Goal: Task Accomplishment & Management: Use online tool/utility

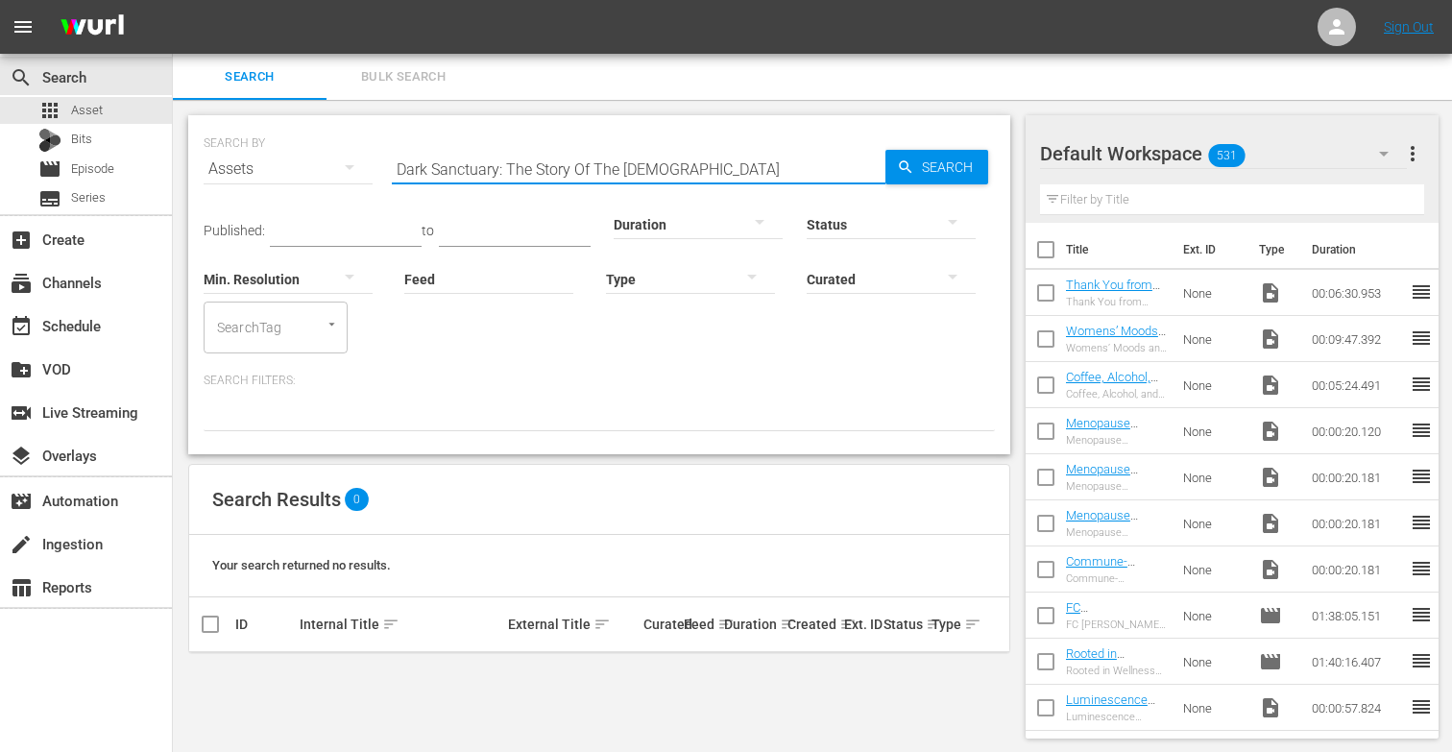
scroll to position [2, 0]
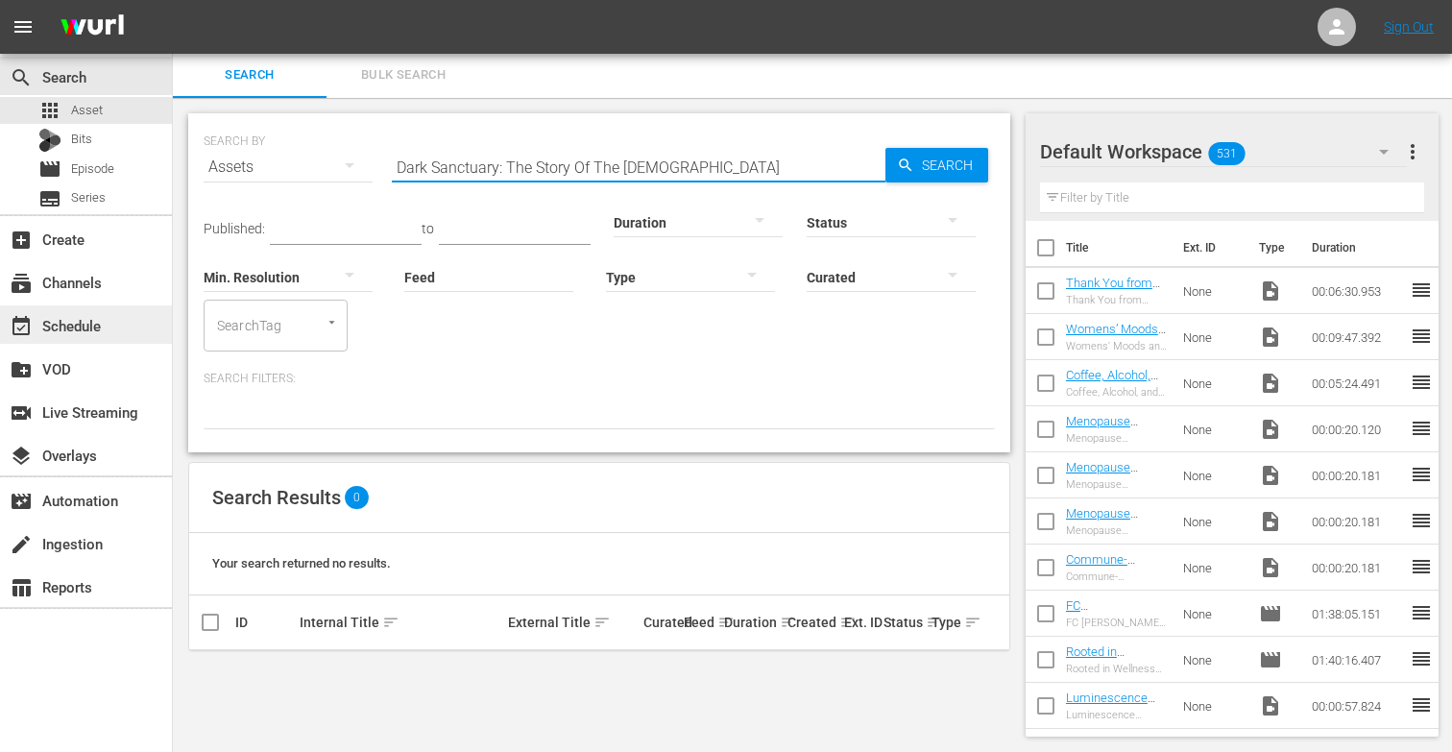
click at [77, 311] on div "event_available Schedule" at bounding box center [86, 324] width 172 height 38
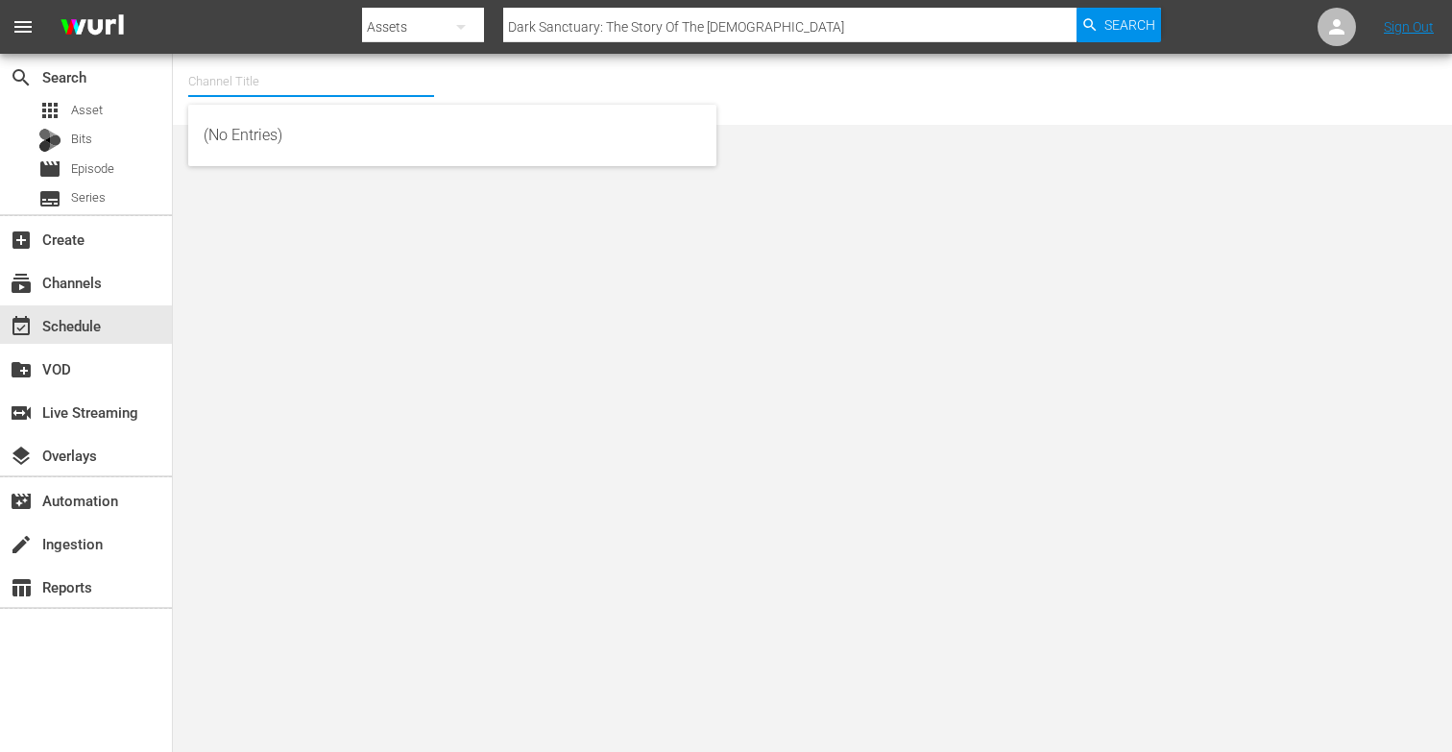
click at [222, 80] on input "text" at bounding box center [311, 82] width 246 height 46
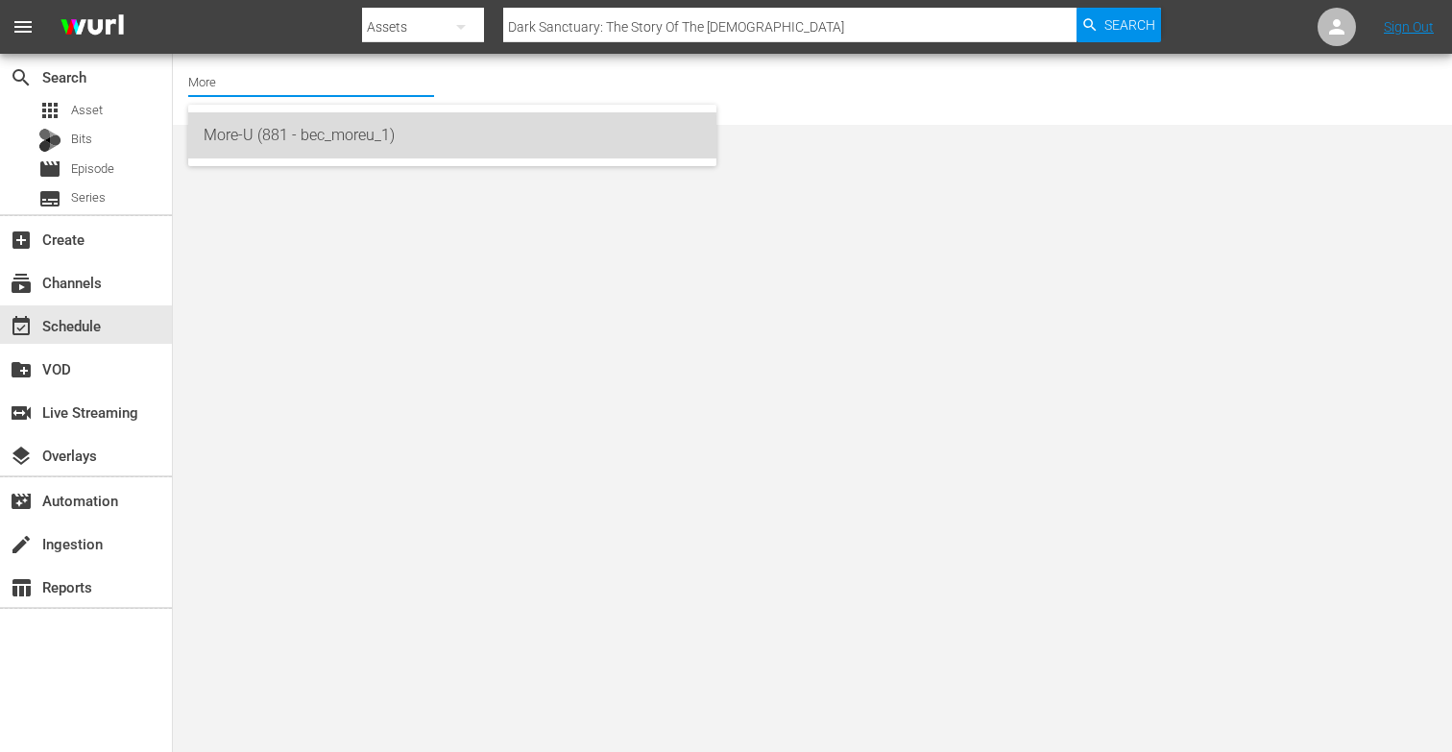
click at [301, 145] on div "More-U (881 - bec_moreu_1)" at bounding box center [452, 135] width 497 height 46
type input "More-U (881 - bec_moreu_1)"
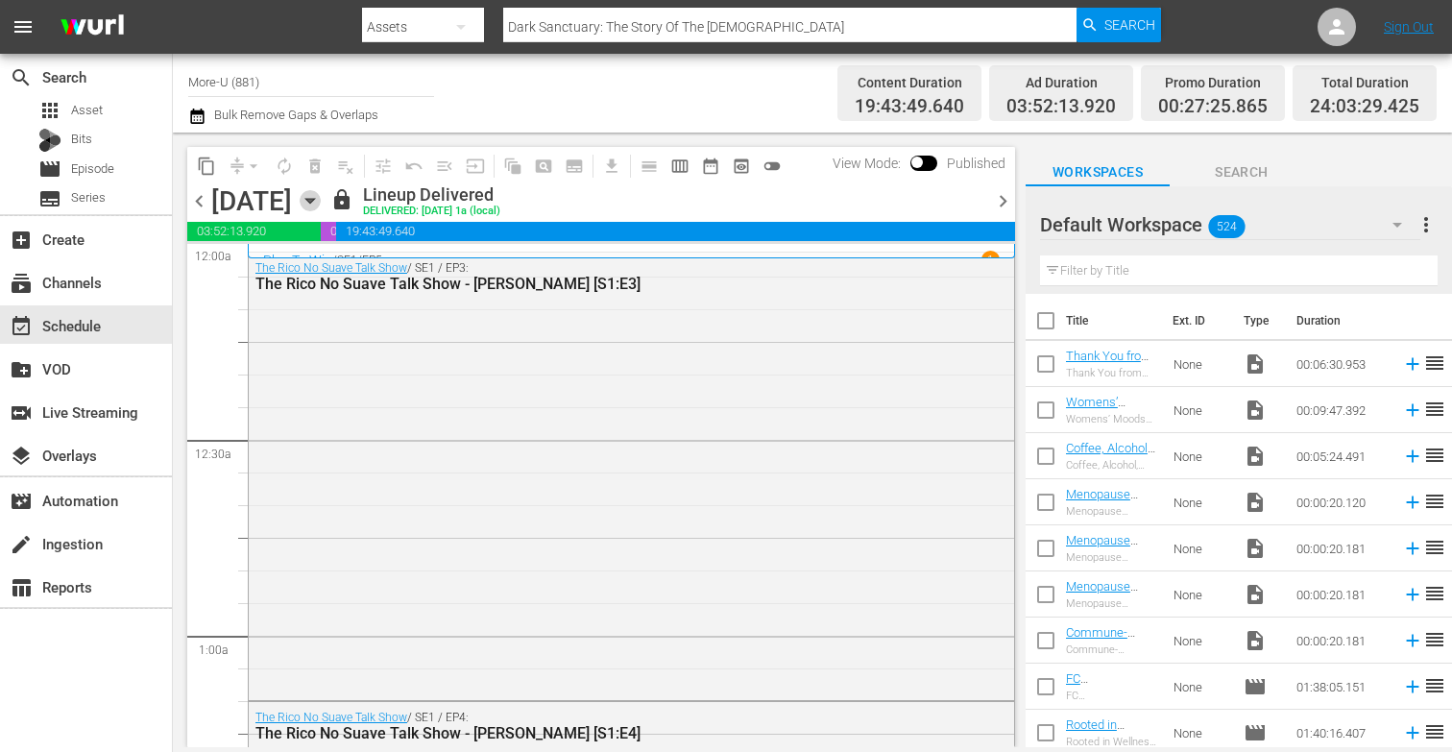
click at [321, 194] on icon "button" at bounding box center [310, 200] width 21 height 21
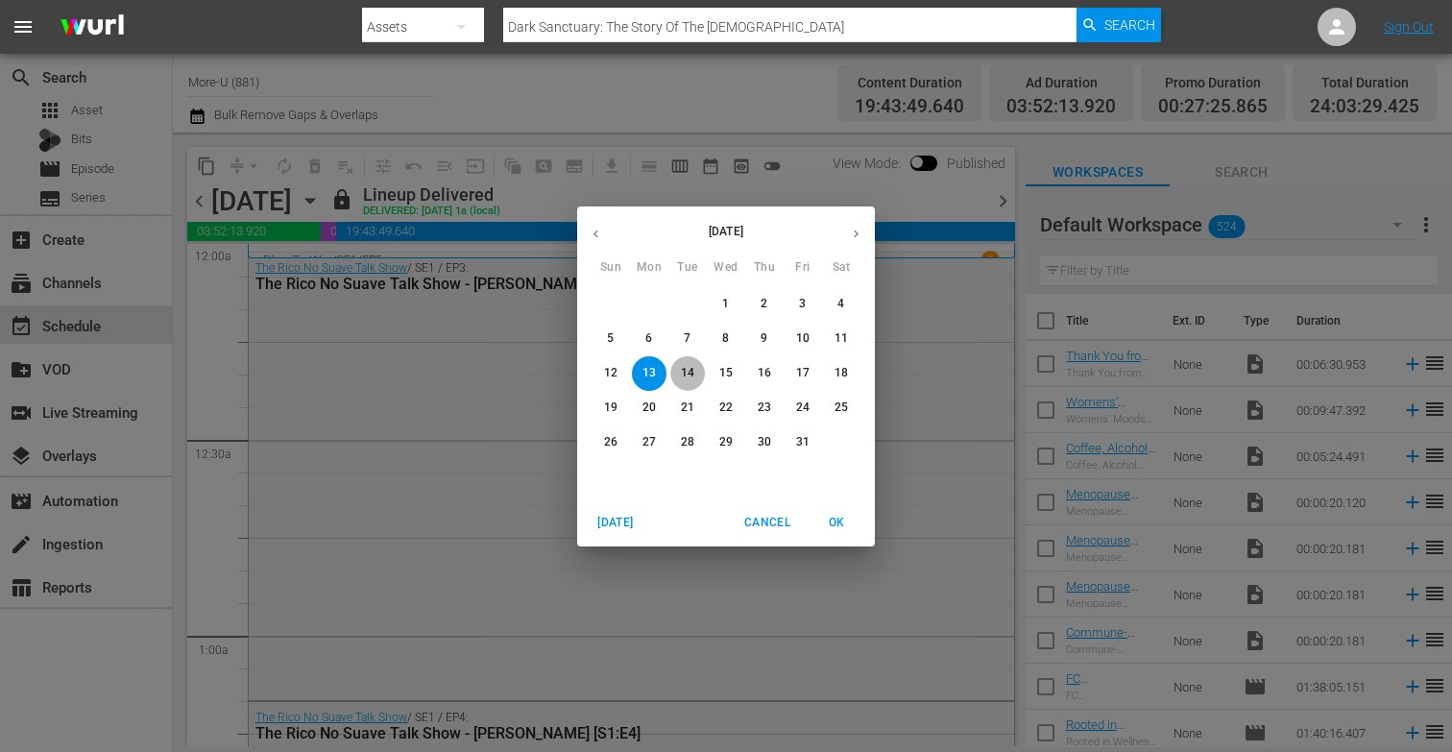
click at [684, 371] on p "14" at bounding box center [687, 373] width 13 height 16
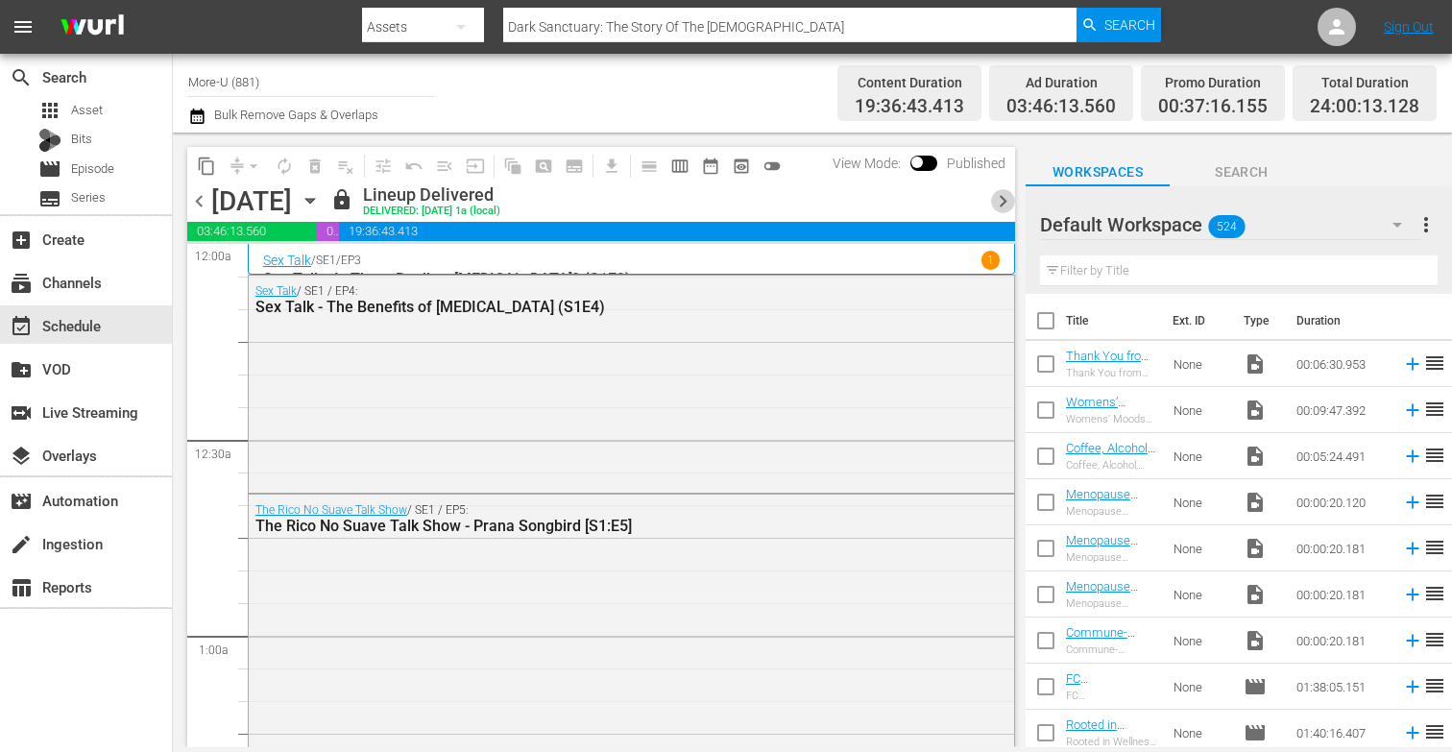
click at [995, 201] on span "chevron_right" at bounding box center [1003, 201] width 24 height 24
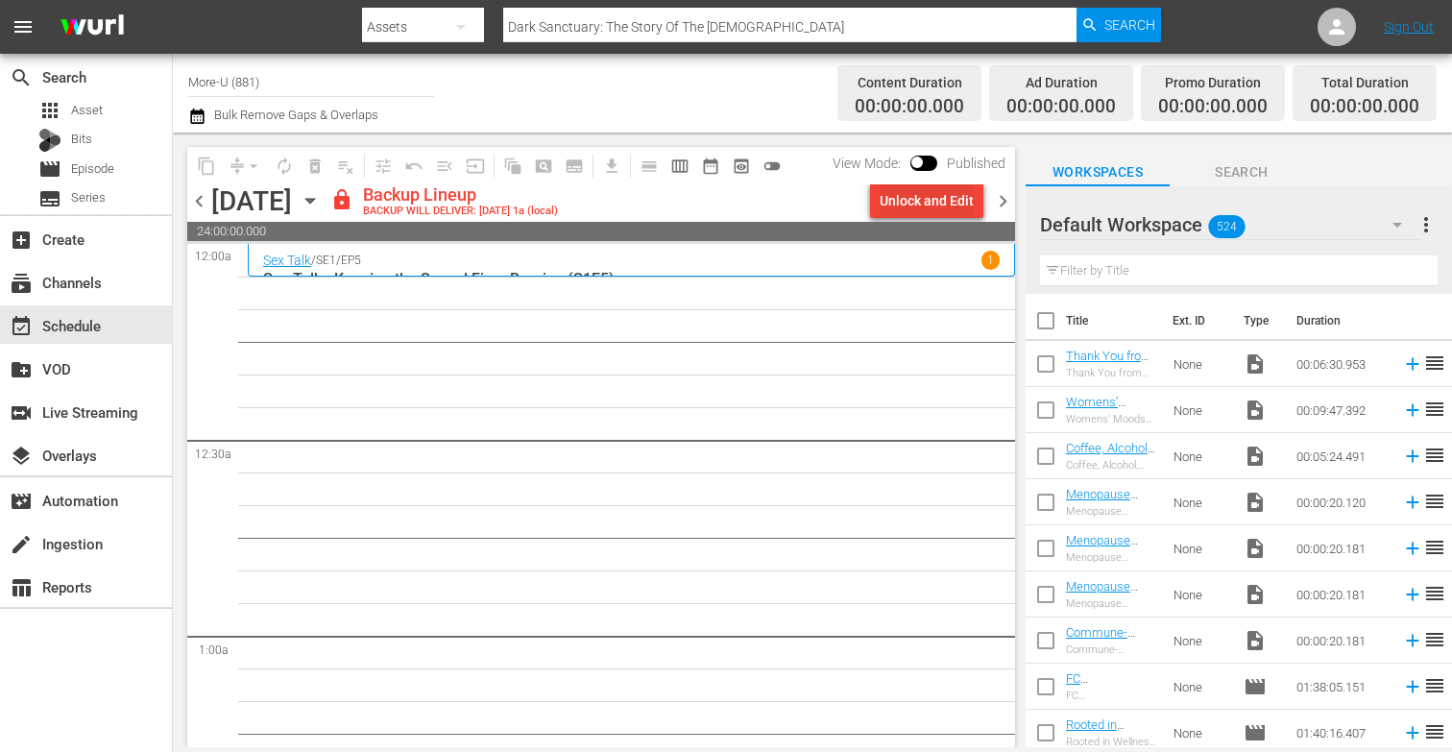
click at [906, 206] on div "Unlock and Edit" at bounding box center [926, 200] width 94 height 35
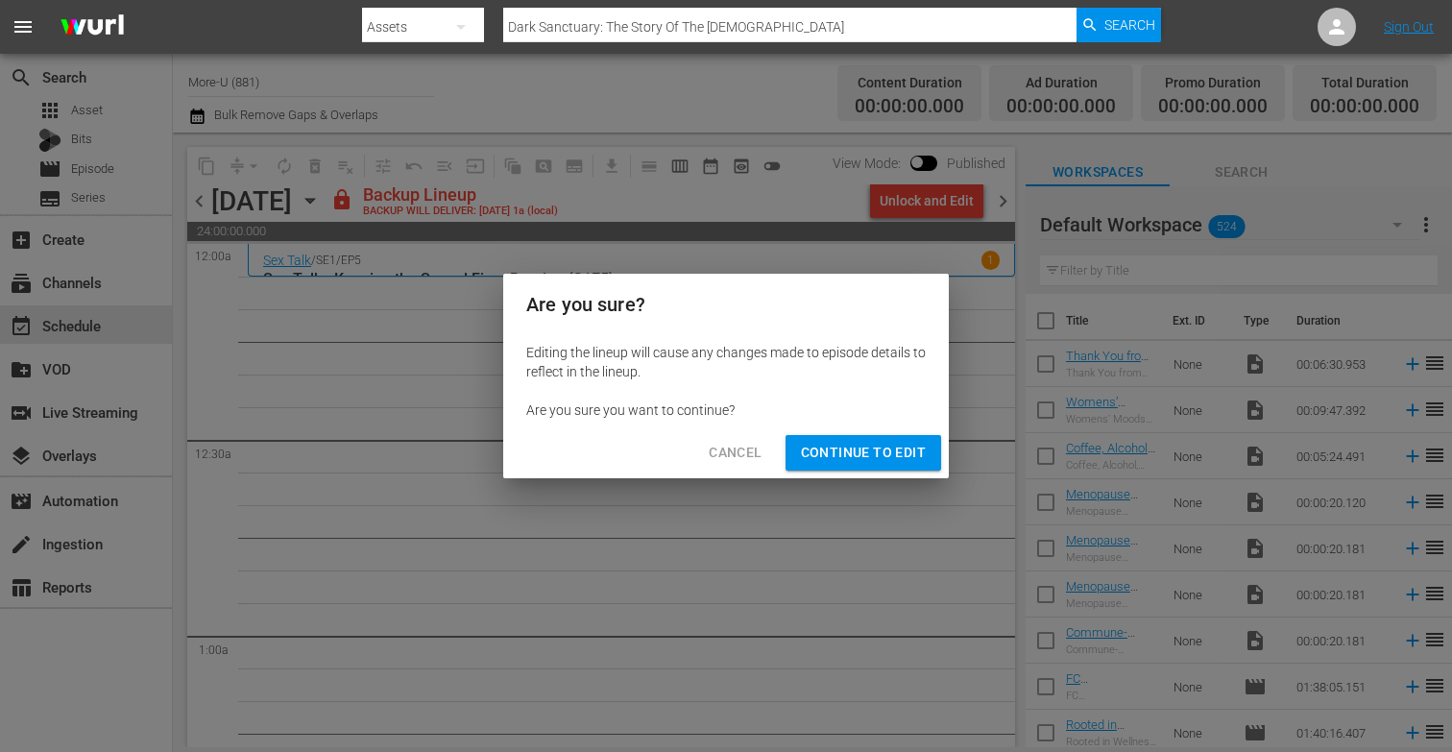
click at [841, 445] on span "Continue to Edit" at bounding box center [863, 453] width 125 height 24
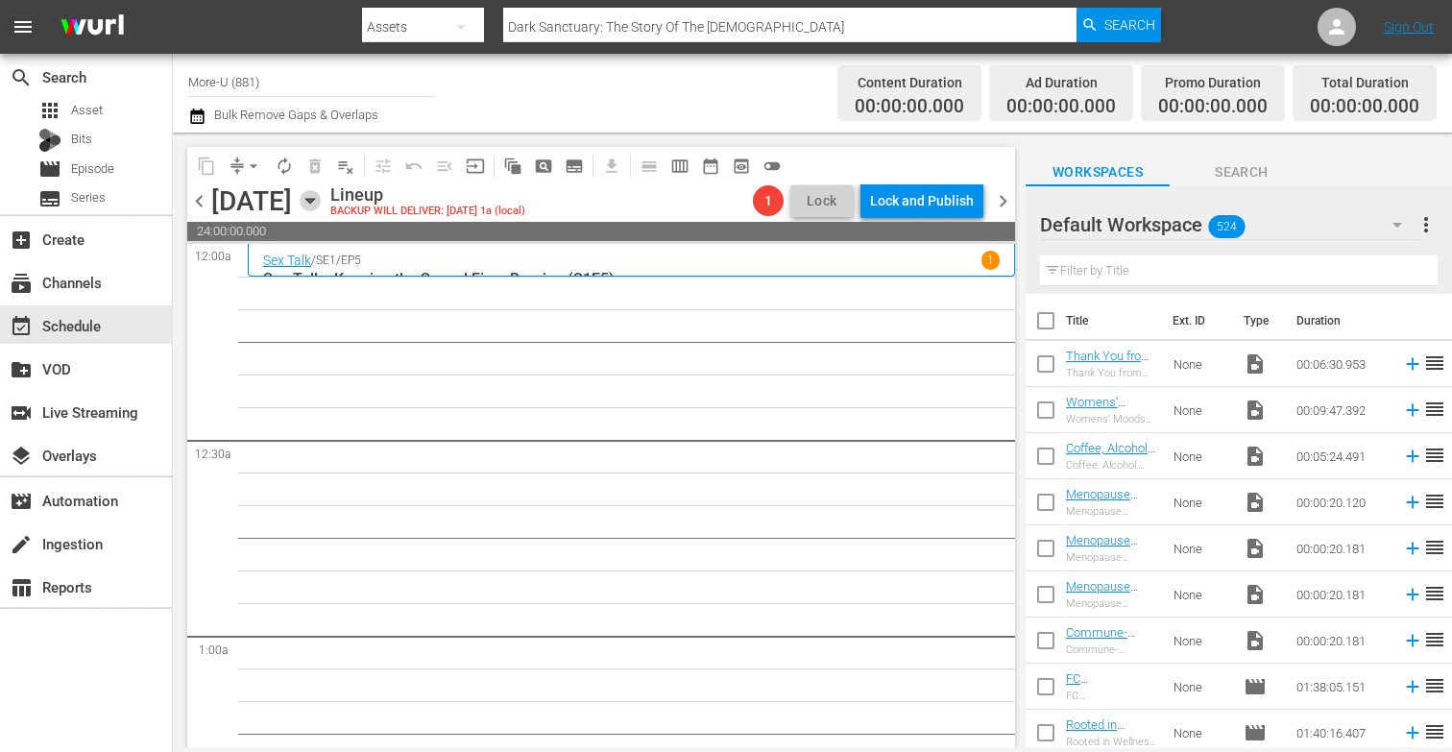
click at [314, 202] on icon "button" at bounding box center [309, 201] width 9 height 5
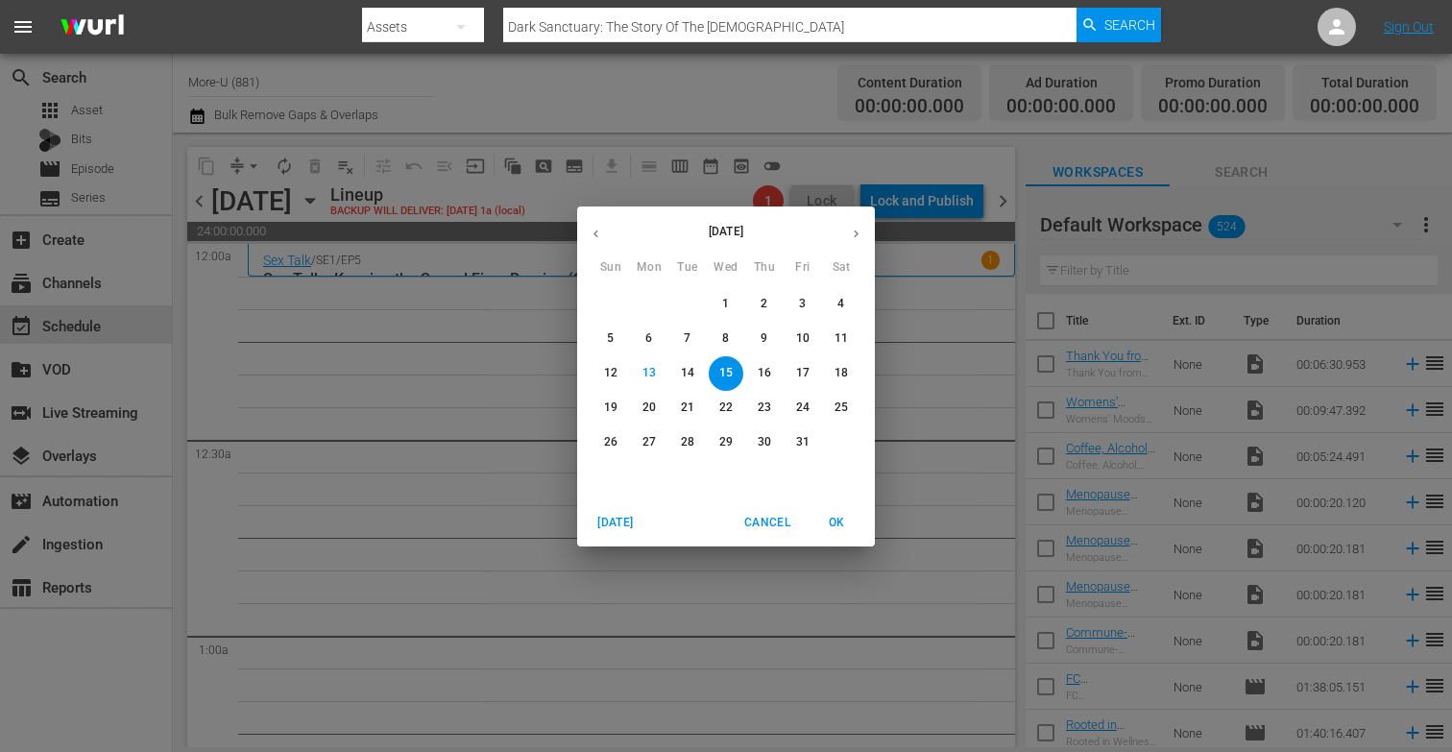
click at [597, 231] on icon "button" at bounding box center [595, 234] width 14 height 14
click at [721, 296] on span "3" at bounding box center [725, 304] width 35 height 16
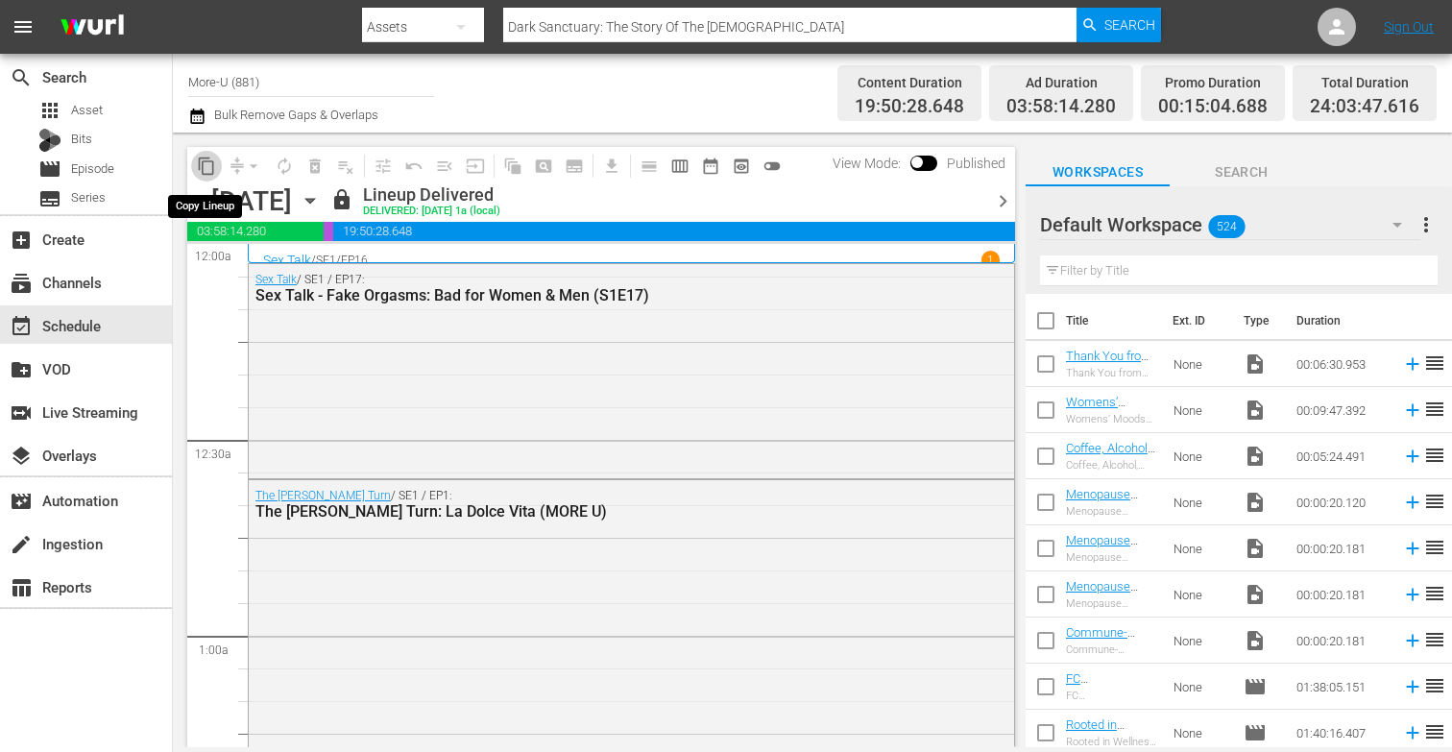
click at [209, 161] on span "content_copy" at bounding box center [206, 165] width 19 height 19
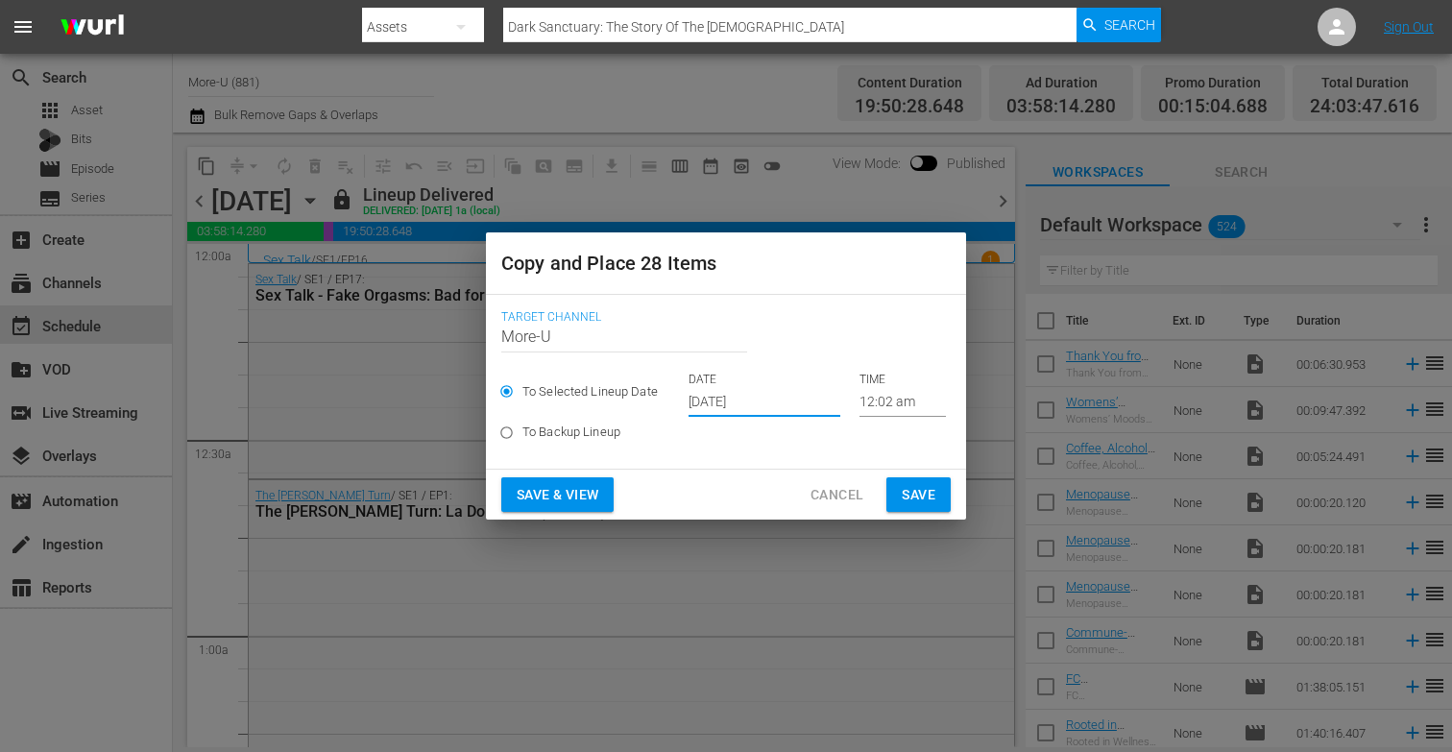
click at [709, 404] on input "[DATE]" at bounding box center [764, 402] width 152 height 29
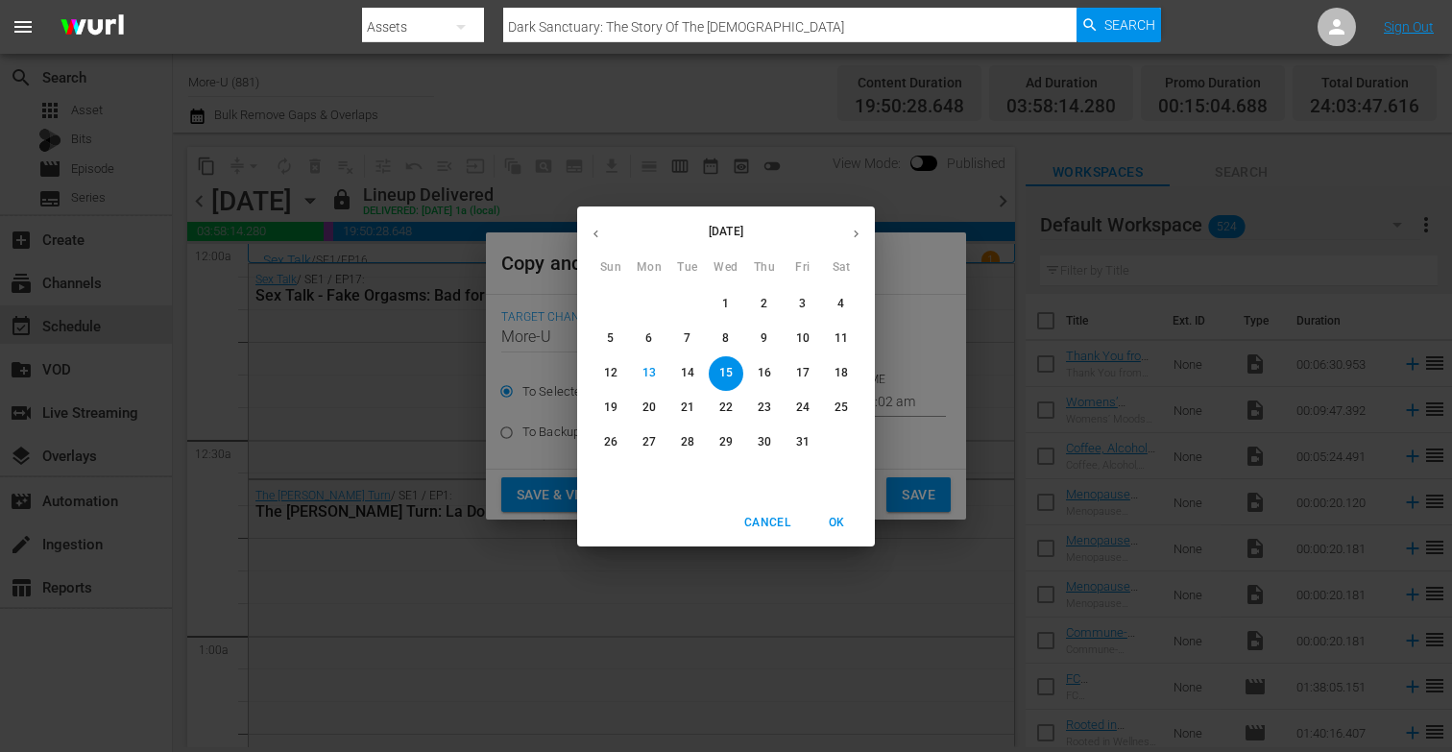
click at [841, 522] on span "OK" at bounding box center [836, 523] width 46 height 20
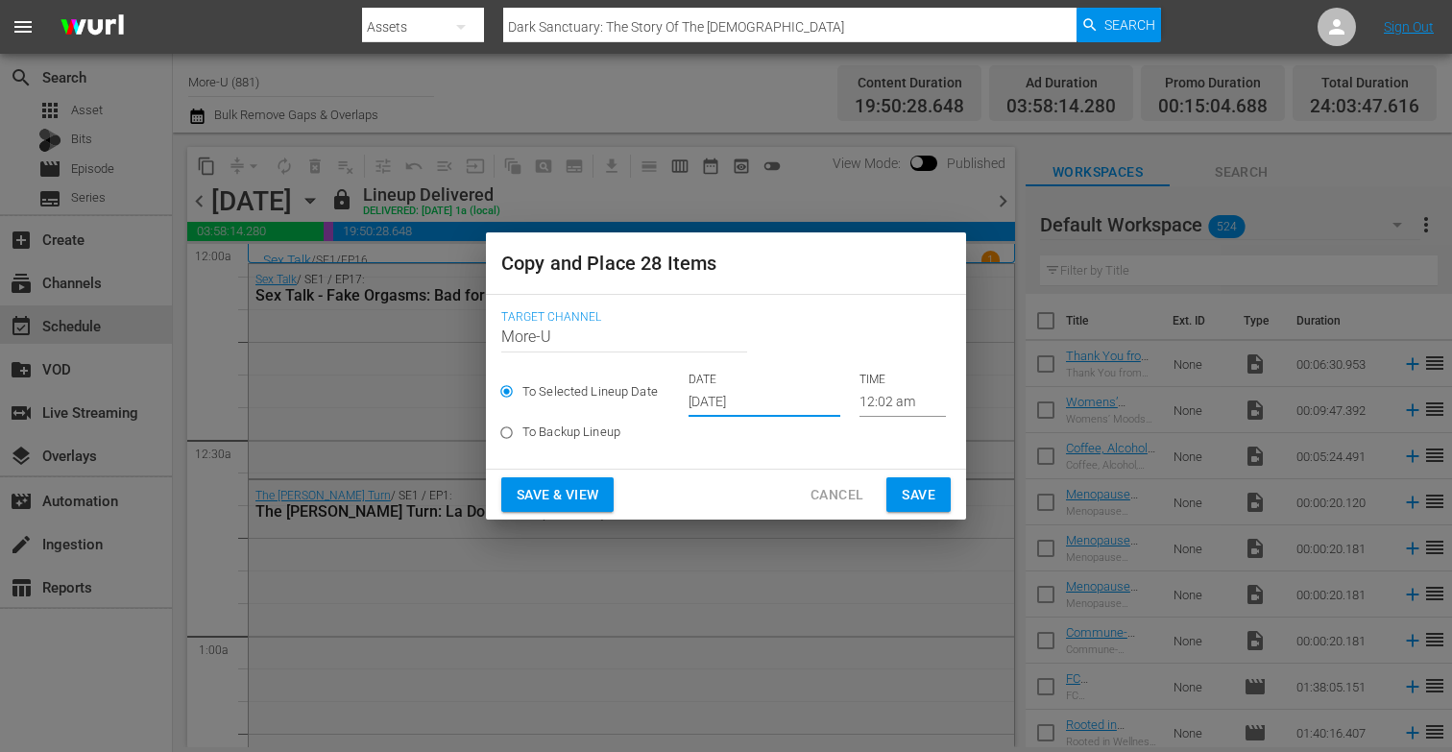
click at [546, 492] on span "Save & View" at bounding box center [557, 495] width 82 height 24
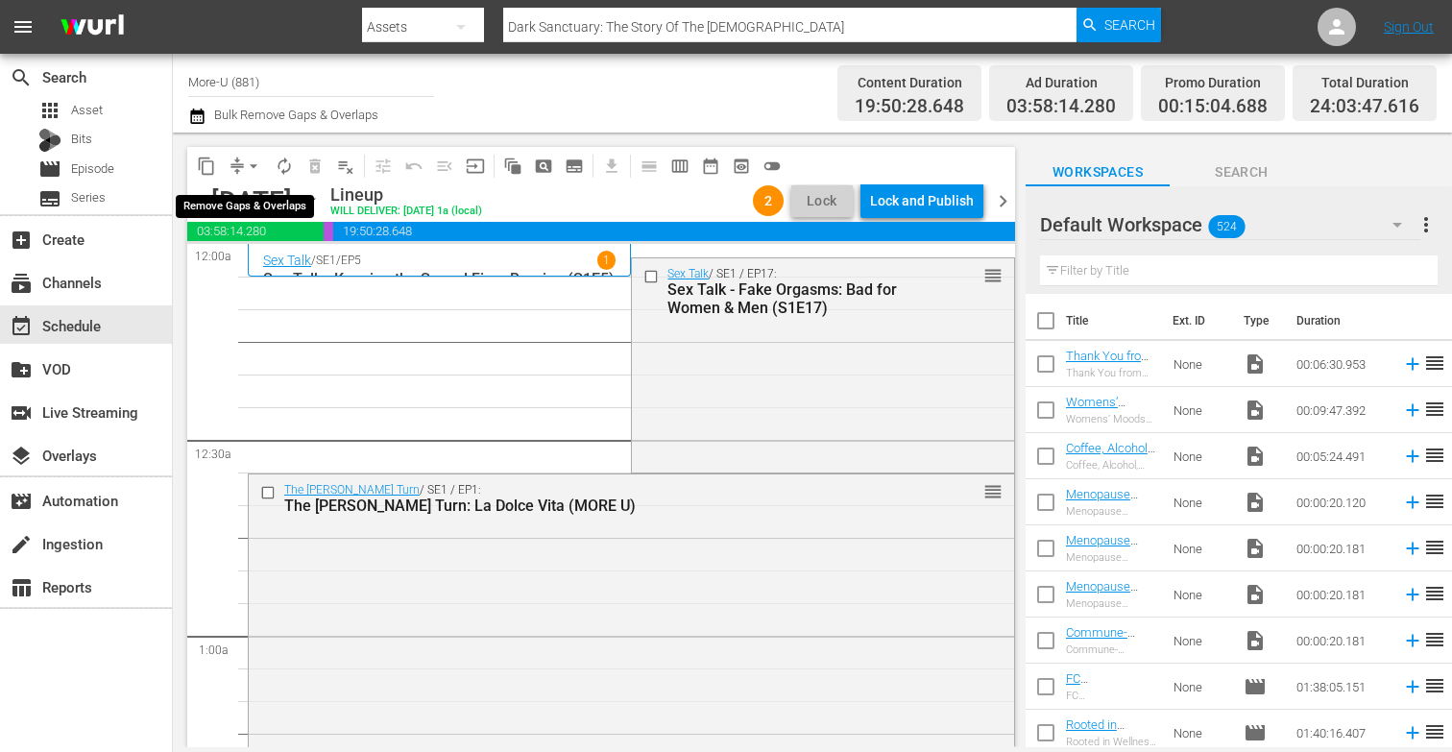
click at [258, 165] on span "arrow_drop_down" at bounding box center [253, 165] width 19 height 19
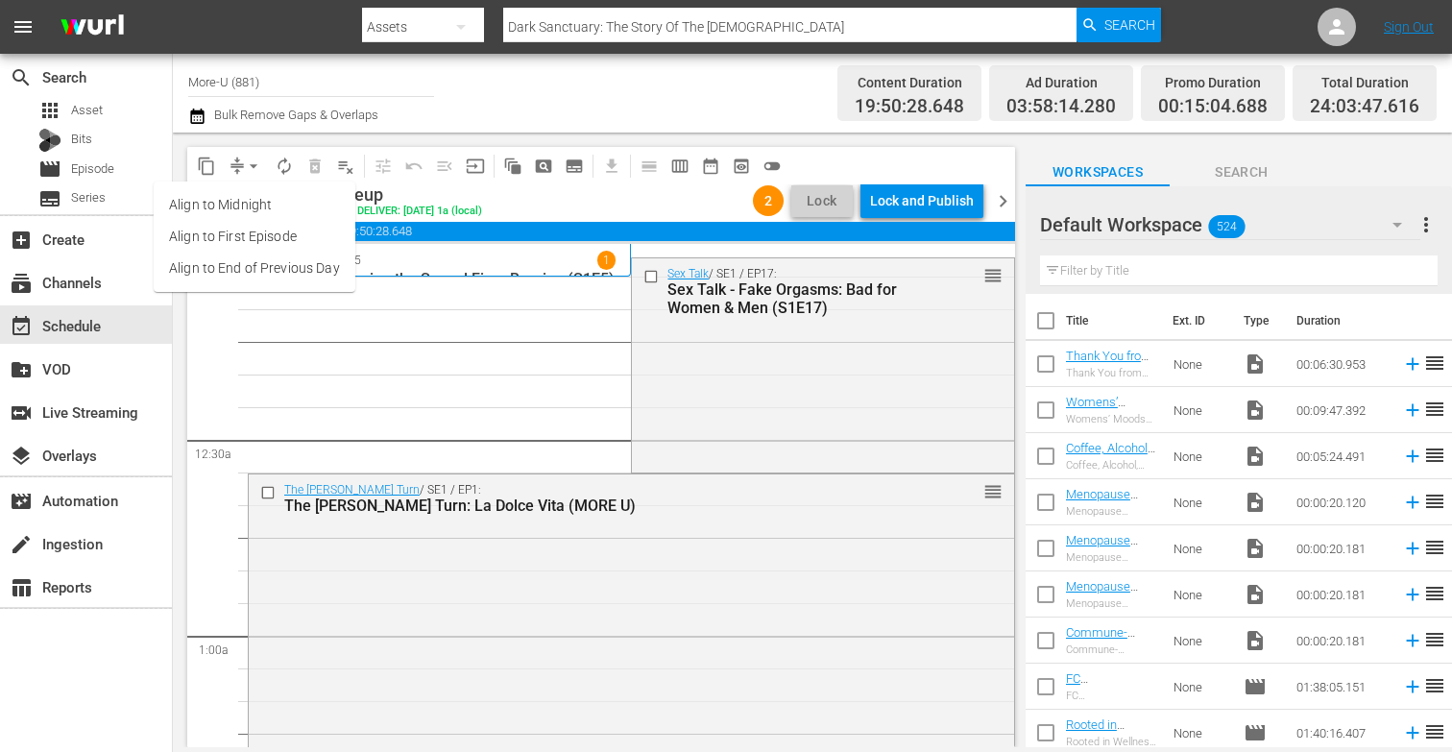
click at [280, 274] on li "Align to End of Previous Day" at bounding box center [255, 268] width 202 height 32
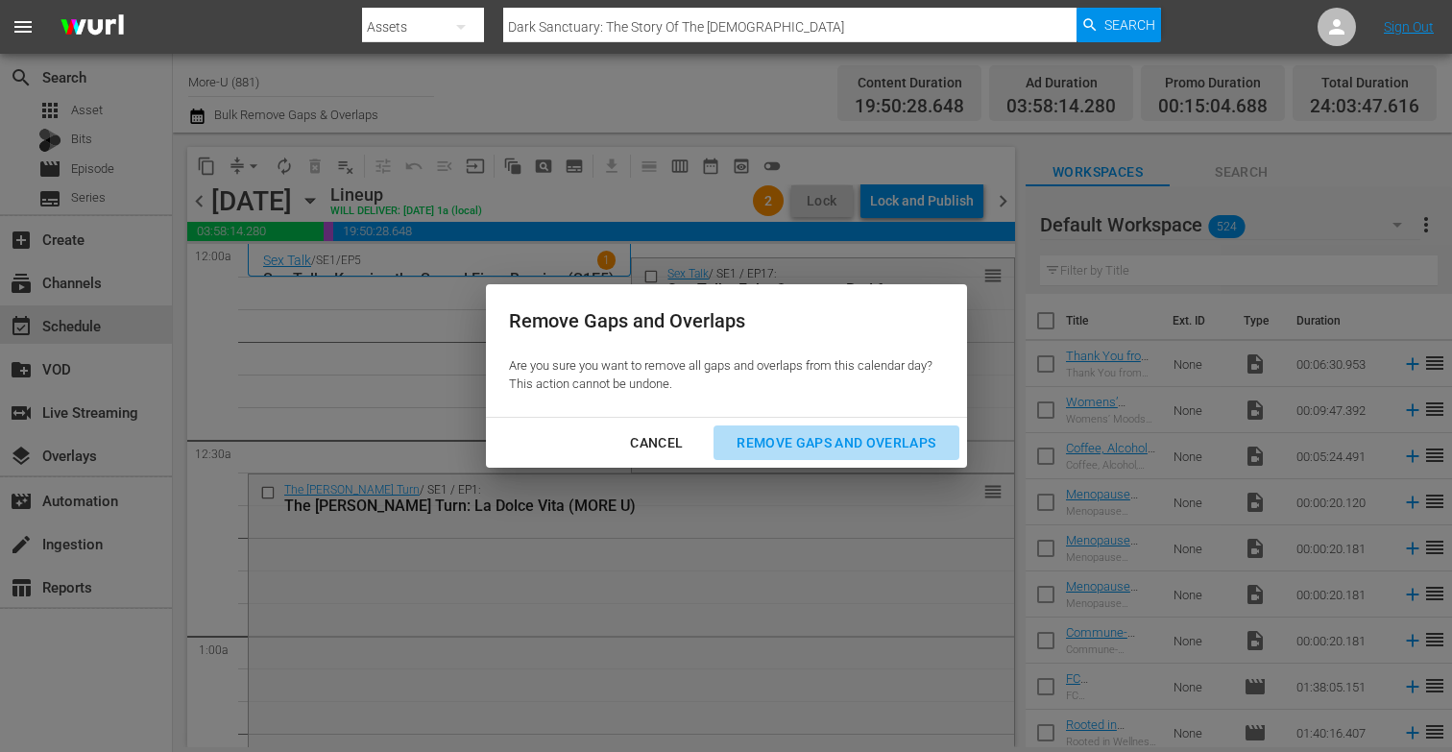
click at [749, 446] on div "Remove Gaps and Overlaps" at bounding box center [835, 443] width 229 height 24
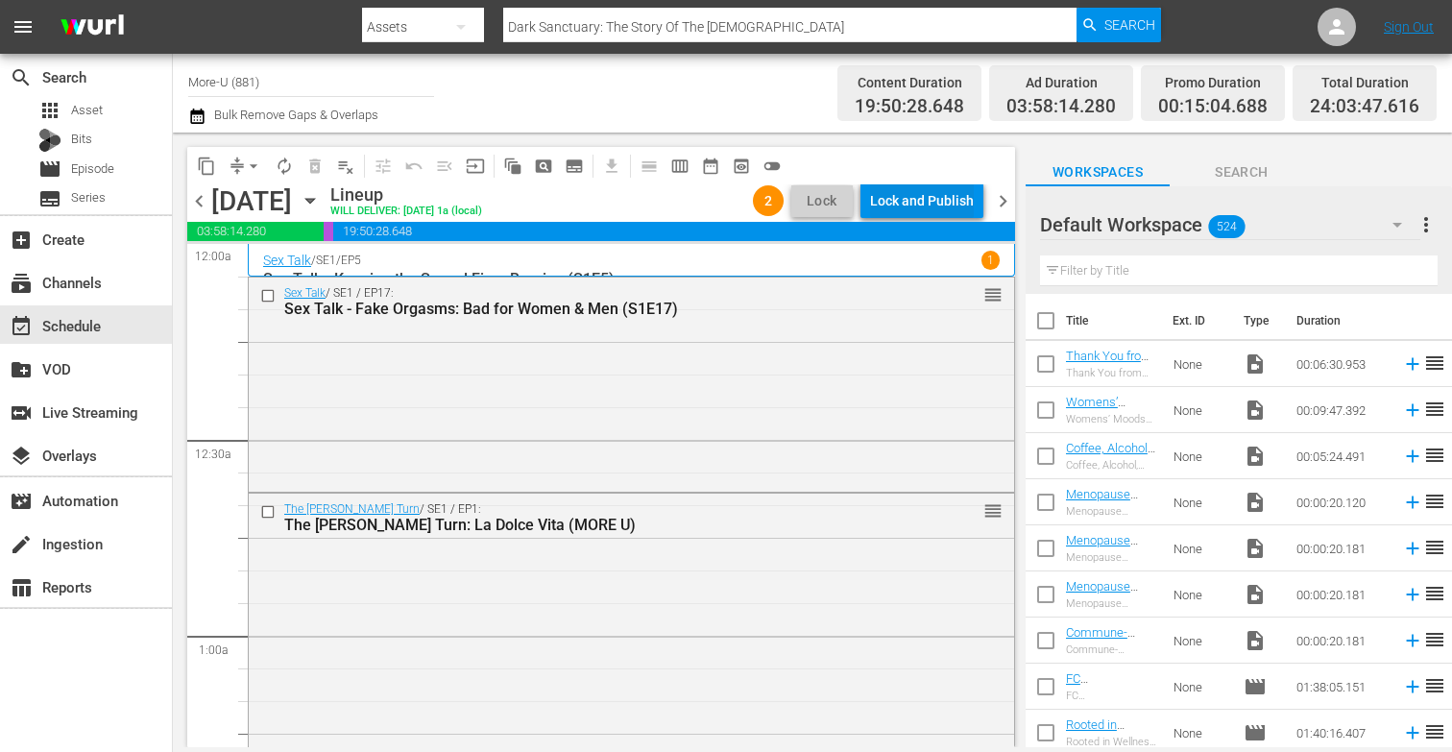
click at [913, 192] on div "Lock and Publish" at bounding box center [922, 200] width 104 height 35
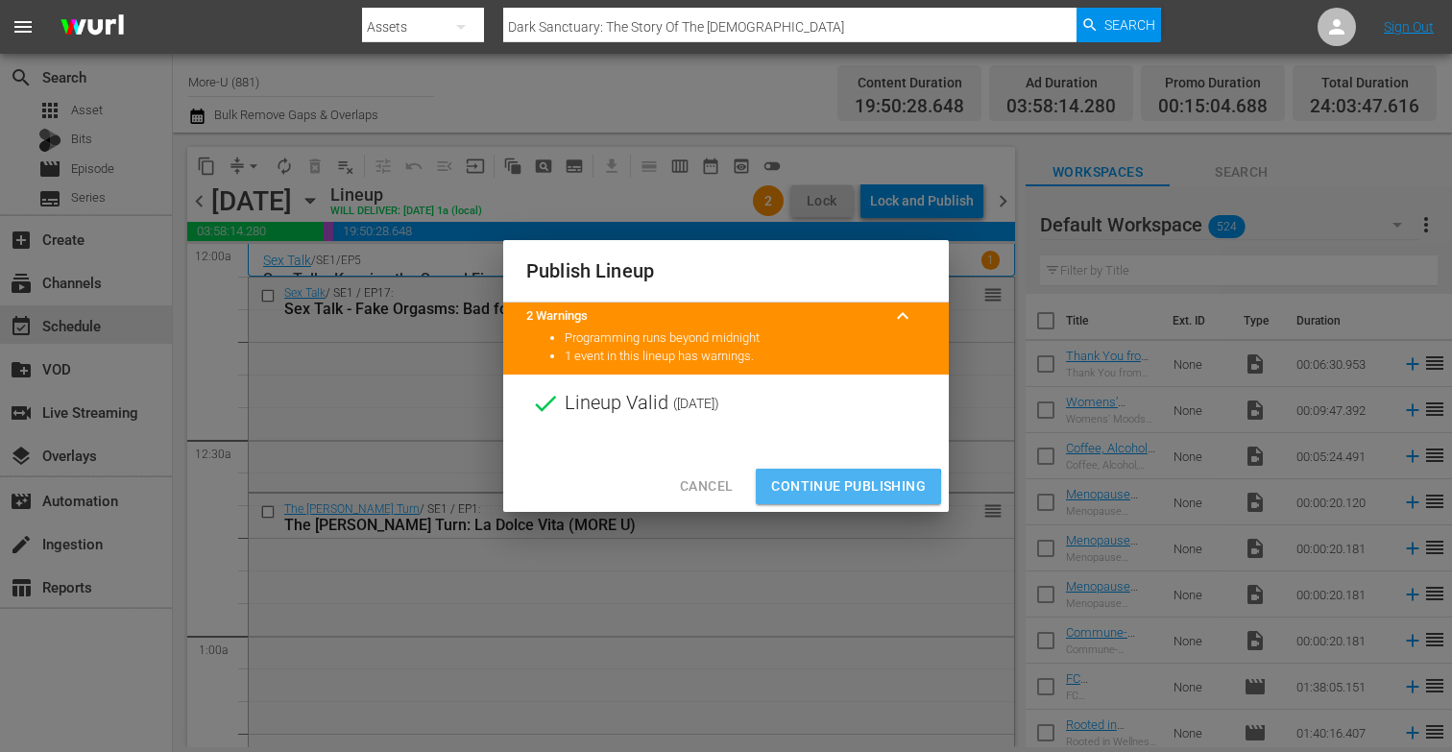
click at [785, 492] on span "Continue Publishing" at bounding box center [848, 486] width 155 height 24
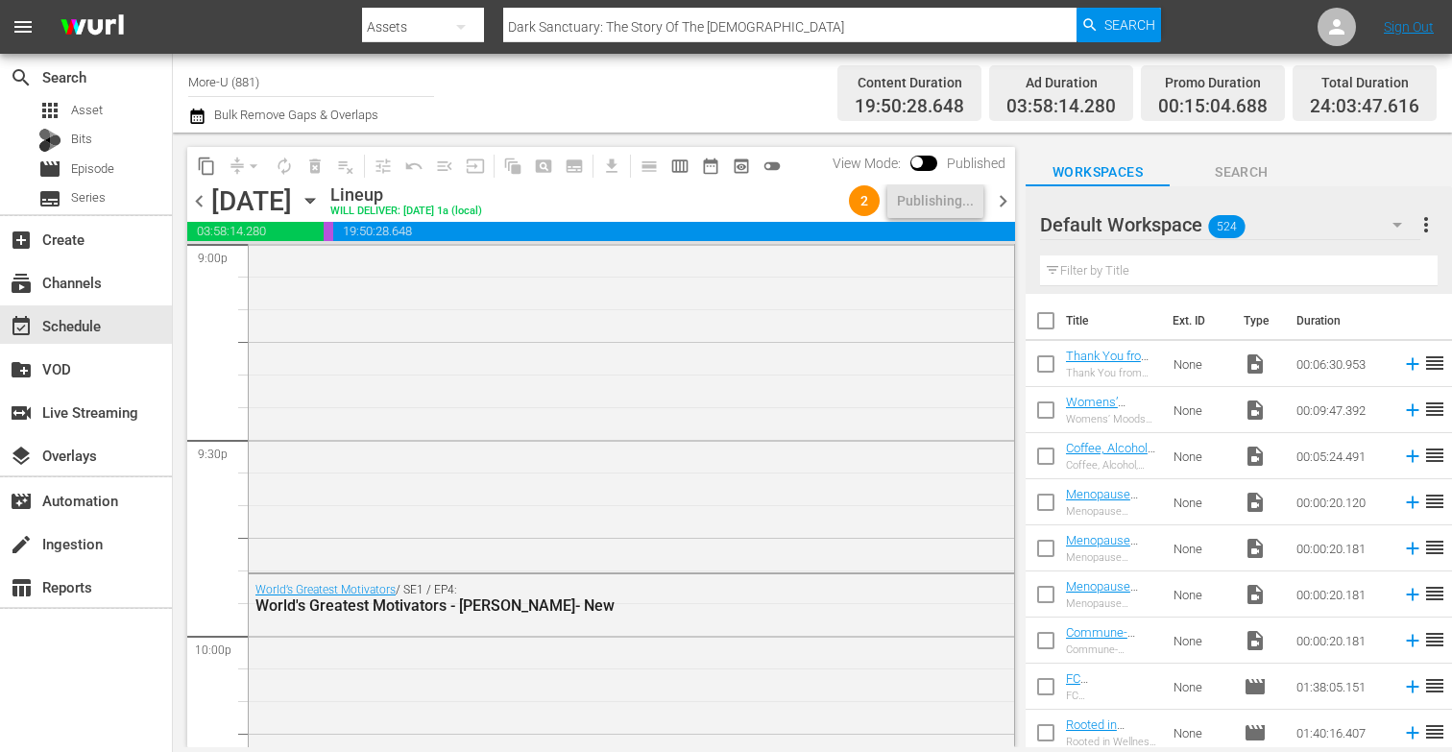
scroll to position [8954, 0]
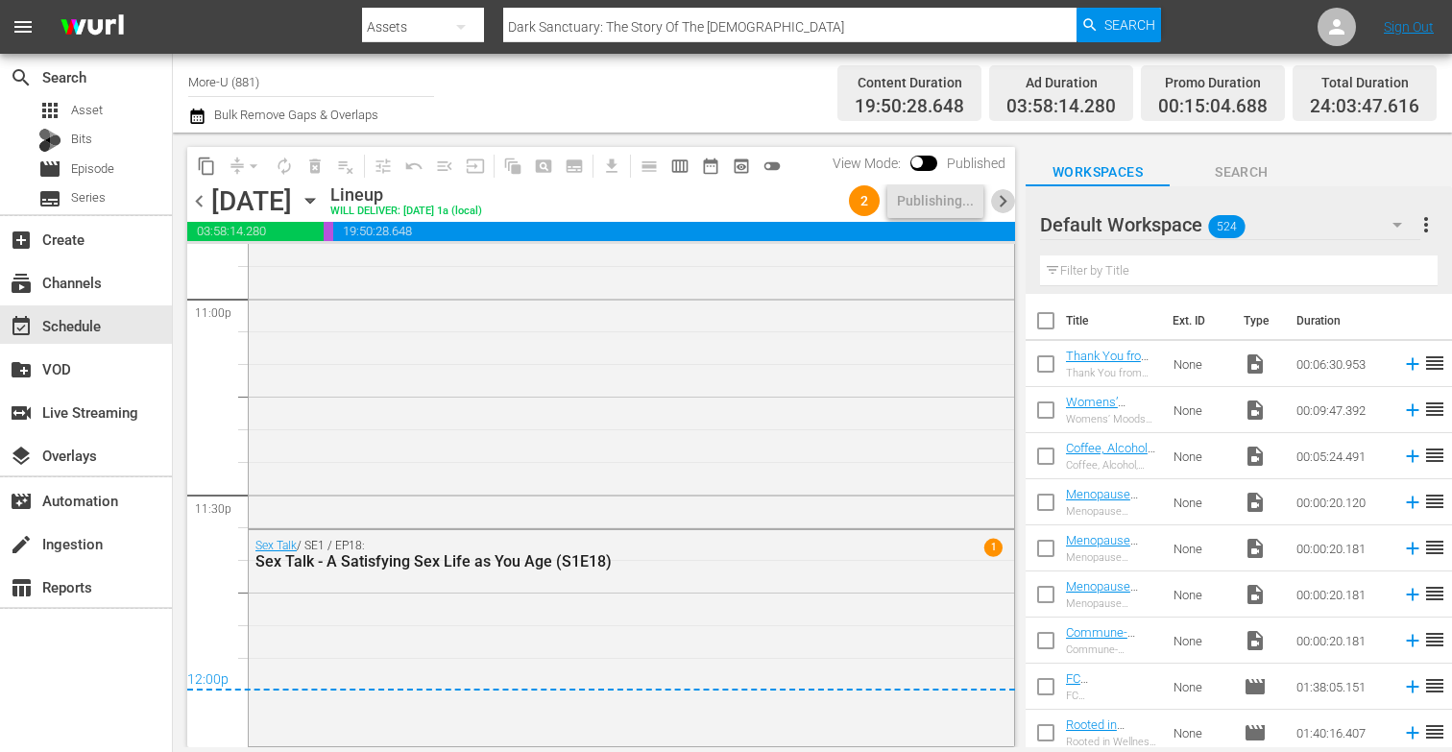
click at [1007, 205] on span "chevron_right" at bounding box center [1003, 201] width 24 height 24
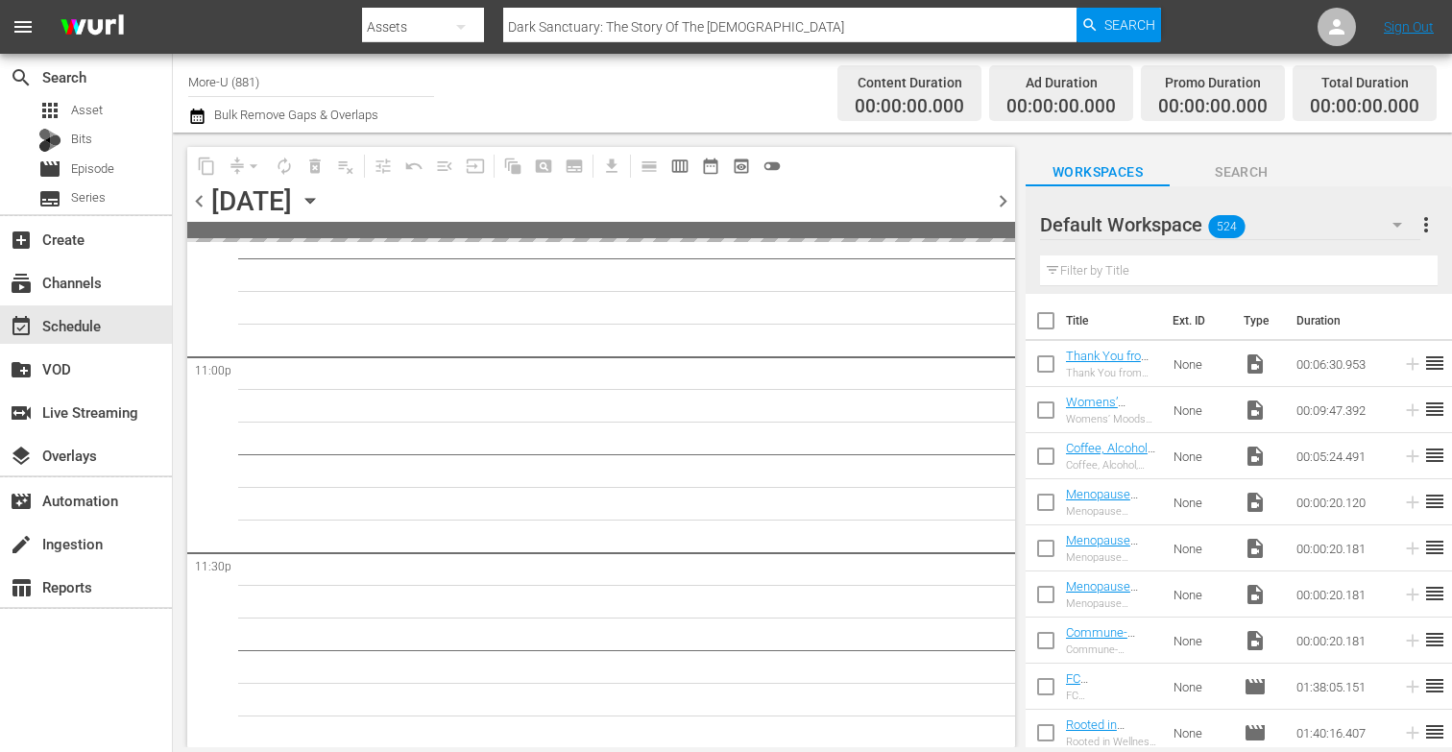
scroll to position [8897, 0]
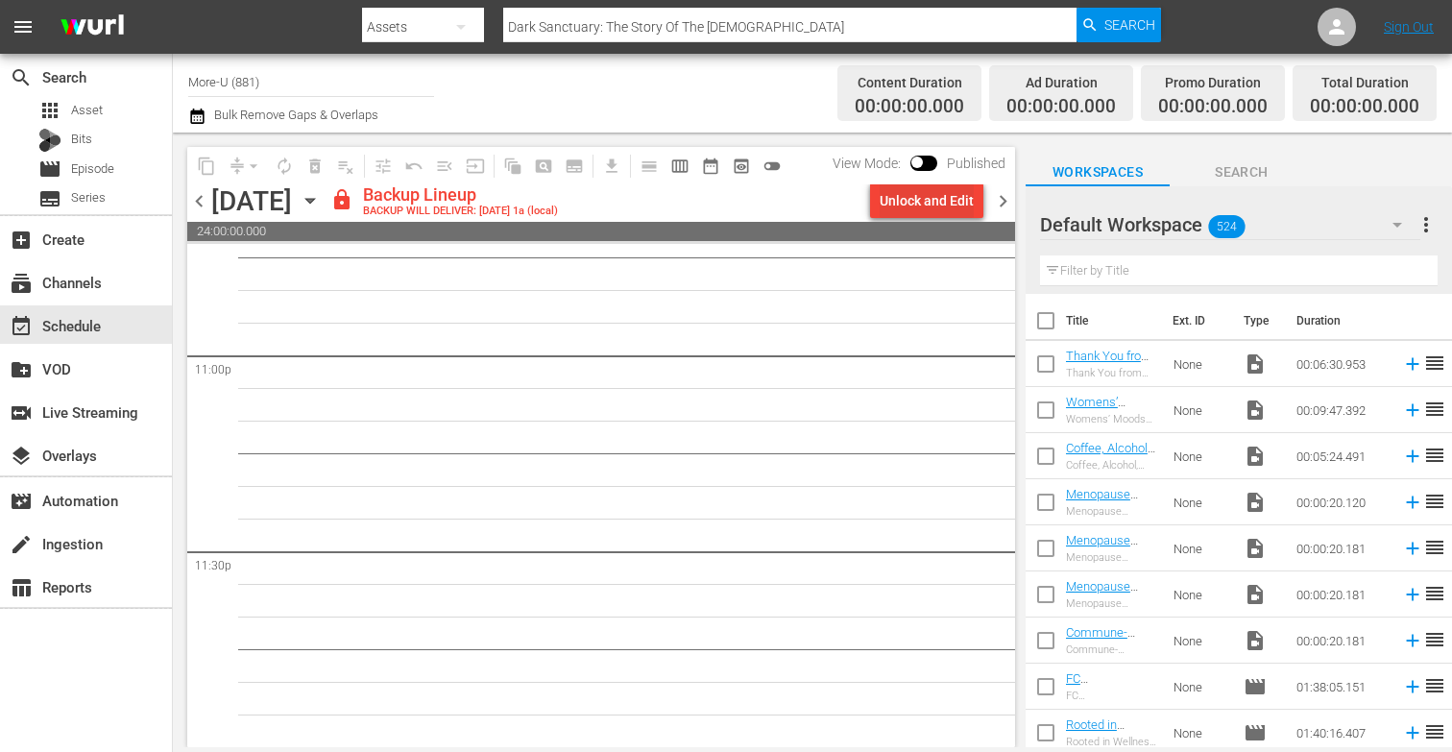
click at [914, 206] on div "Unlock and Edit" at bounding box center [926, 200] width 94 height 35
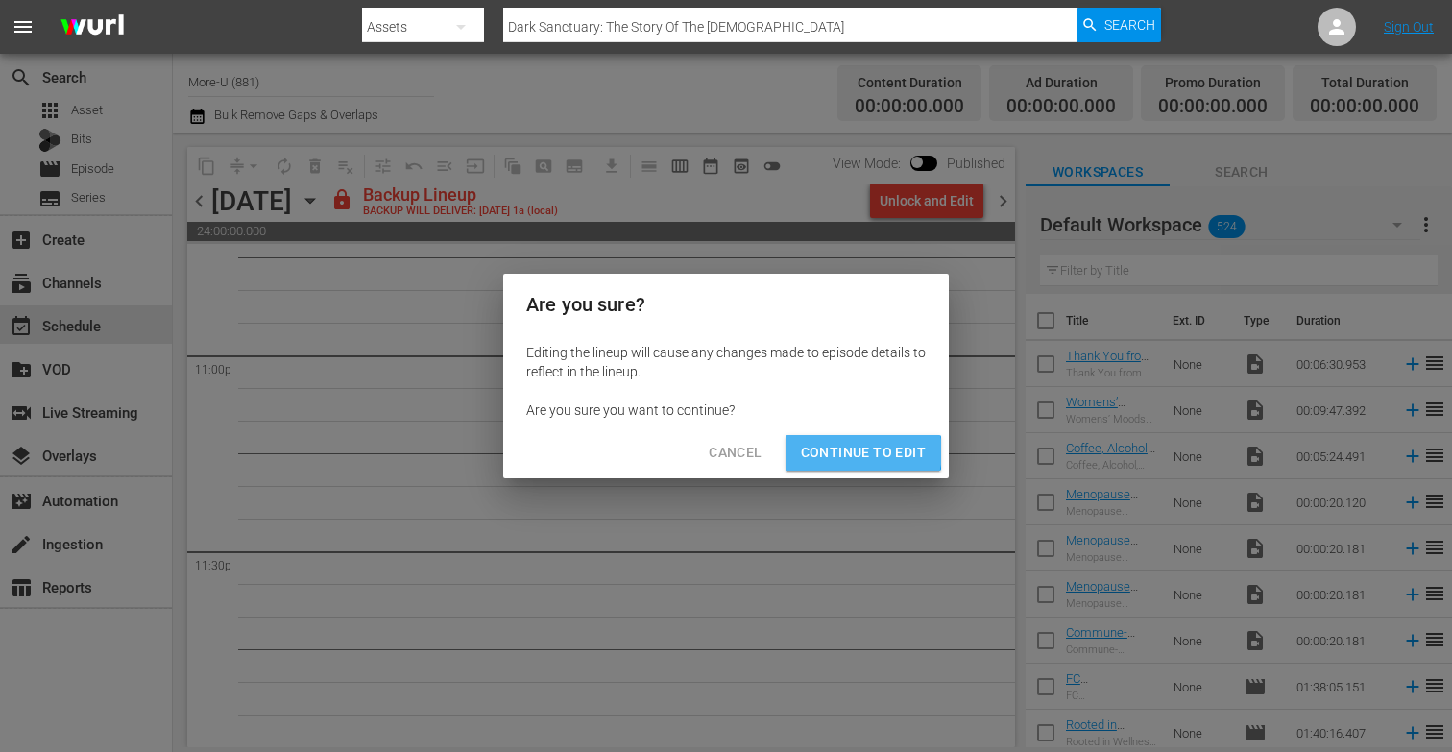
click at [864, 451] on span "Continue to Edit" at bounding box center [863, 453] width 125 height 24
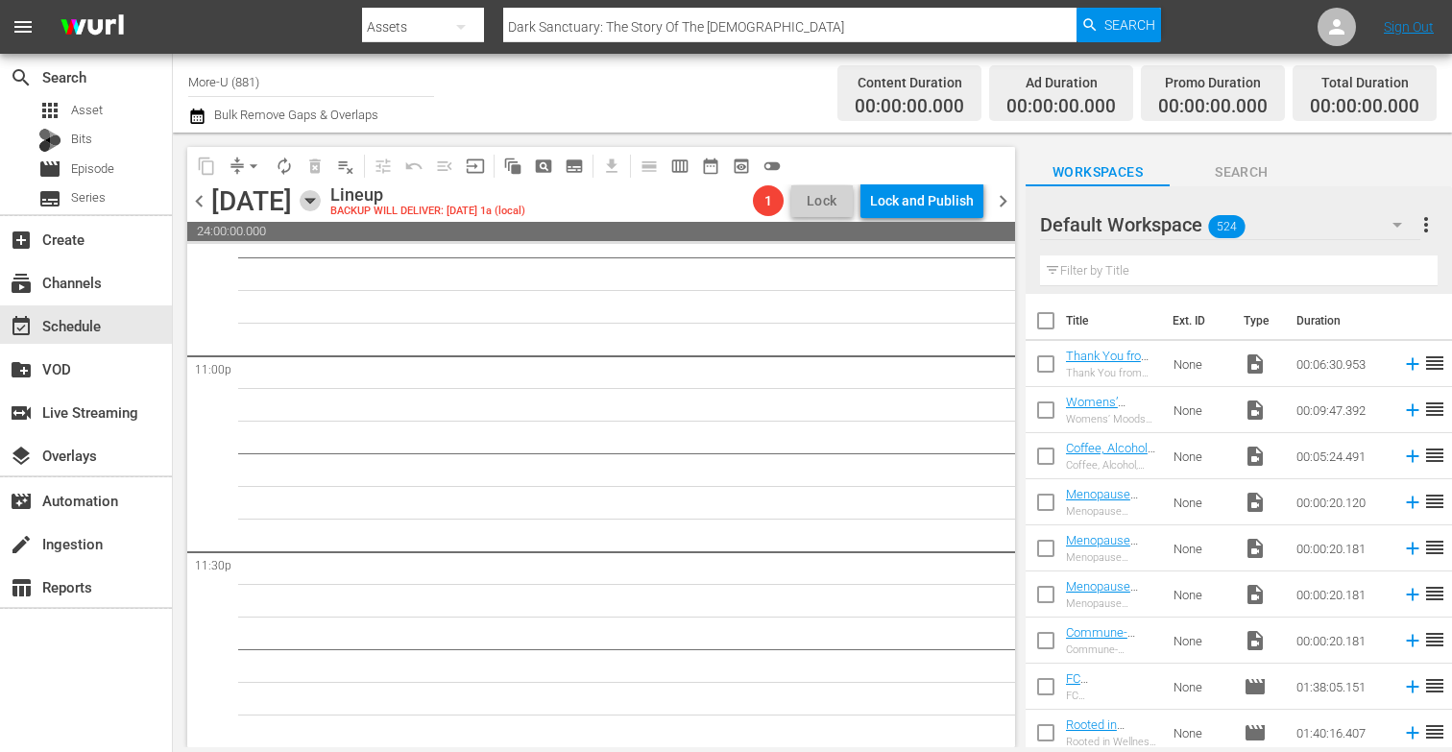
click at [314, 200] on icon "button" at bounding box center [309, 201] width 9 height 5
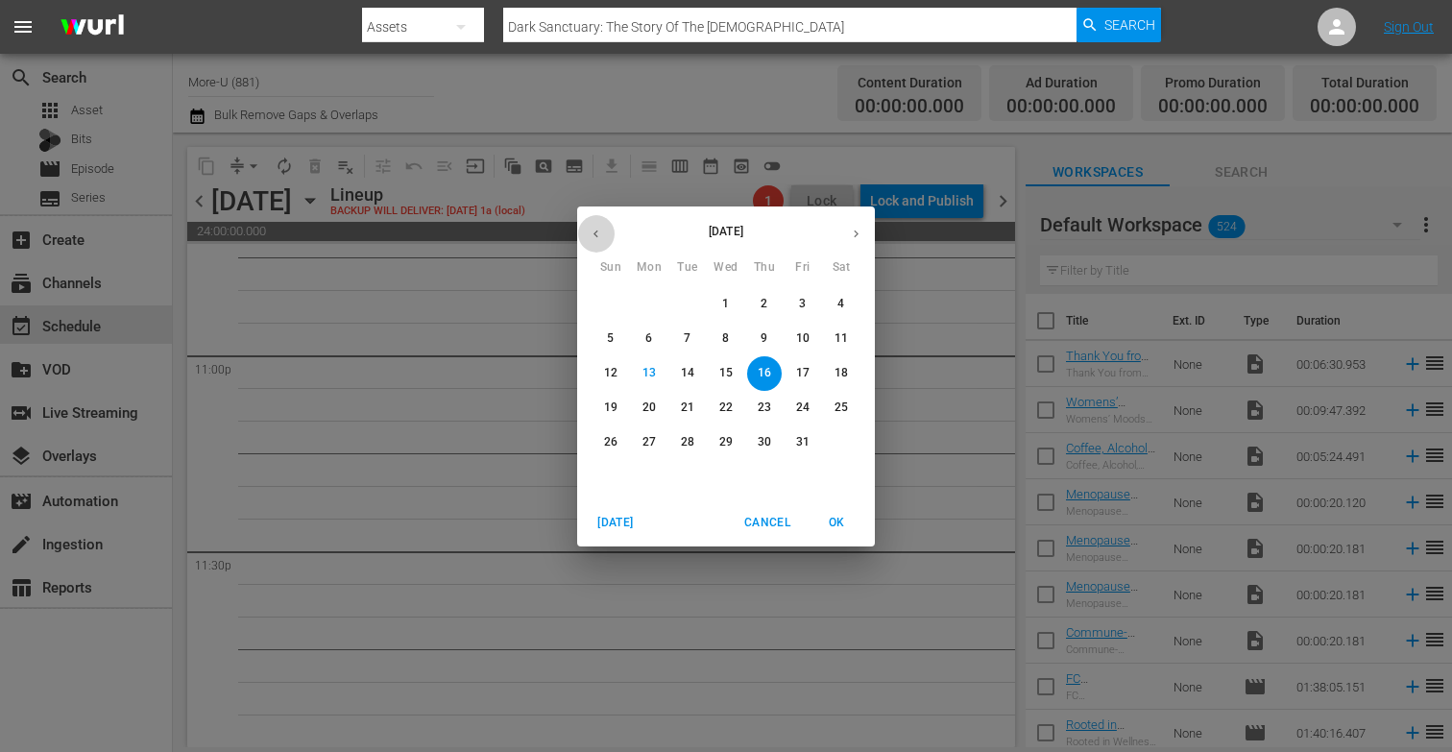
click at [594, 233] on icon "button" at bounding box center [595, 233] width 5 height 8
click at [780, 302] on span "4" at bounding box center [764, 304] width 35 height 16
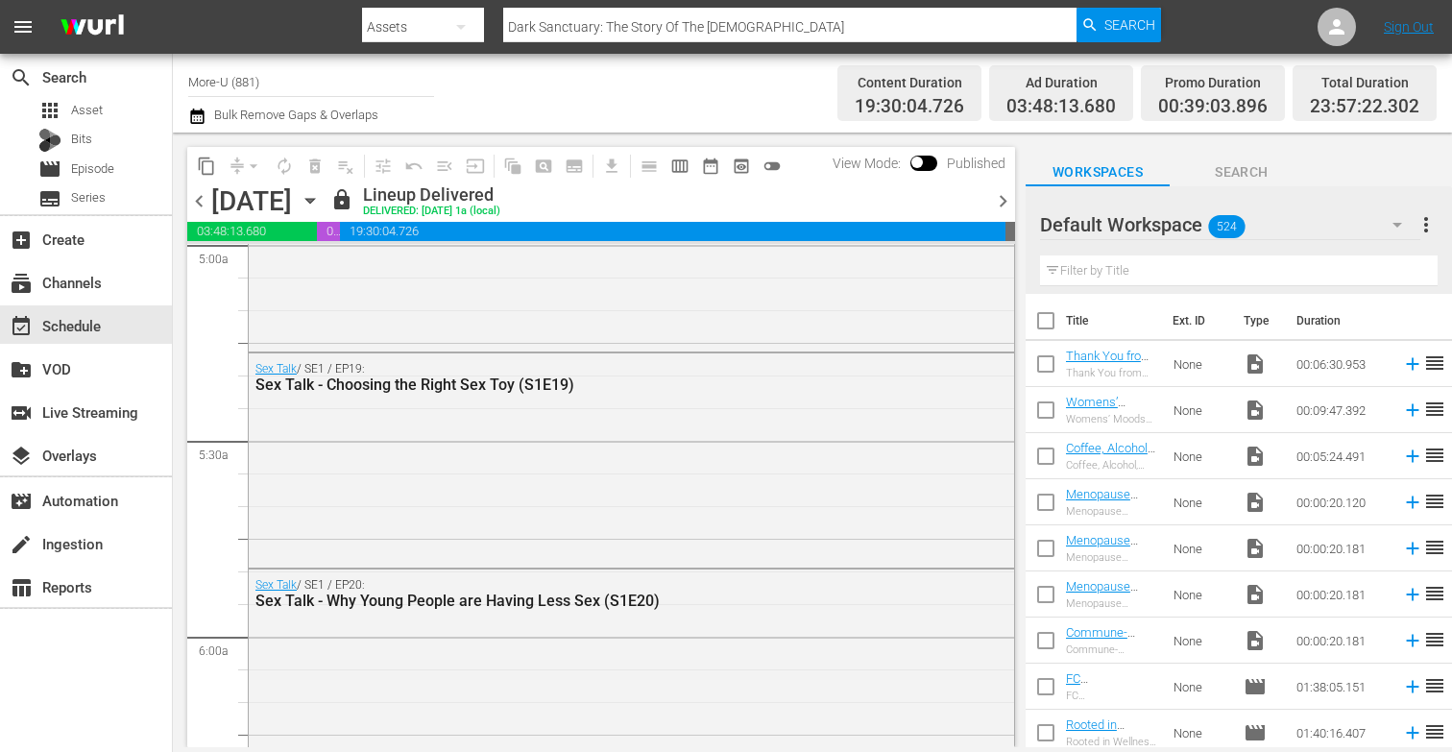
scroll to position [1971, 0]
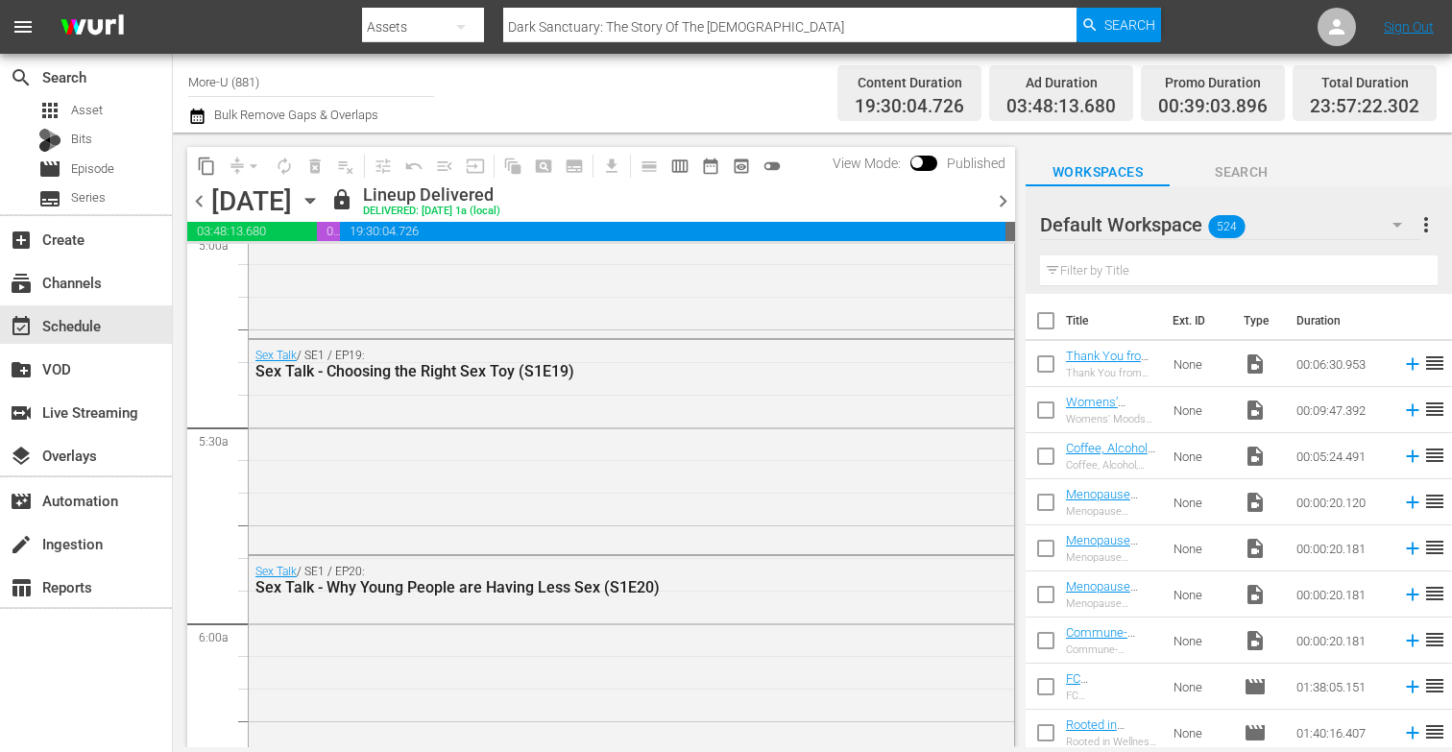
click at [204, 200] on span "chevron_left" at bounding box center [199, 201] width 24 height 24
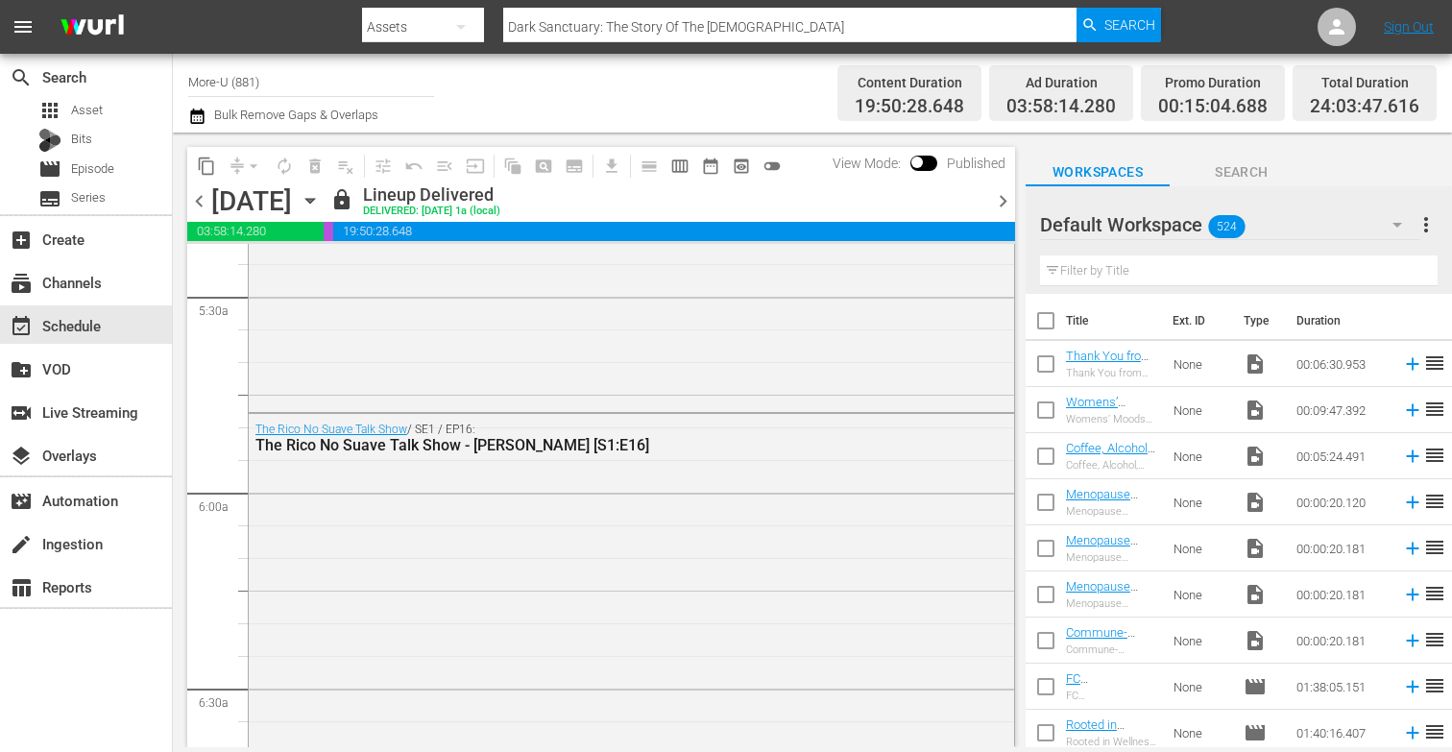
scroll to position [1971, 0]
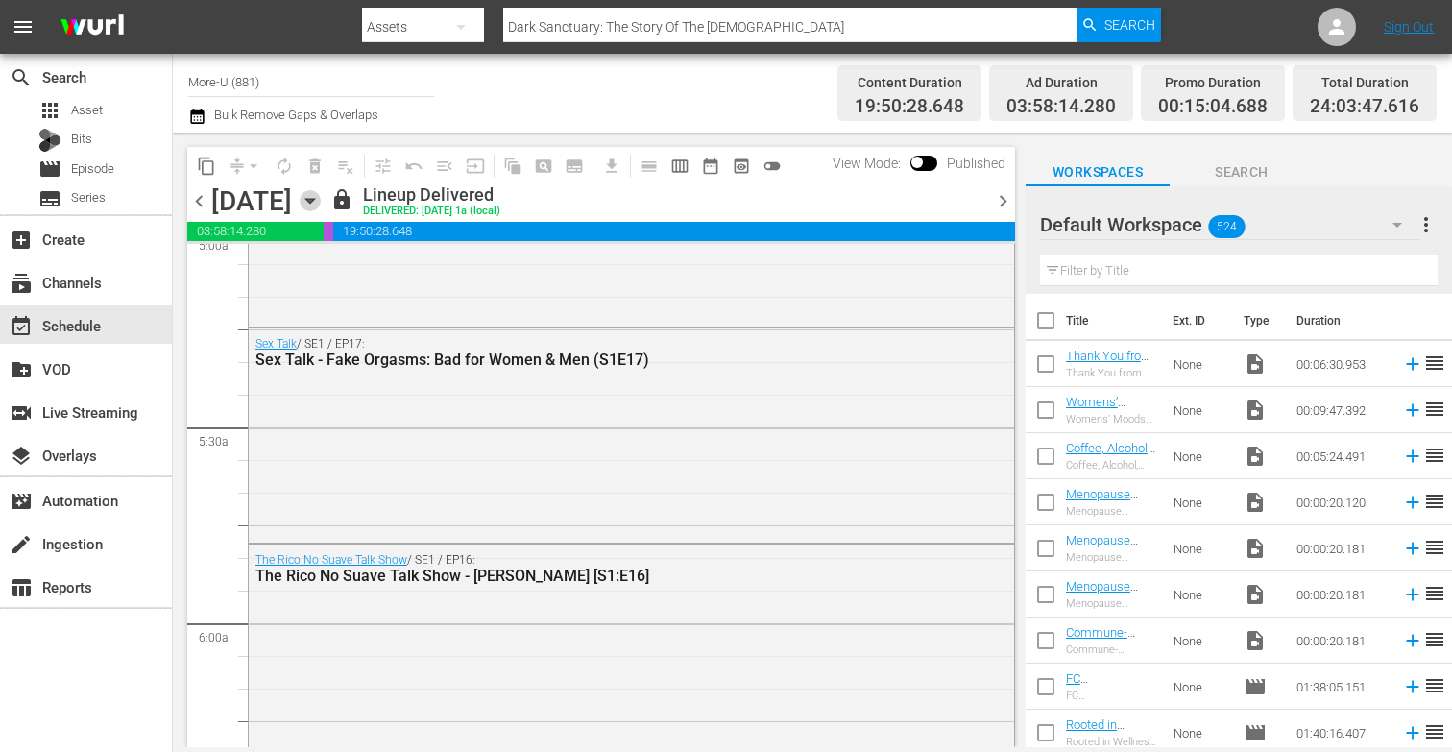
click at [321, 198] on icon "button" at bounding box center [310, 200] width 21 height 21
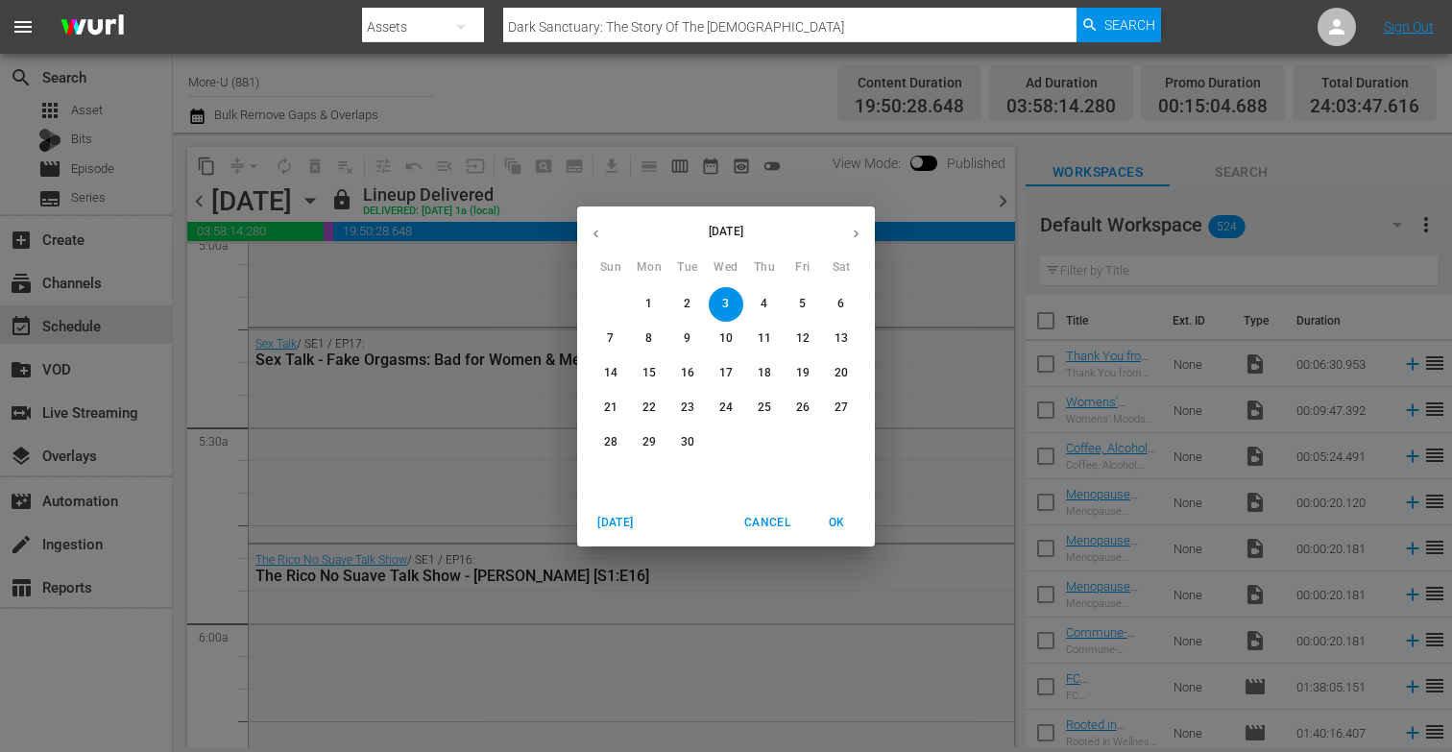
click at [809, 296] on span "5" at bounding box center [802, 304] width 35 height 16
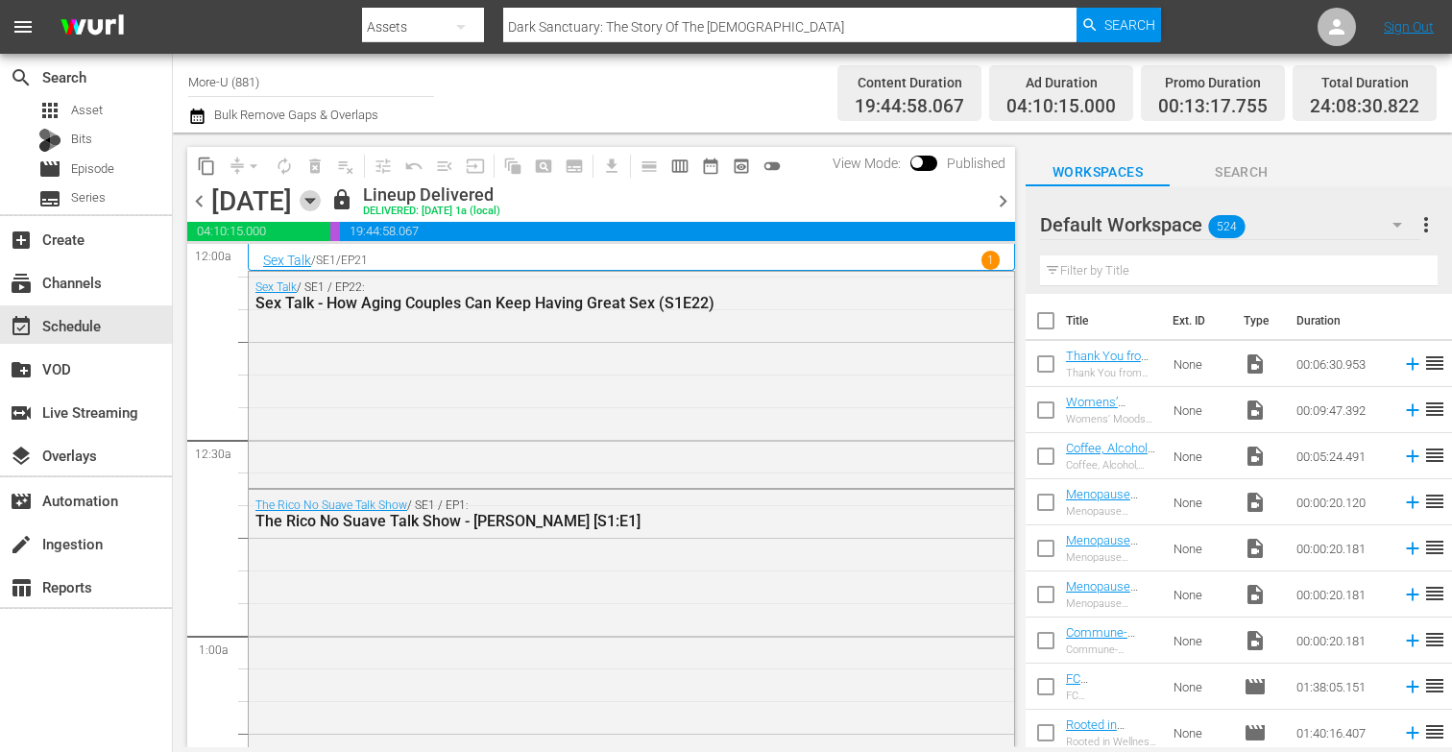
click at [314, 199] on icon "button" at bounding box center [309, 201] width 9 height 5
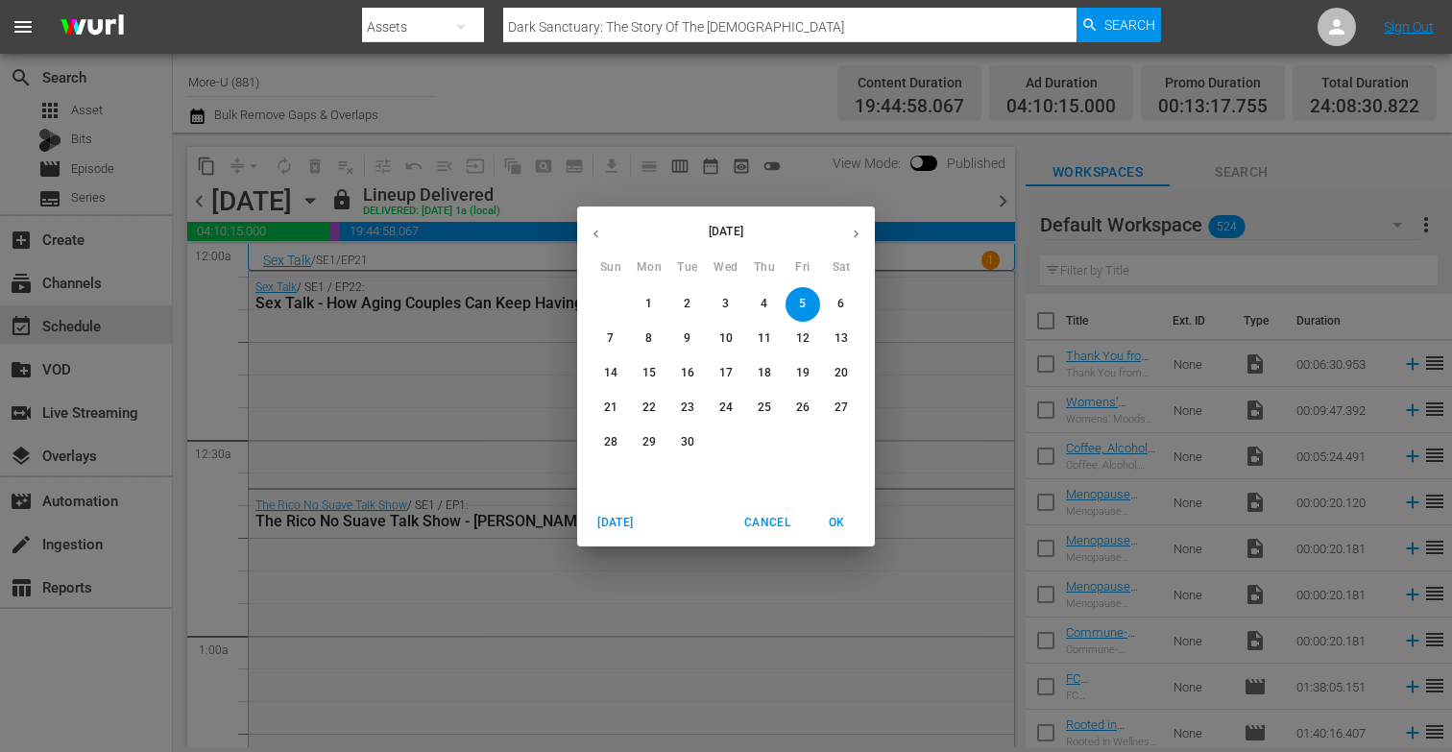
click at [770, 366] on p "18" at bounding box center [763, 373] width 13 height 16
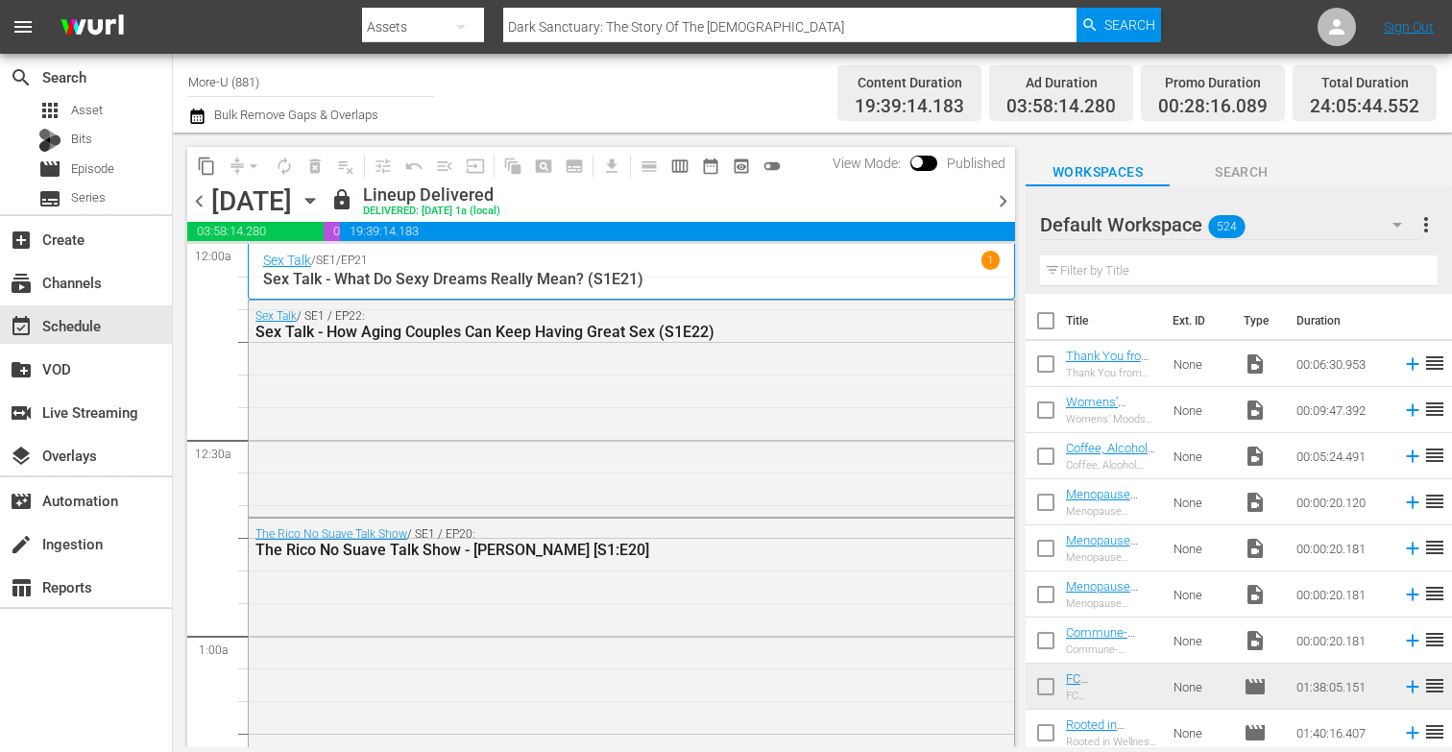
click at [314, 201] on icon "button" at bounding box center [309, 201] width 9 height 5
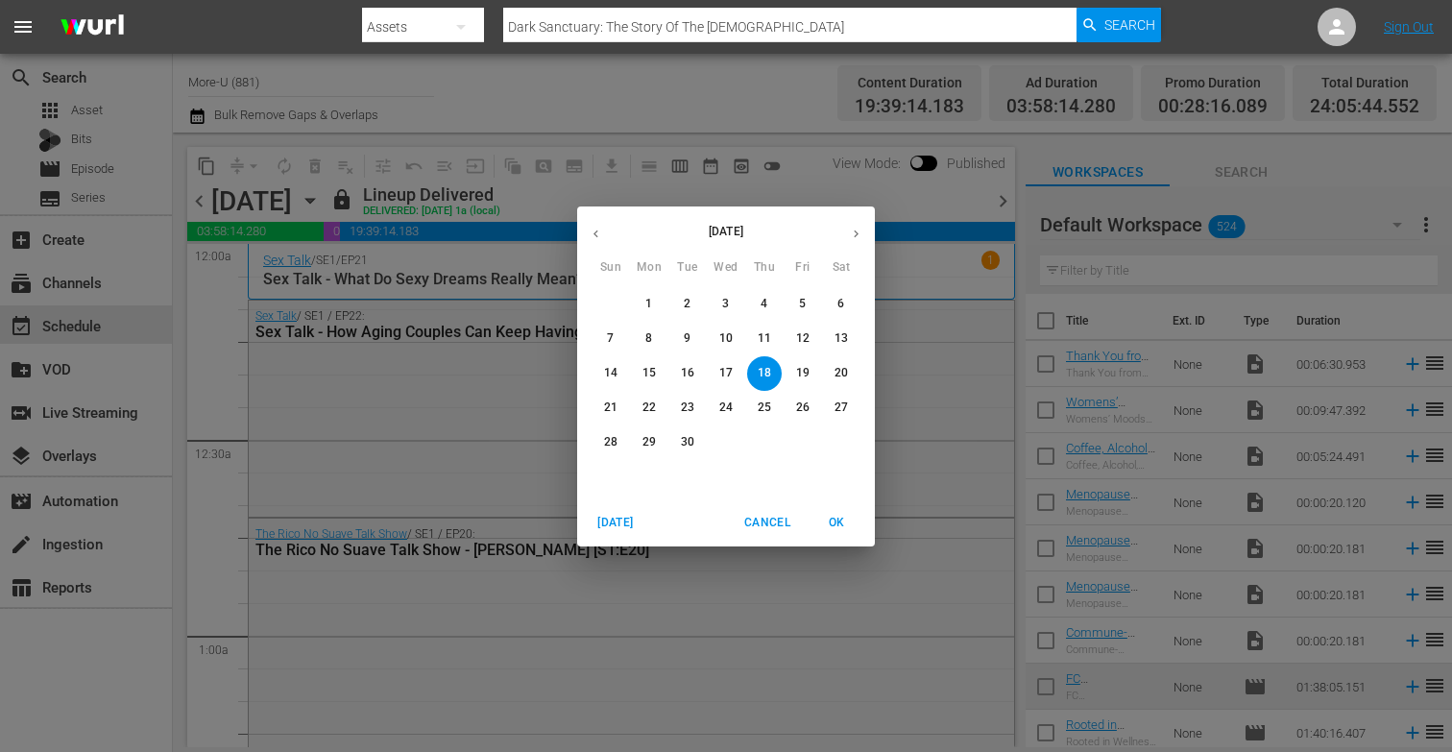
click at [592, 234] on icon "button" at bounding box center [595, 234] width 14 height 14
click at [546, 204] on div "[DATE] Sun Mon Tue Wed Thu Fri Sat 27 28 29 30 31 1 2 3 4 5 6 7 8 9 10 11 12 13…" at bounding box center [726, 376] width 1452 height 752
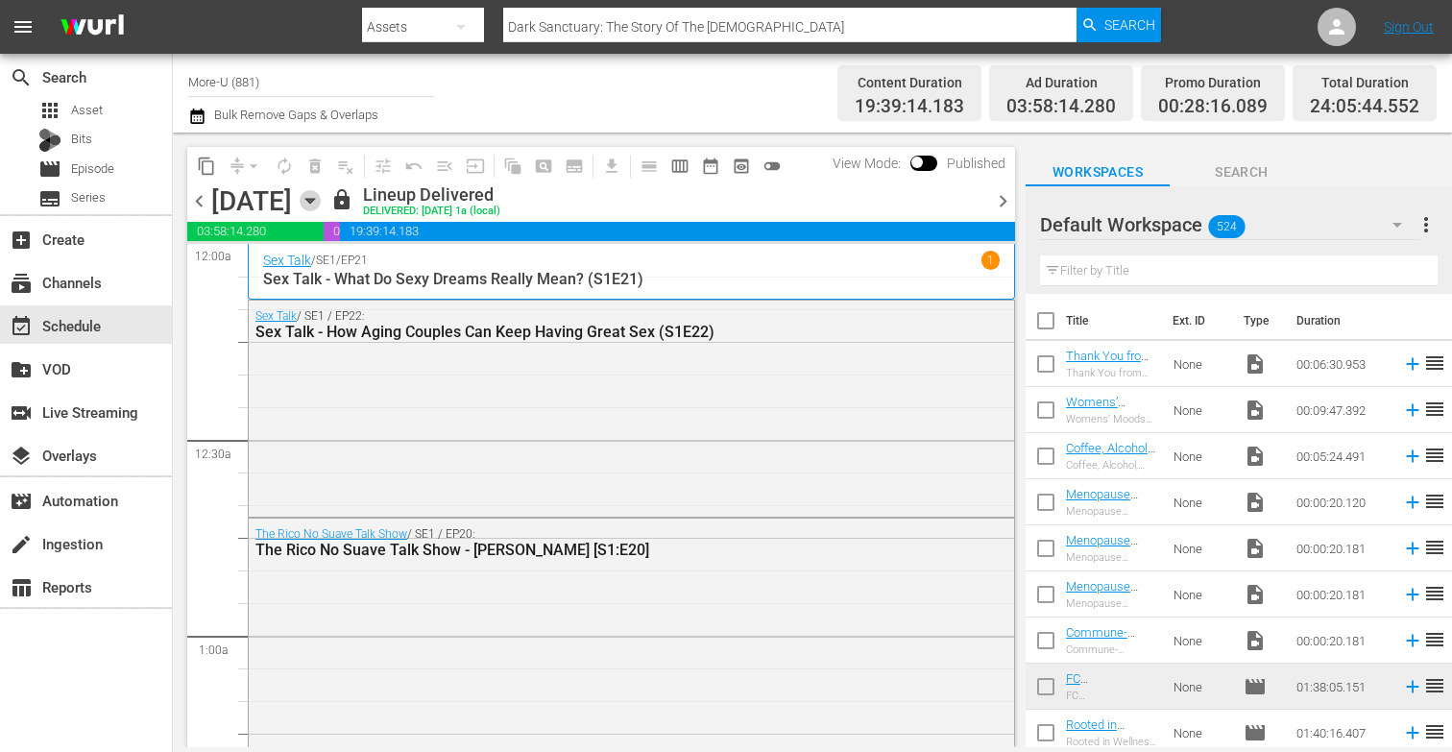
click at [321, 201] on icon "button" at bounding box center [310, 200] width 21 height 21
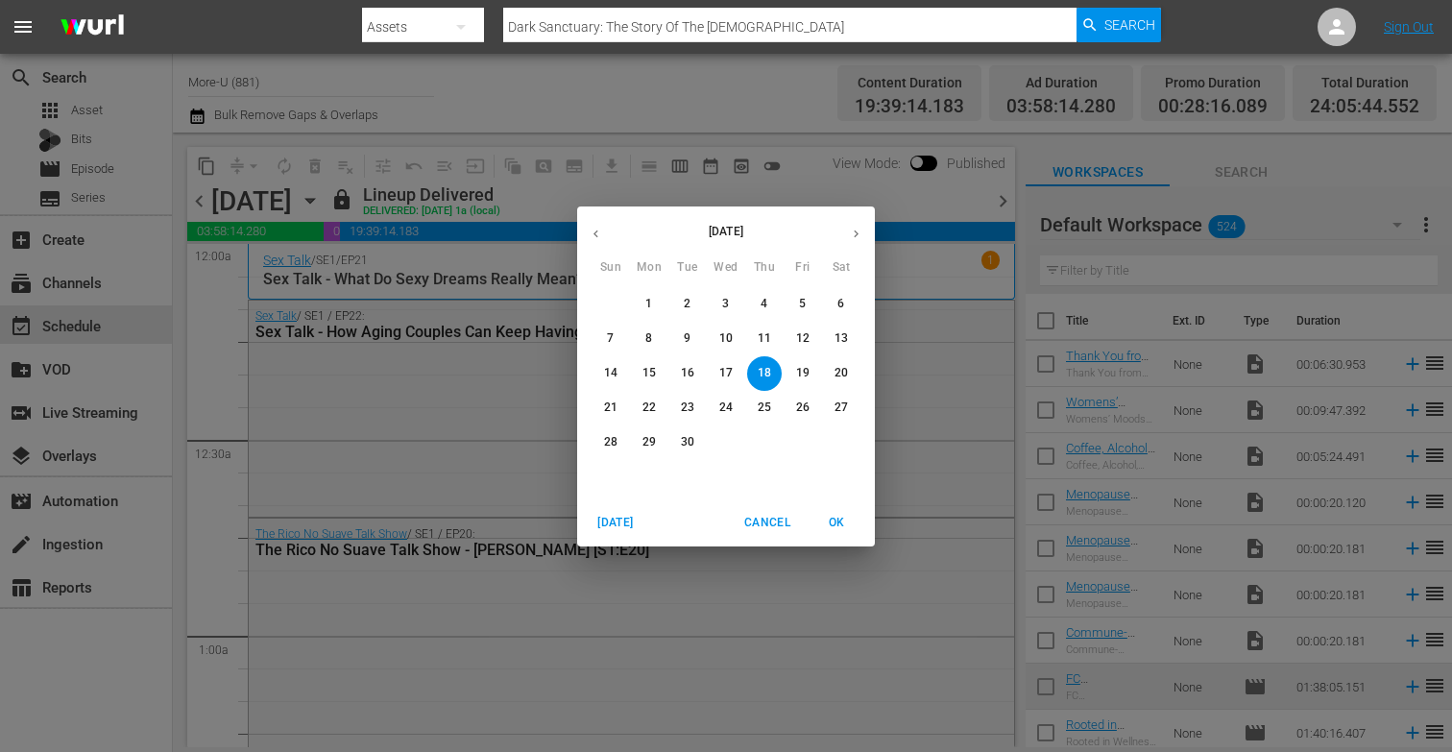
click at [855, 227] on icon "button" at bounding box center [856, 234] width 14 height 14
click at [834, 334] on p "11" at bounding box center [840, 338] width 13 height 16
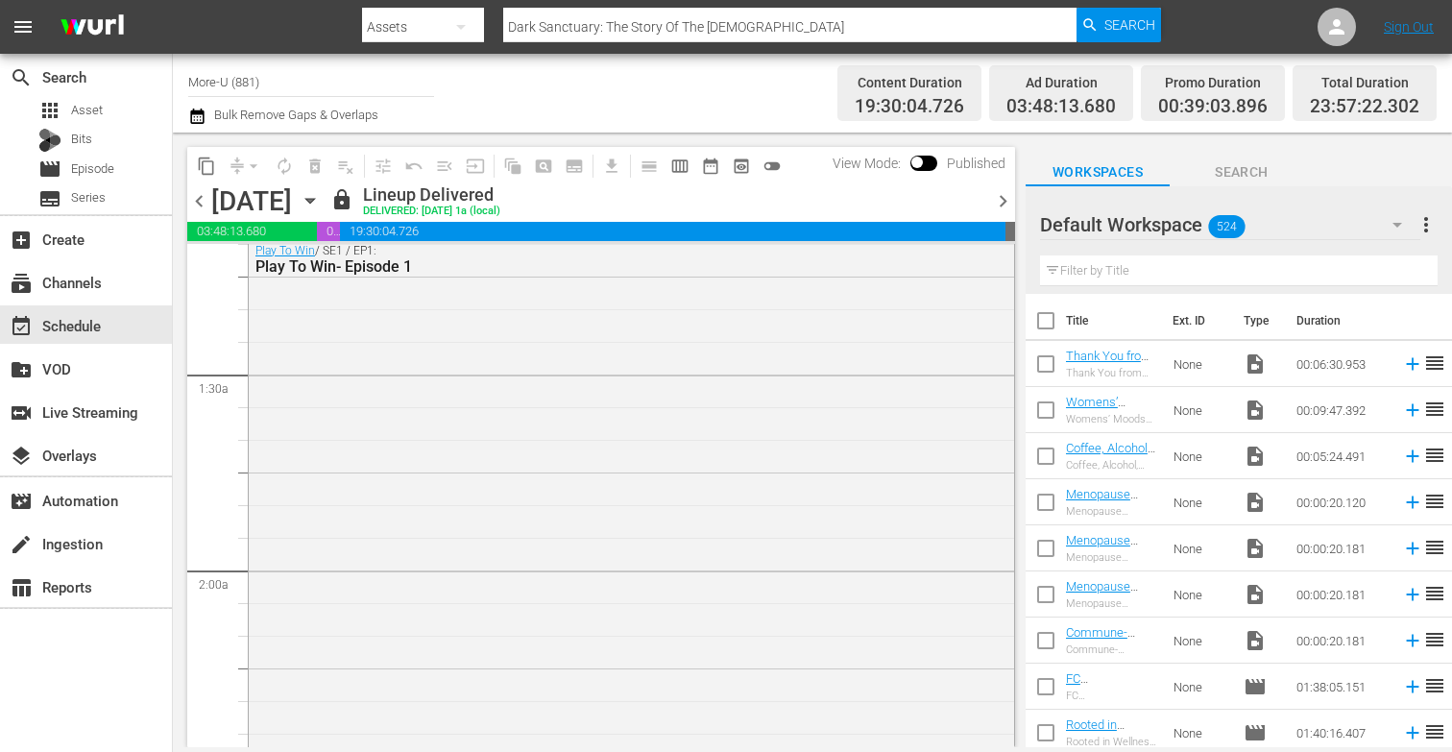
scroll to position [353, 0]
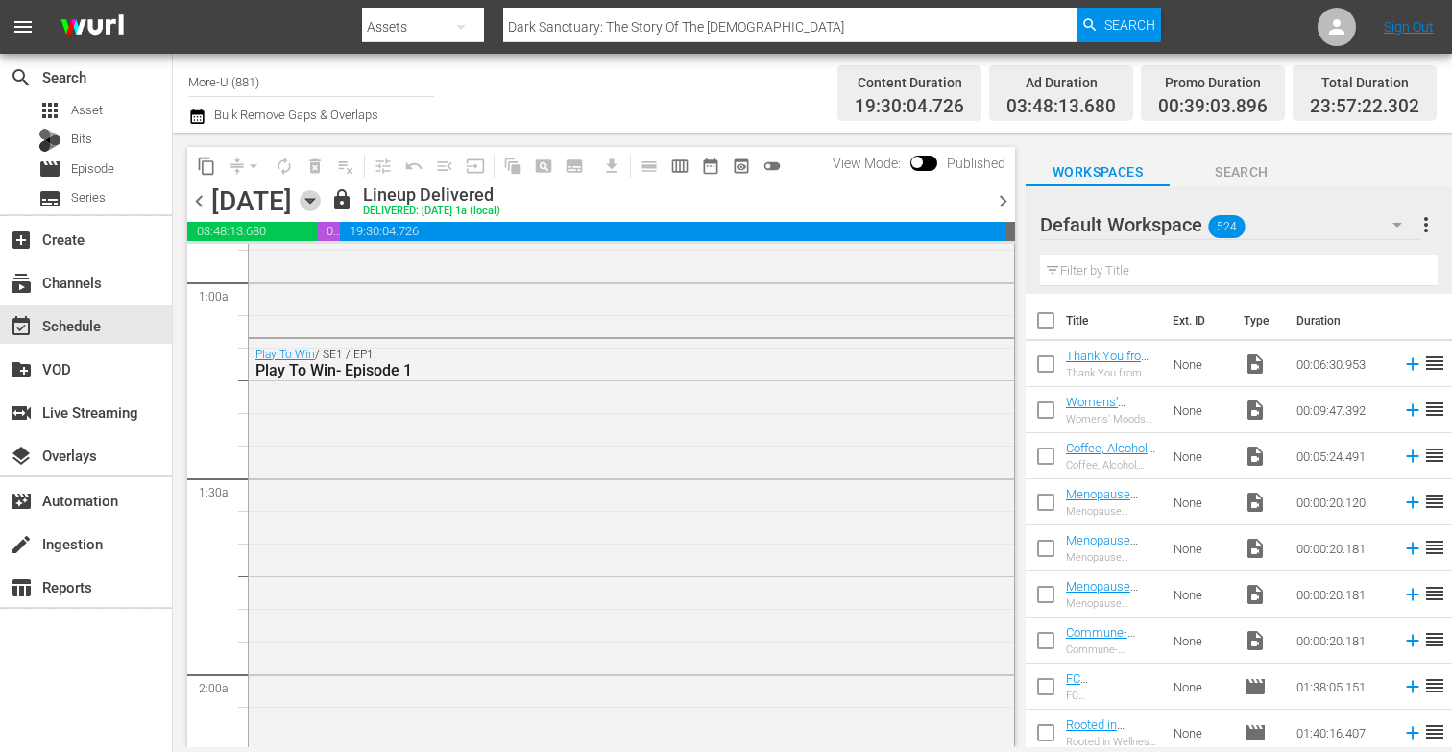
click at [321, 203] on icon "button" at bounding box center [310, 200] width 21 height 21
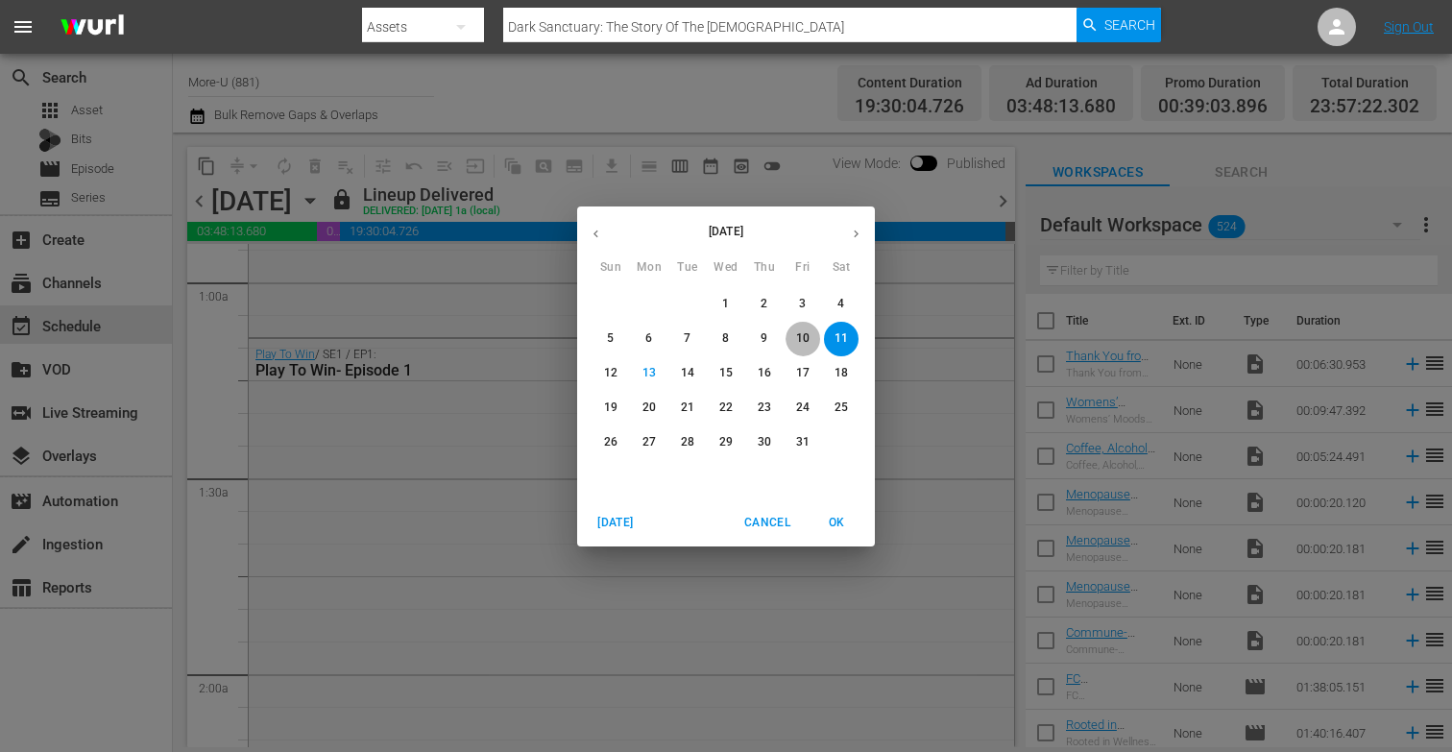
click at [801, 330] on p "10" at bounding box center [802, 338] width 13 height 16
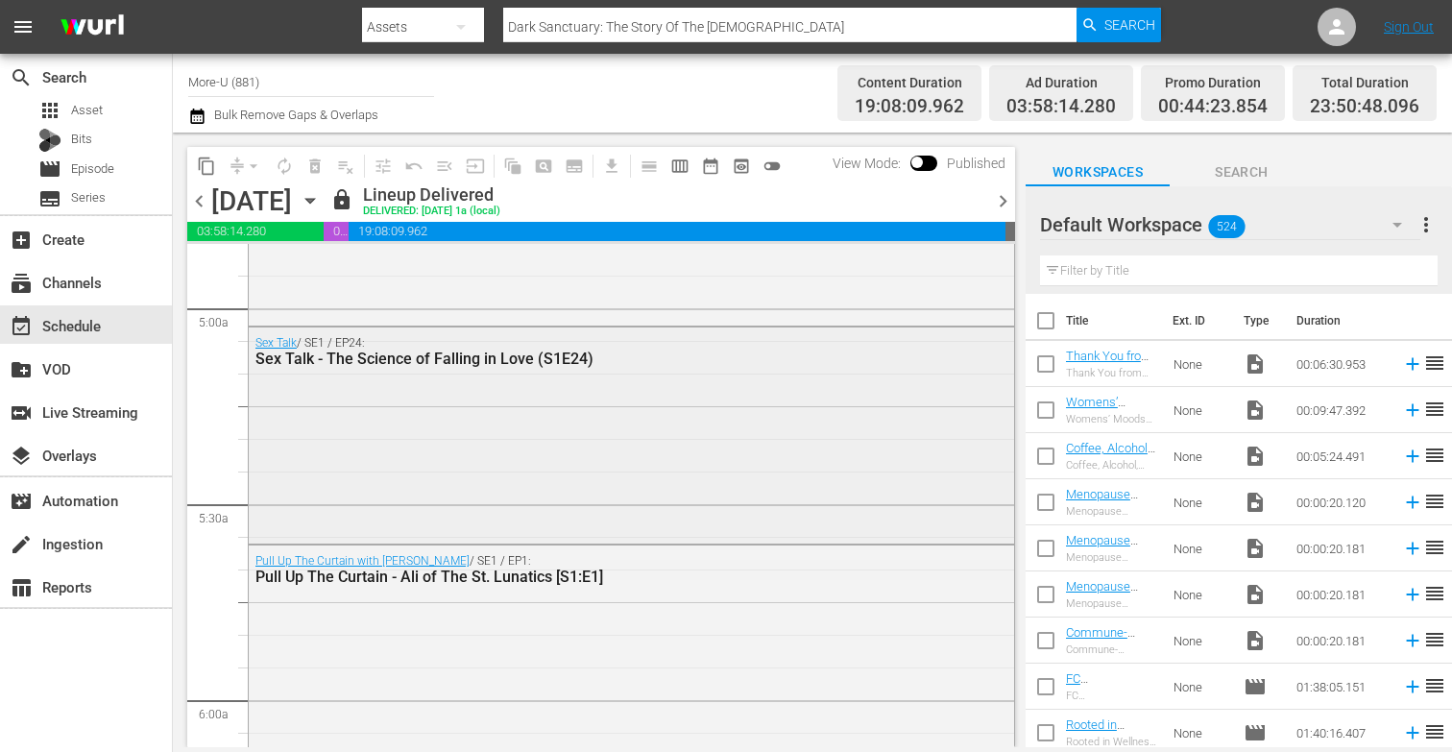
scroll to position [1884, 0]
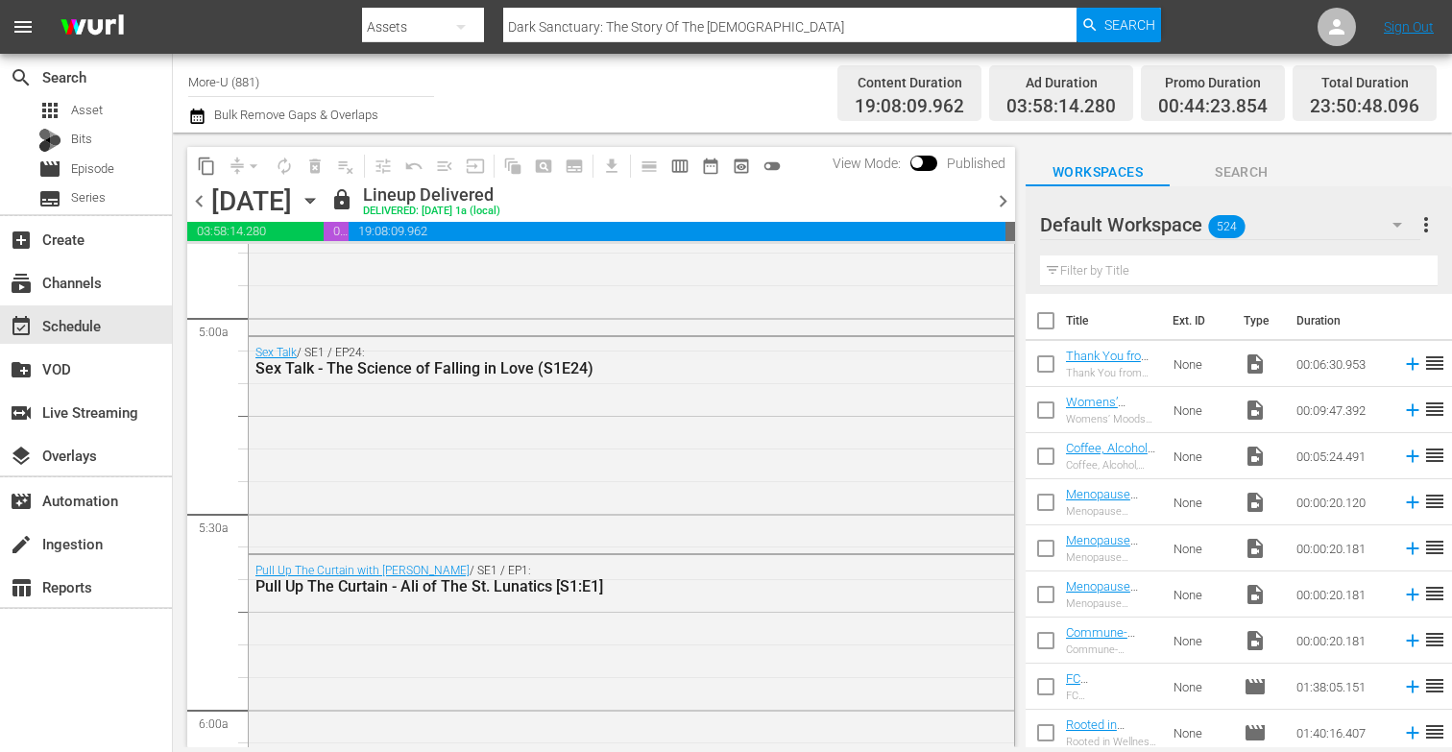
click at [314, 202] on icon "button" at bounding box center [309, 201] width 9 height 5
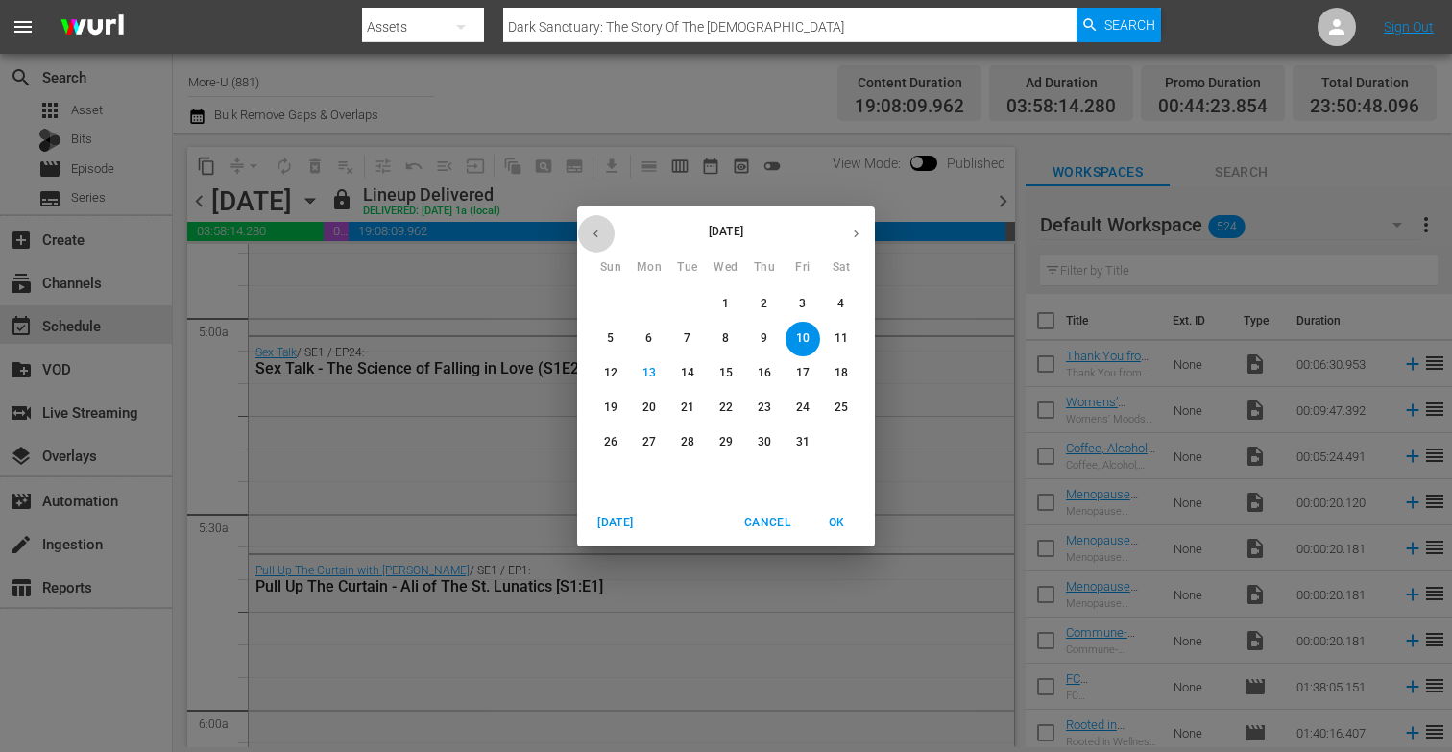
click at [590, 234] on icon "button" at bounding box center [595, 234] width 14 height 14
click at [805, 337] on p "12" at bounding box center [802, 338] width 13 height 16
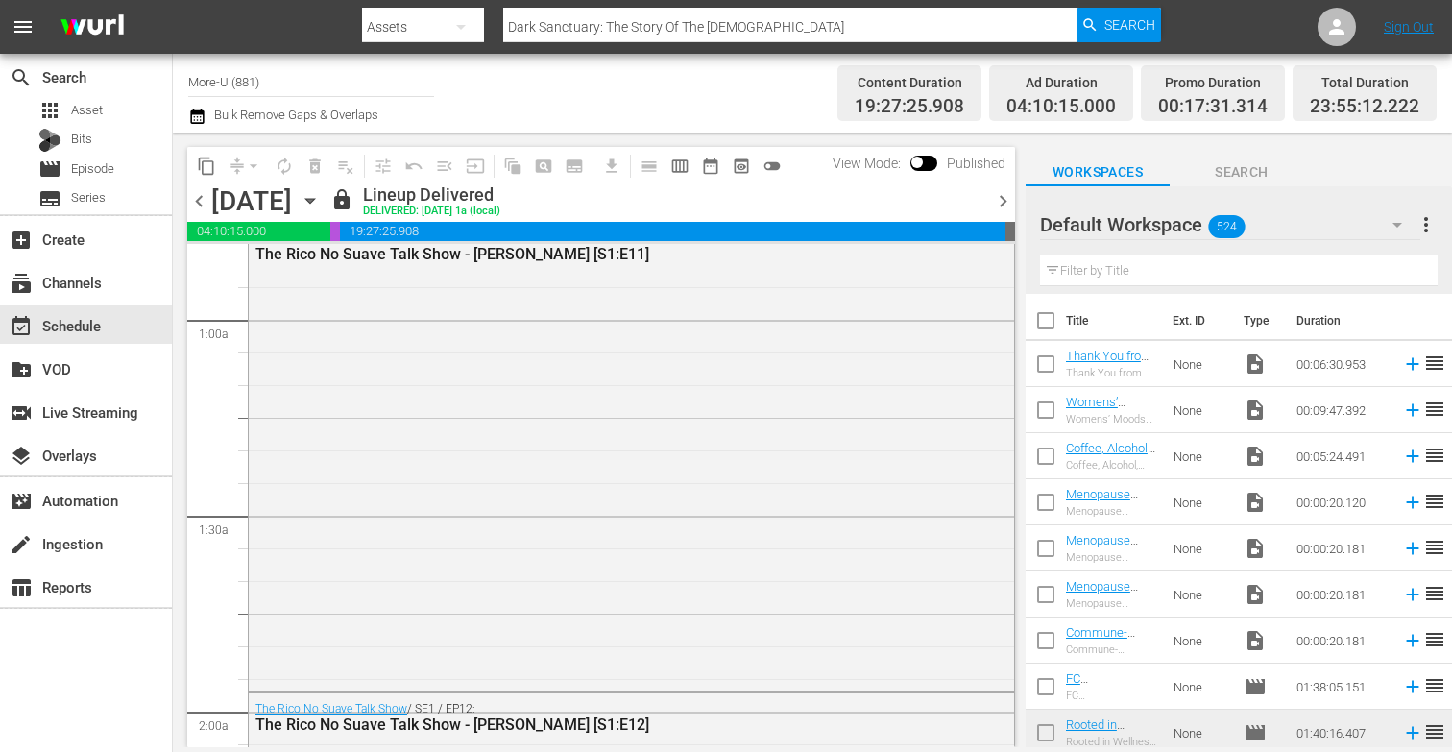
scroll to position [254, 0]
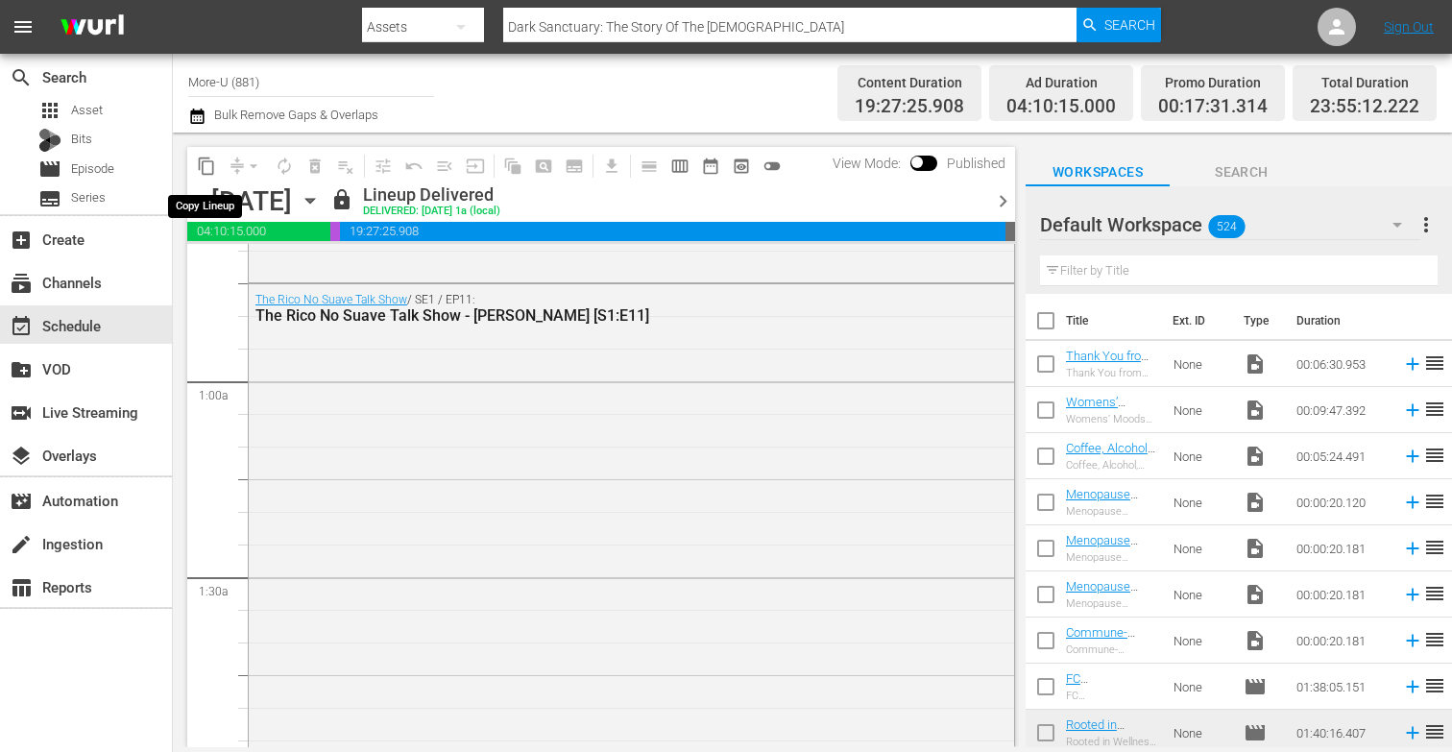
click at [211, 166] on span "content_copy" at bounding box center [206, 165] width 19 height 19
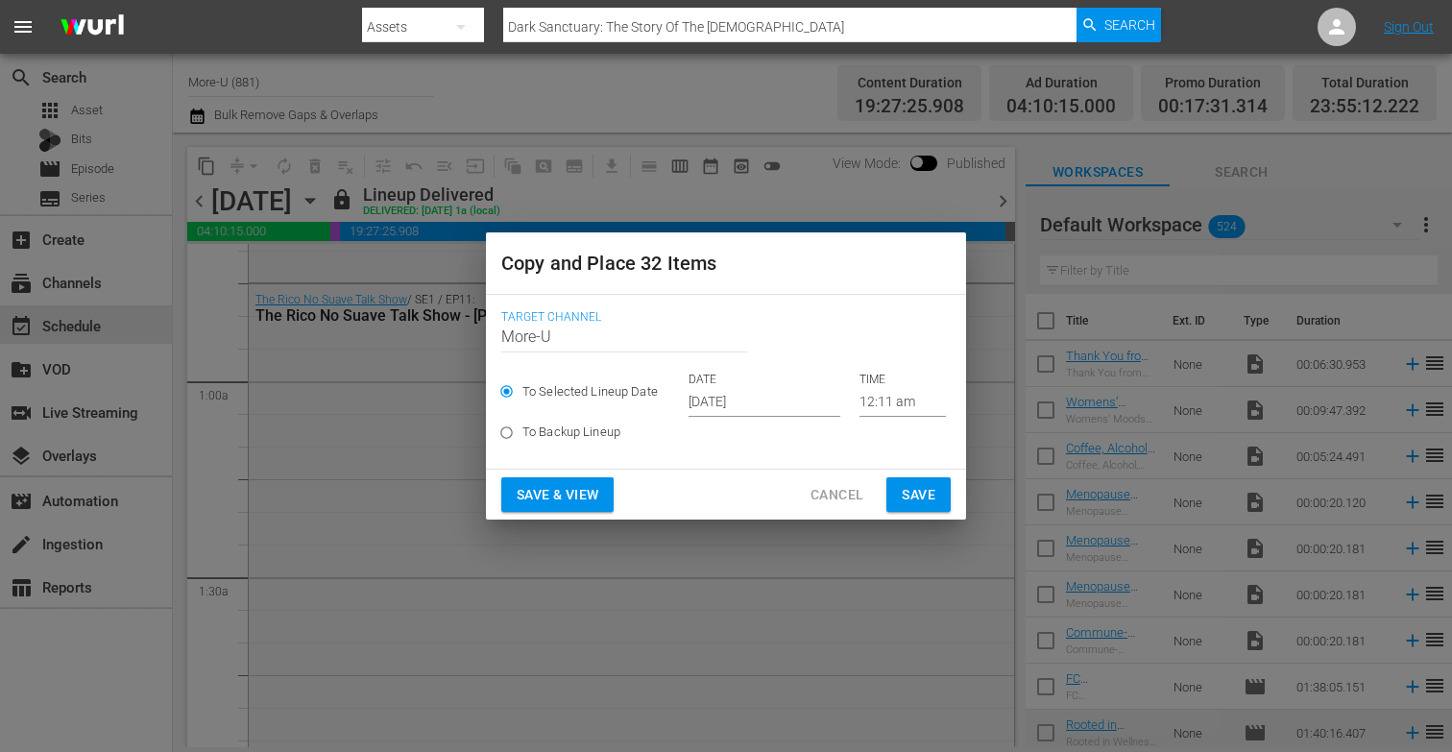
click at [718, 404] on input "[DATE]" at bounding box center [764, 402] width 152 height 29
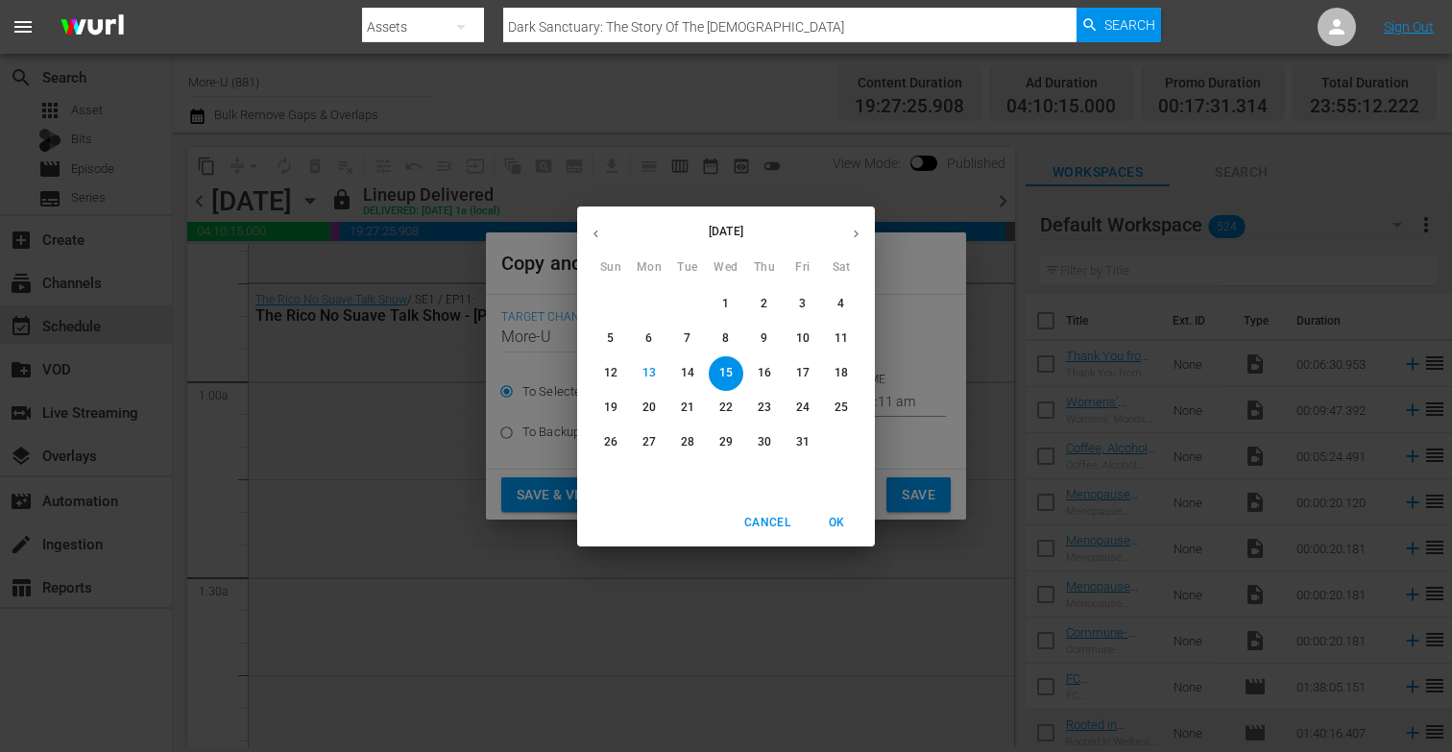
click at [762, 368] on p "16" at bounding box center [763, 373] width 13 height 16
type input "[DATE]"
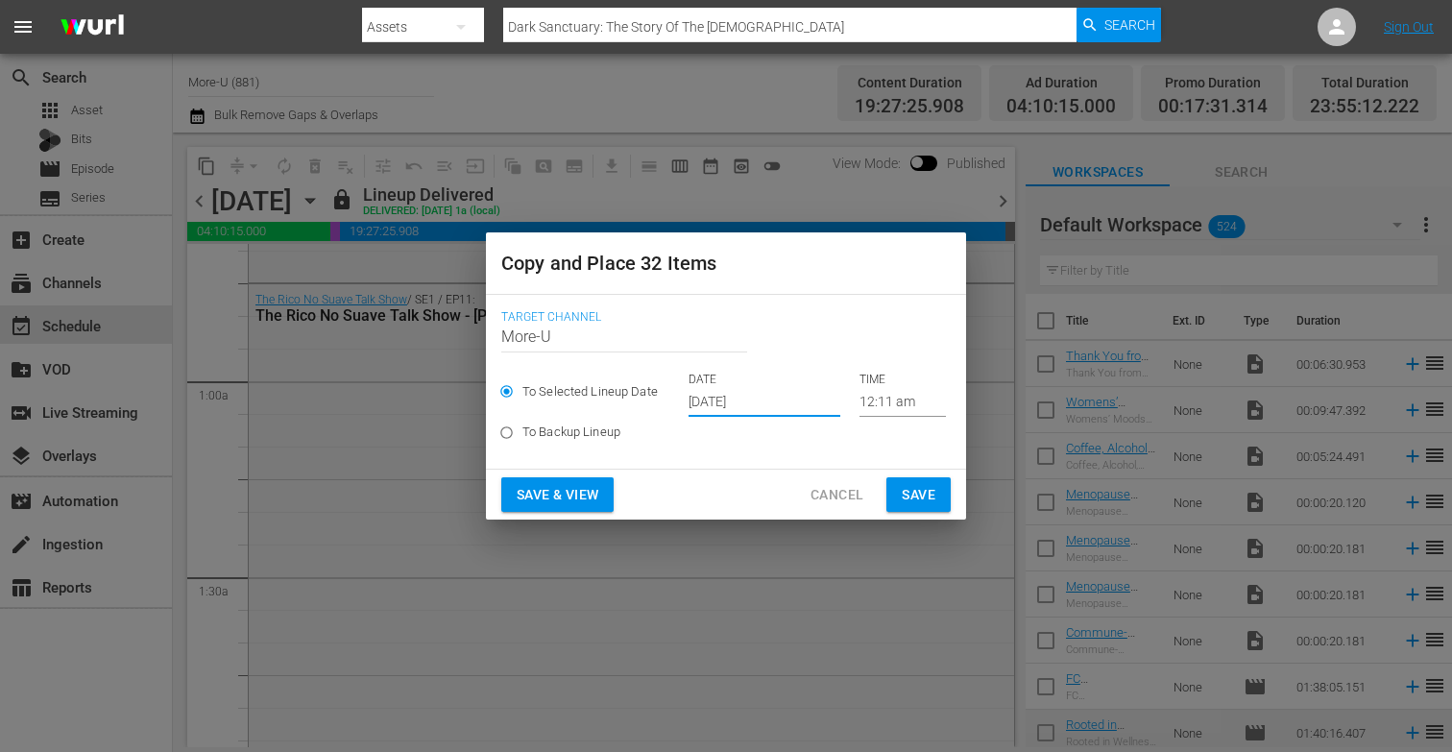
click at [594, 493] on span "Save & View" at bounding box center [557, 495] width 82 height 24
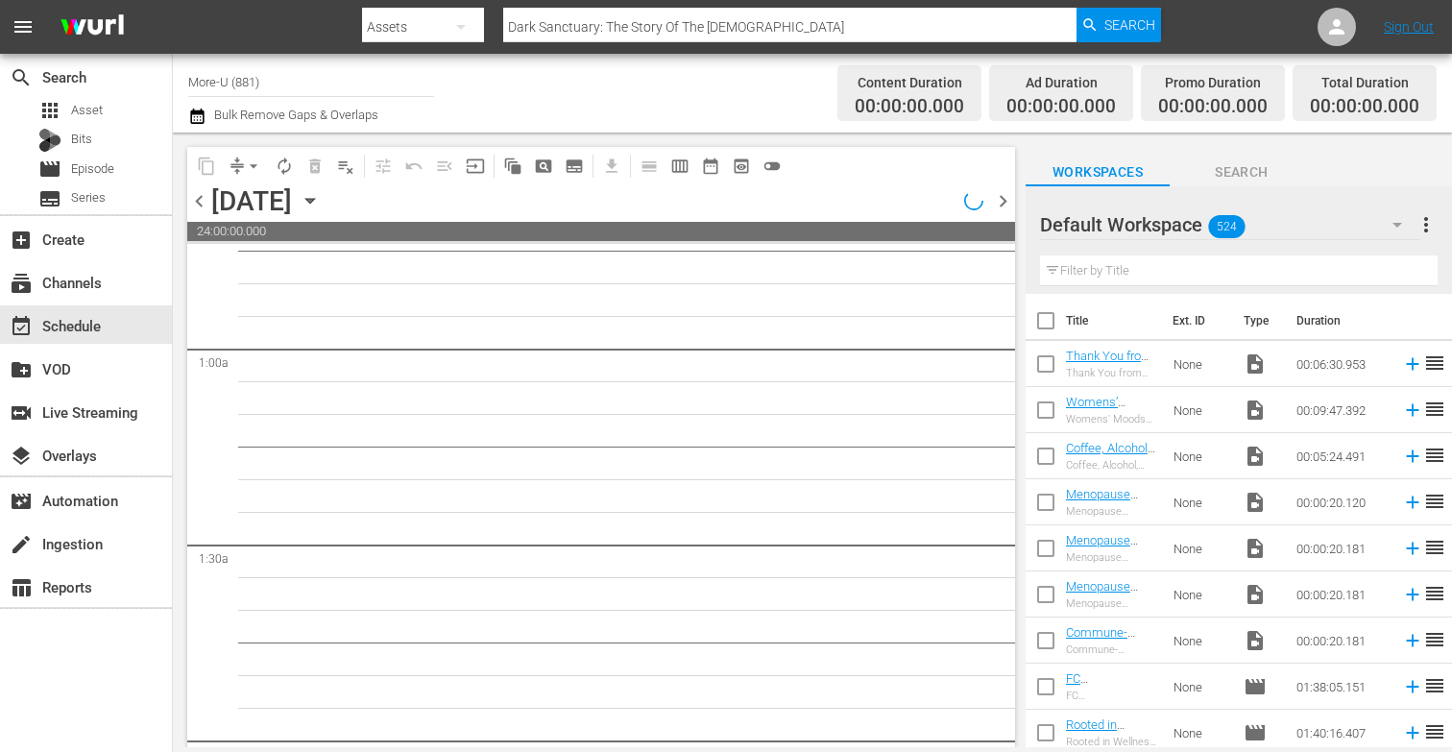
scroll to position [254, 0]
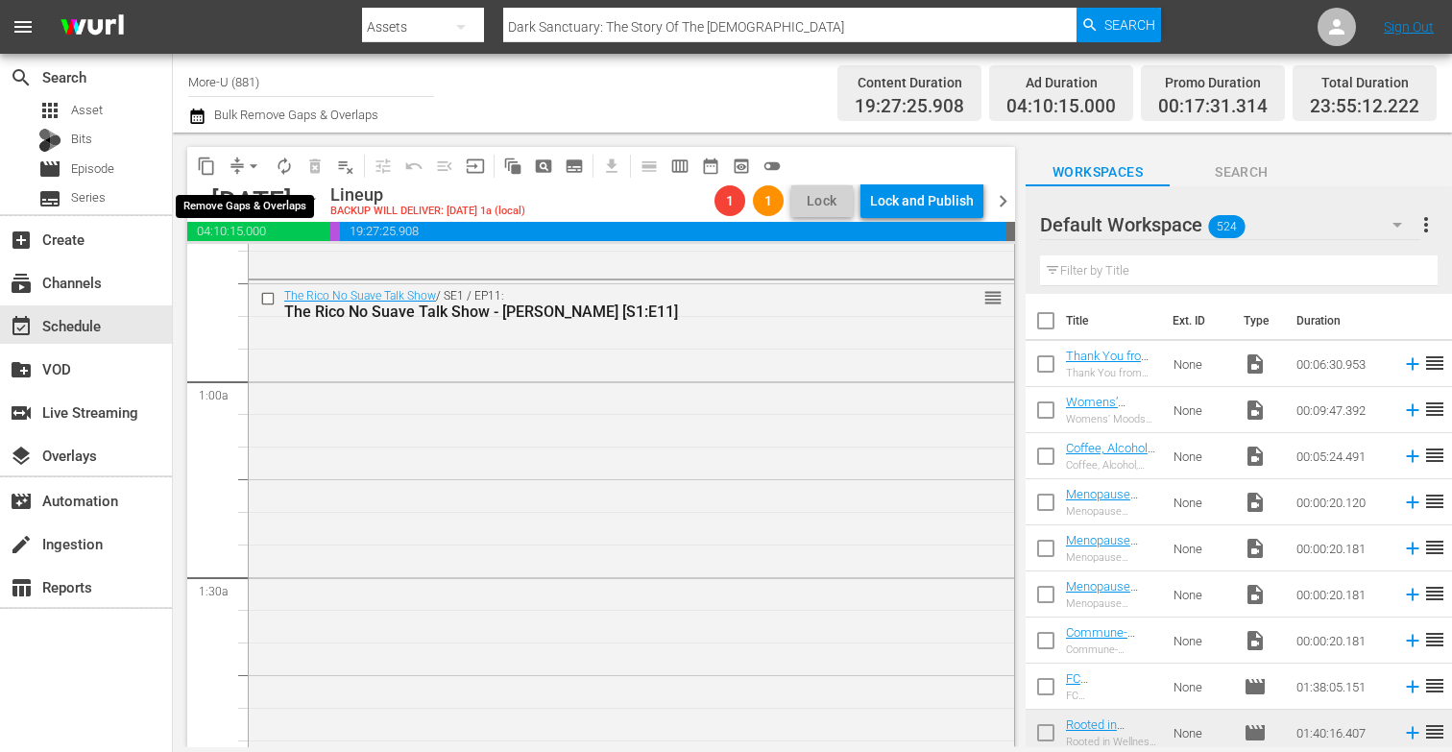
click at [252, 165] on span "arrow_drop_down" at bounding box center [253, 165] width 19 height 19
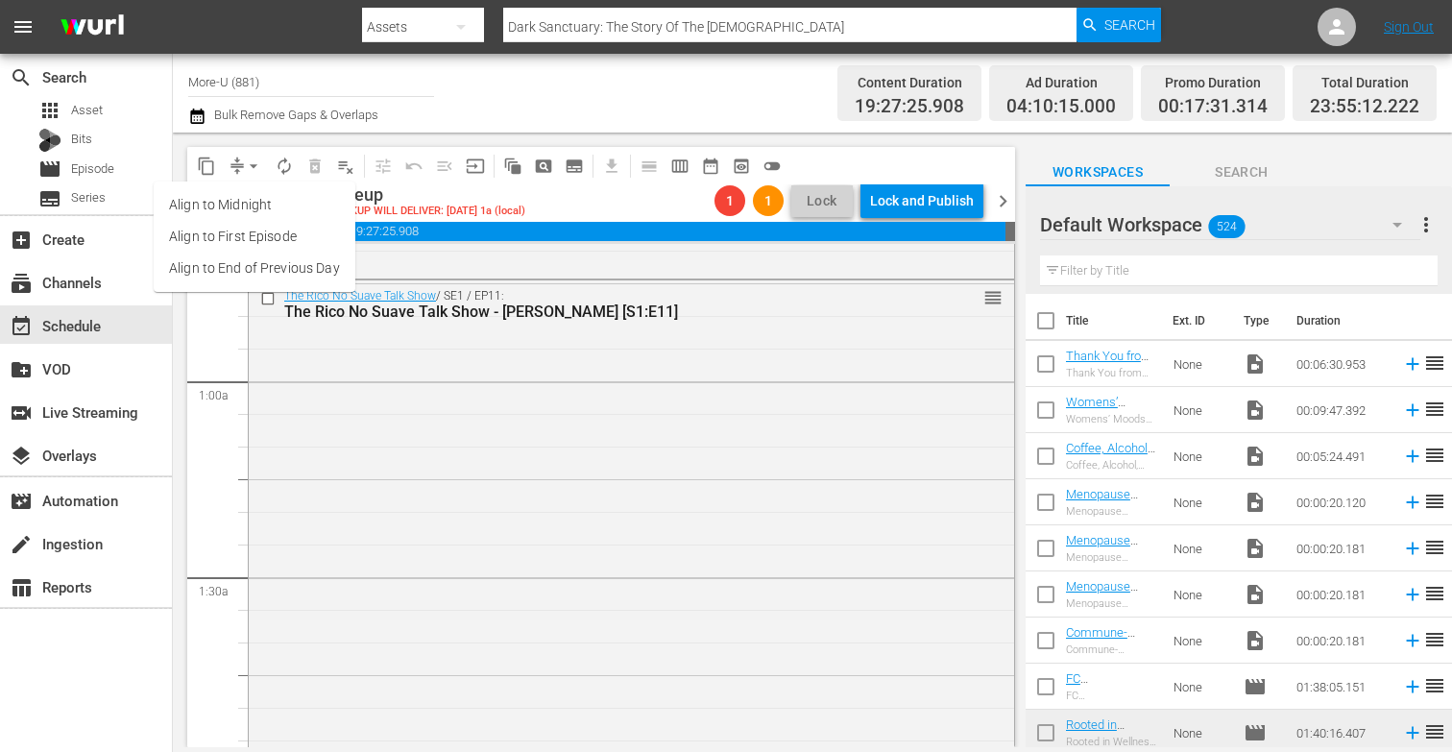
click at [277, 265] on li "Align to End of Previous Day" at bounding box center [255, 268] width 202 height 32
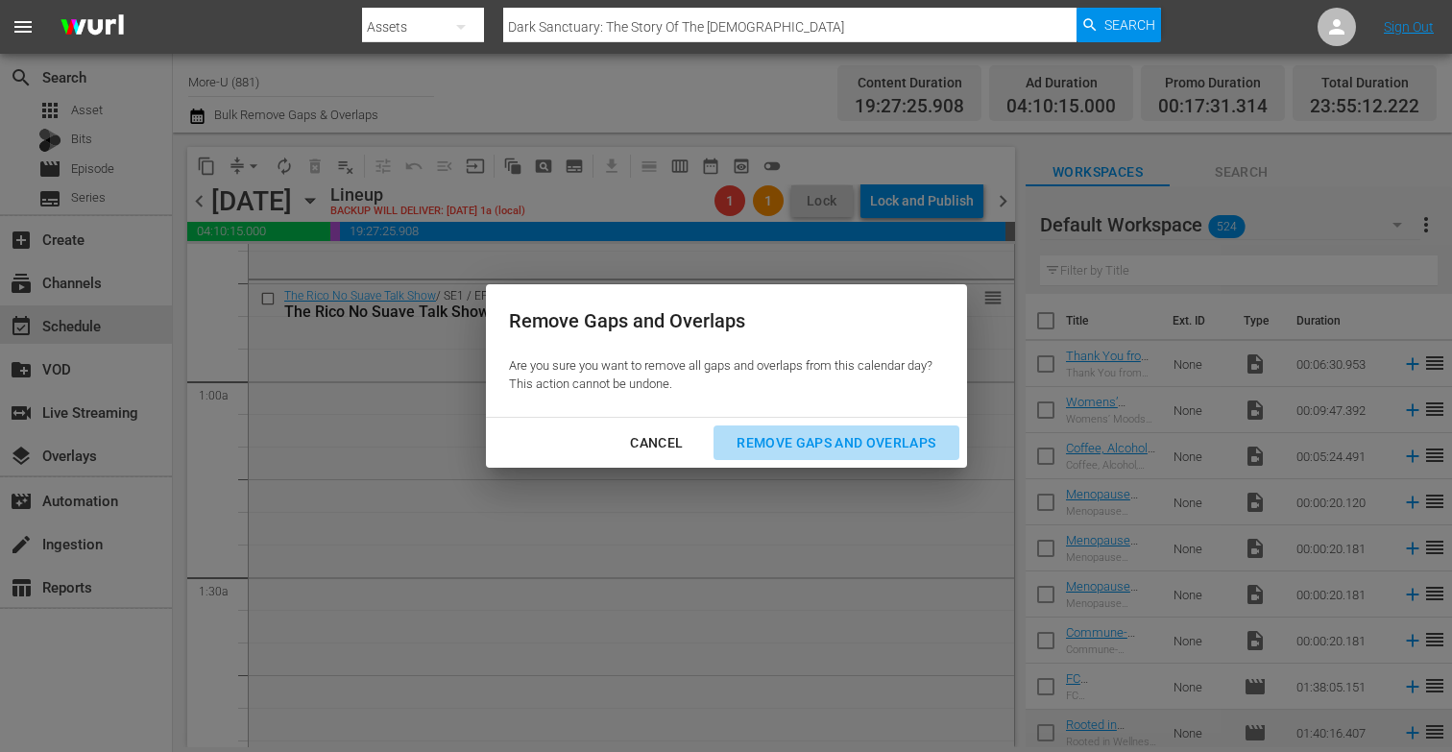
click at [760, 434] on div "Remove Gaps and Overlaps" at bounding box center [835, 443] width 229 height 24
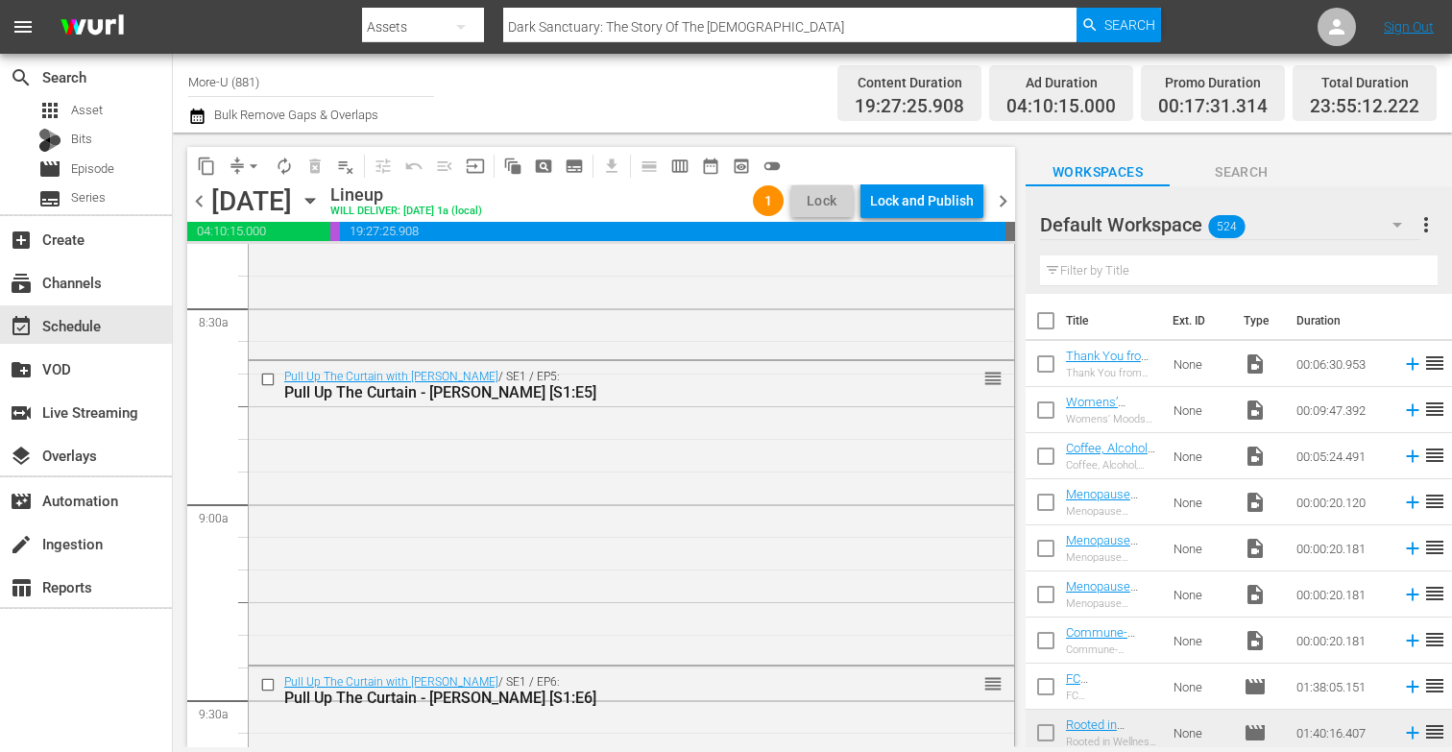
scroll to position [3258, 0]
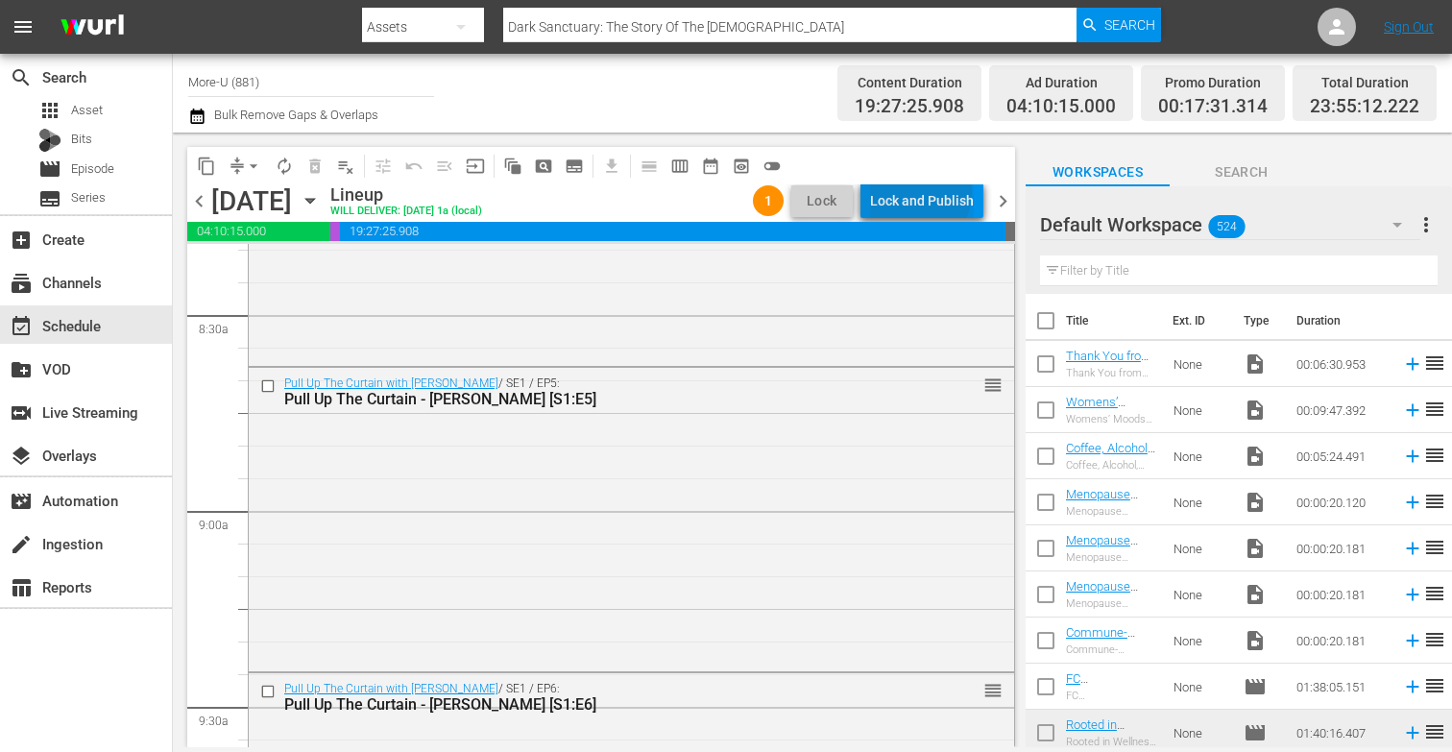
click at [924, 193] on div "Lock and Publish" at bounding box center [922, 200] width 104 height 35
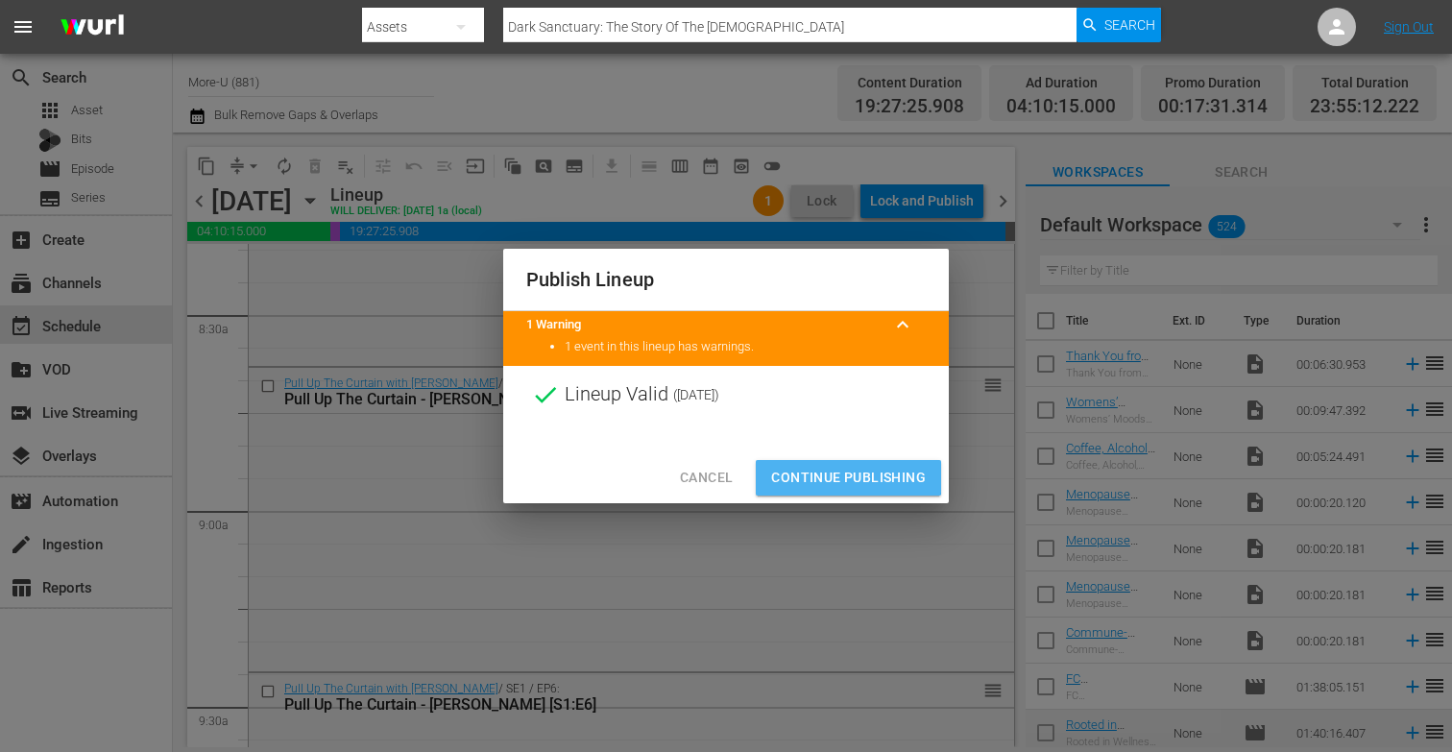
click at [824, 476] on span "Continue Publishing" at bounding box center [848, 478] width 155 height 24
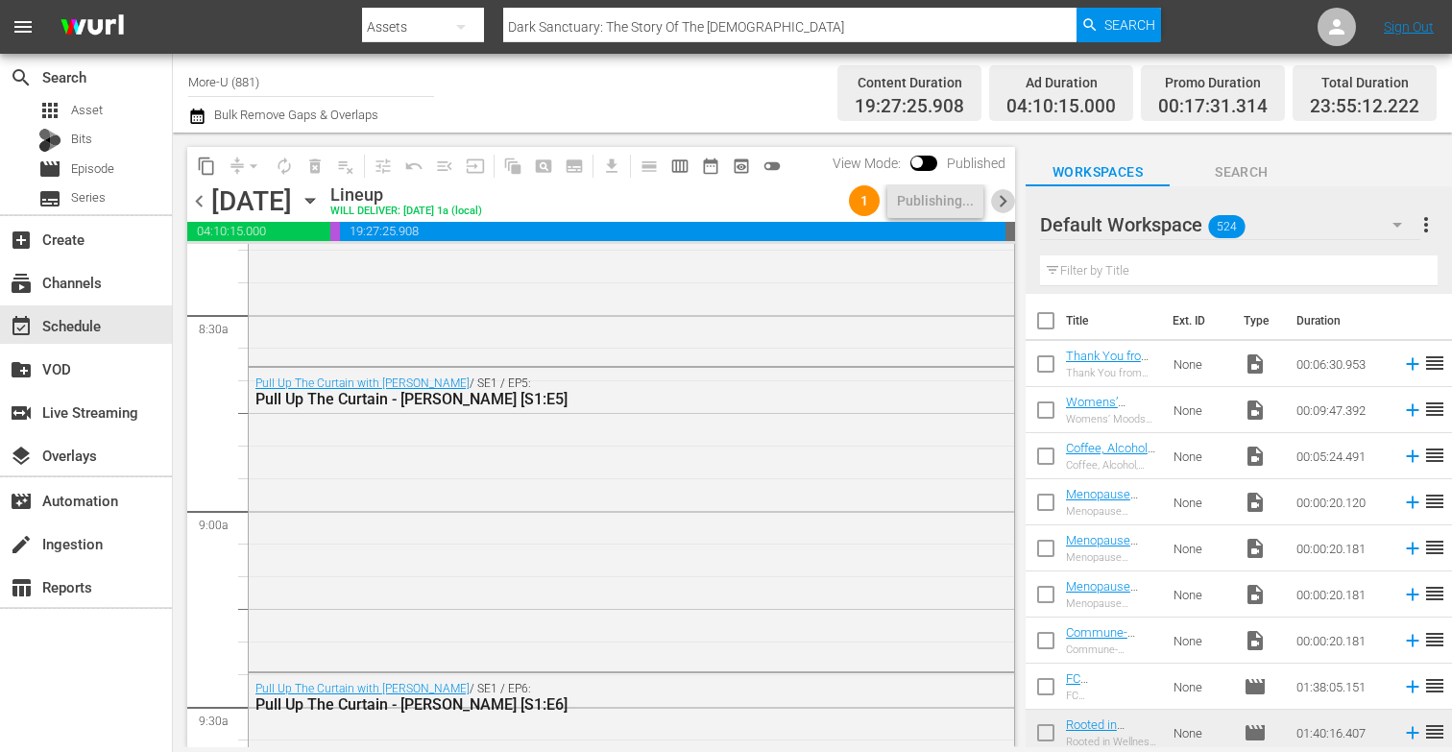
click at [1002, 205] on span "chevron_right" at bounding box center [1003, 201] width 24 height 24
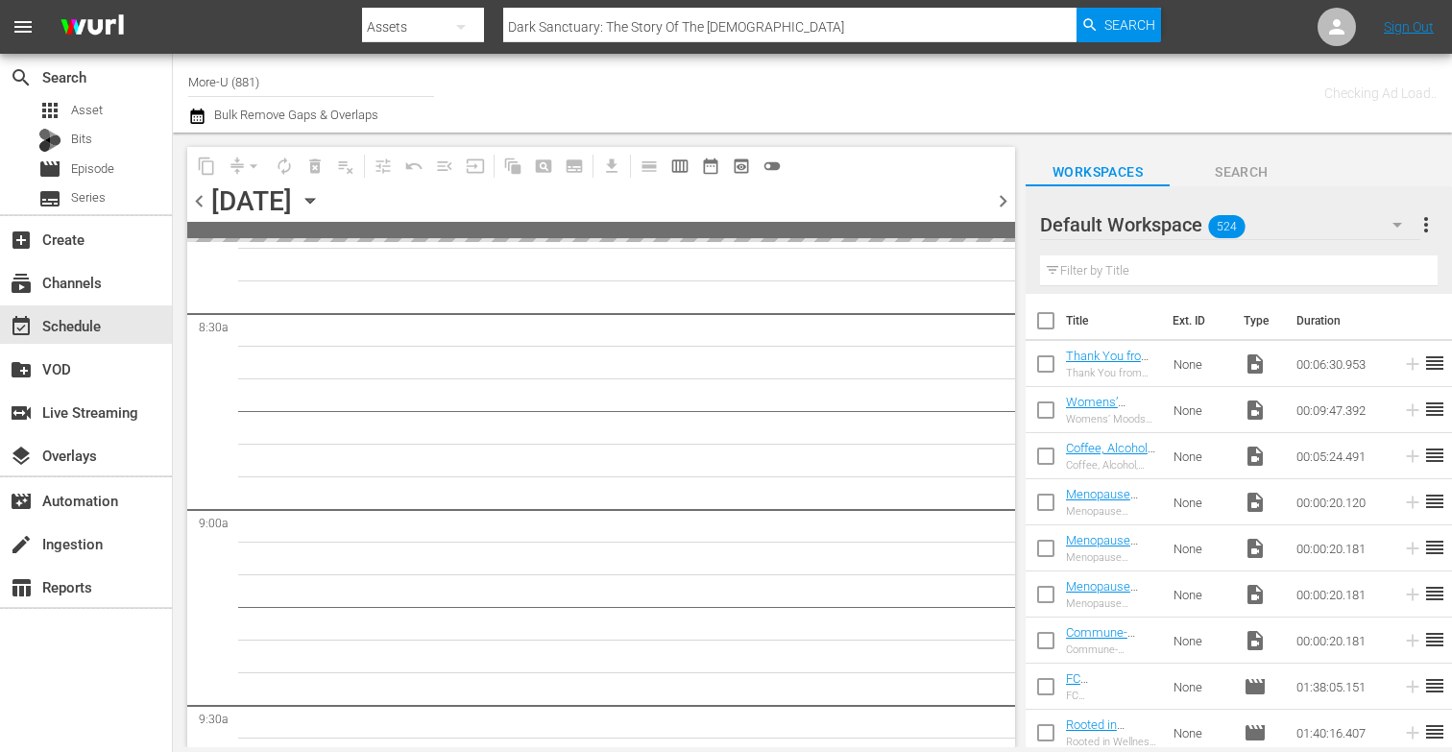
scroll to position [3389, 0]
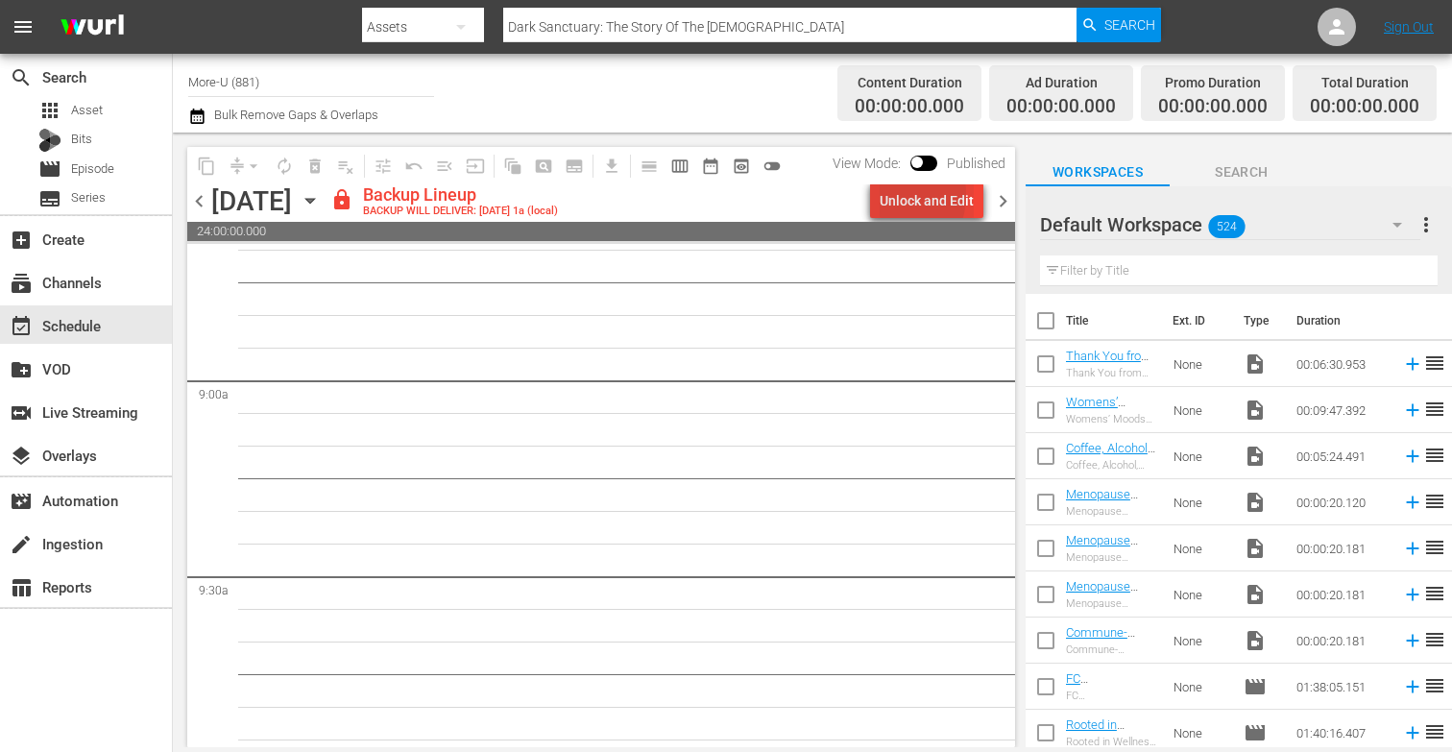
click at [890, 195] on div "Unlock and Edit" at bounding box center [926, 200] width 94 height 35
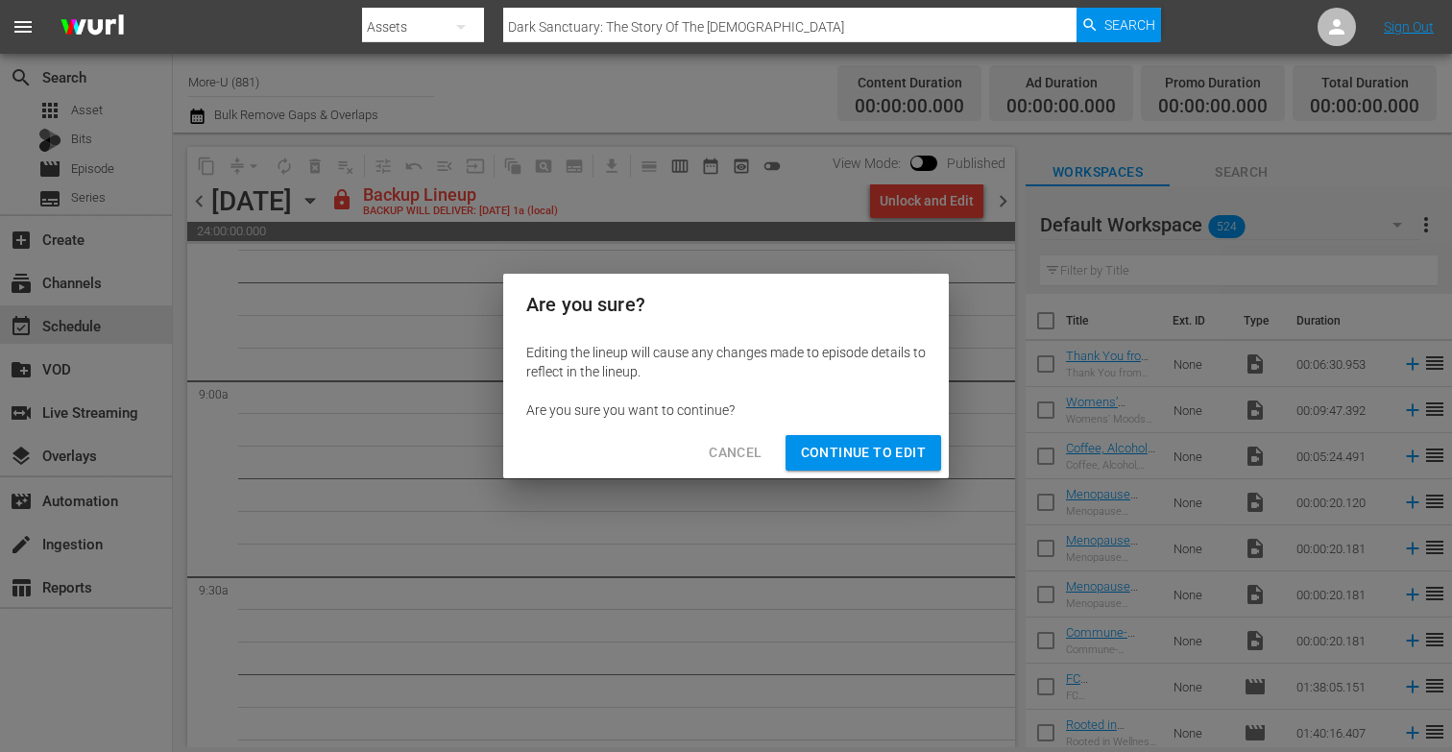
click at [837, 452] on span "Continue to Edit" at bounding box center [863, 453] width 125 height 24
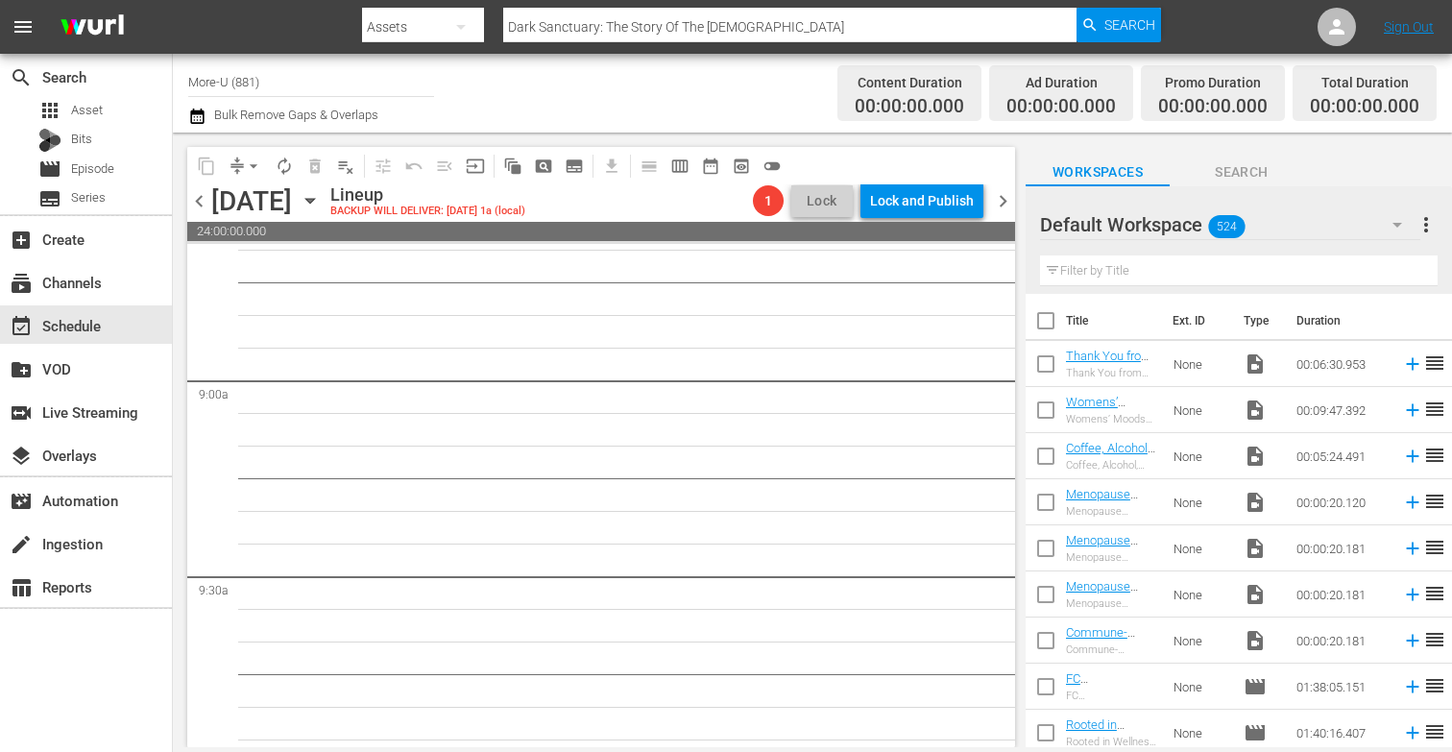
scroll to position [3356, 0]
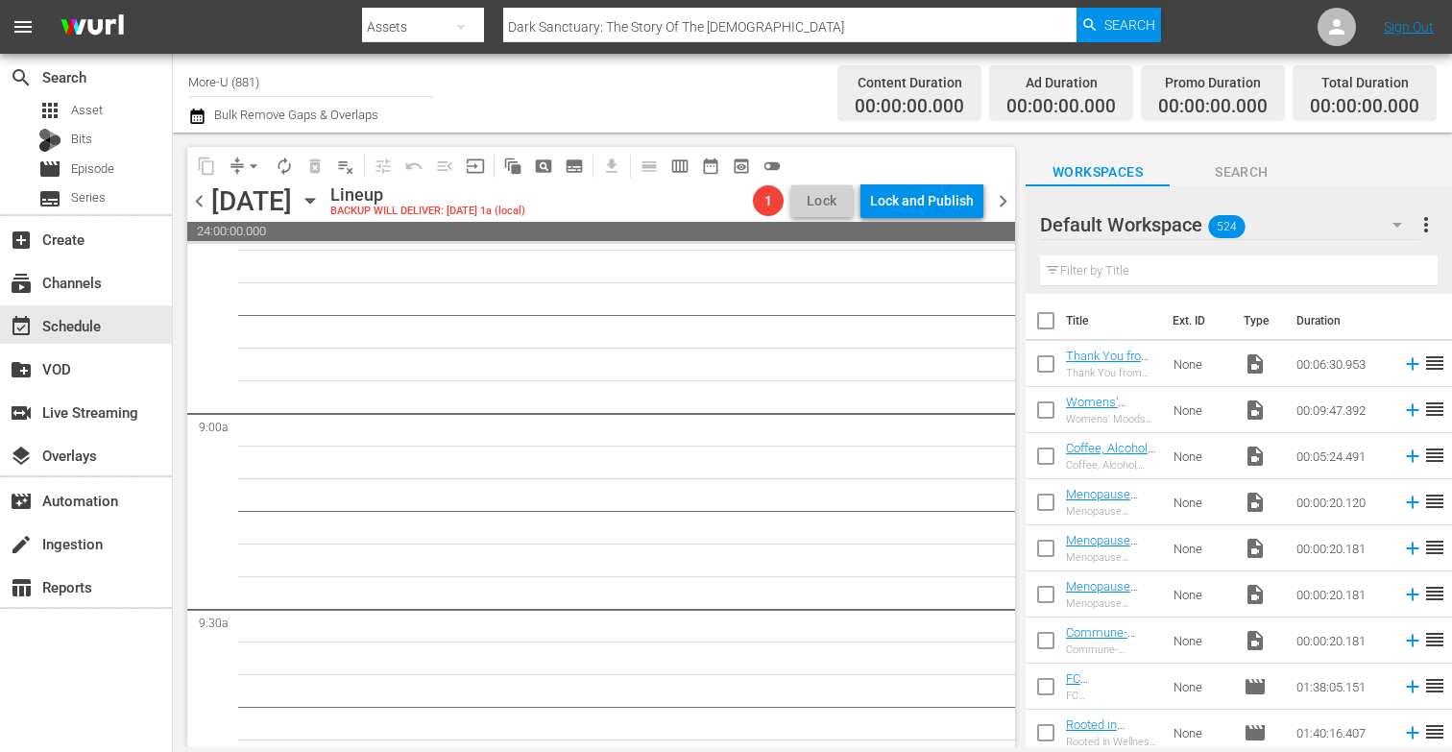
click at [314, 201] on icon "button" at bounding box center [309, 201] width 9 height 5
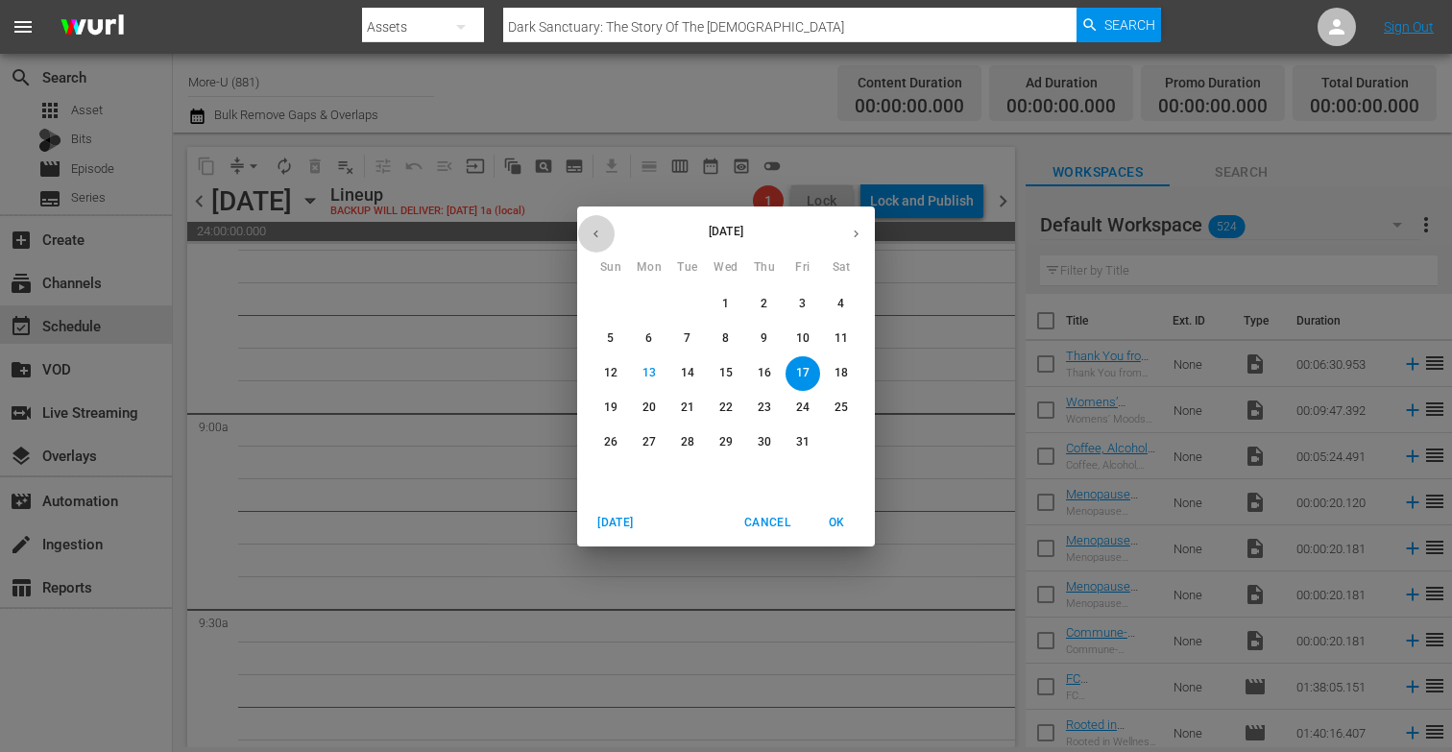
click at [592, 234] on icon "button" at bounding box center [595, 234] width 14 height 14
click at [803, 372] on p "19" at bounding box center [802, 373] width 13 height 16
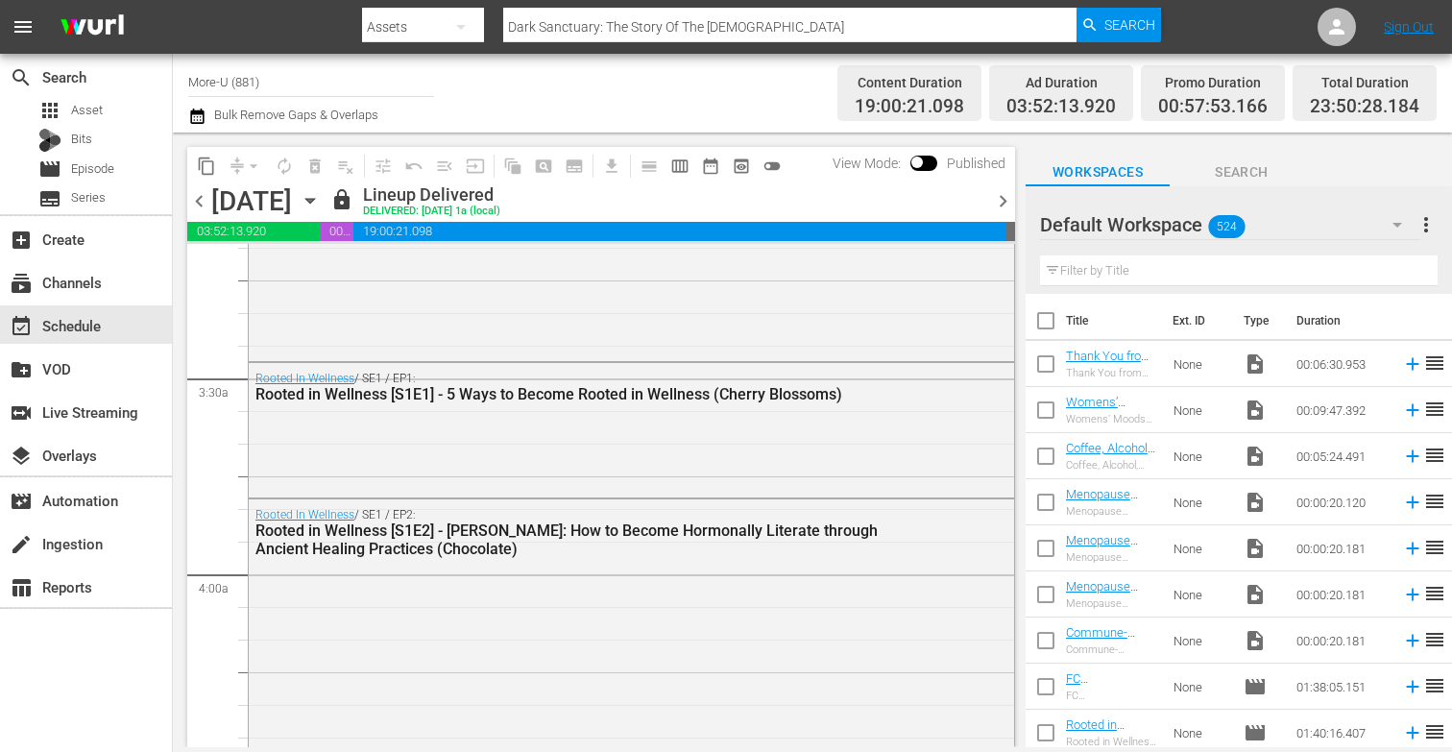
scroll to position [1264, 0]
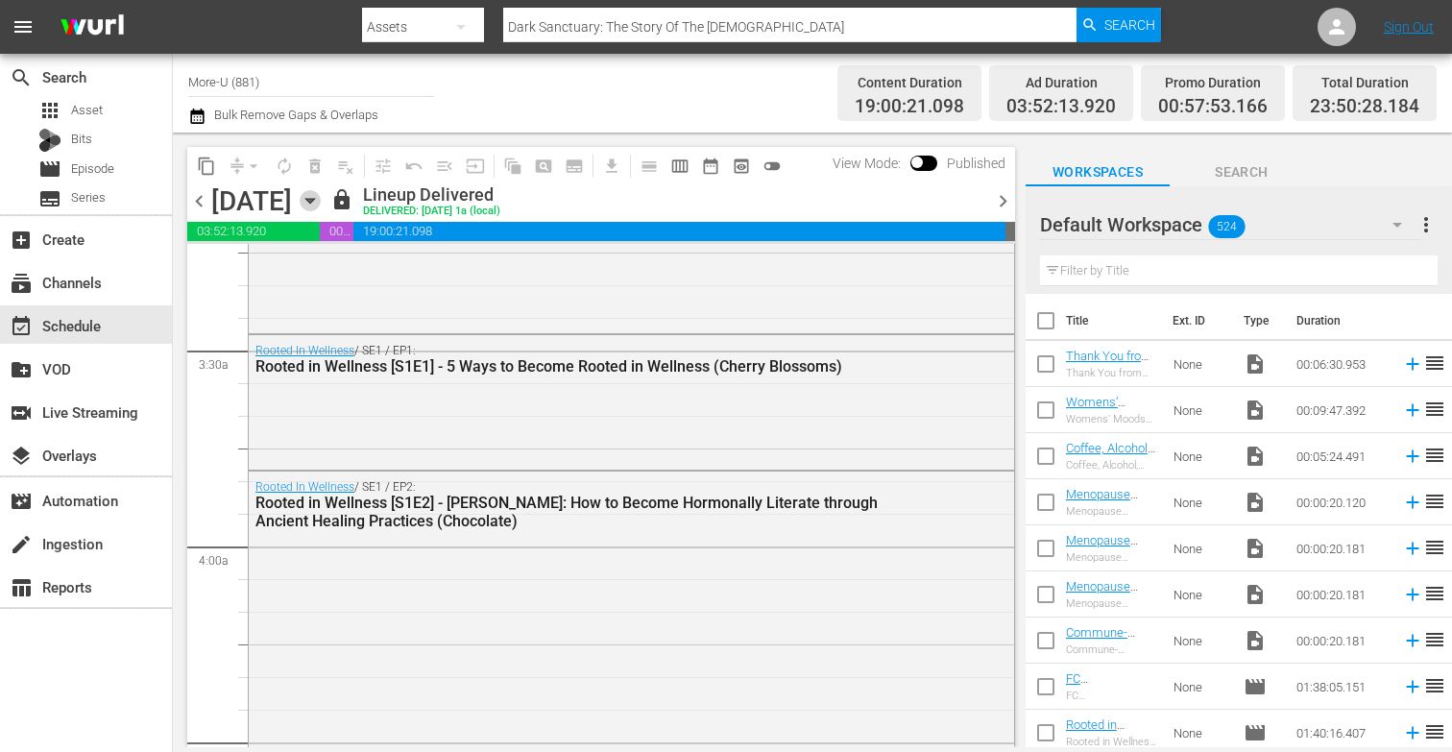
click at [321, 210] on icon "button" at bounding box center [310, 200] width 21 height 21
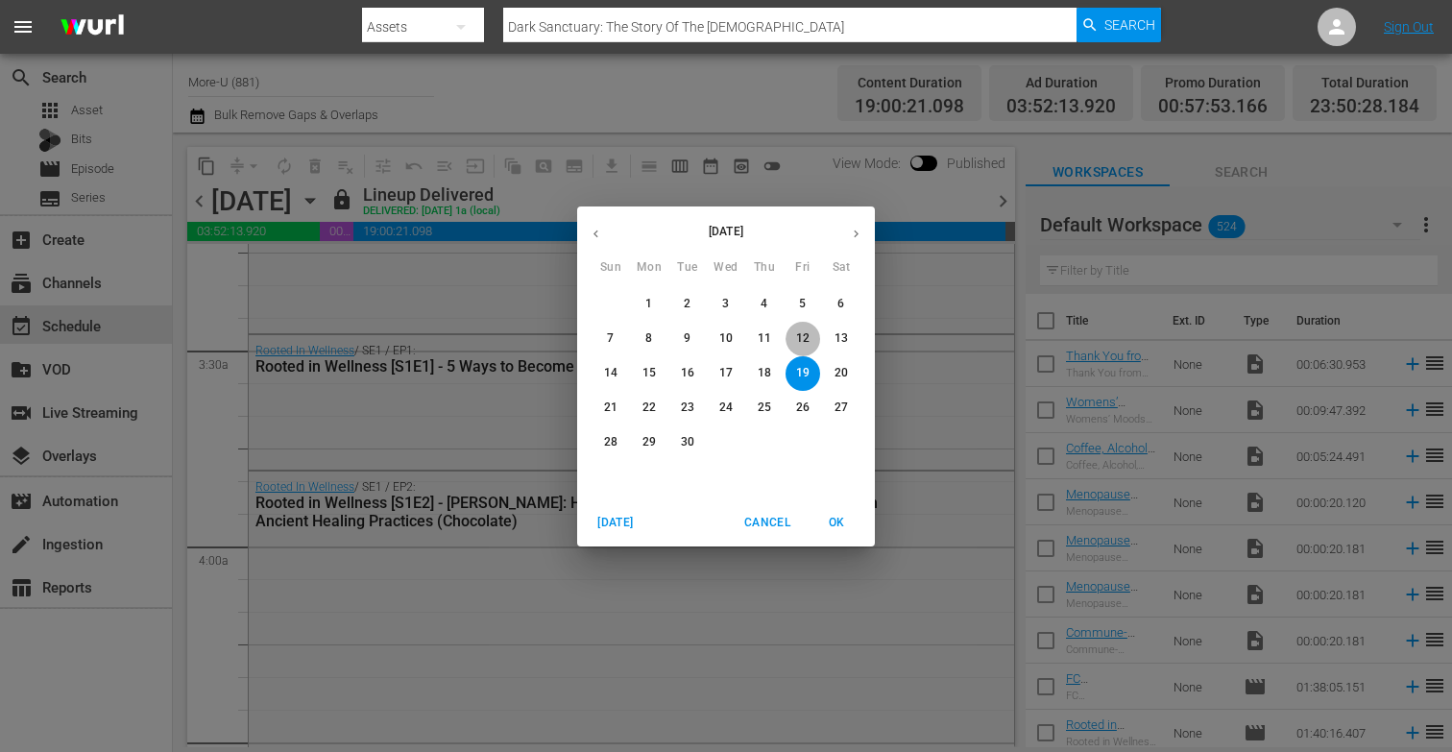
click at [804, 336] on p "12" at bounding box center [802, 338] width 13 height 16
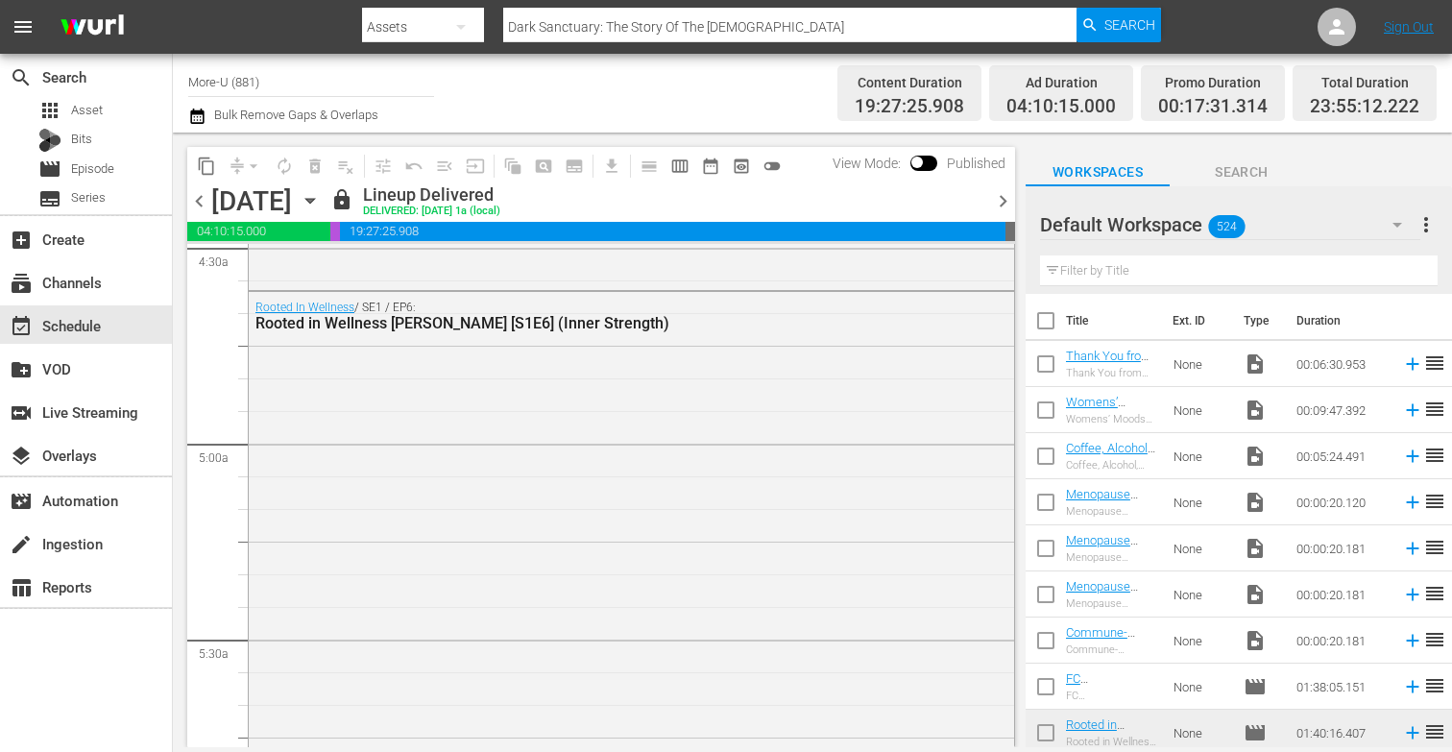
scroll to position [1729, 0]
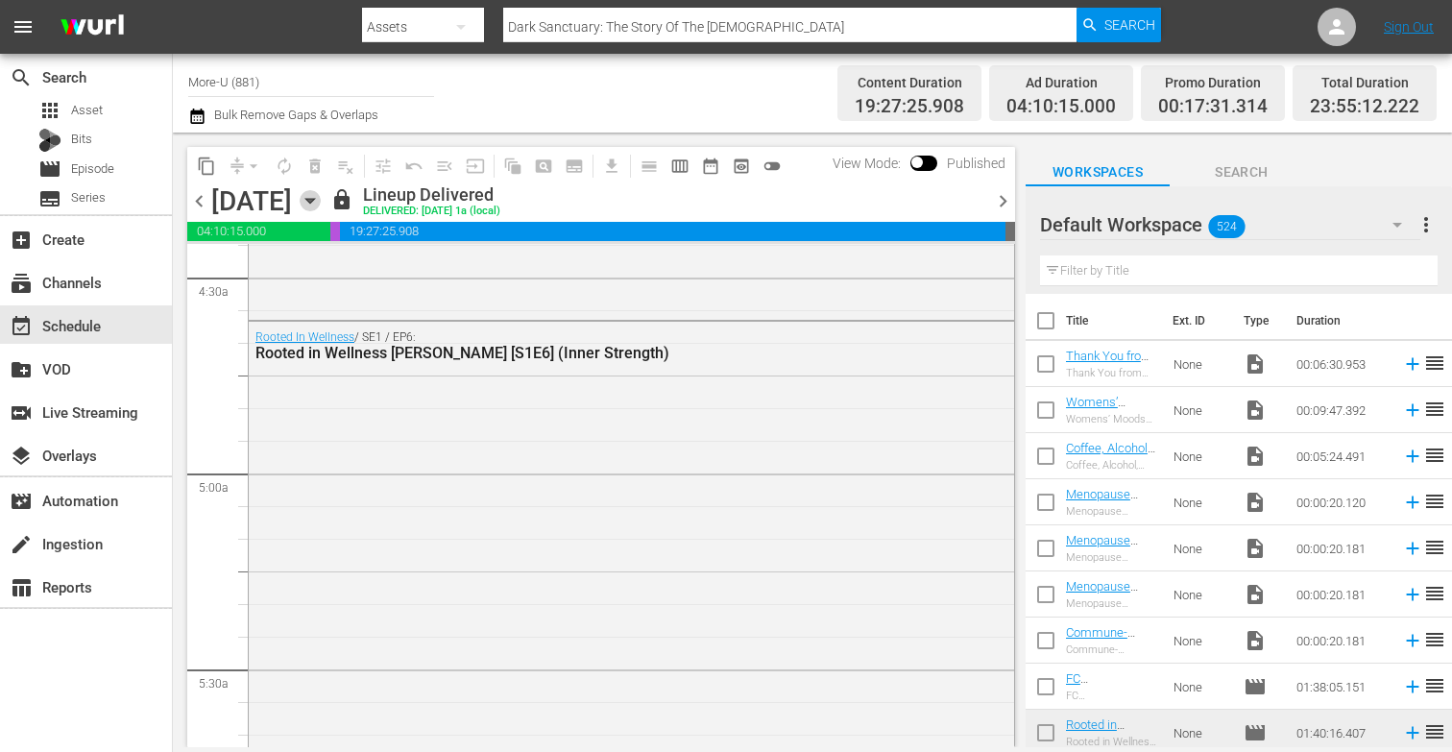
click at [314, 199] on icon "button" at bounding box center [309, 201] width 9 height 5
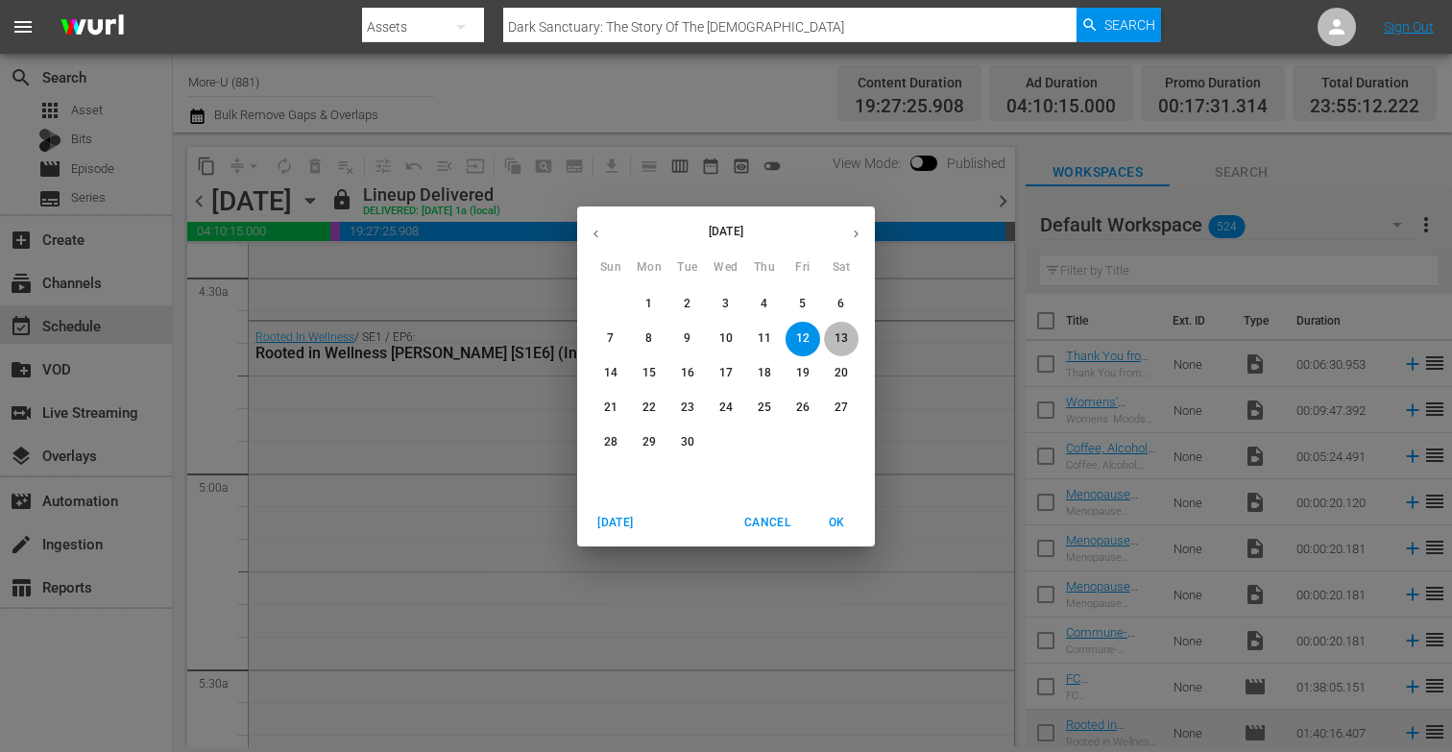
click at [844, 327] on button "13" at bounding box center [841, 339] width 35 height 35
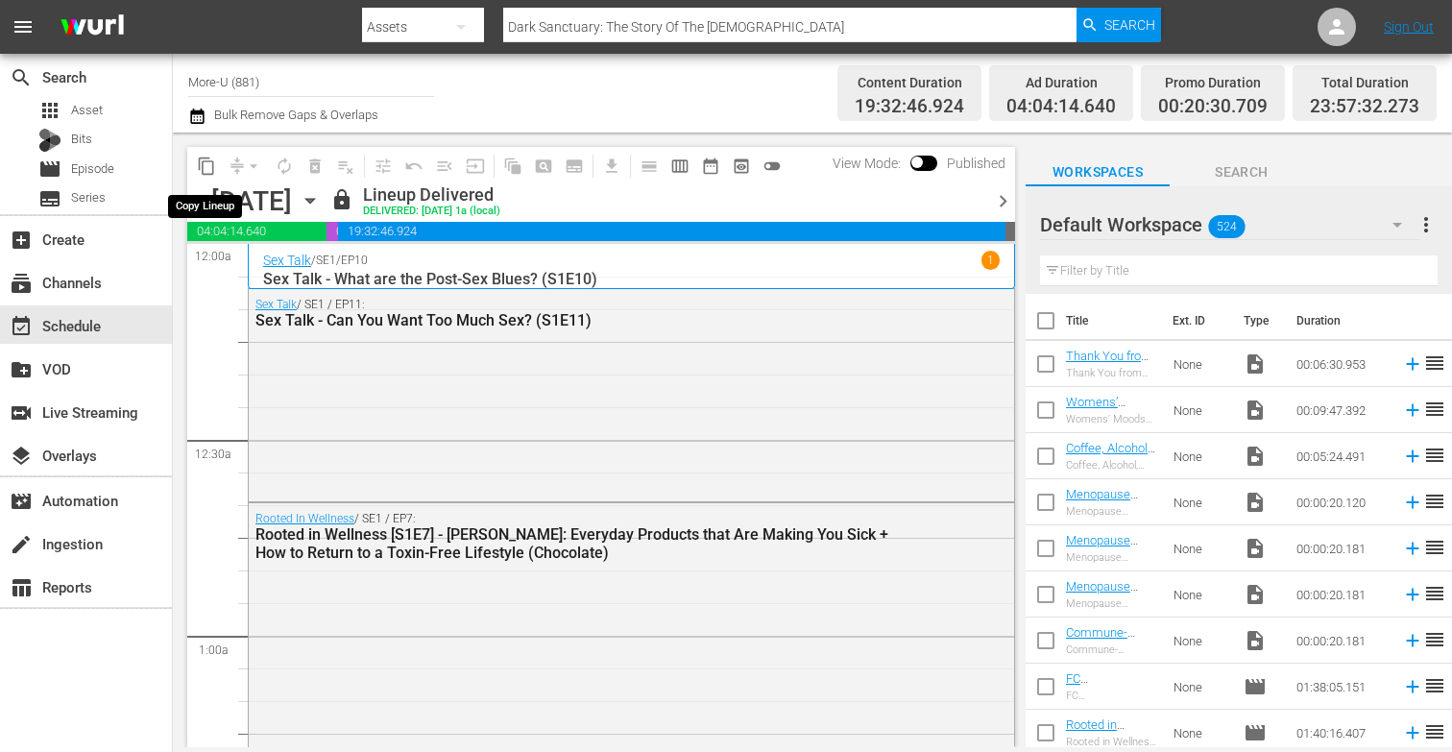
click at [205, 162] on span "content_copy" at bounding box center [206, 165] width 19 height 19
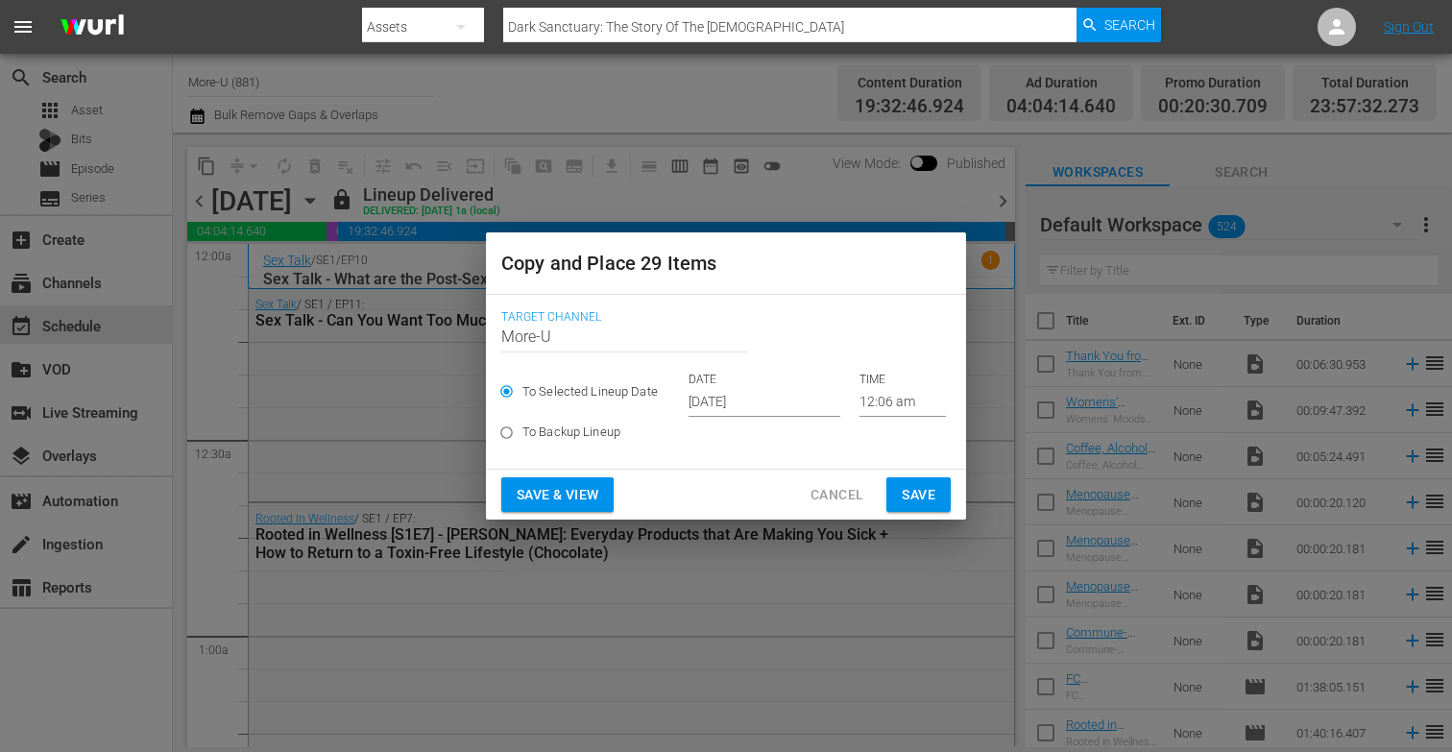
click at [719, 403] on input "[DATE]" at bounding box center [764, 402] width 152 height 29
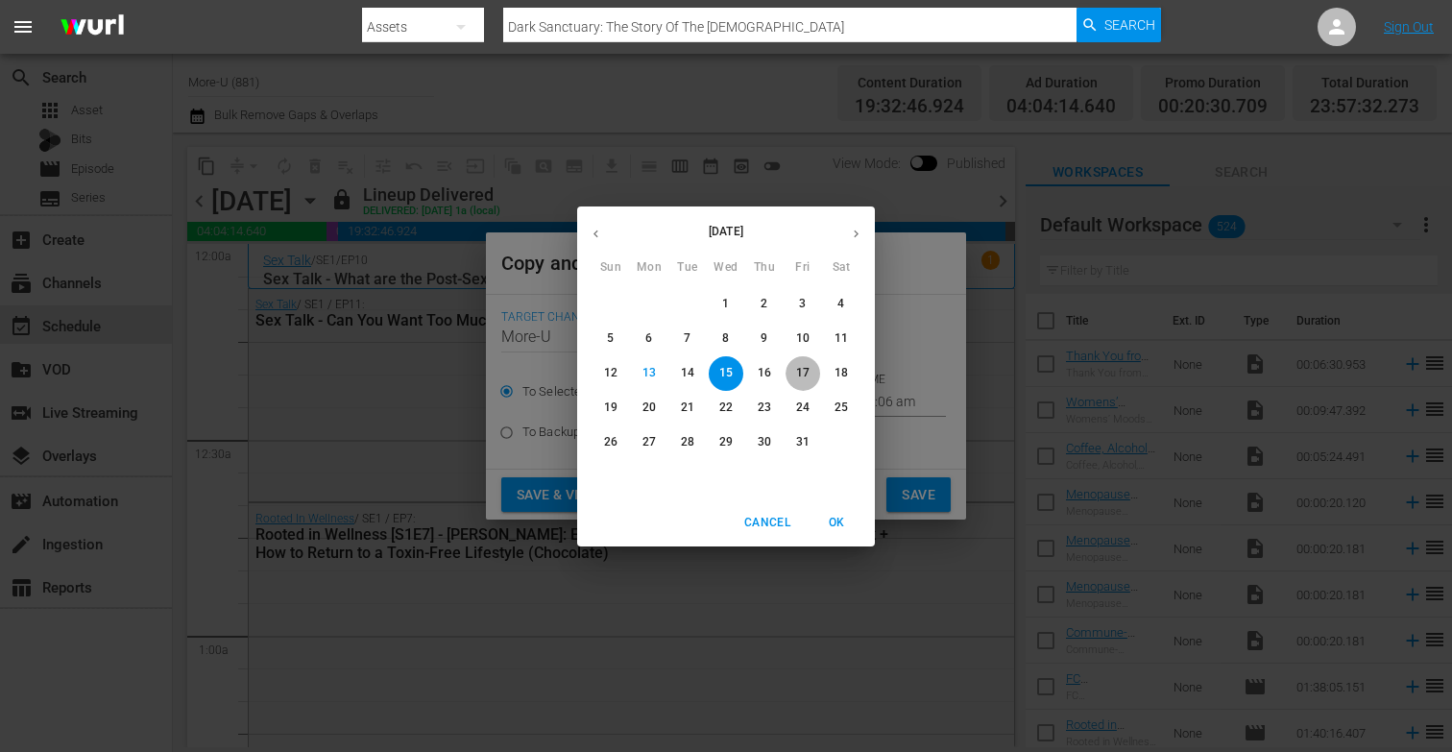
click at [805, 371] on p "17" at bounding box center [802, 373] width 13 height 16
type input "[DATE]"
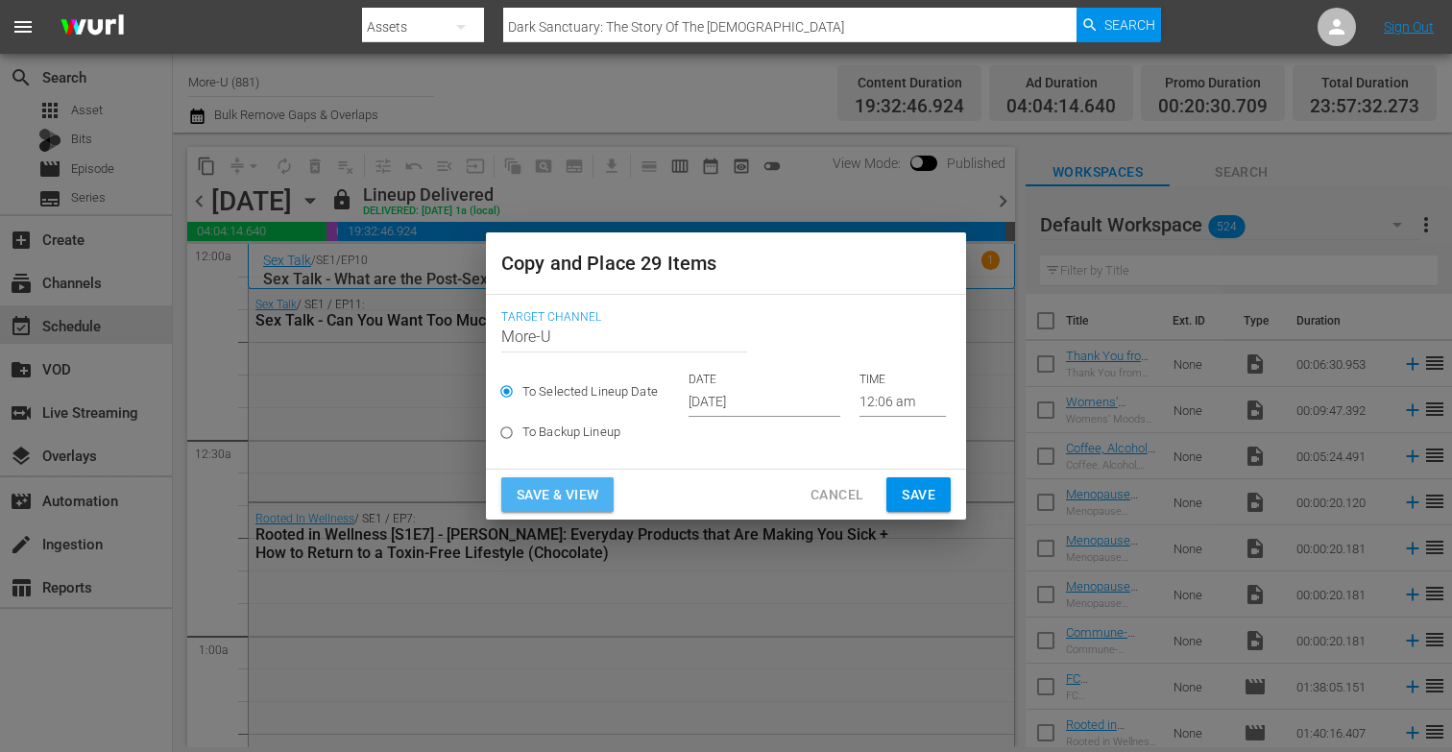
click at [594, 491] on span "Save & View" at bounding box center [557, 495] width 82 height 24
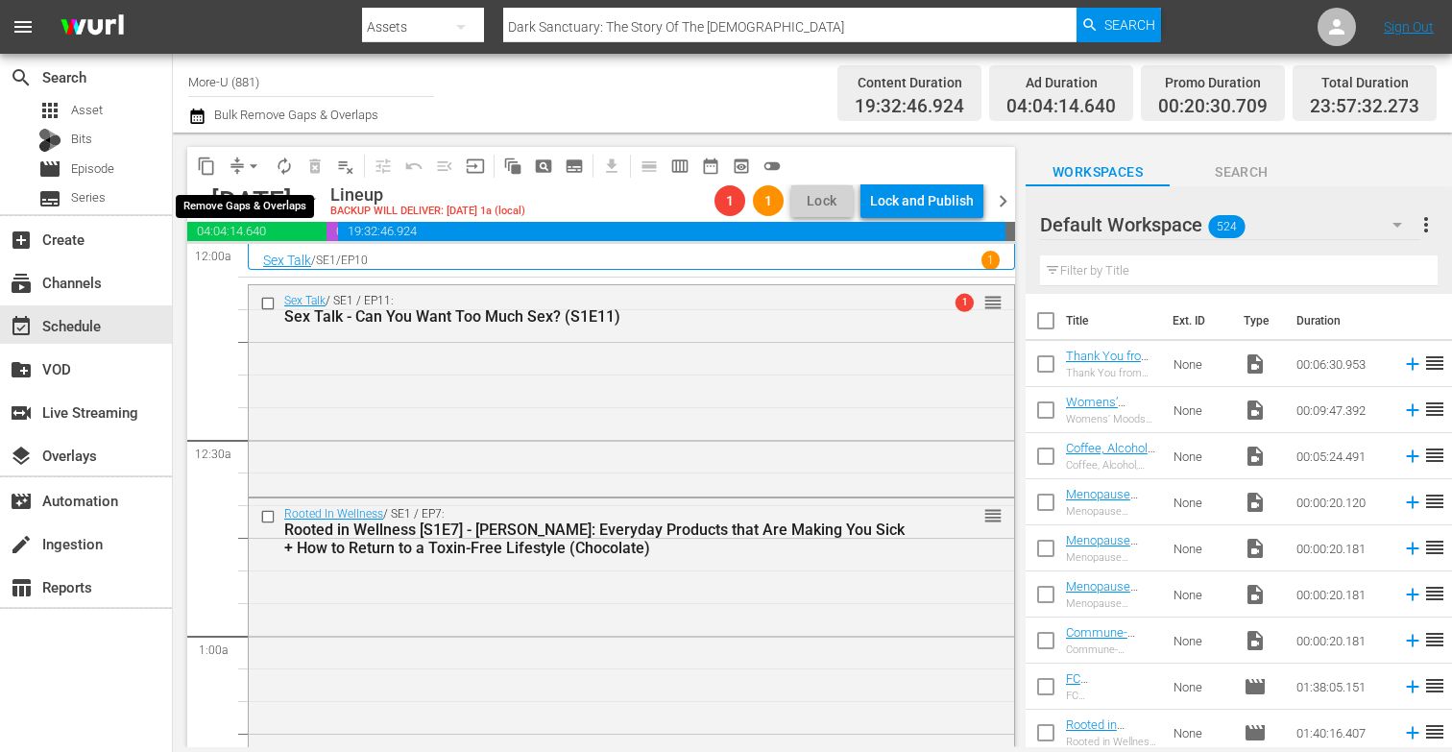
click at [261, 166] on span "arrow_drop_down" at bounding box center [253, 165] width 19 height 19
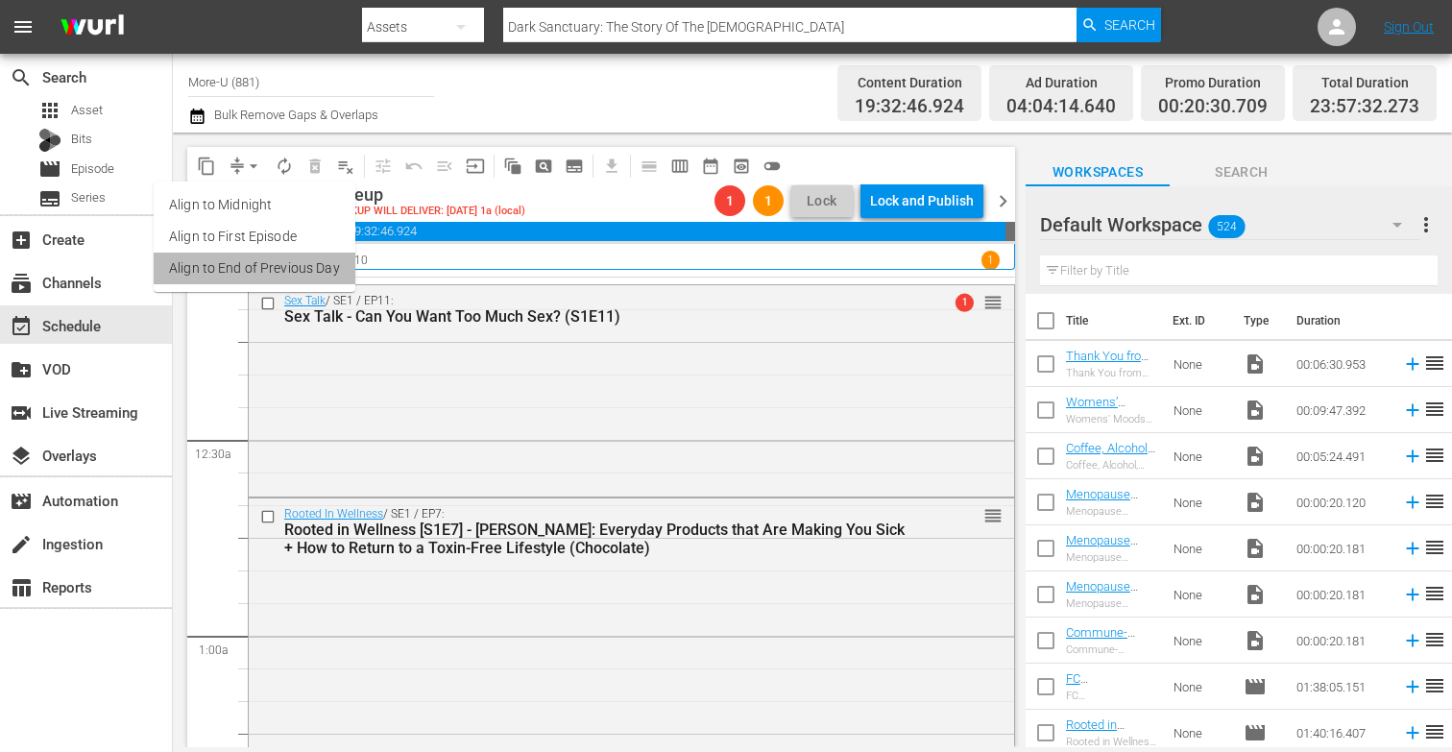
click at [318, 271] on li "Align to End of Previous Day" at bounding box center [255, 268] width 202 height 32
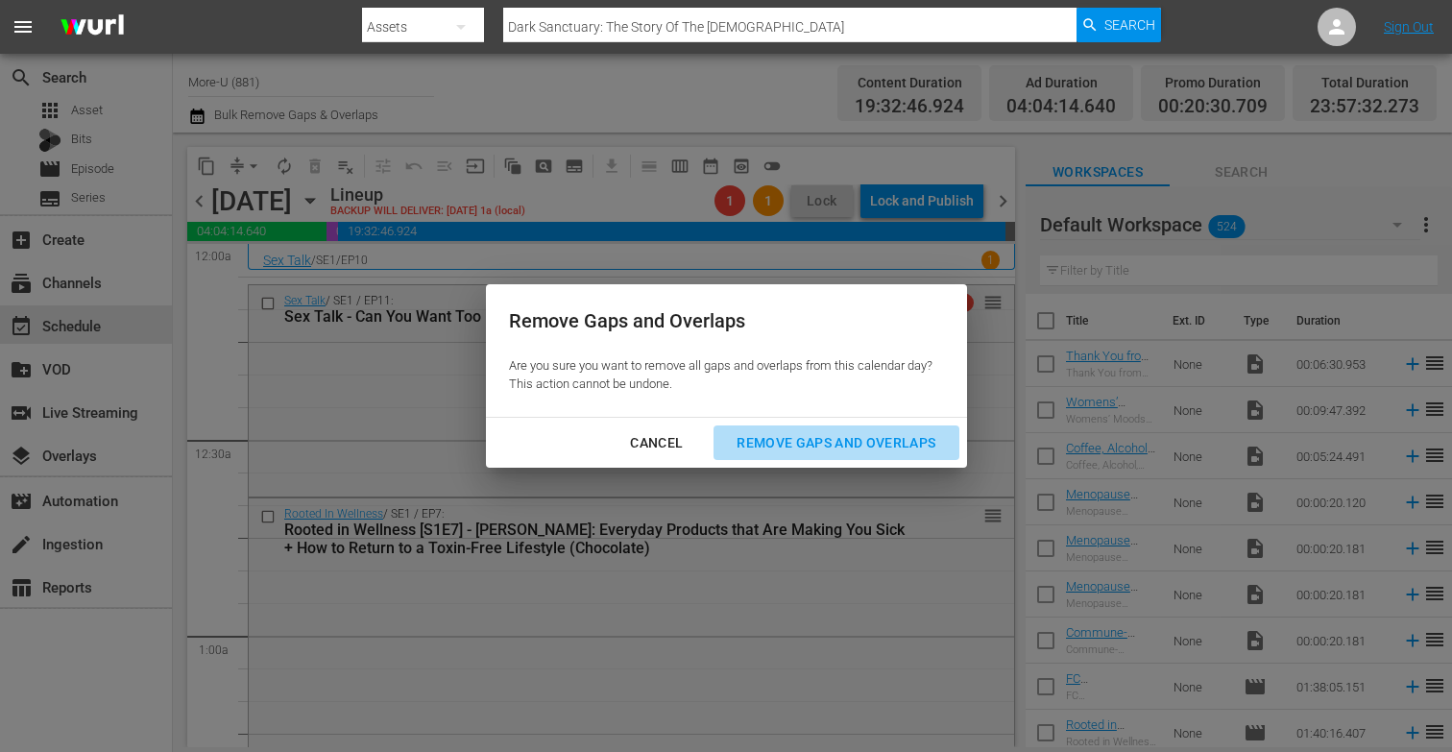
click at [786, 433] on div "Remove Gaps and Overlaps" at bounding box center [835, 443] width 229 height 24
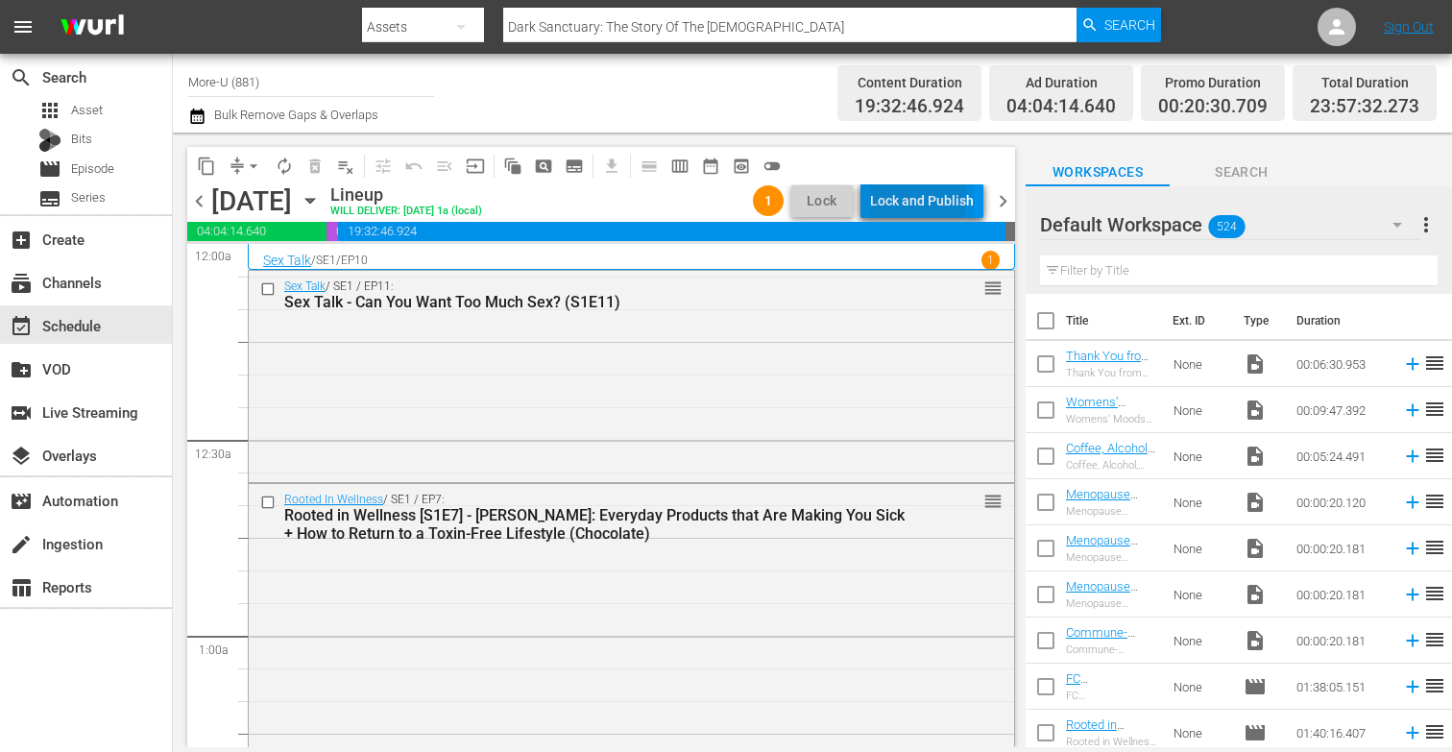
click at [906, 199] on div "Lock and Publish" at bounding box center [922, 200] width 104 height 35
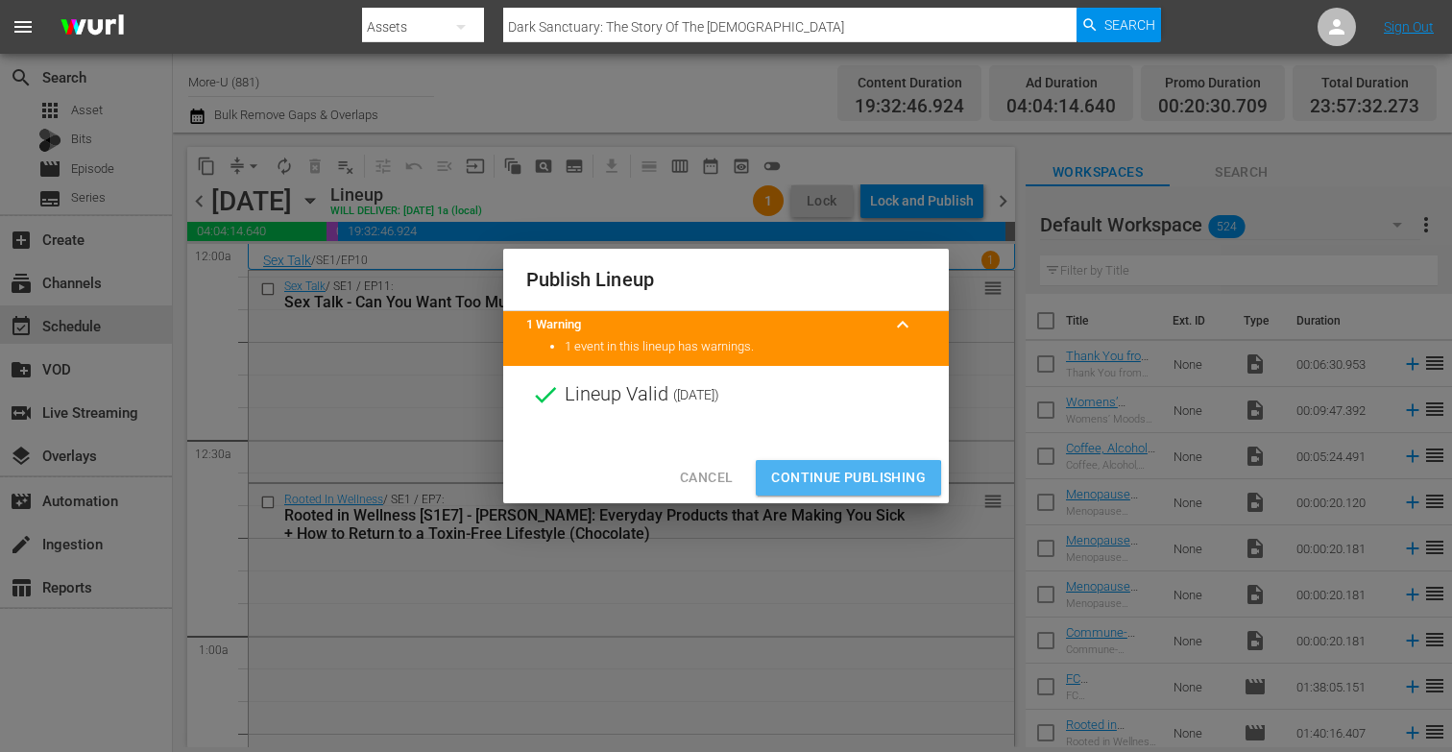
click at [806, 481] on span "Continue Publishing" at bounding box center [848, 478] width 155 height 24
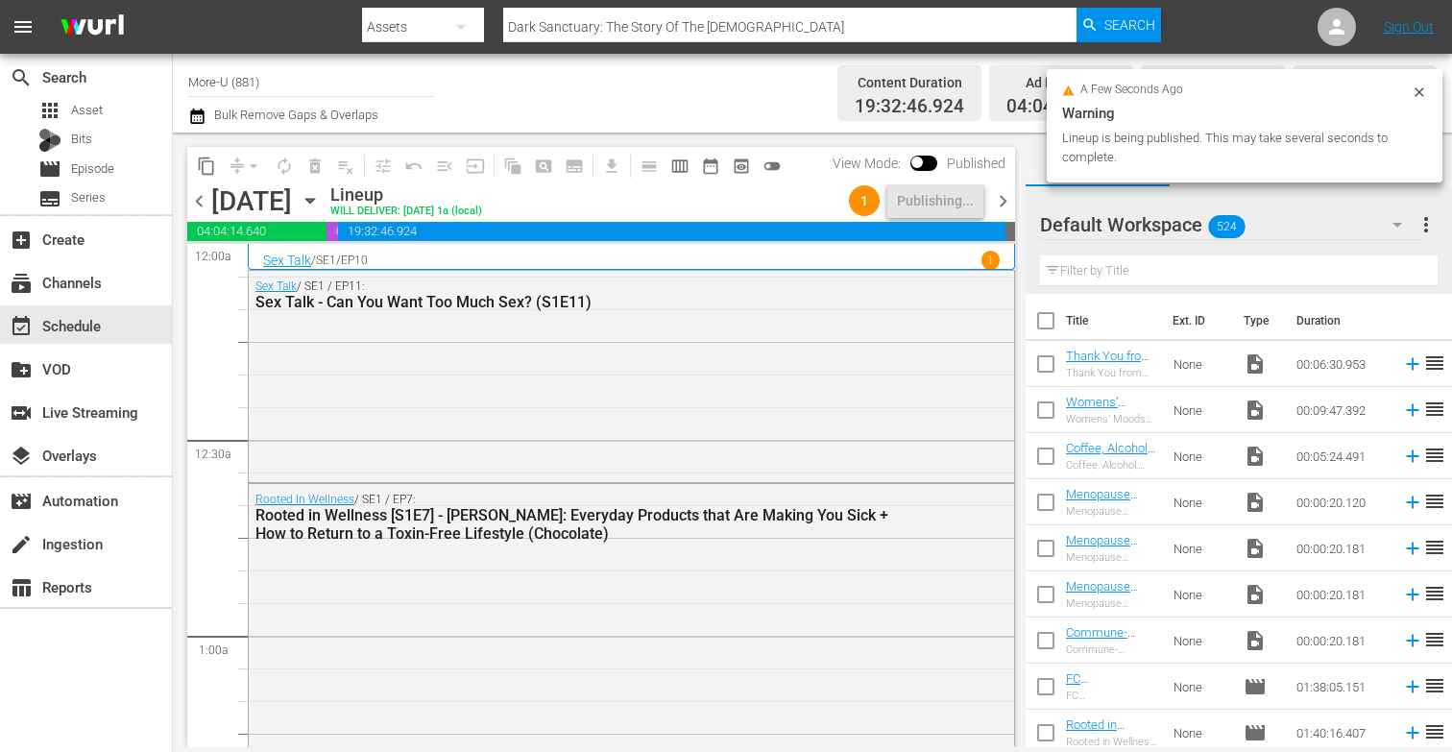
click at [1008, 204] on span "chevron_right" at bounding box center [1003, 201] width 24 height 24
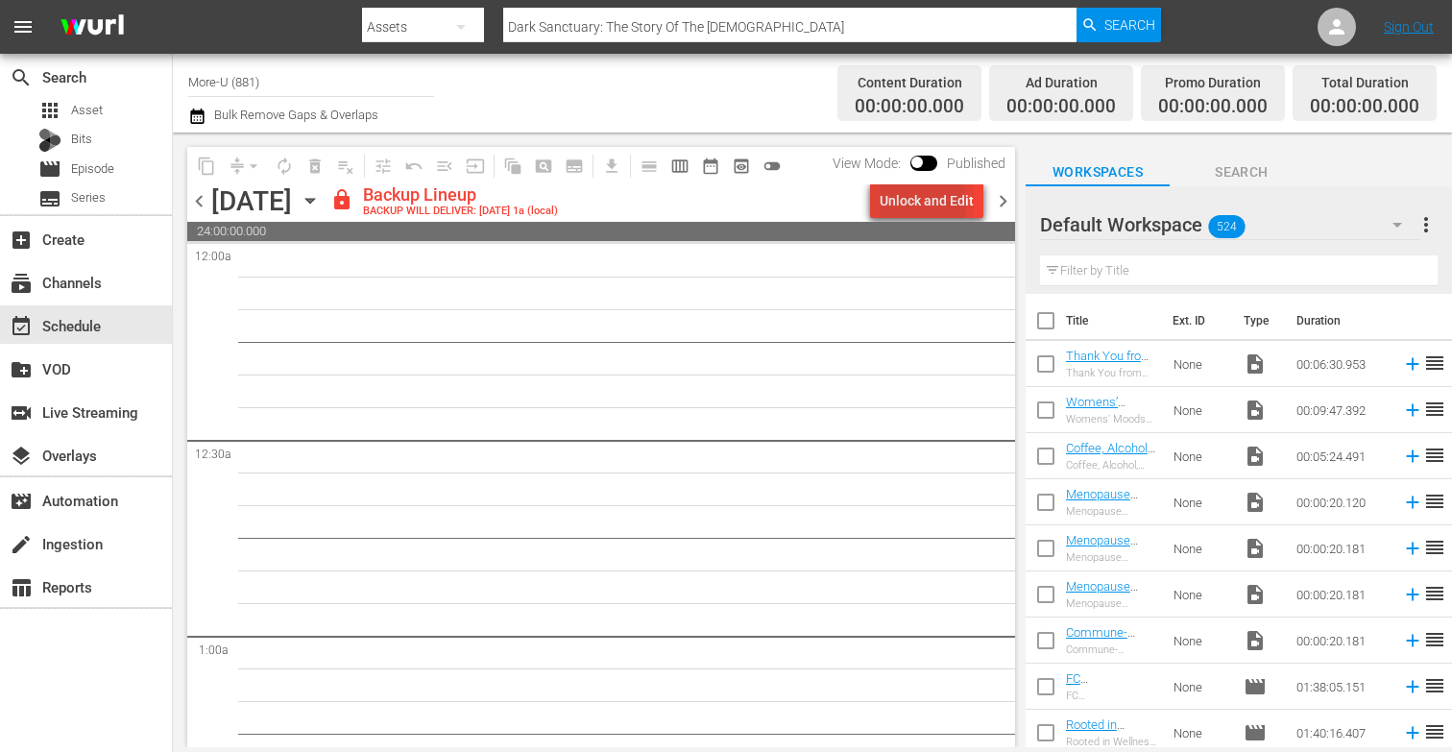
click at [897, 205] on div "Unlock and Edit" at bounding box center [926, 200] width 94 height 35
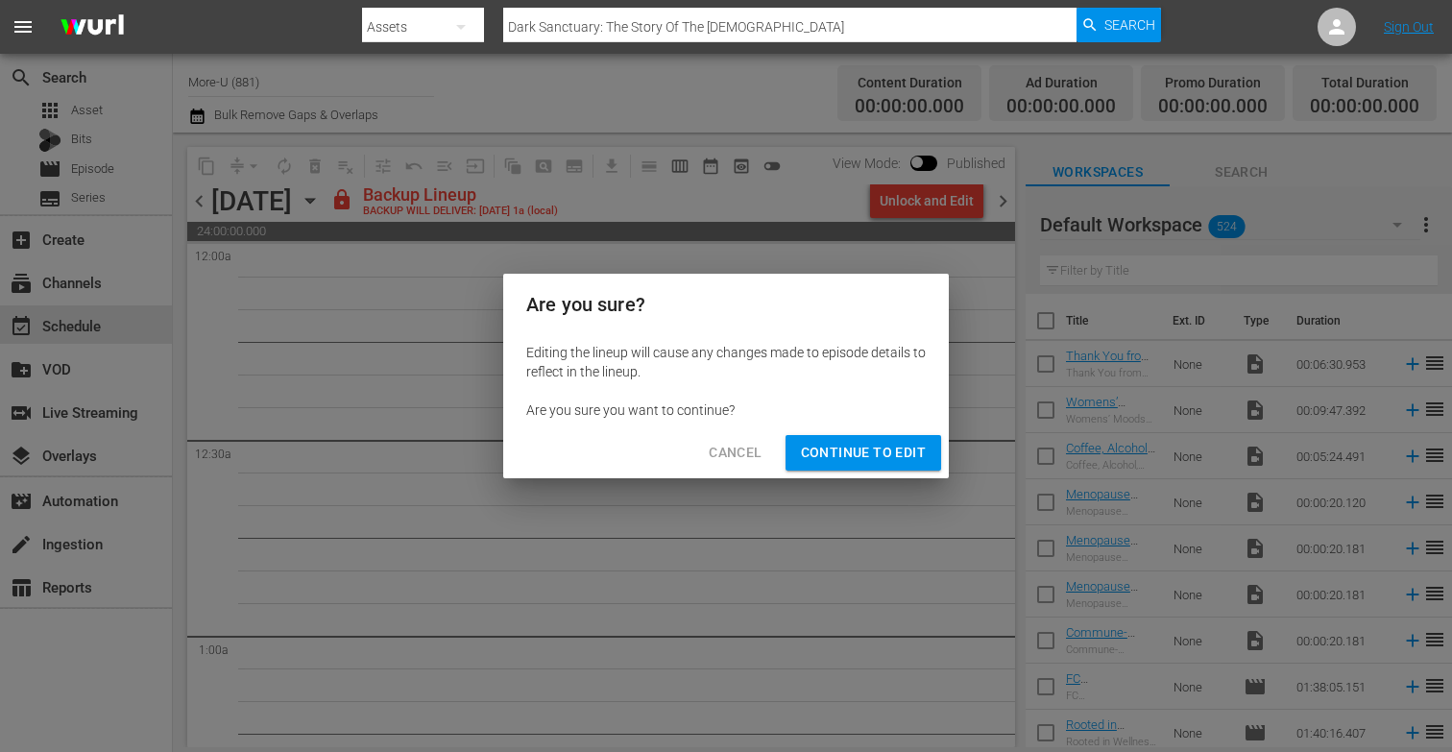
click at [887, 463] on span "Continue to Edit" at bounding box center [863, 453] width 125 height 24
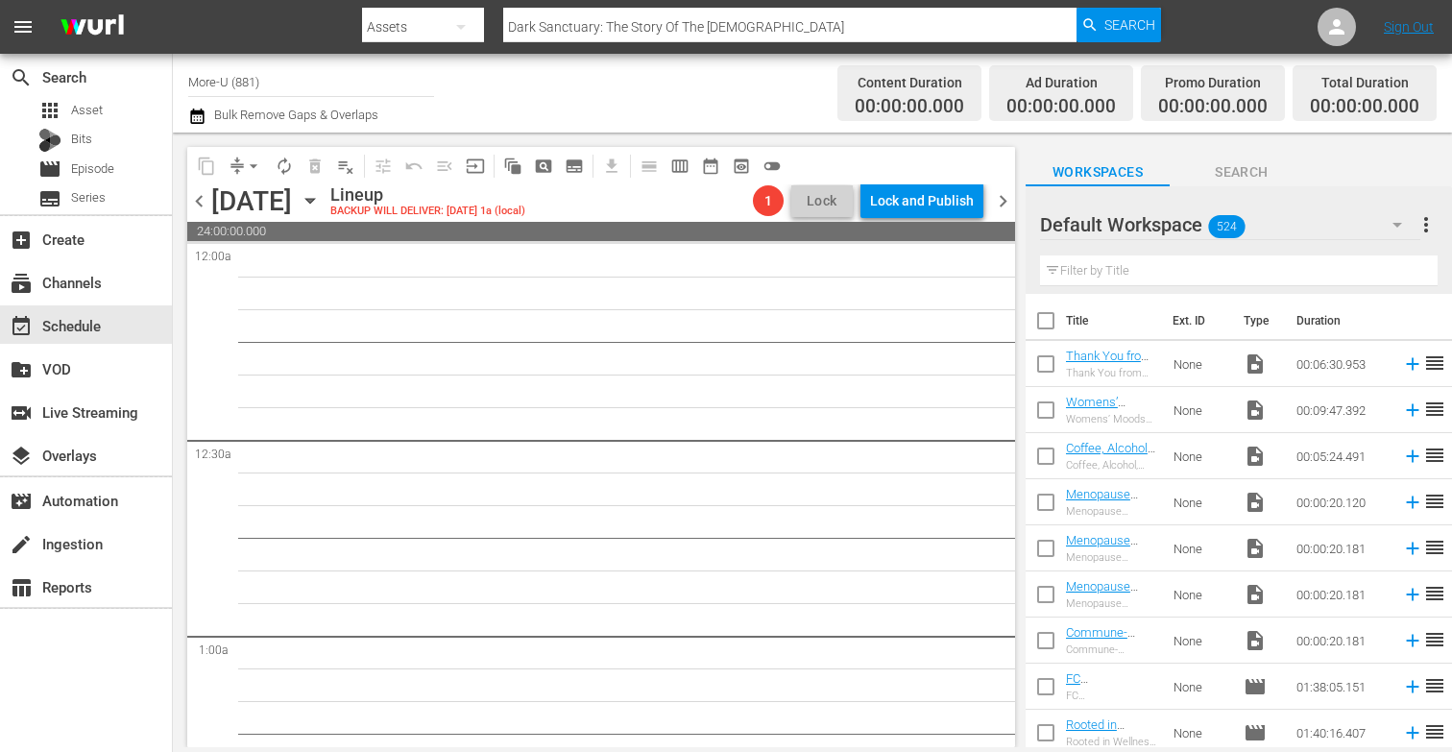
click at [321, 197] on icon "button" at bounding box center [310, 200] width 21 height 21
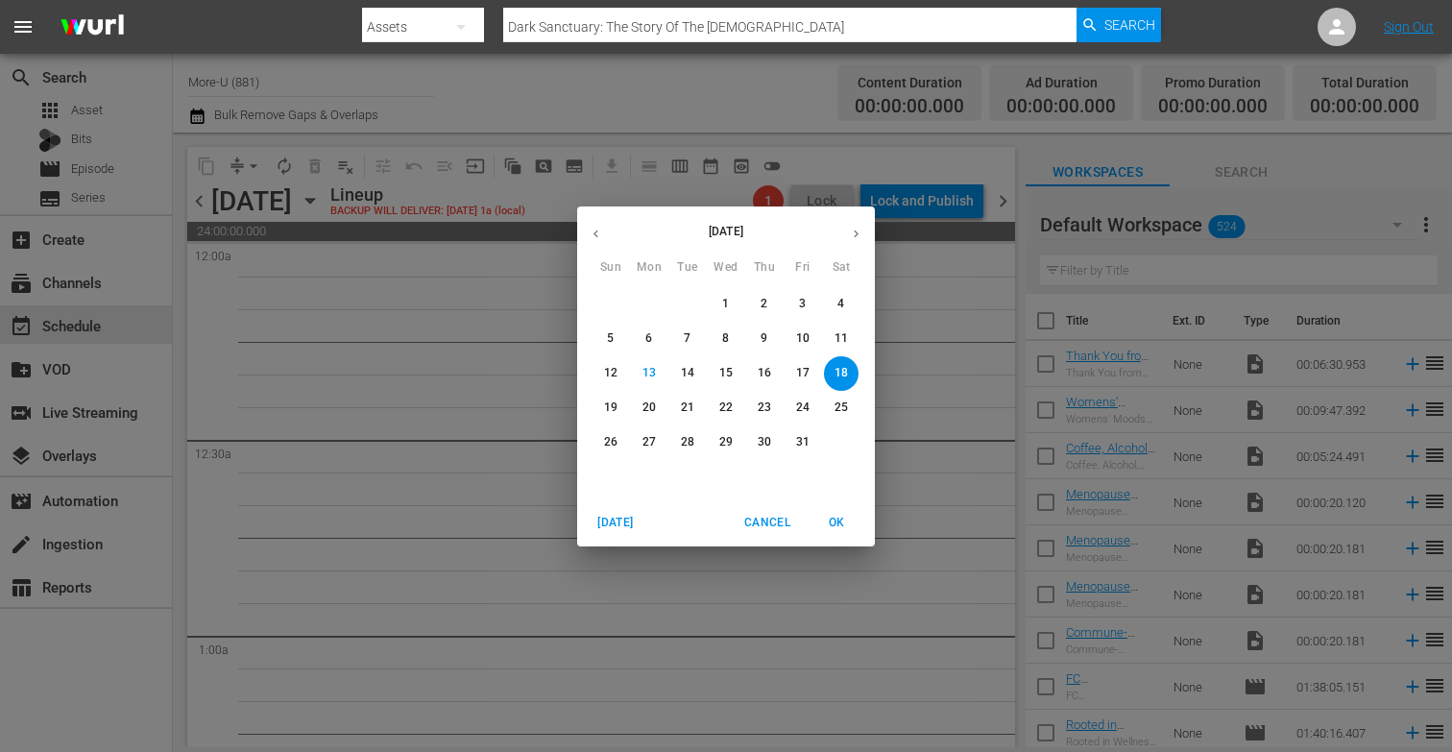
click at [600, 230] on icon "button" at bounding box center [595, 234] width 14 height 14
click at [842, 335] on p "13" at bounding box center [840, 338] width 13 height 16
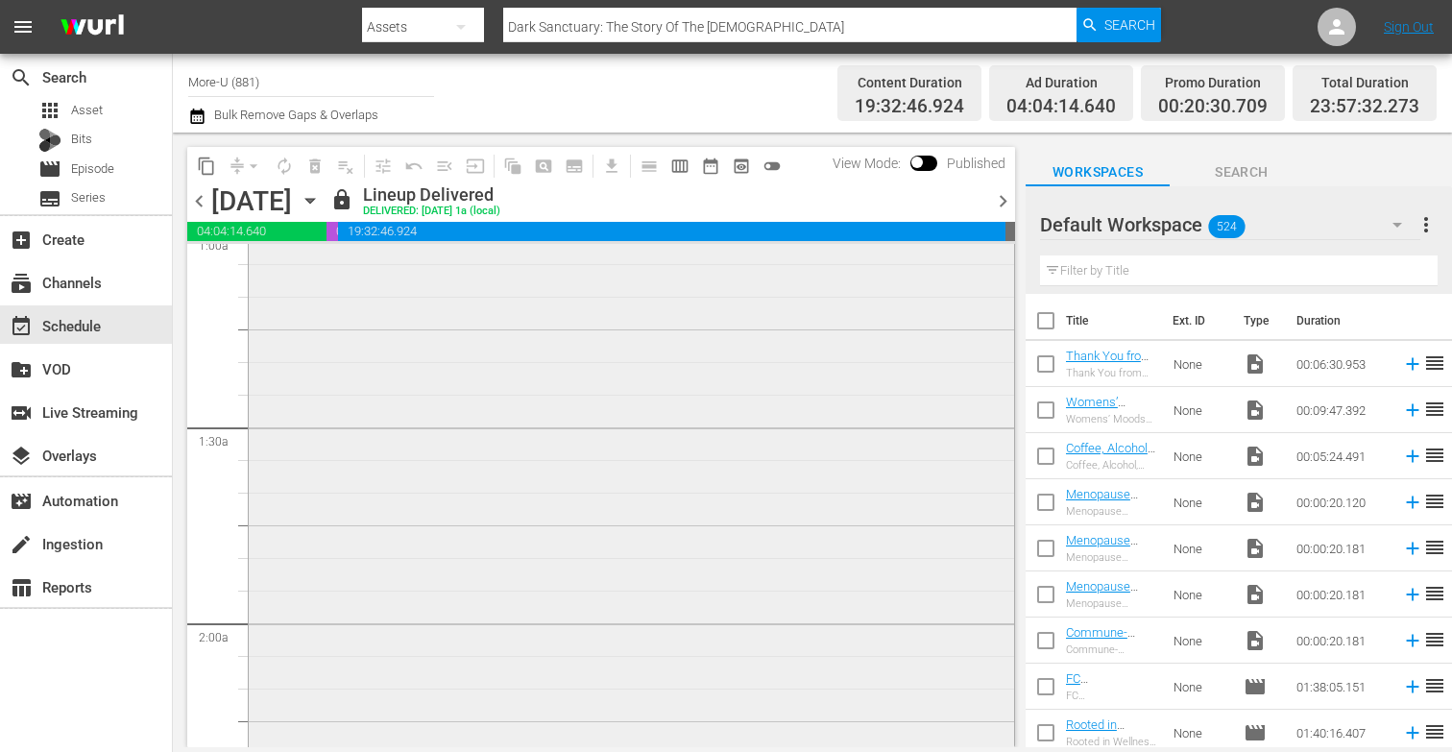
scroll to position [421, 0]
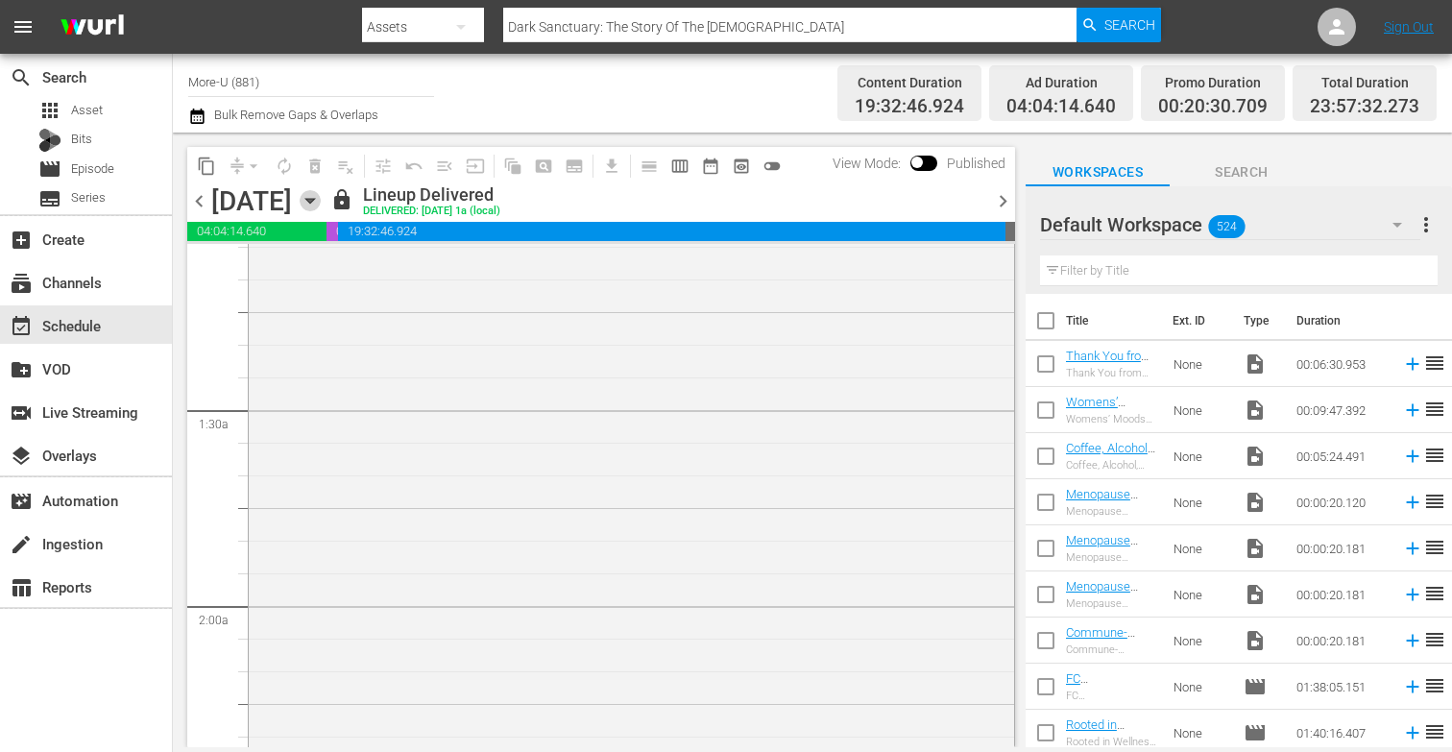
click at [321, 193] on icon "button" at bounding box center [310, 200] width 21 height 21
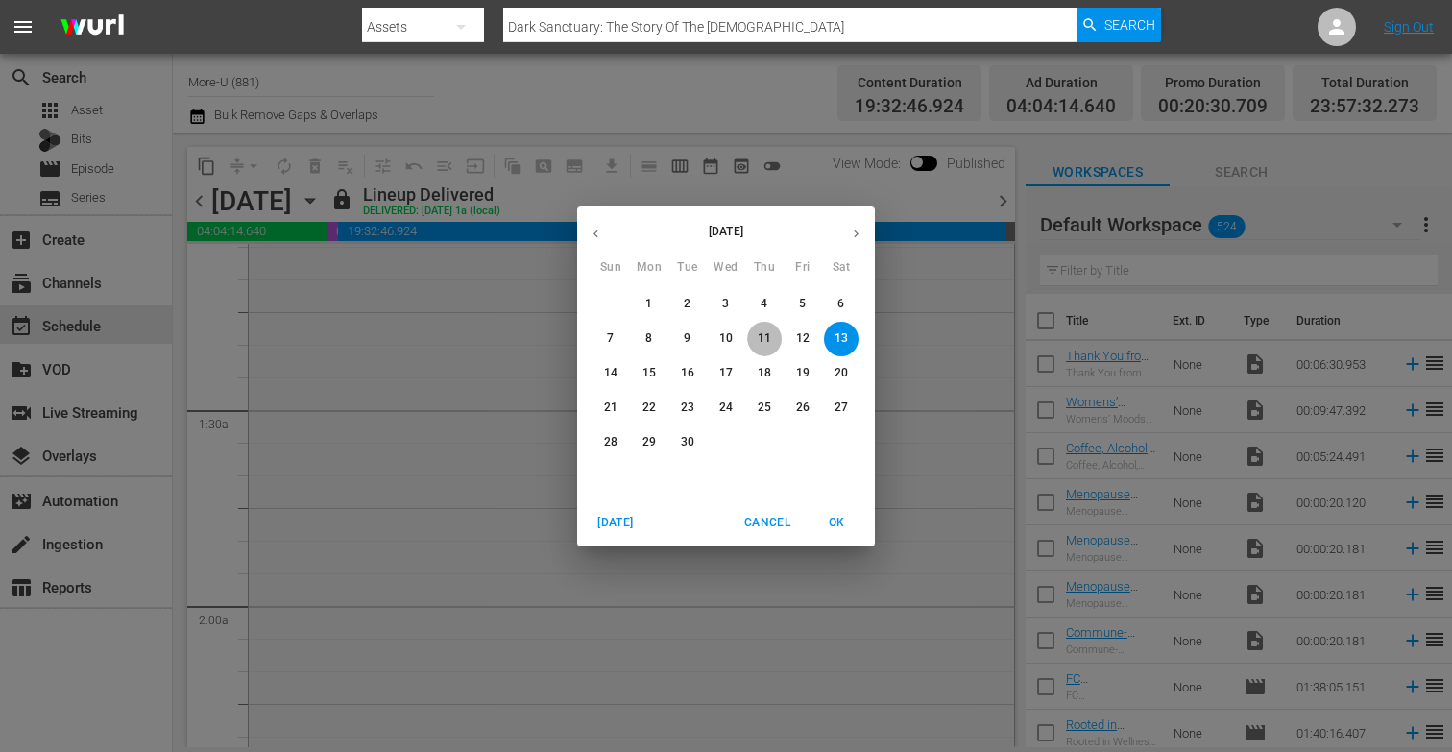
click at [772, 338] on span "11" at bounding box center [764, 338] width 35 height 16
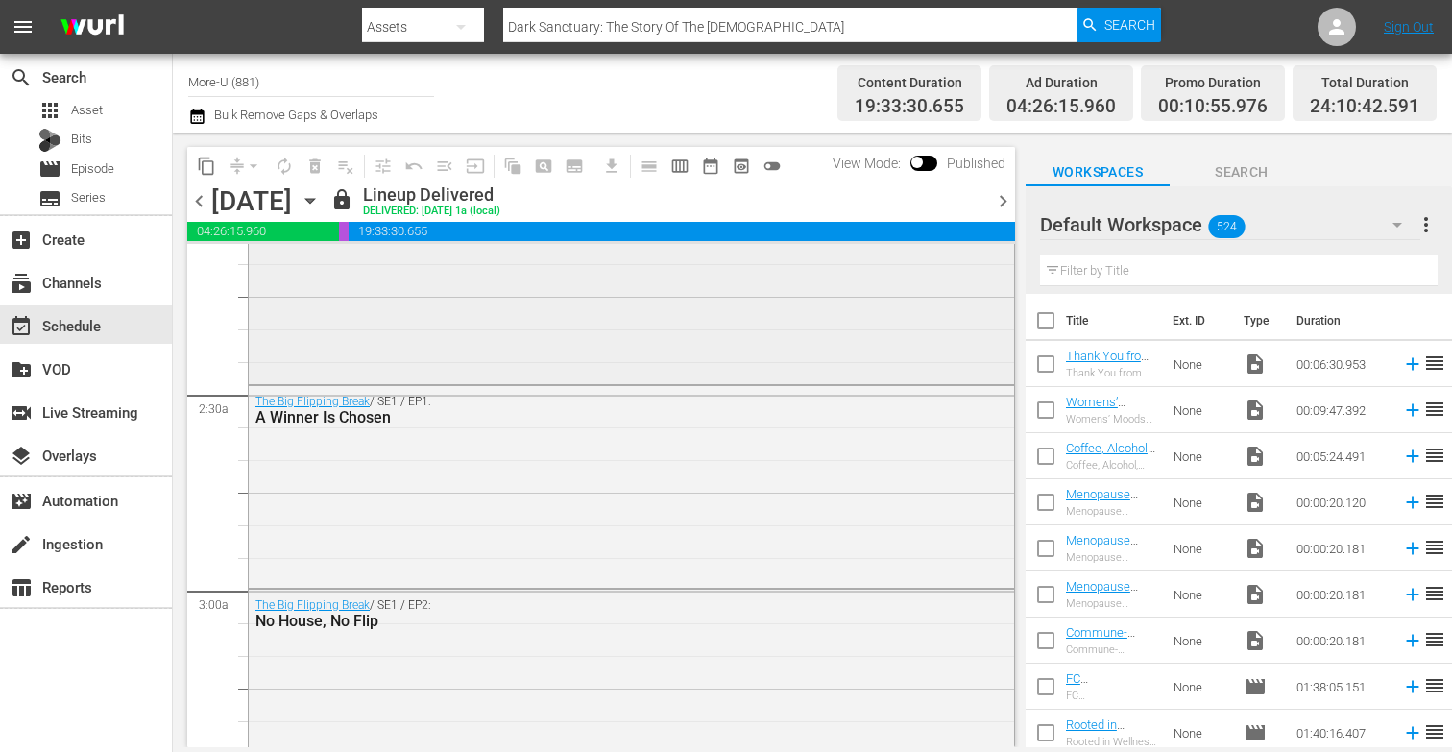
scroll to position [767, 0]
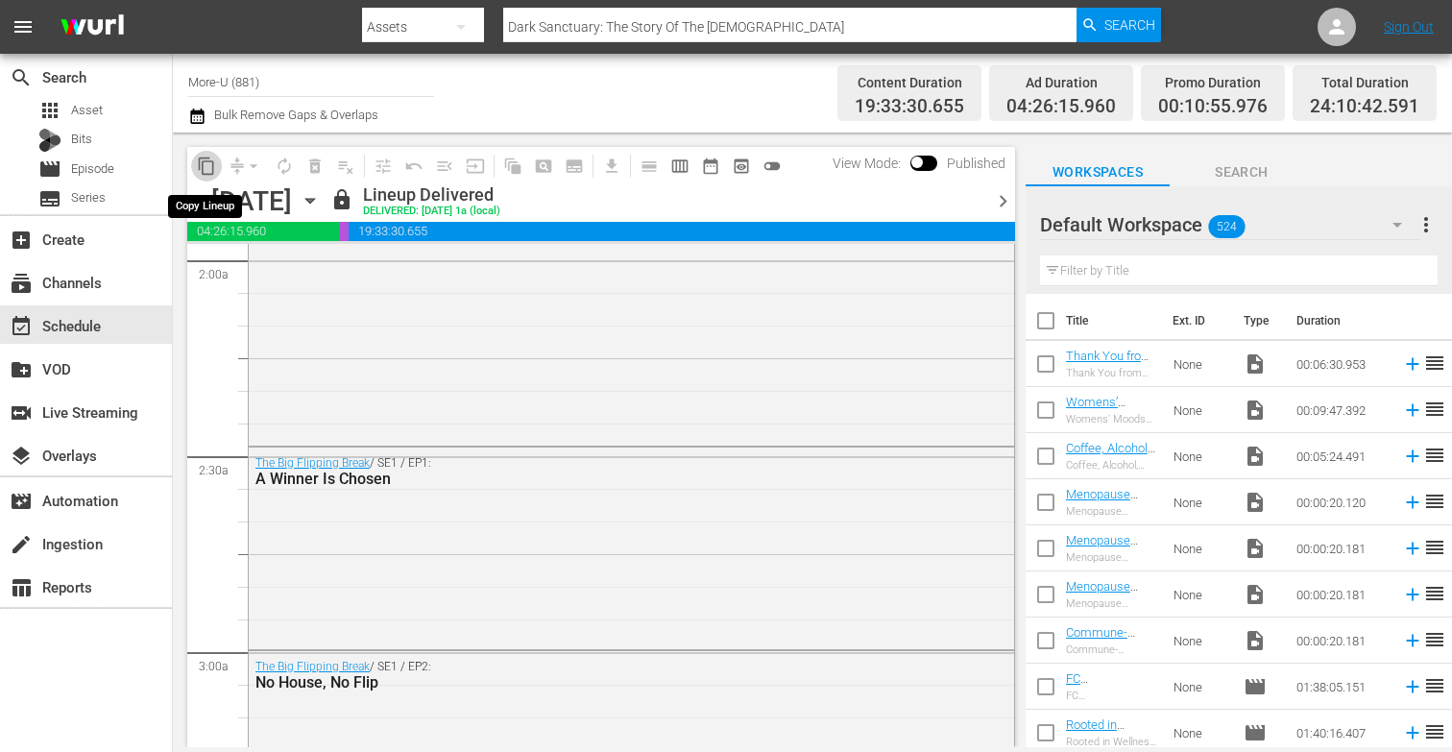
click at [204, 164] on span "content_copy" at bounding box center [206, 165] width 19 height 19
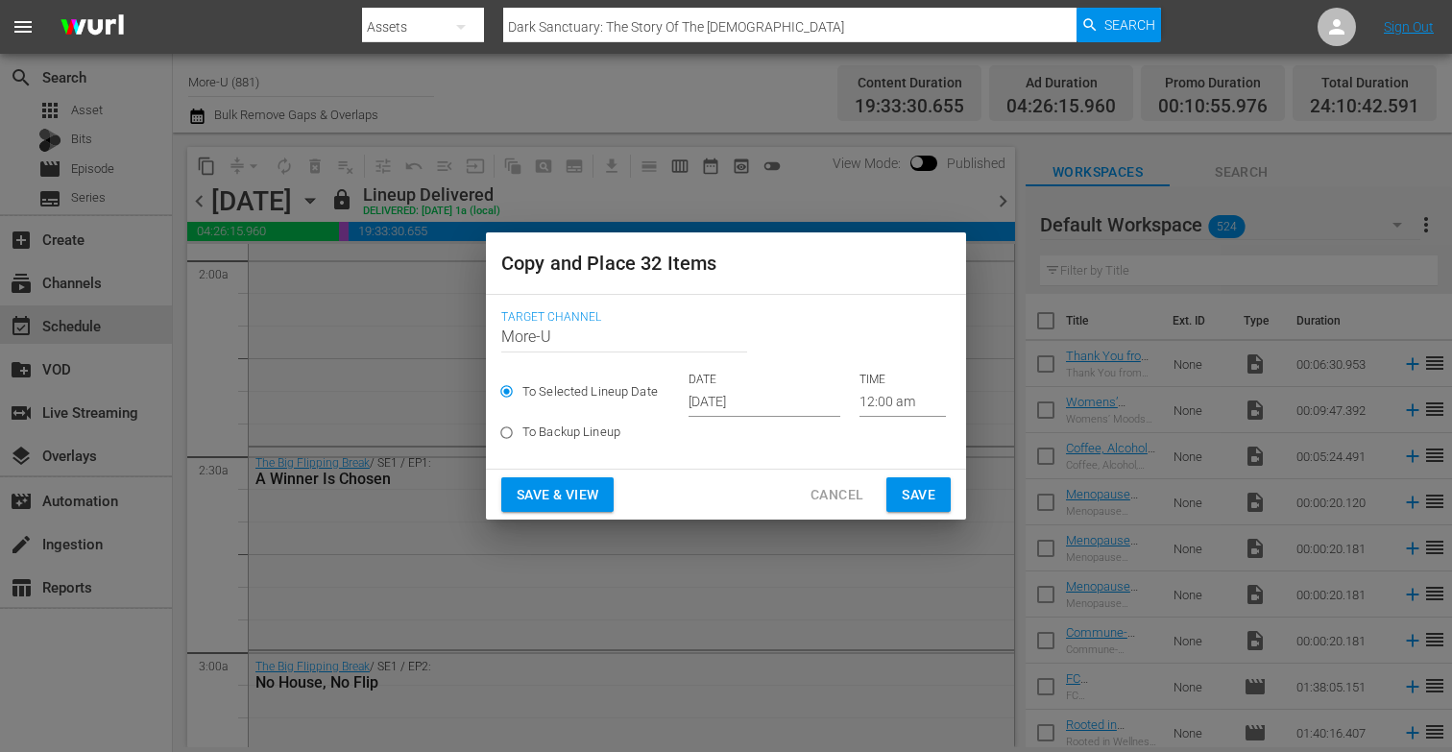
click at [737, 408] on input "[DATE]" at bounding box center [764, 402] width 152 height 29
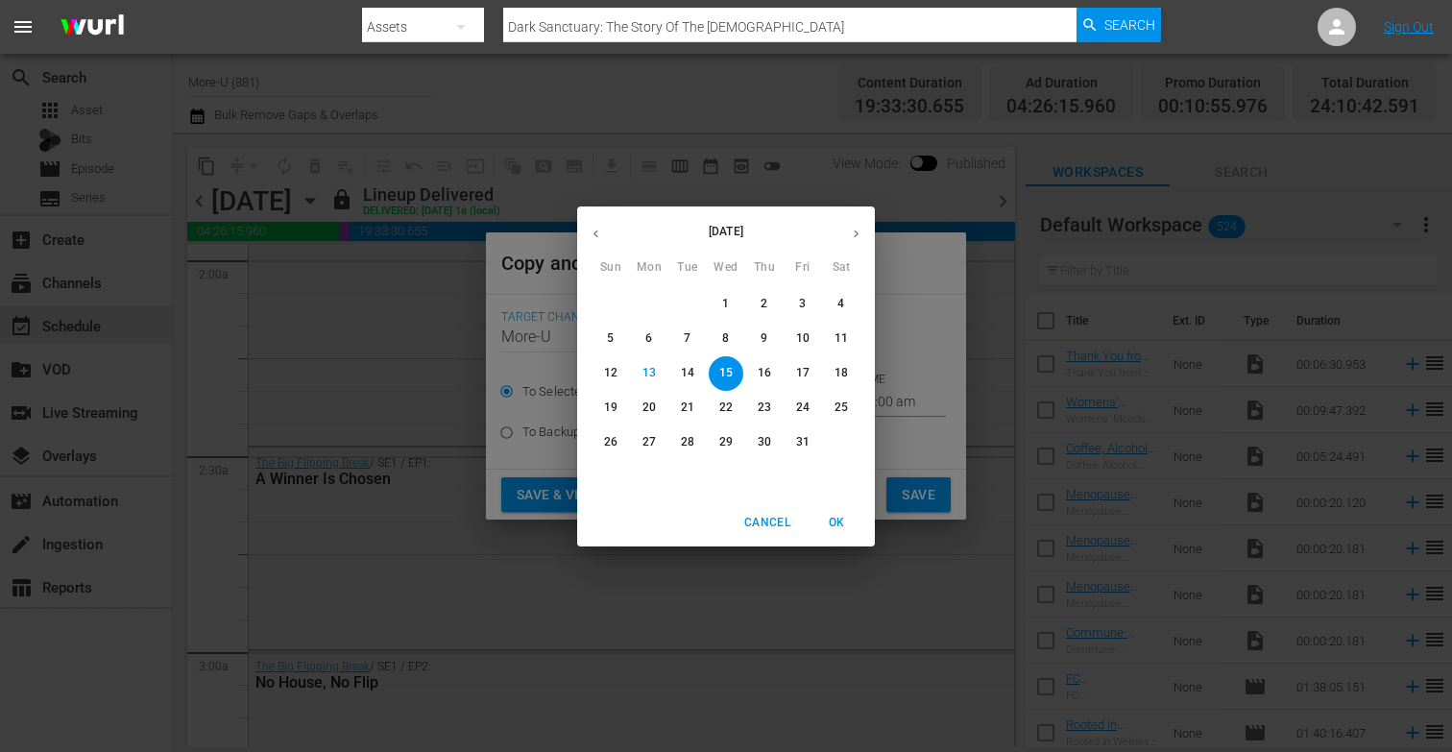
click at [835, 372] on p "18" at bounding box center [840, 373] width 13 height 16
type input "[DATE]"
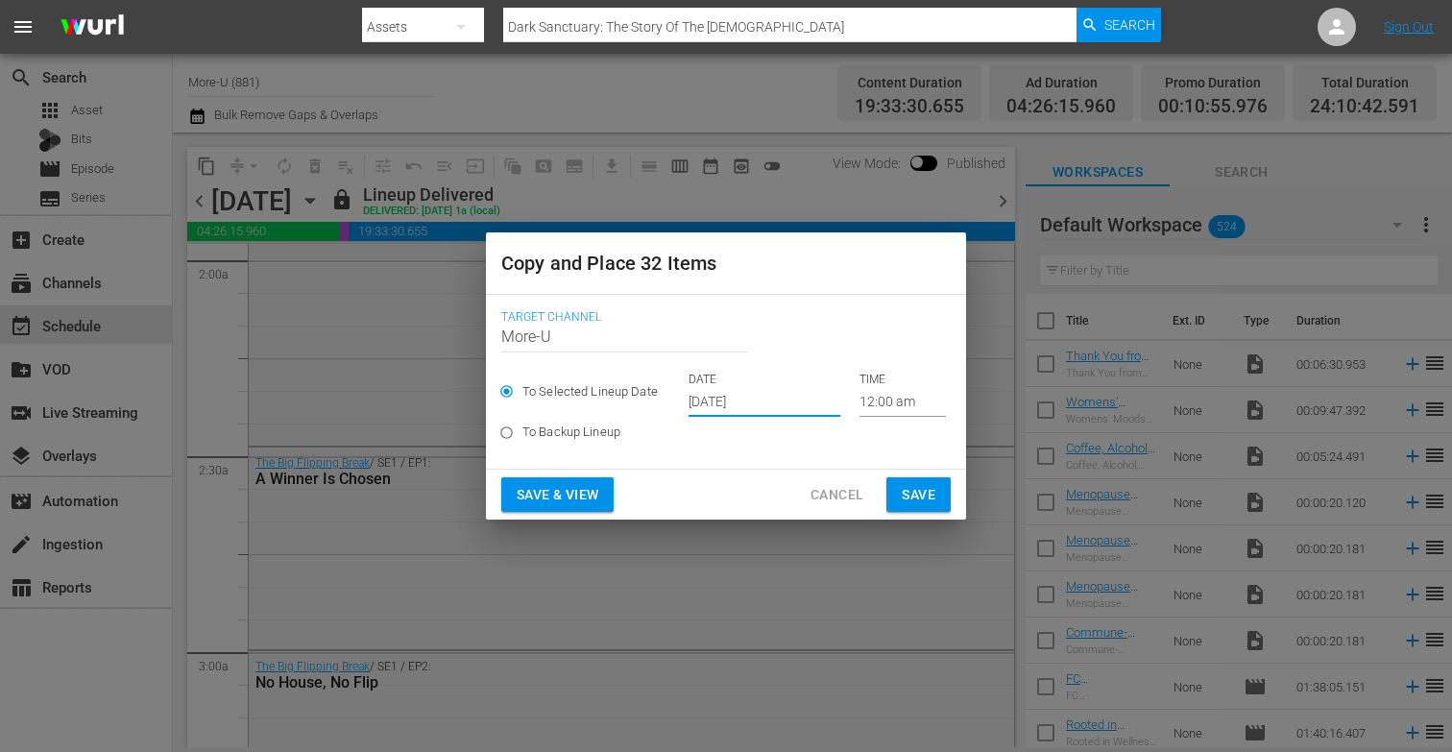
click at [570, 492] on span "Save & View" at bounding box center [557, 495] width 82 height 24
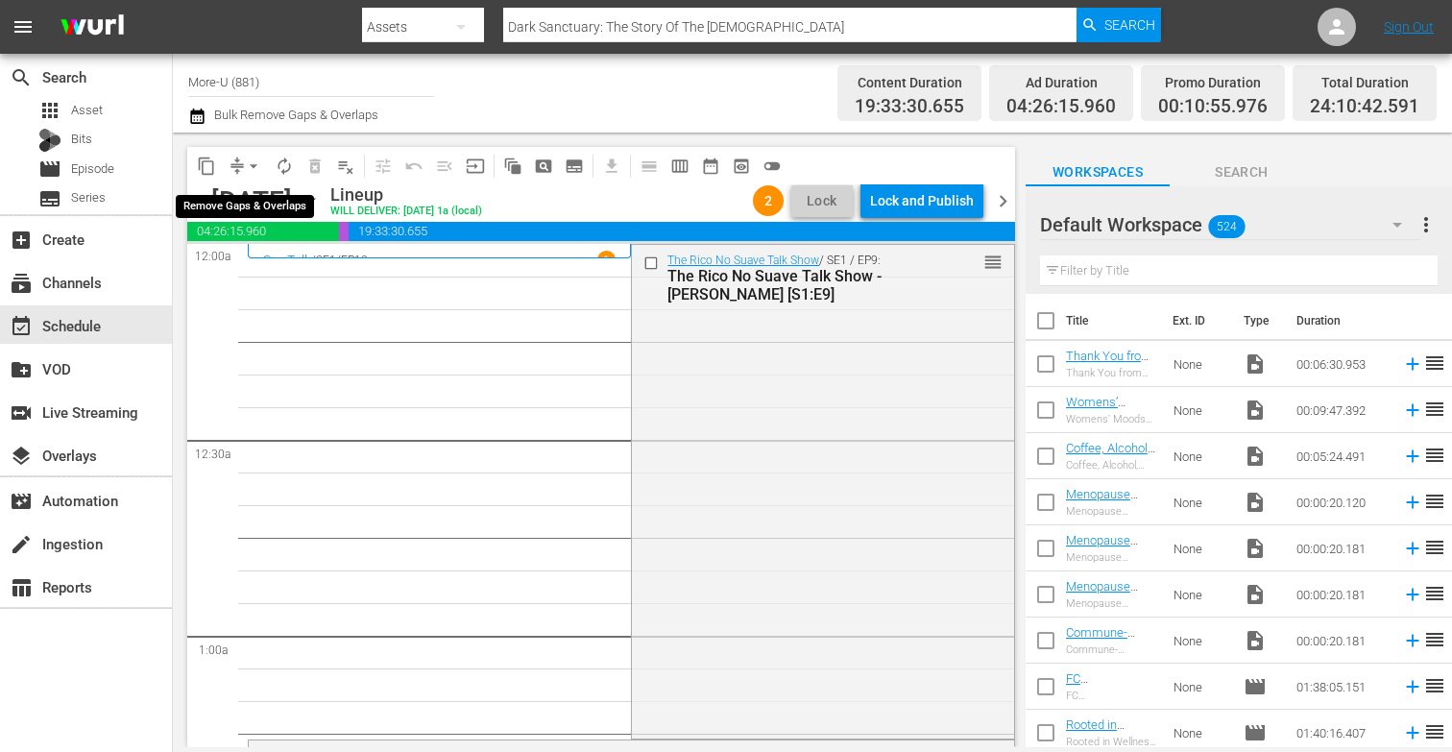
click at [253, 166] on span "arrow_drop_down" at bounding box center [253, 165] width 19 height 19
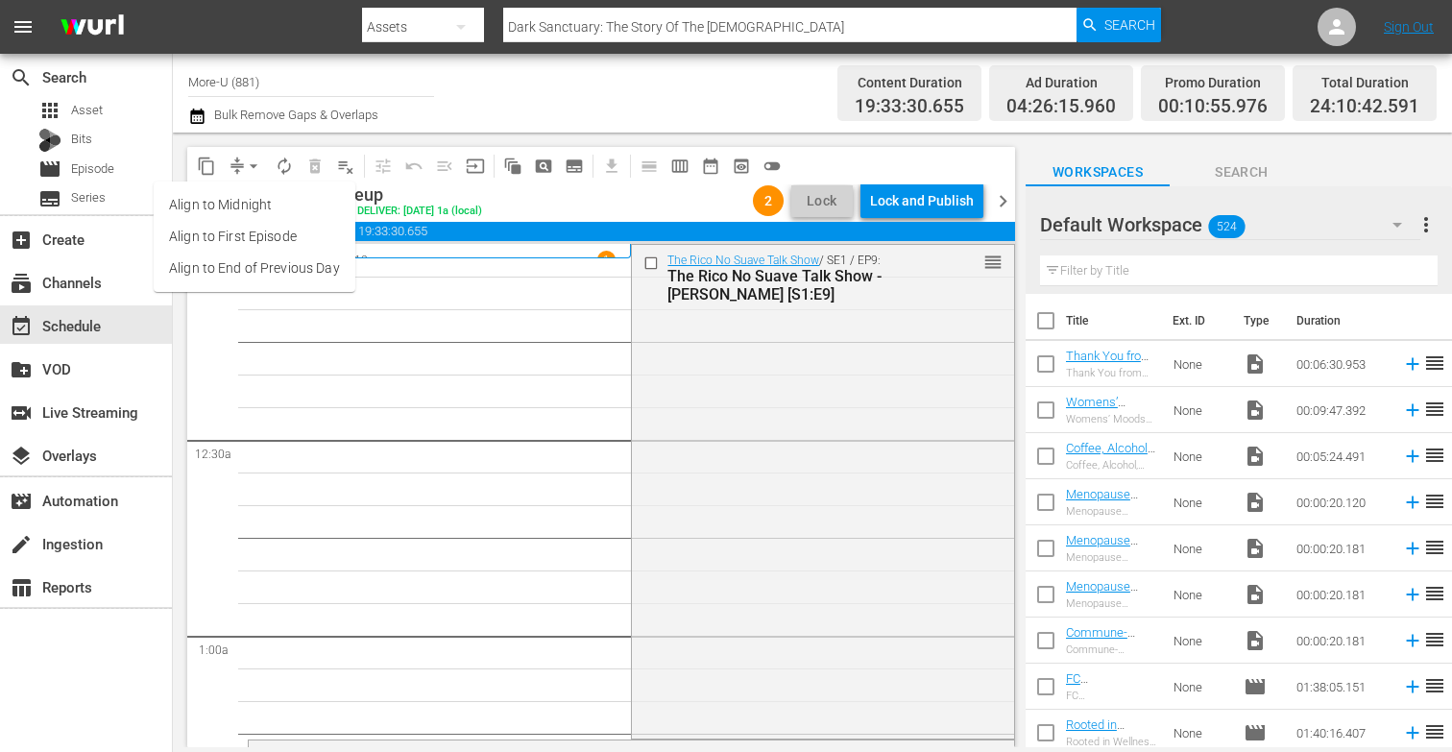
click at [299, 270] on li "Align to End of Previous Day" at bounding box center [255, 268] width 202 height 32
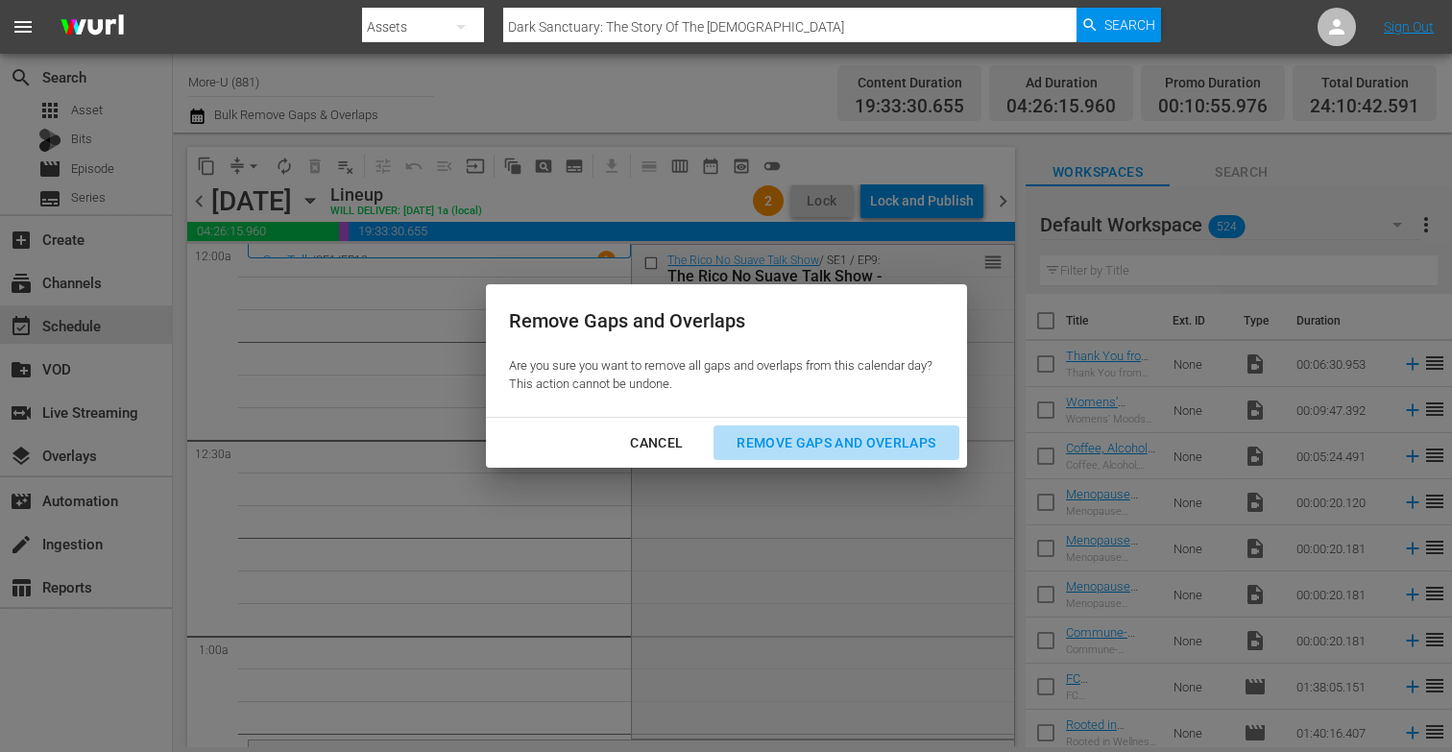
click at [797, 448] on div "Remove Gaps and Overlaps" at bounding box center [835, 443] width 229 height 24
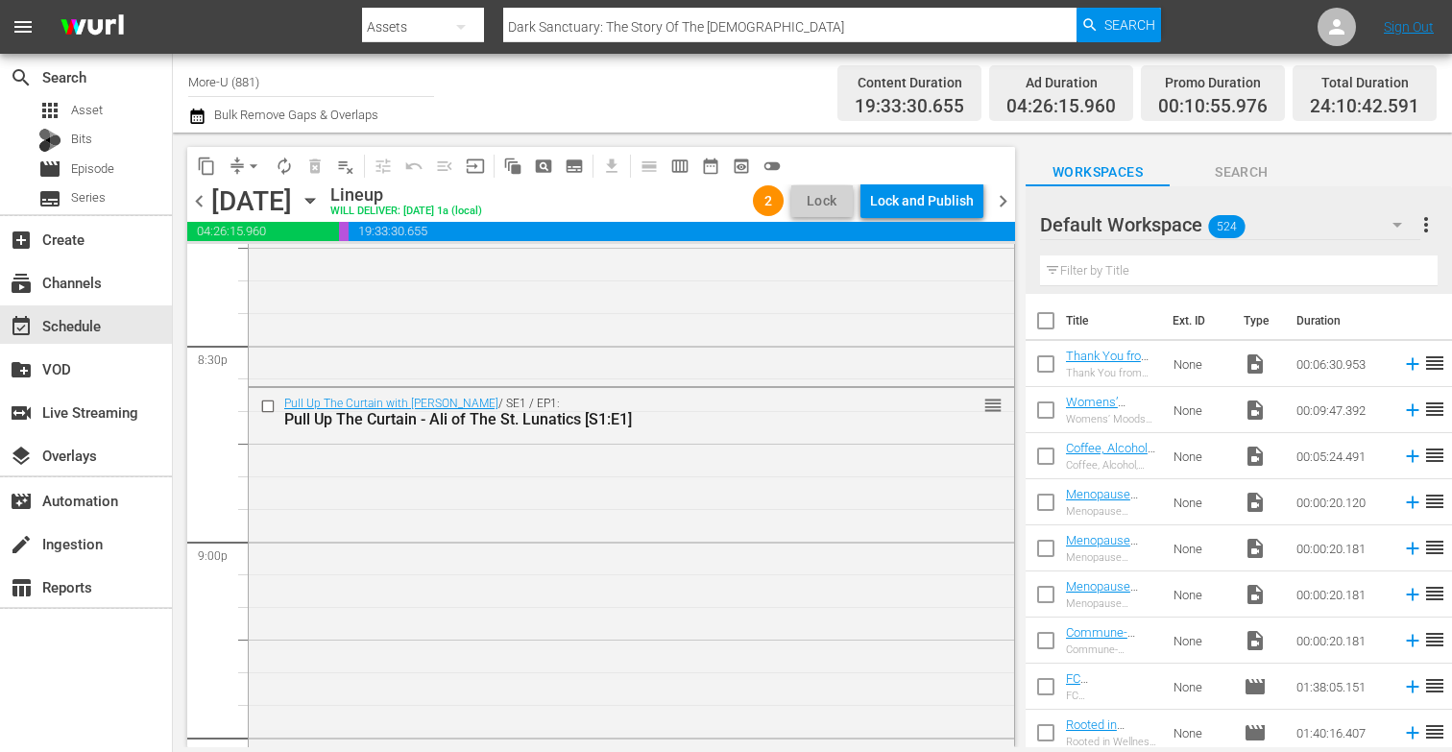
scroll to position [8976, 0]
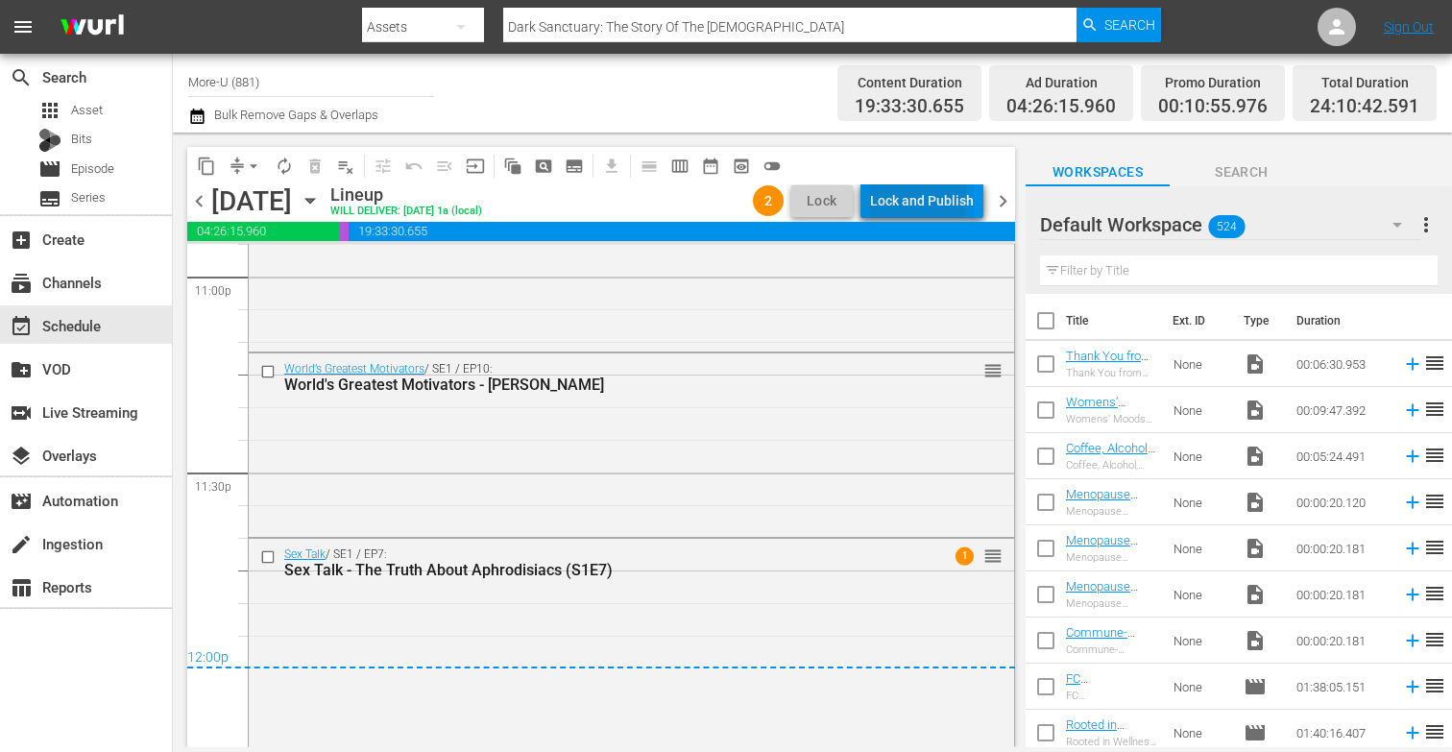
click at [895, 194] on div "Lock and Publish" at bounding box center [922, 200] width 104 height 35
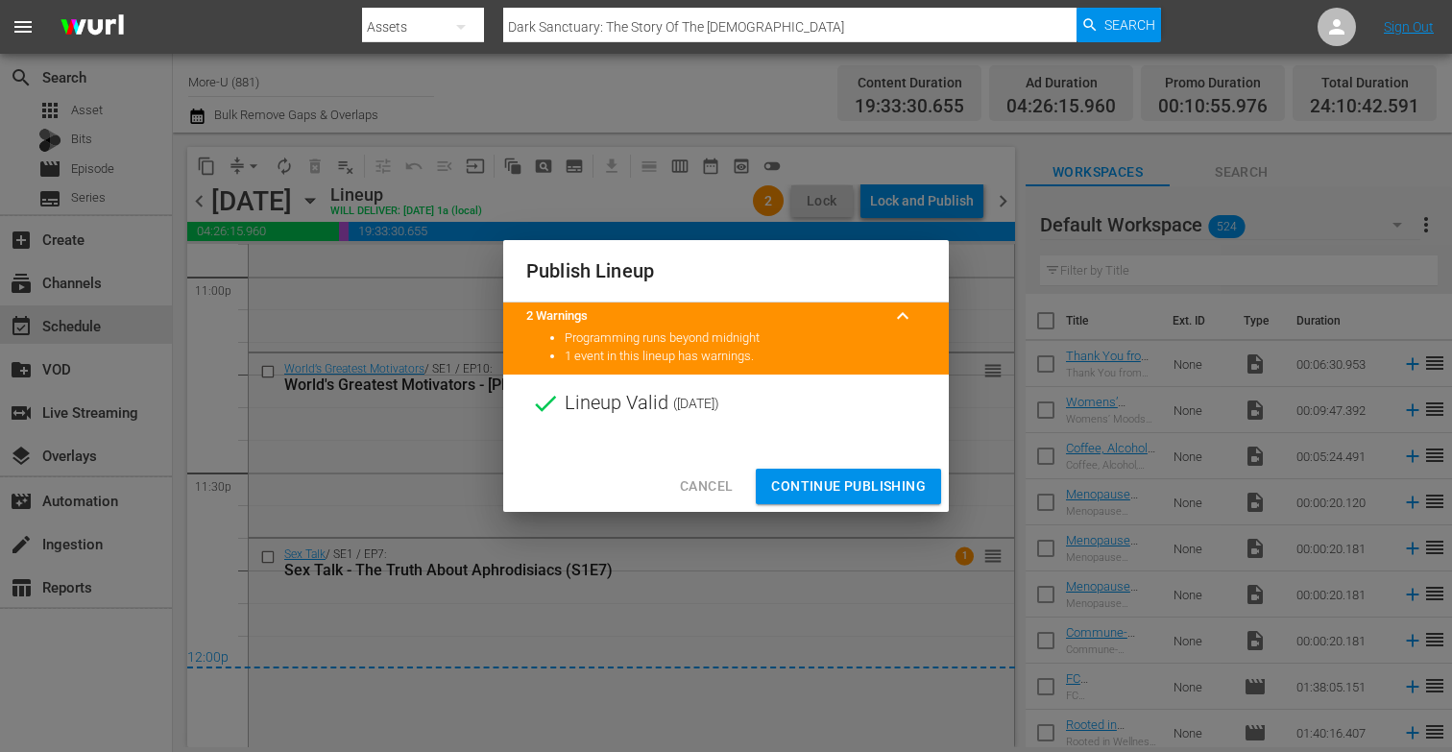
click at [833, 490] on span "Continue Publishing" at bounding box center [848, 486] width 155 height 24
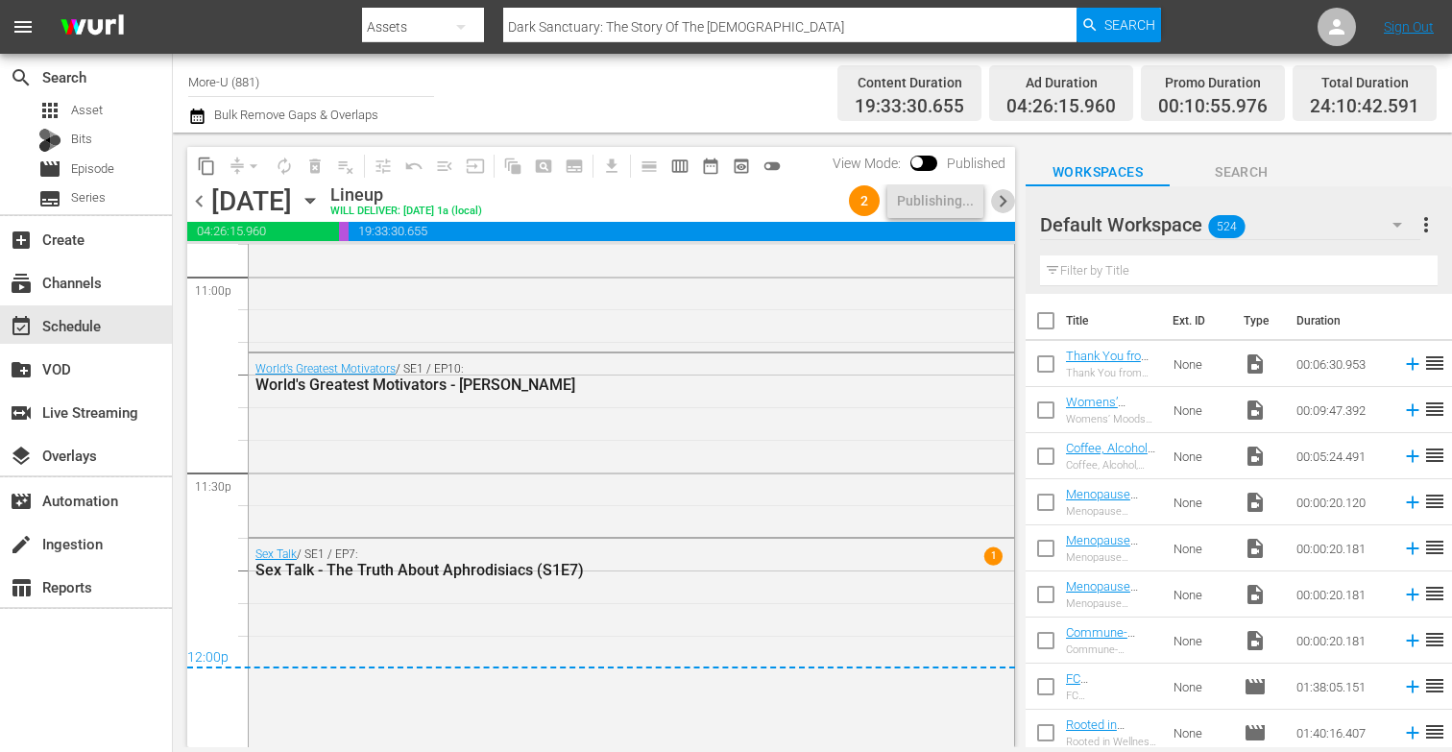
click at [1006, 201] on span "chevron_right" at bounding box center [1003, 201] width 24 height 24
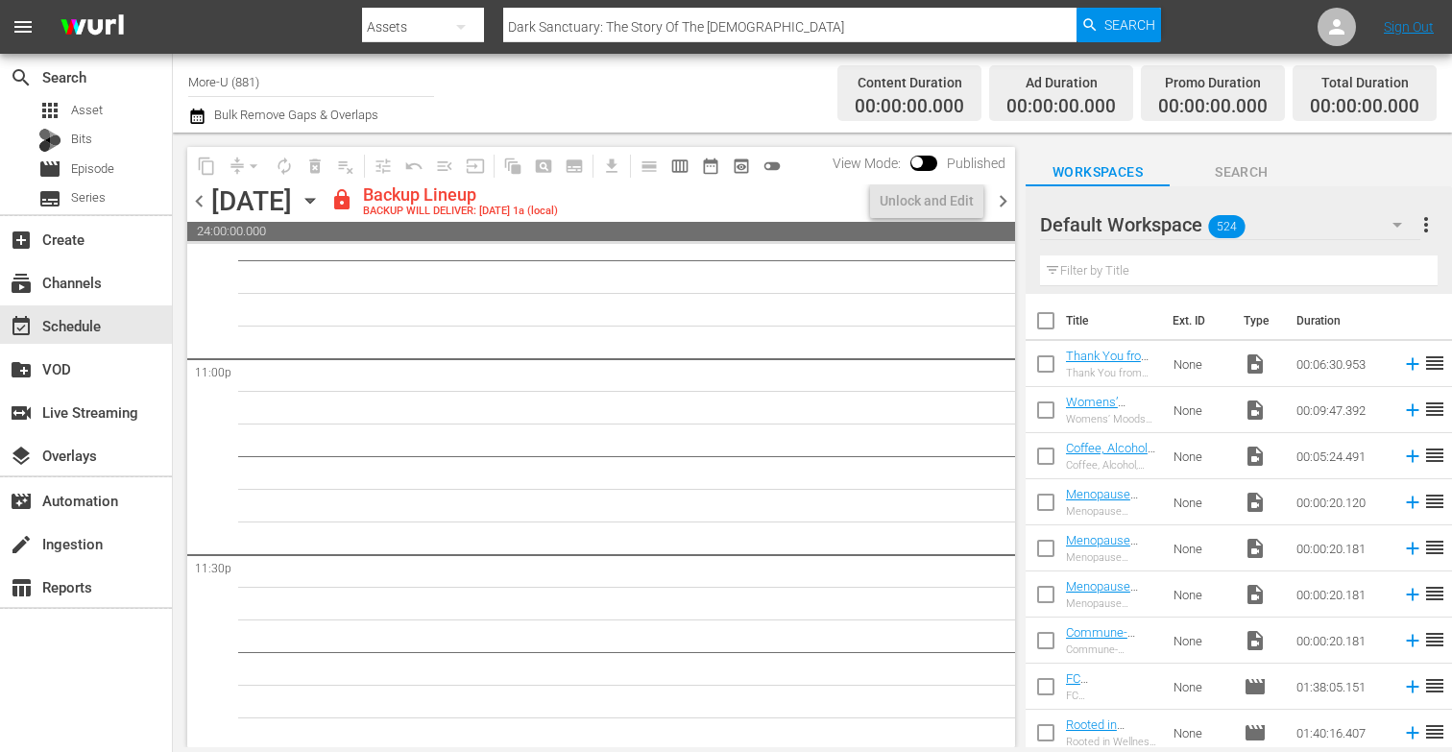
scroll to position [8897, 0]
click at [888, 204] on div "Unlock and Edit" at bounding box center [926, 200] width 94 height 35
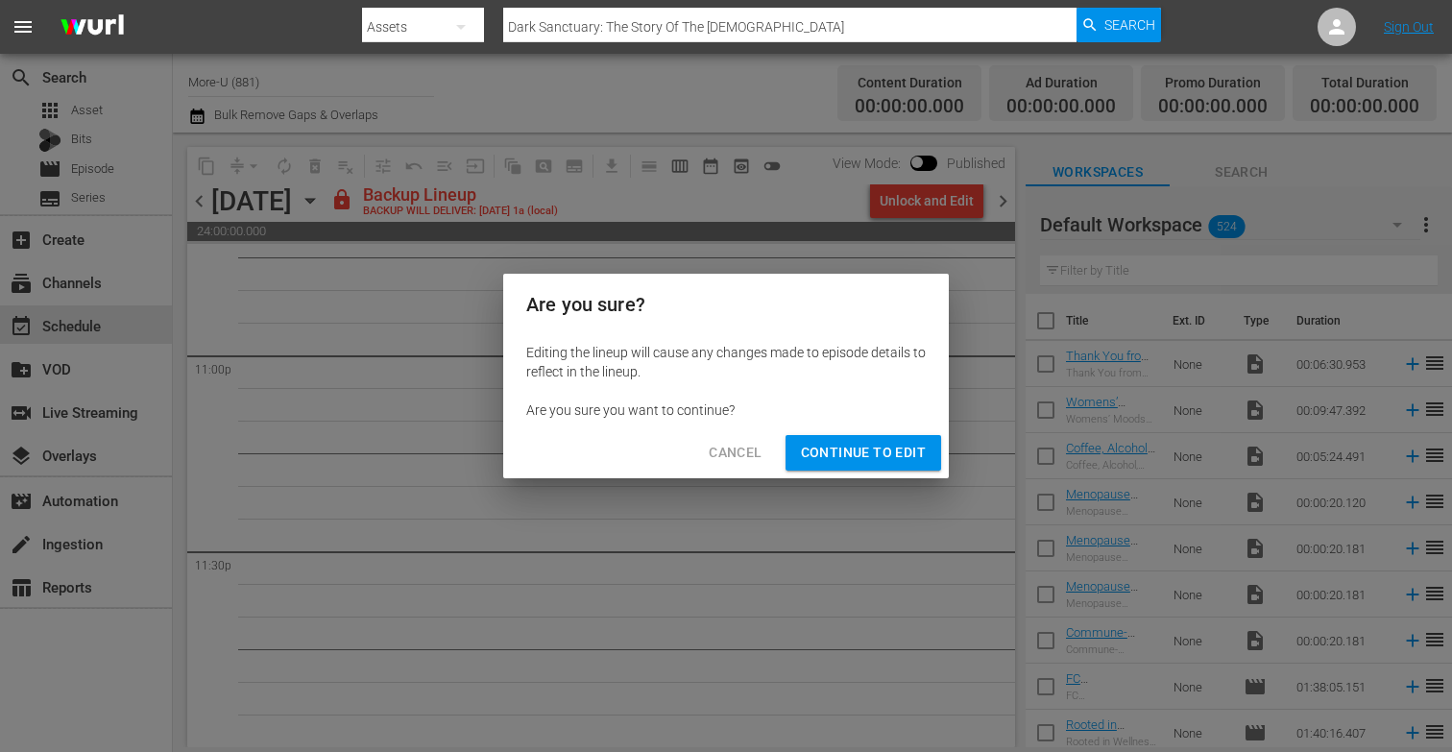
click at [817, 461] on span "Continue to Edit" at bounding box center [863, 453] width 125 height 24
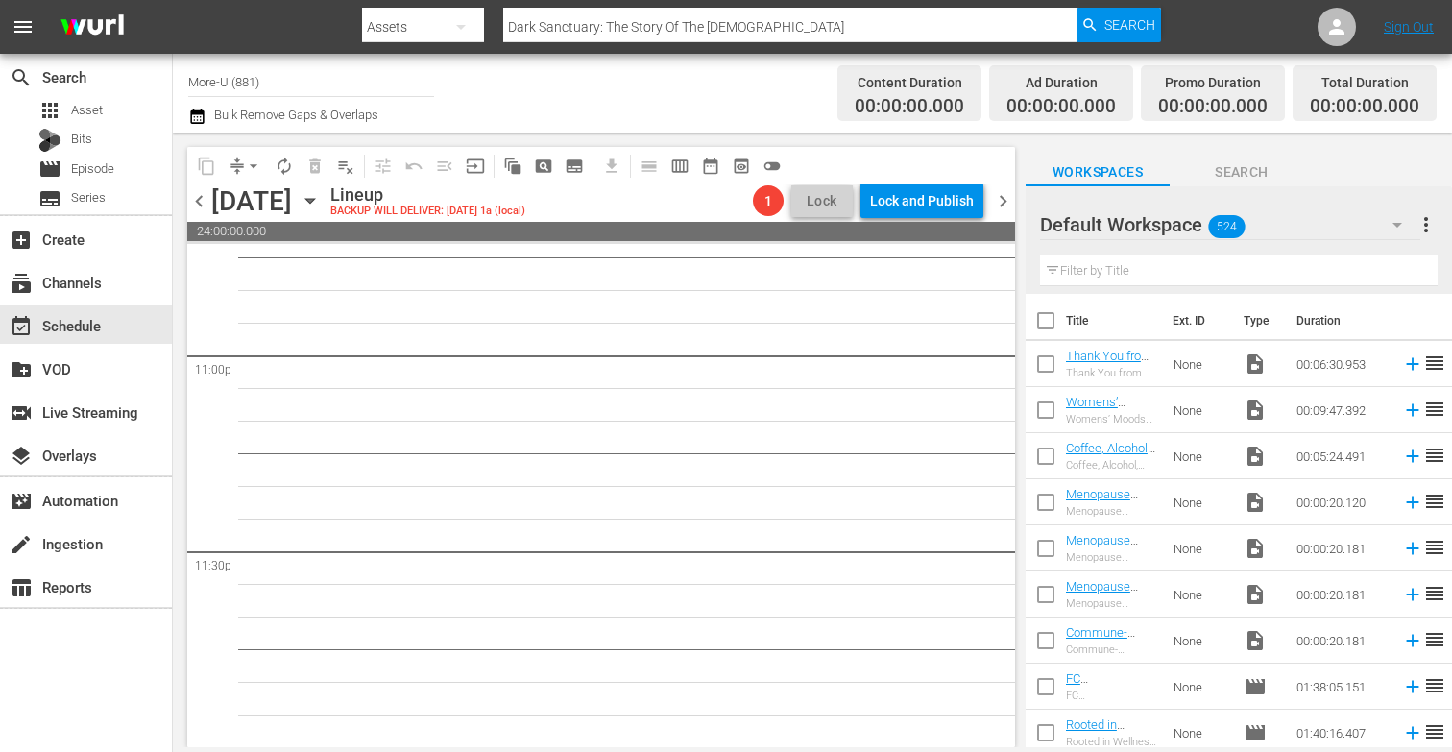
click at [321, 193] on icon "button" at bounding box center [310, 200] width 21 height 21
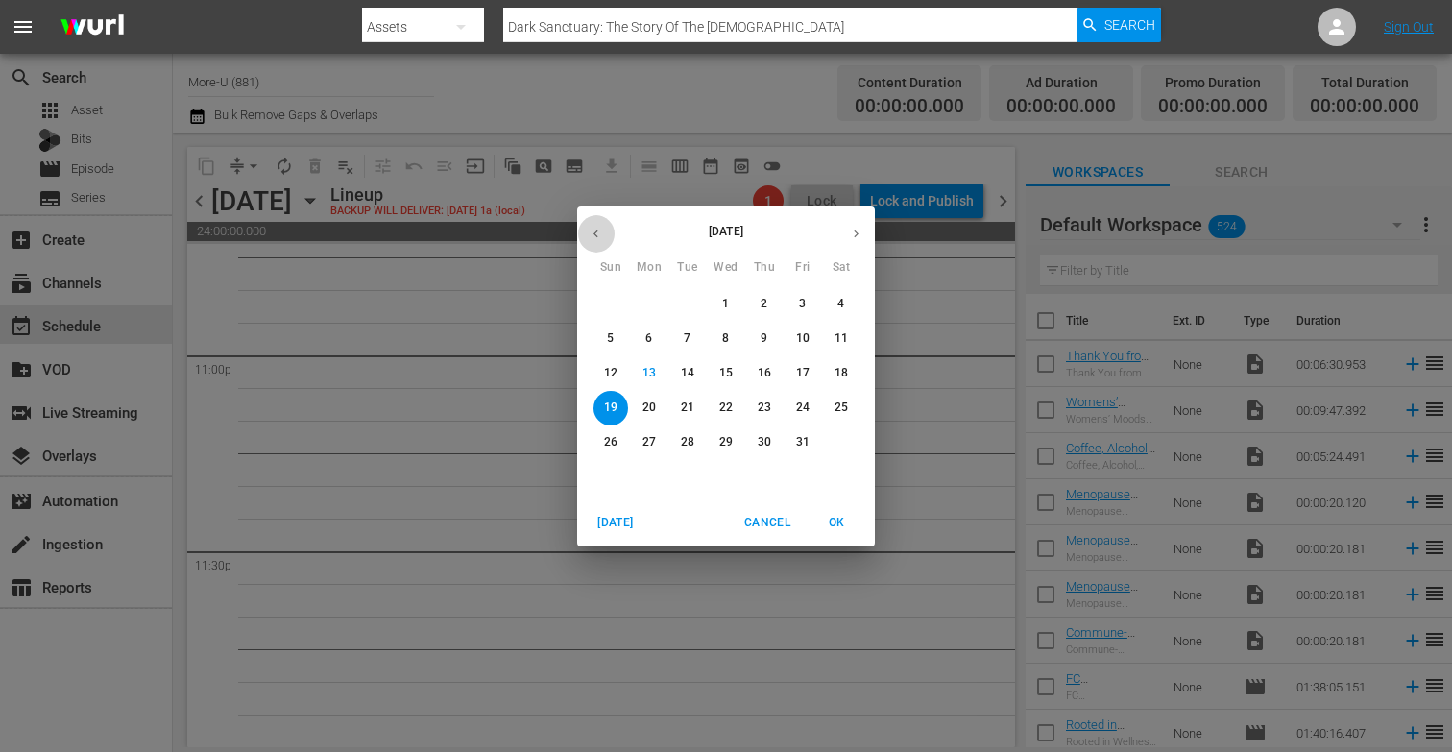
click at [595, 237] on icon "button" at bounding box center [595, 234] width 14 height 14
click at [605, 365] on p "14" at bounding box center [610, 373] width 13 height 16
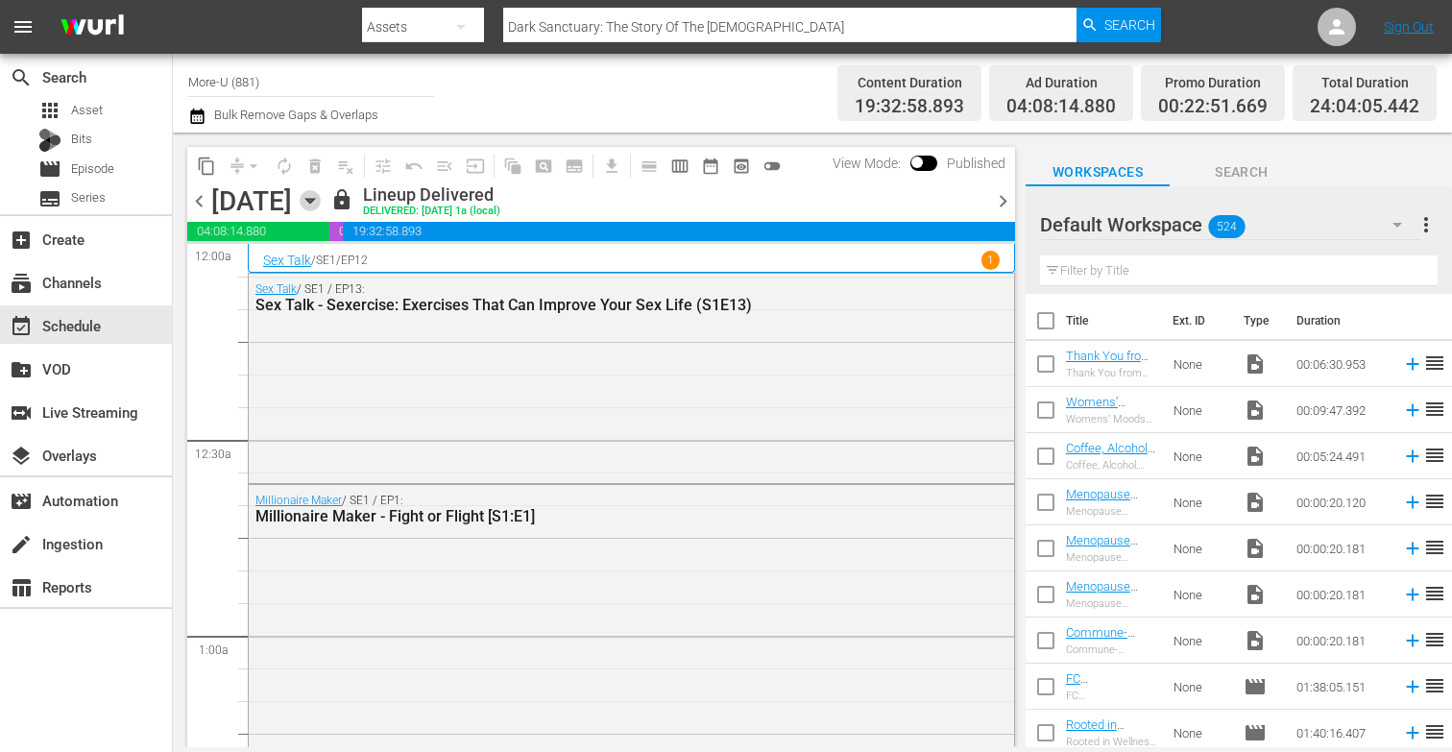
click at [321, 197] on icon "button" at bounding box center [310, 200] width 21 height 21
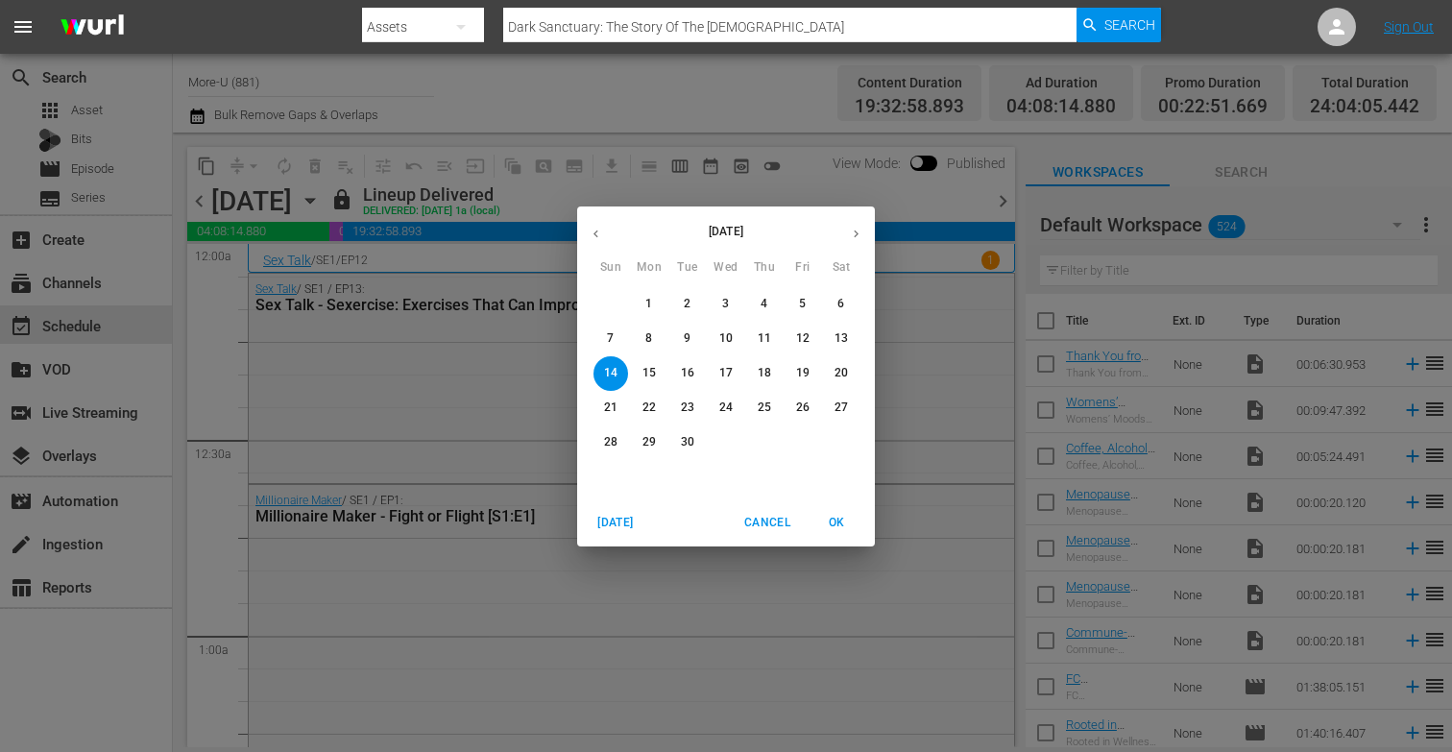
click at [522, 400] on div "[DATE] Sun Mon Tue Wed Thu Fri Sat 31 1 2 3 4 5 6 7 8 9 10 11 12 13 14 15 16 17…" at bounding box center [726, 376] width 1452 height 752
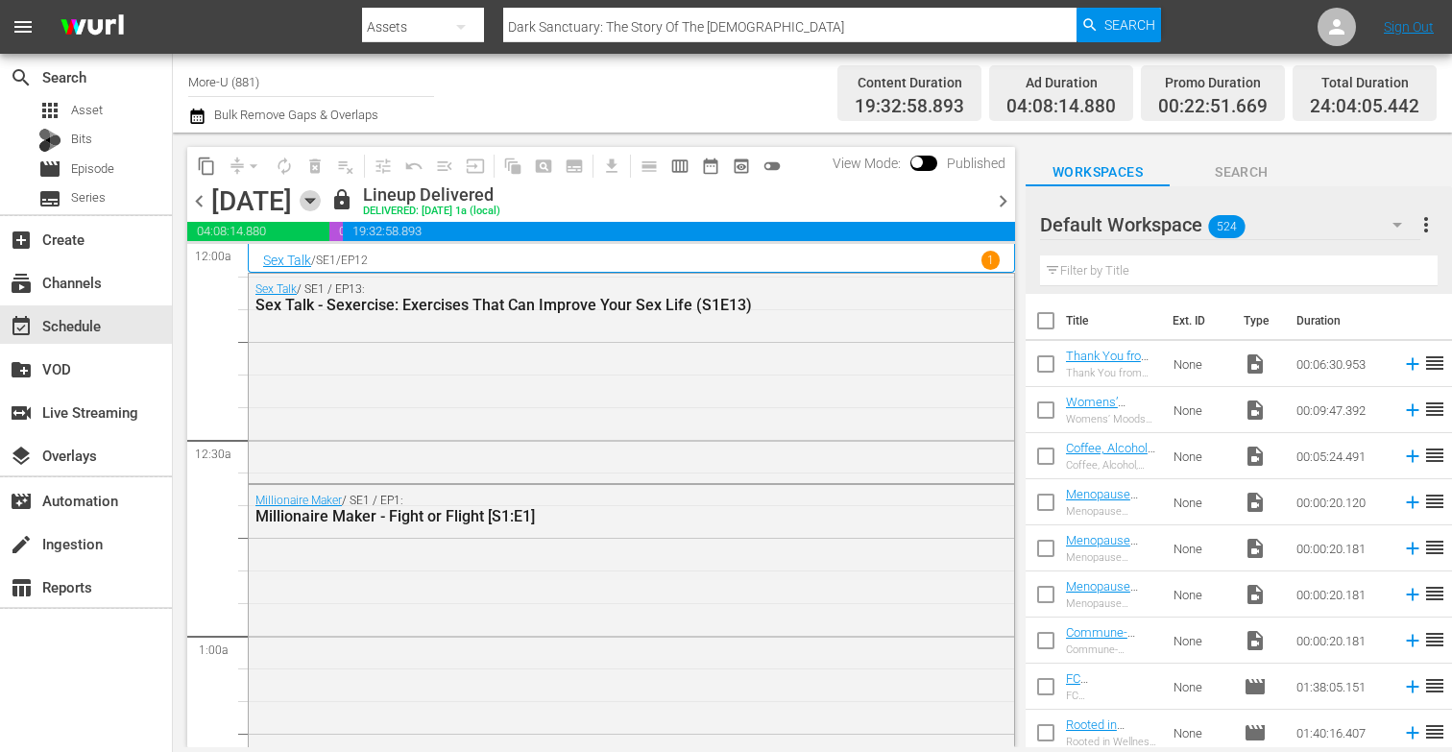
click at [321, 198] on icon "button" at bounding box center [310, 200] width 21 height 21
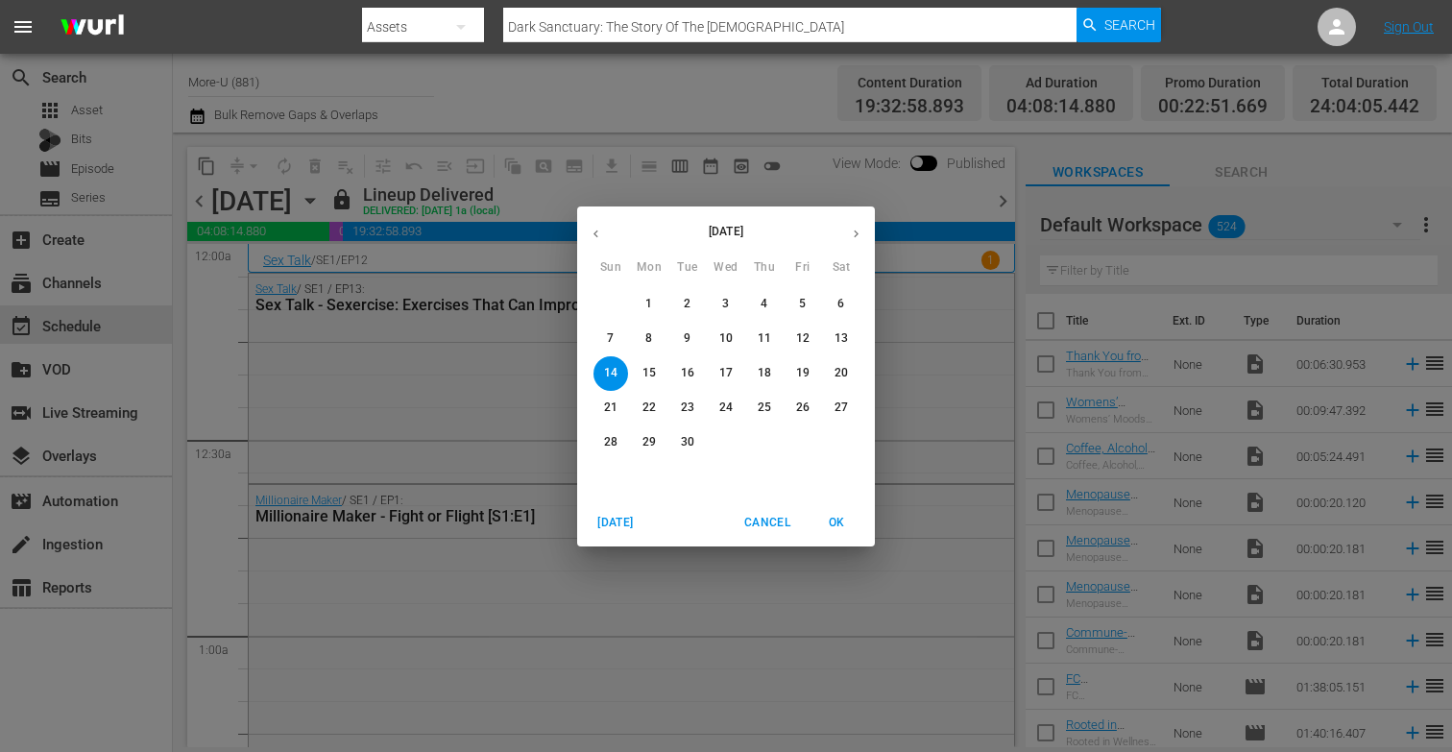
click at [506, 317] on div "[DATE] Sun Mon Tue Wed Thu Fri Sat 31 1 2 3 4 5 6 7 8 9 10 11 12 13 14 15 16 17…" at bounding box center [726, 376] width 1452 height 752
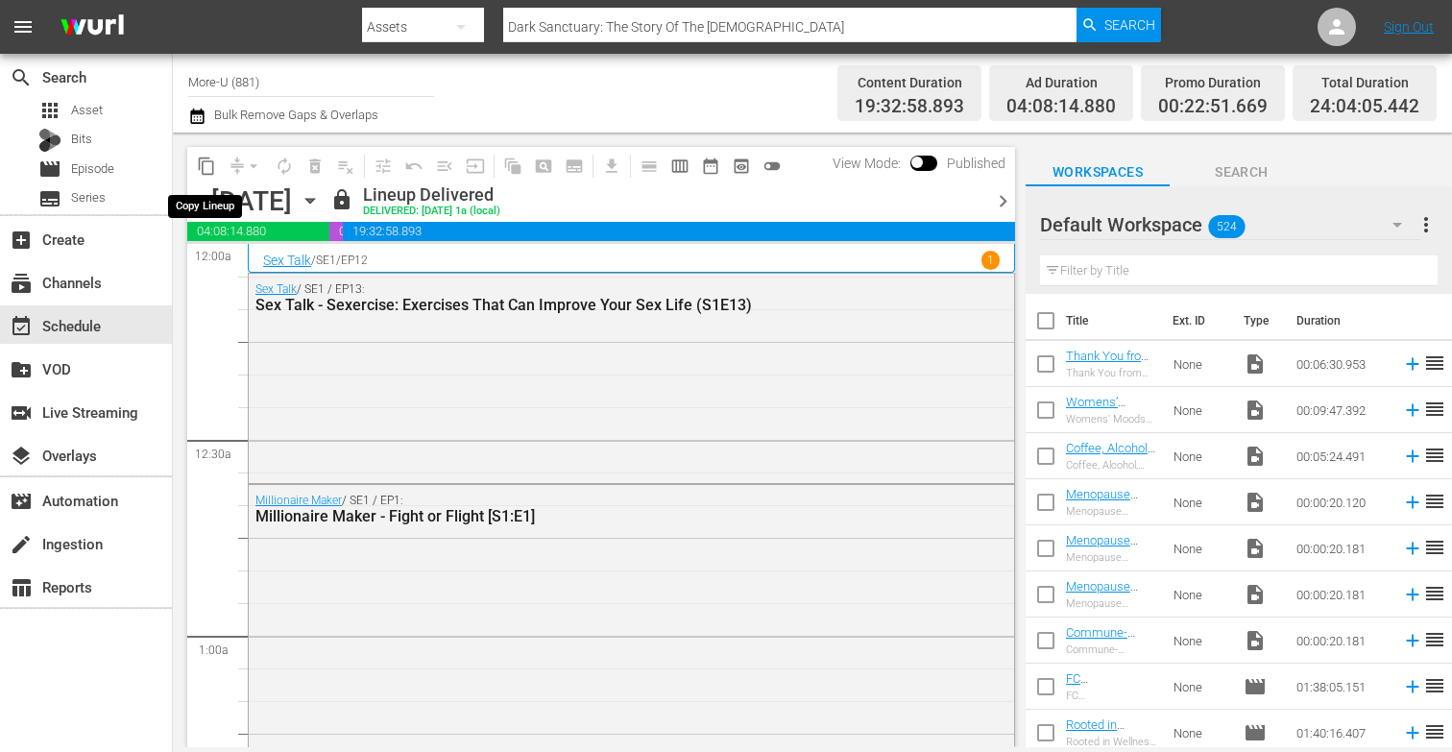
click at [210, 161] on span "content_copy" at bounding box center [206, 165] width 19 height 19
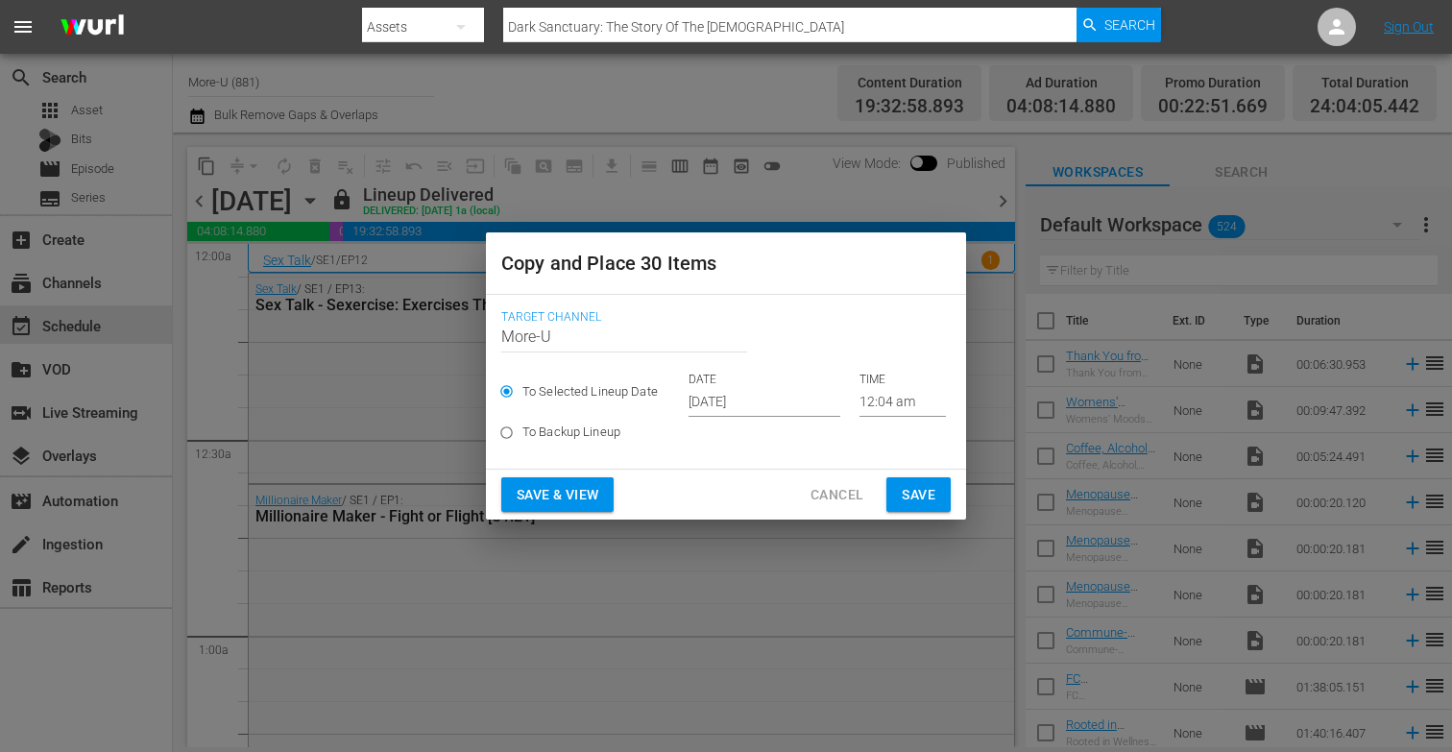
click at [759, 405] on input "[DATE]" at bounding box center [764, 402] width 152 height 29
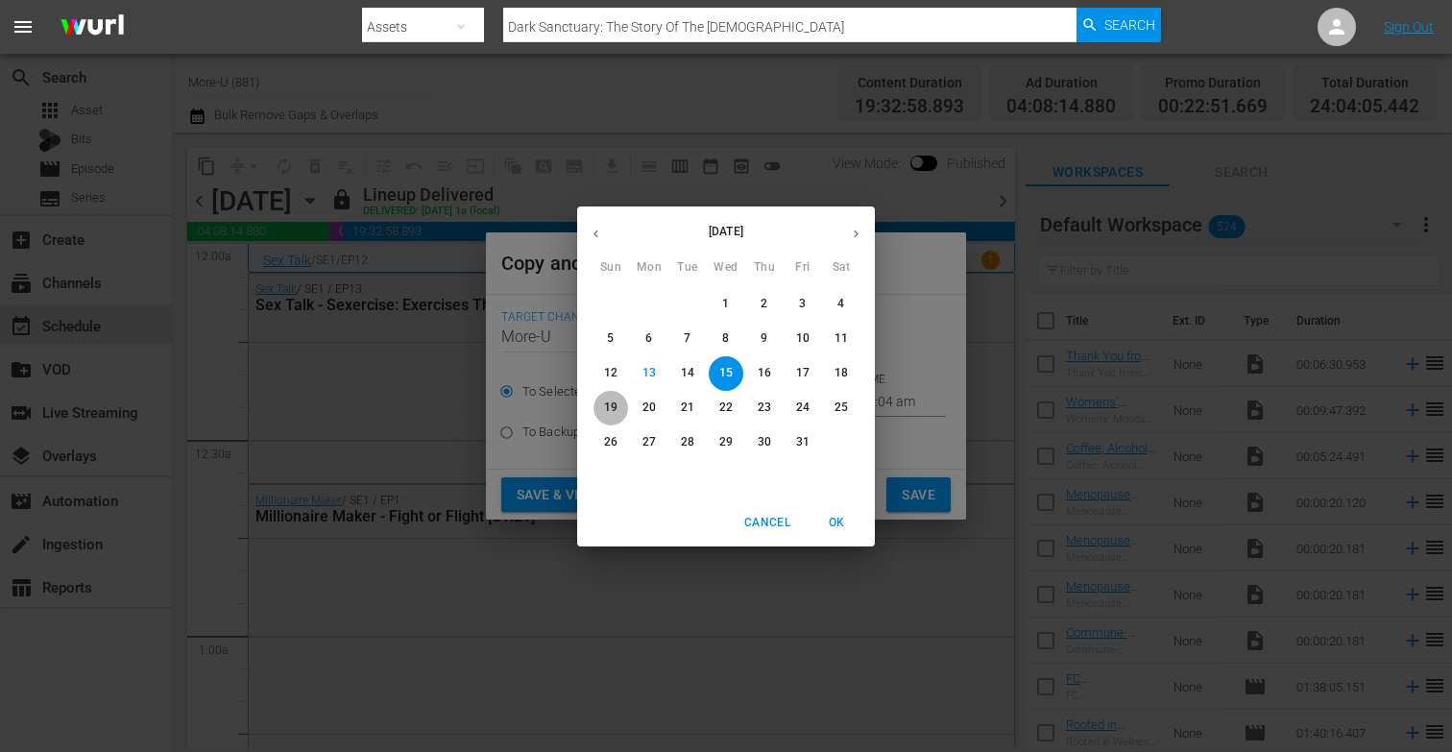
click at [609, 401] on p "19" at bounding box center [610, 407] width 13 height 16
type input "[DATE]"
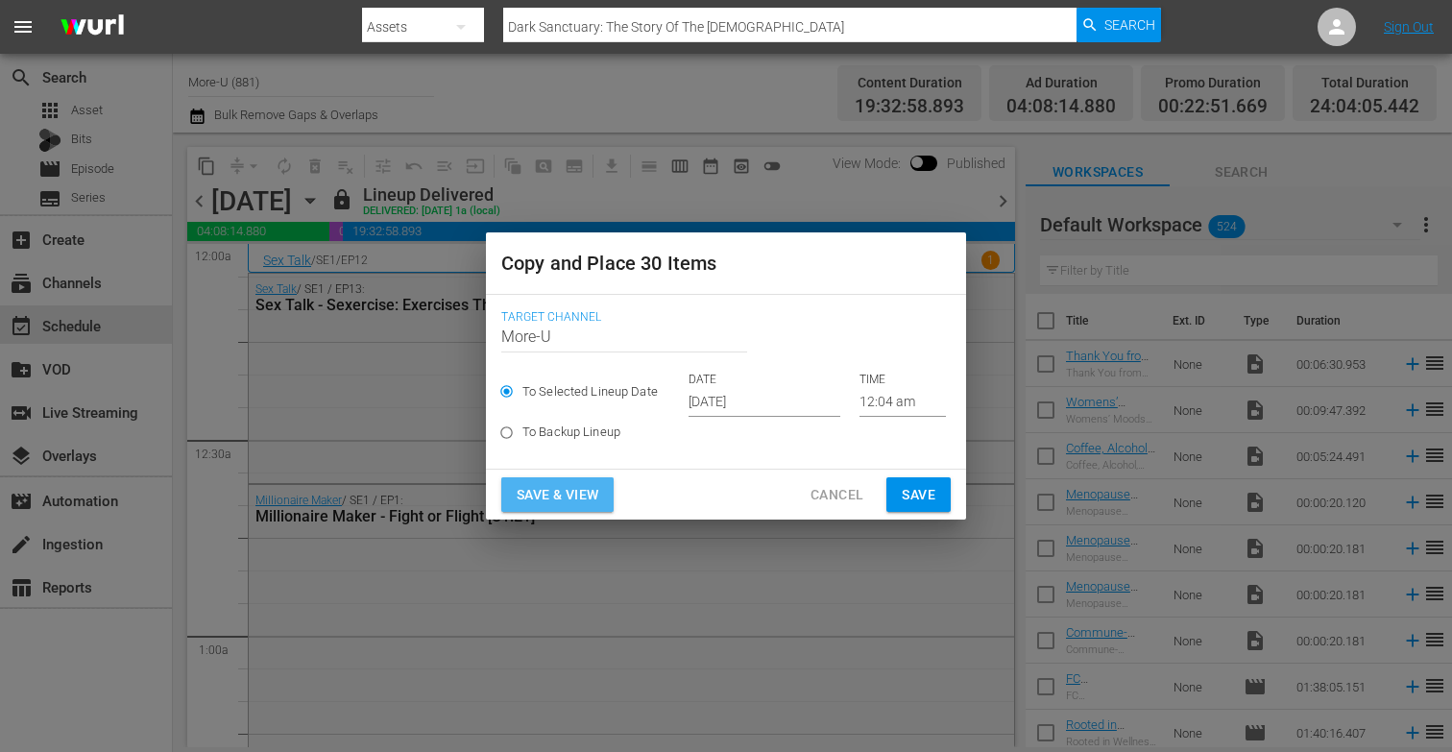
click at [563, 492] on span "Save & View" at bounding box center [557, 495] width 82 height 24
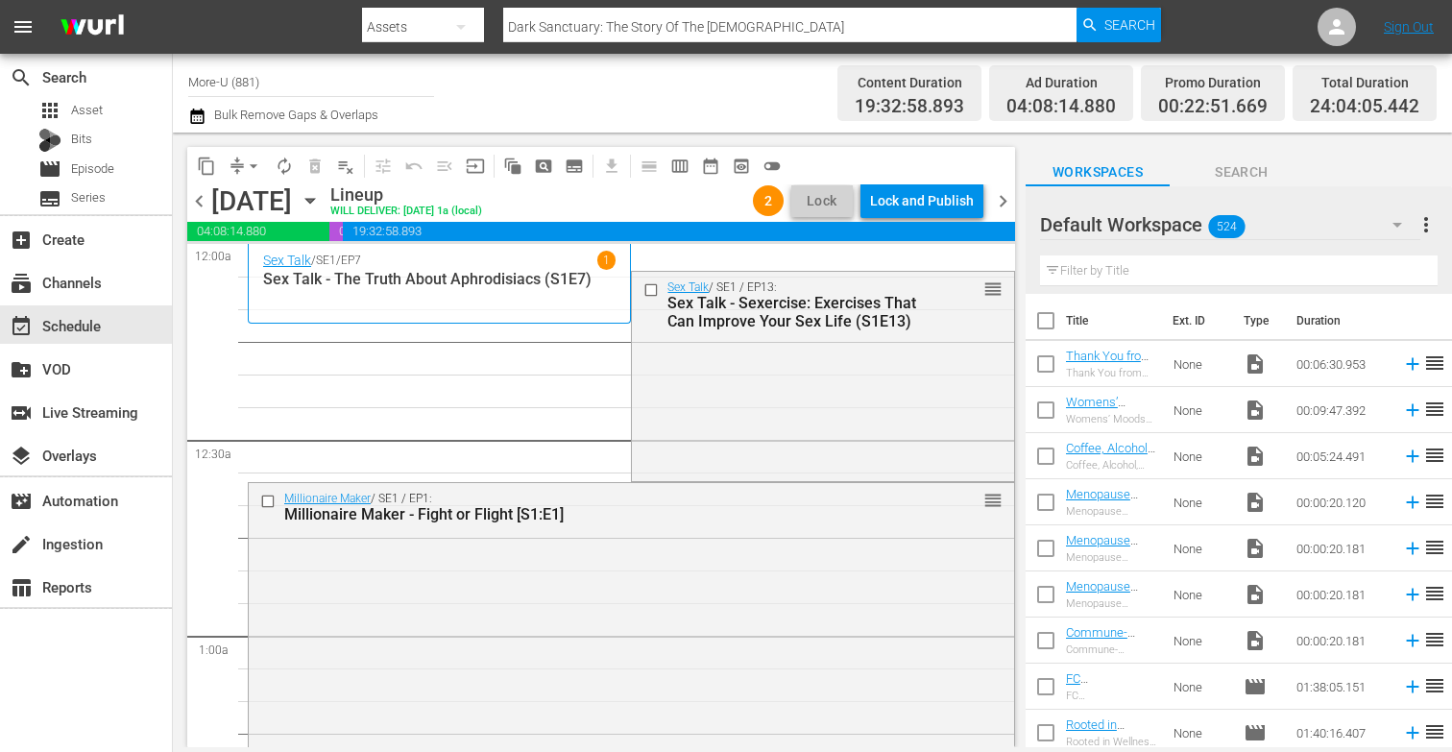
click at [249, 159] on span "arrow_drop_down" at bounding box center [253, 165] width 19 height 19
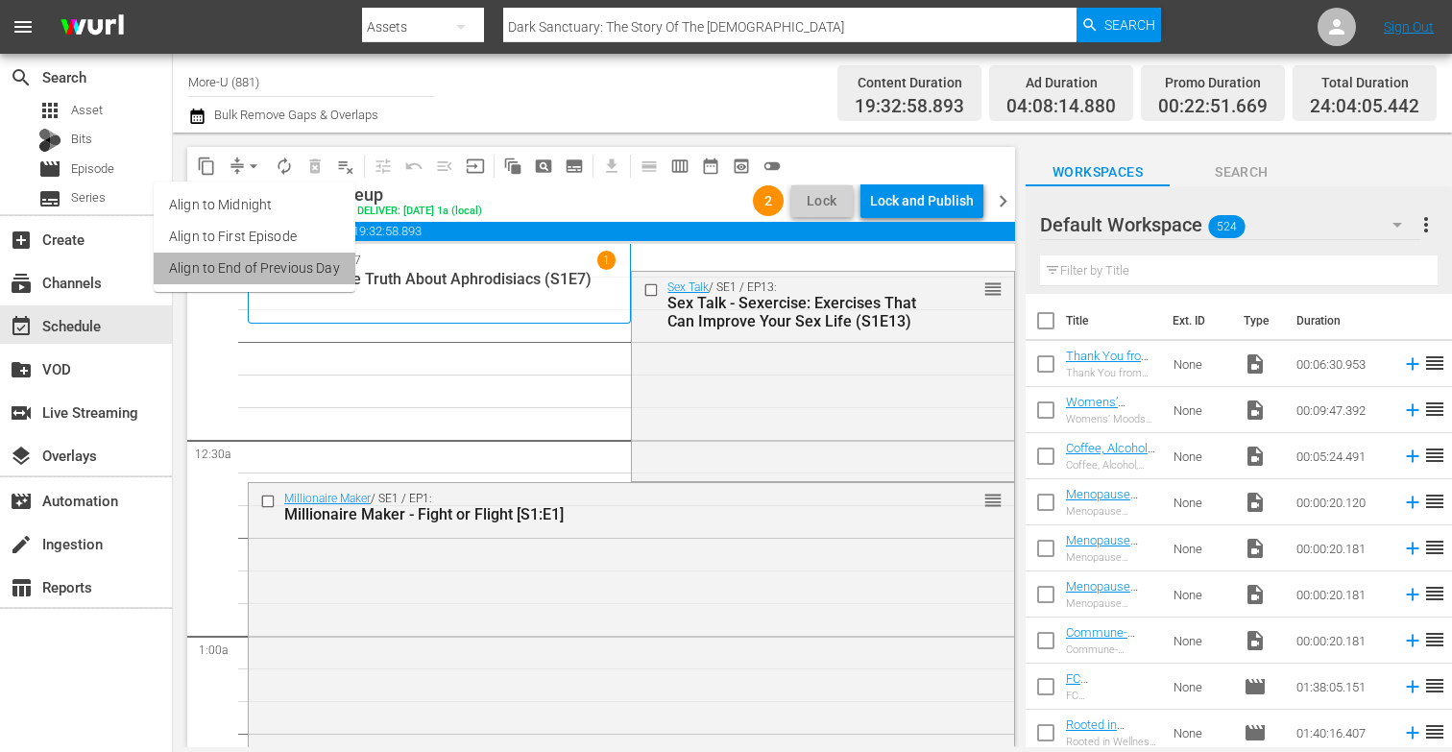
click at [301, 267] on li "Align to End of Previous Day" at bounding box center [255, 268] width 202 height 32
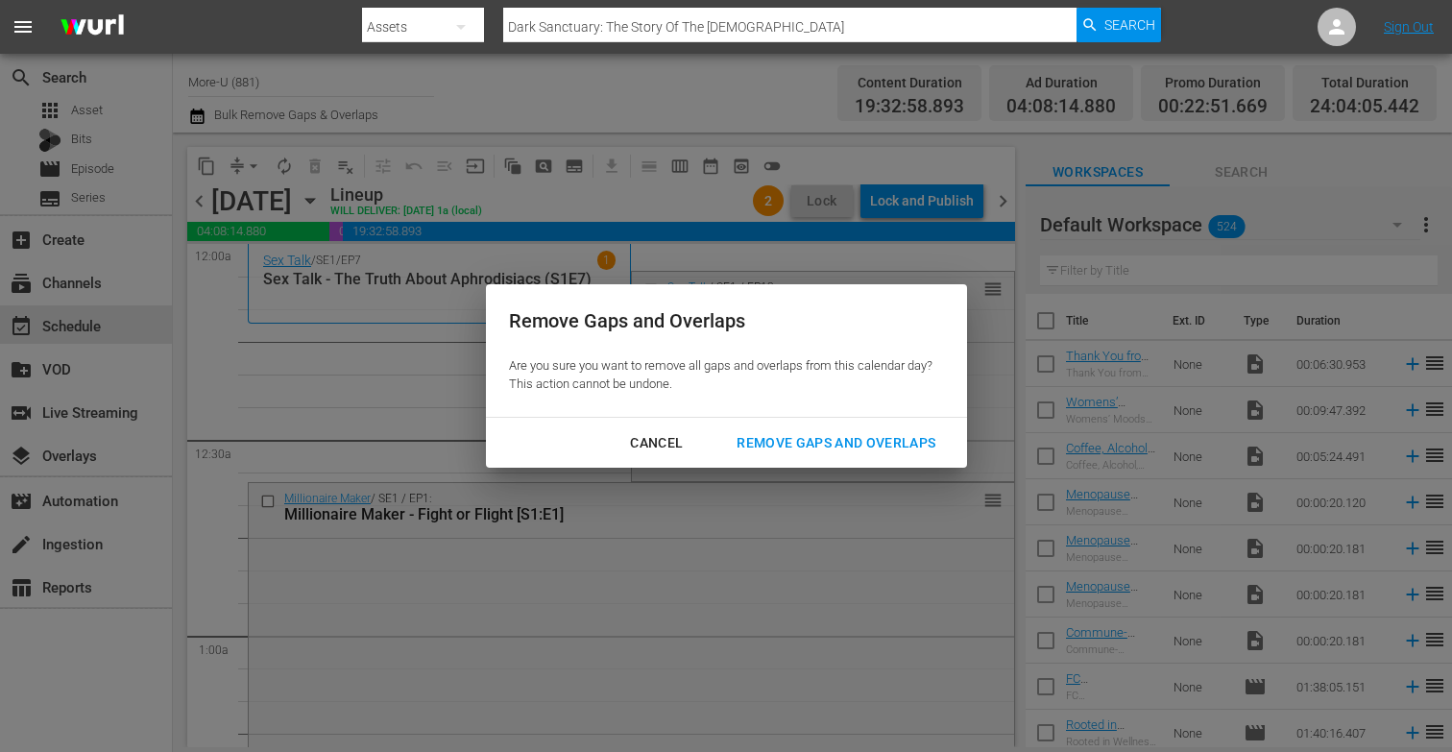
click at [829, 449] on div "Remove Gaps and Overlaps" at bounding box center [835, 443] width 229 height 24
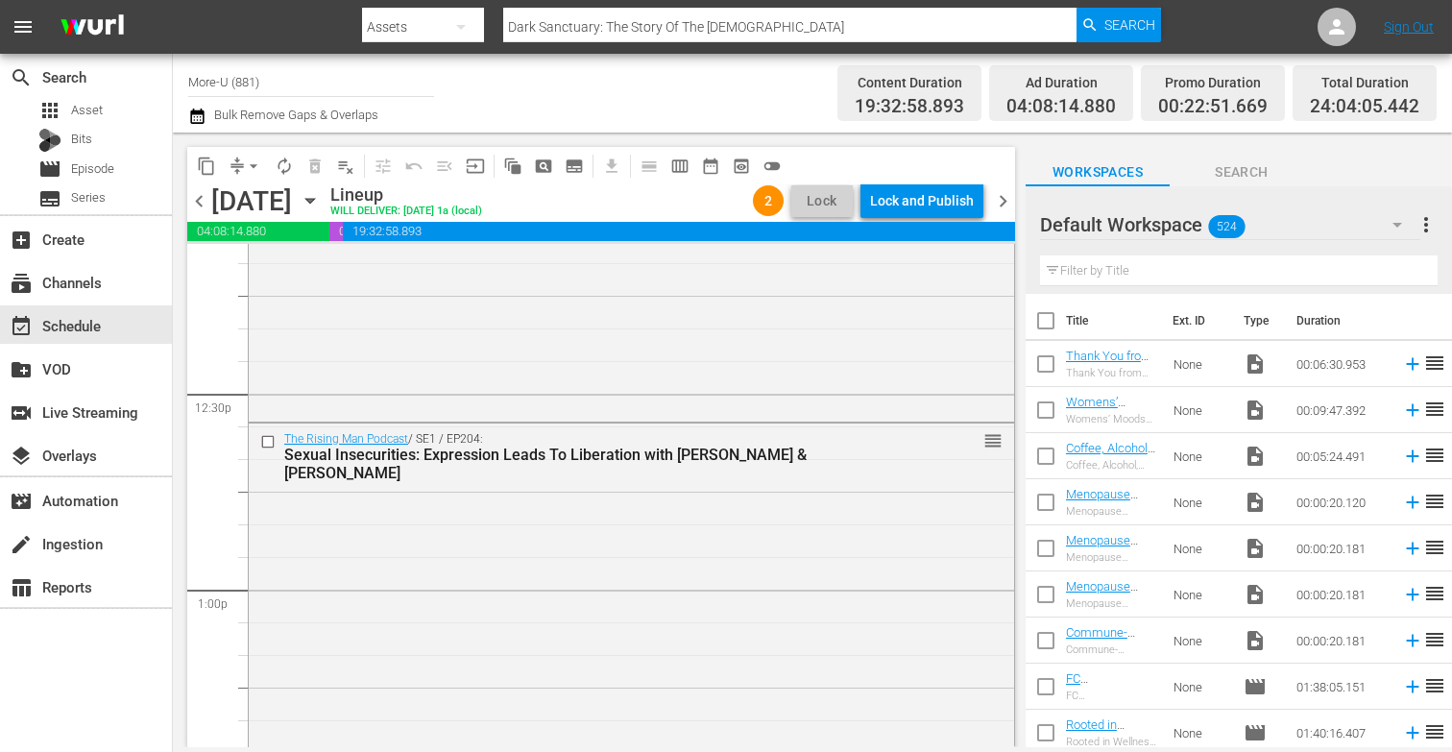
scroll to position [4528, 0]
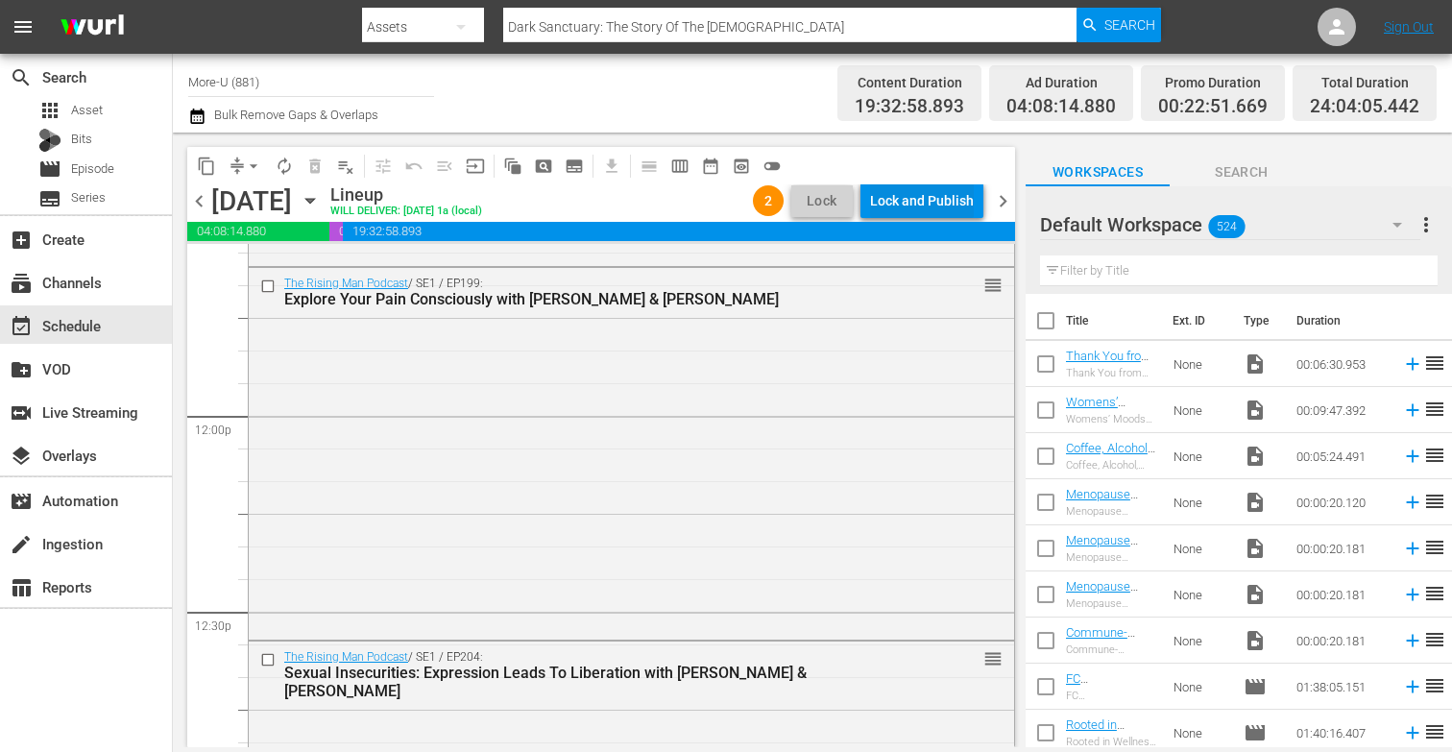
click at [946, 189] on div "Lock and Publish" at bounding box center [922, 200] width 104 height 35
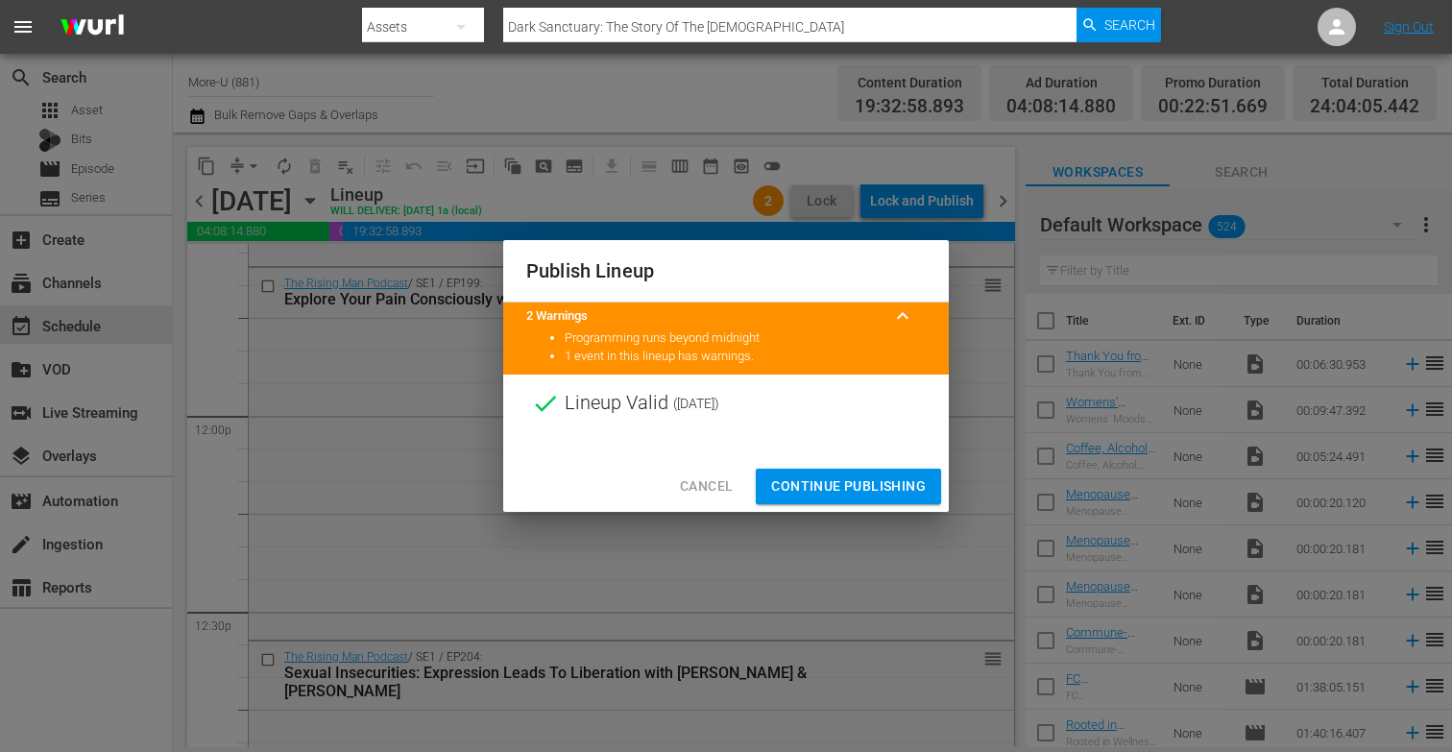
click at [817, 479] on span "Continue Publishing" at bounding box center [848, 486] width 155 height 24
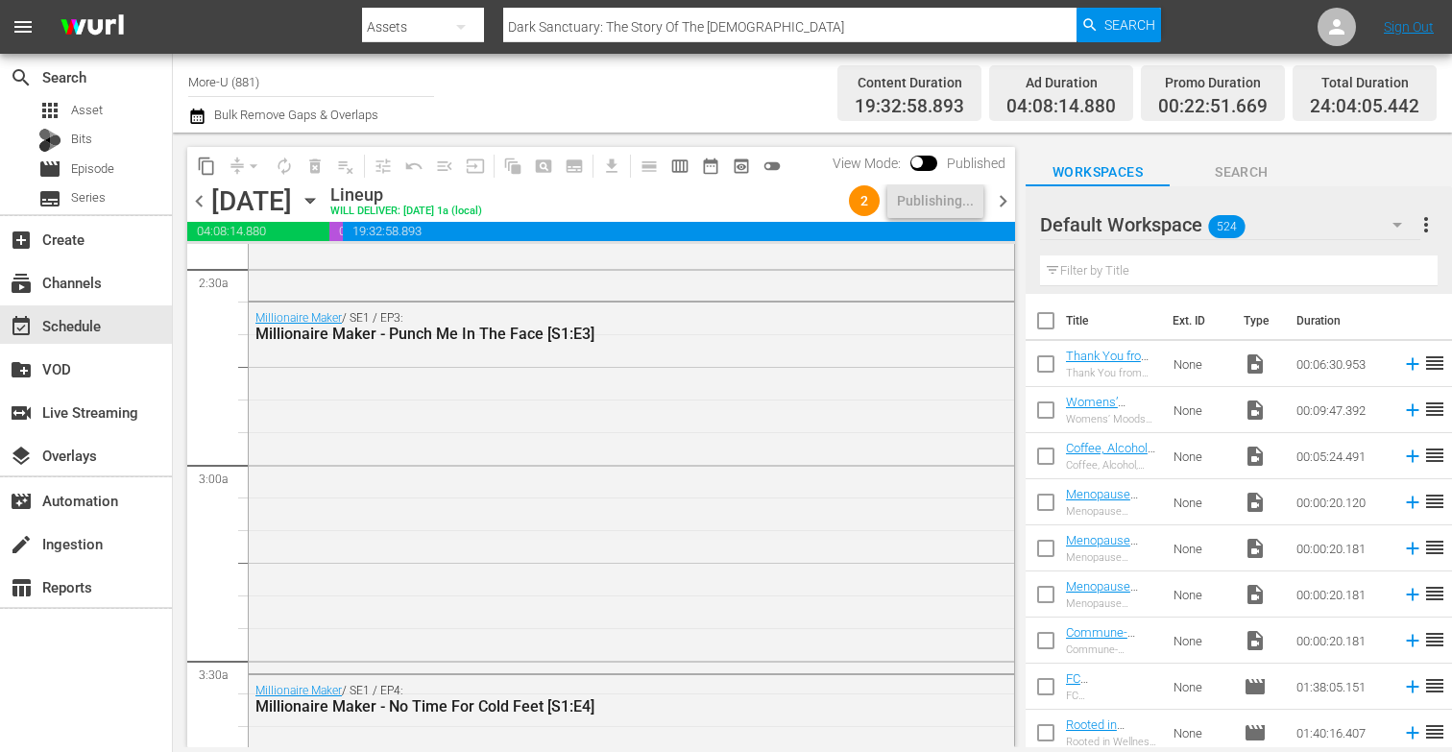
scroll to position [0, 0]
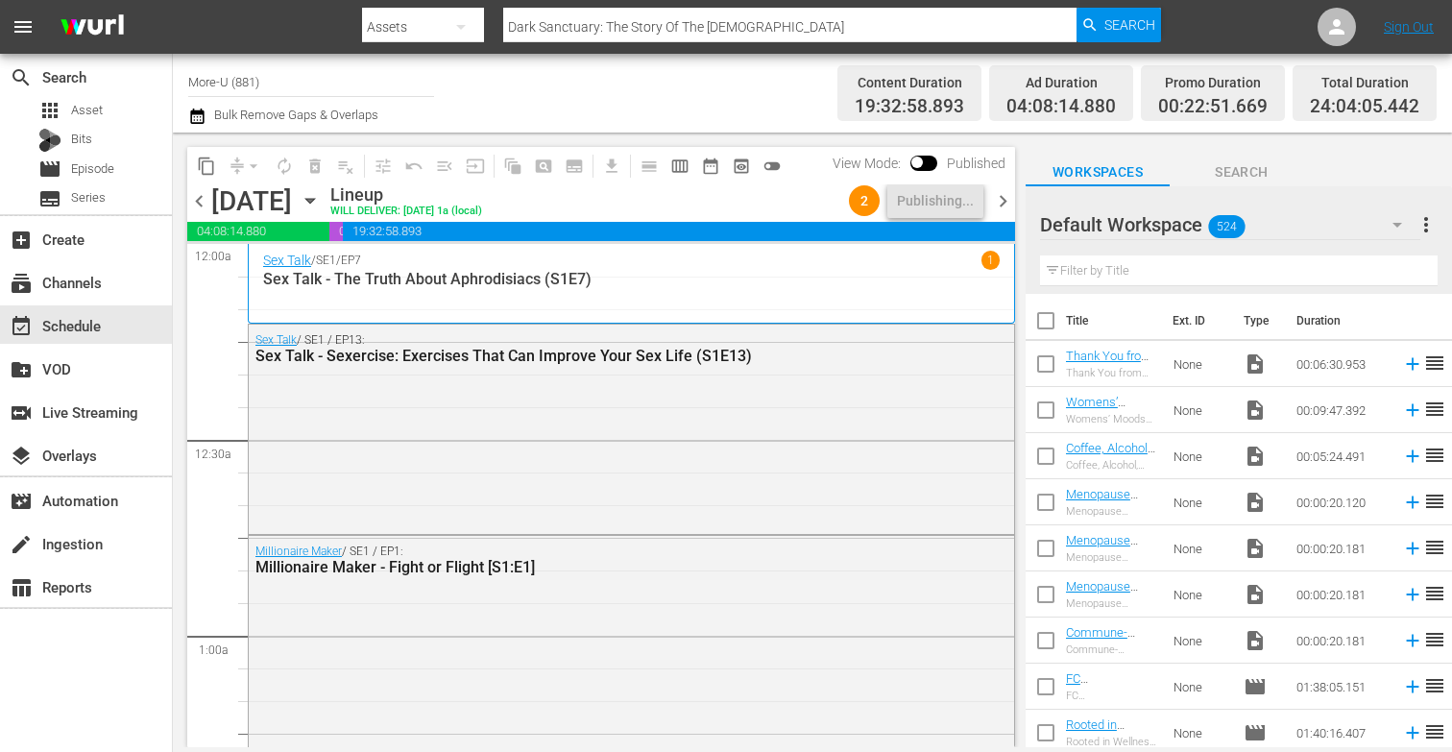
click at [321, 192] on icon "button" at bounding box center [310, 200] width 21 height 21
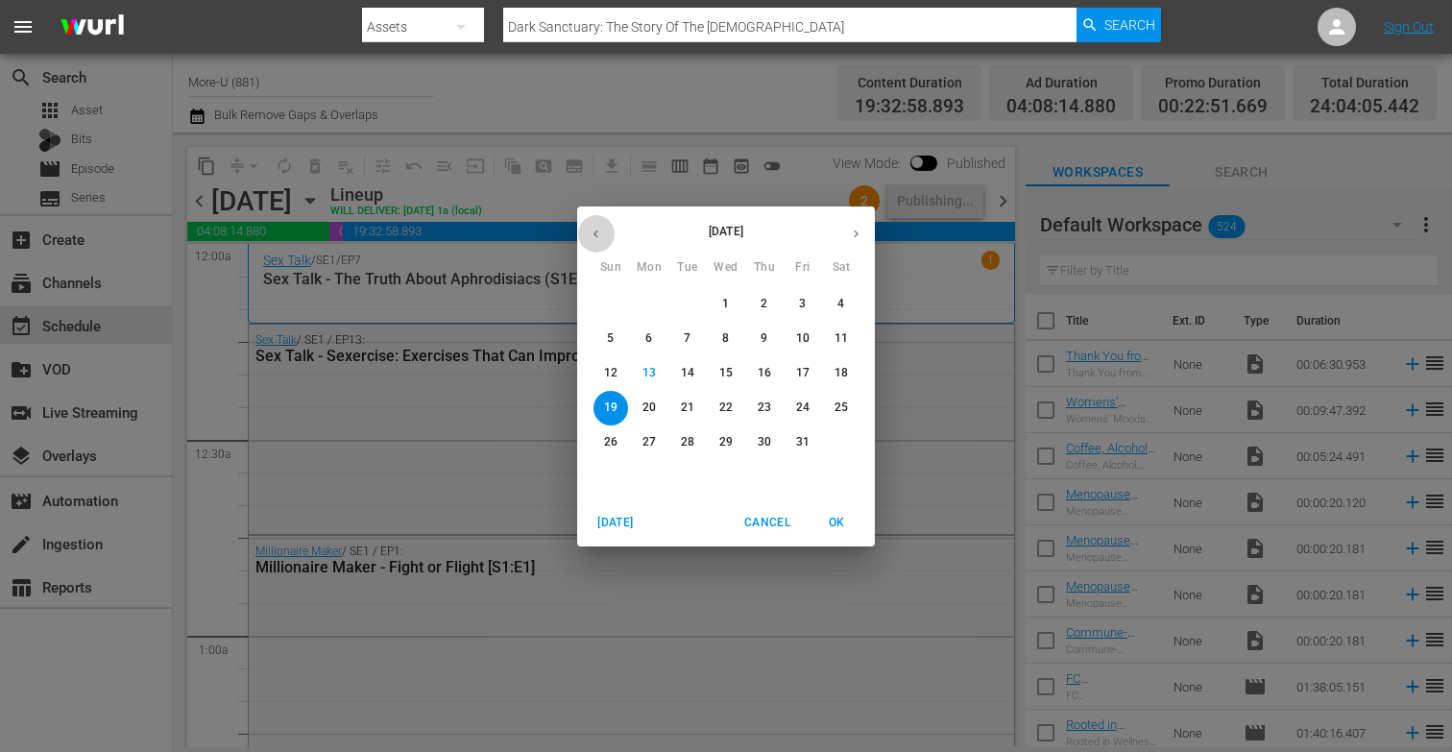
click at [597, 231] on icon "button" at bounding box center [595, 234] width 14 height 14
click at [654, 370] on p "15" at bounding box center [648, 373] width 13 height 16
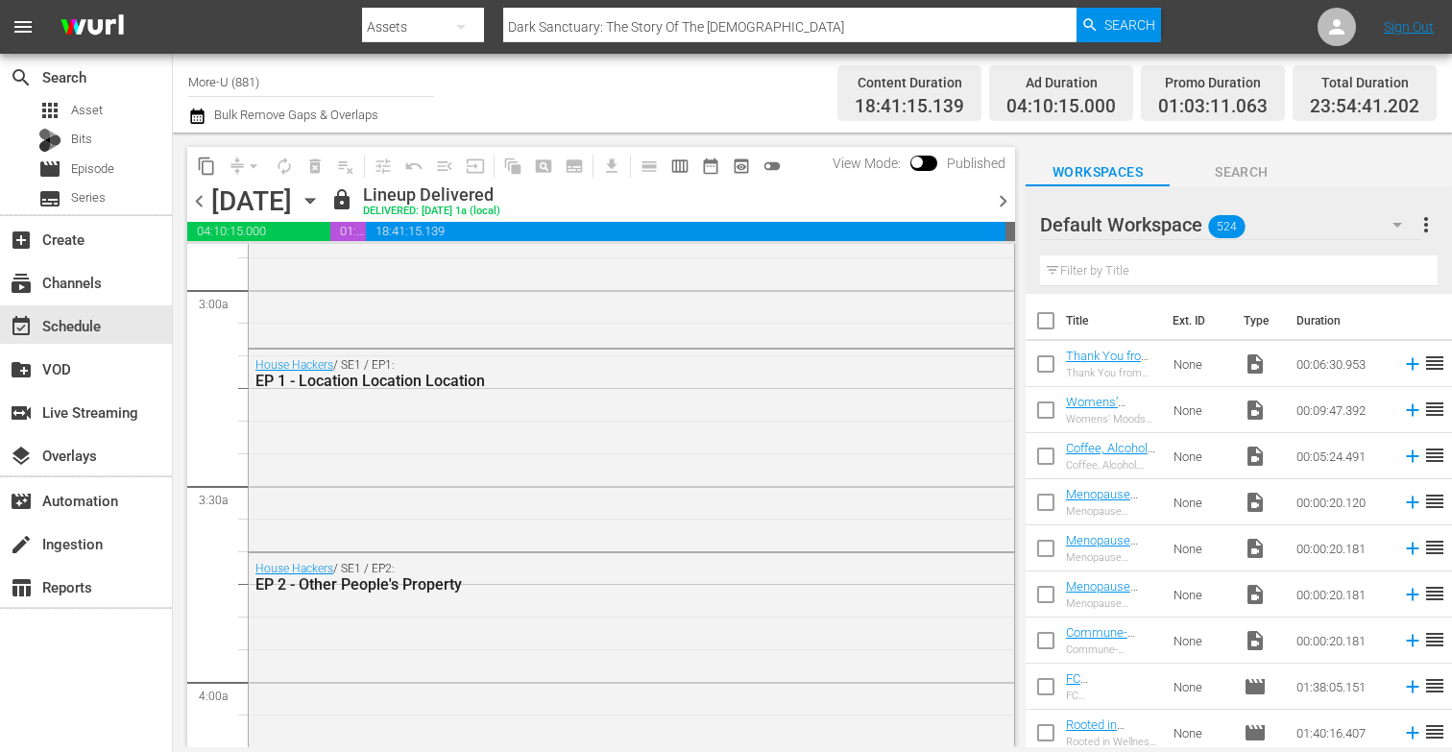
scroll to position [1141, 0]
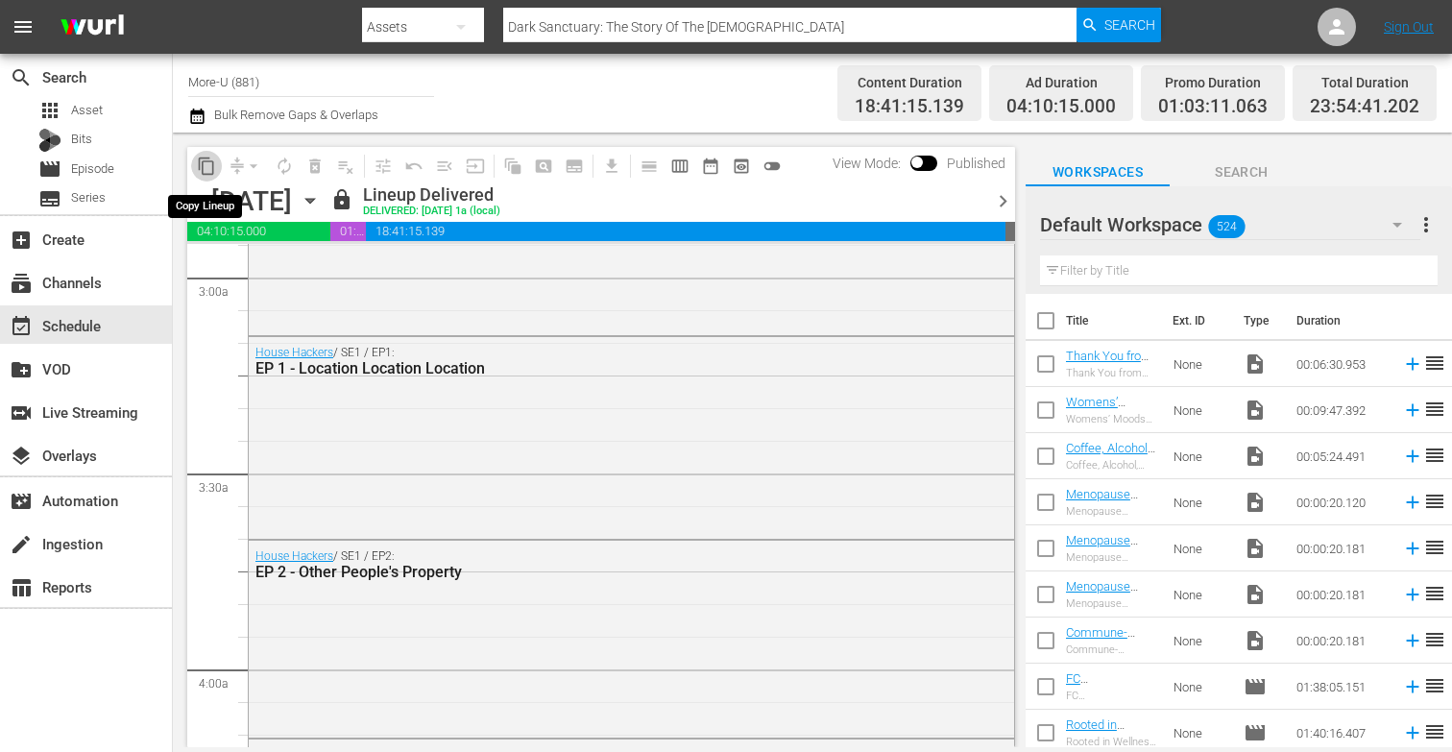
click at [212, 162] on span "content_copy" at bounding box center [206, 165] width 19 height 19
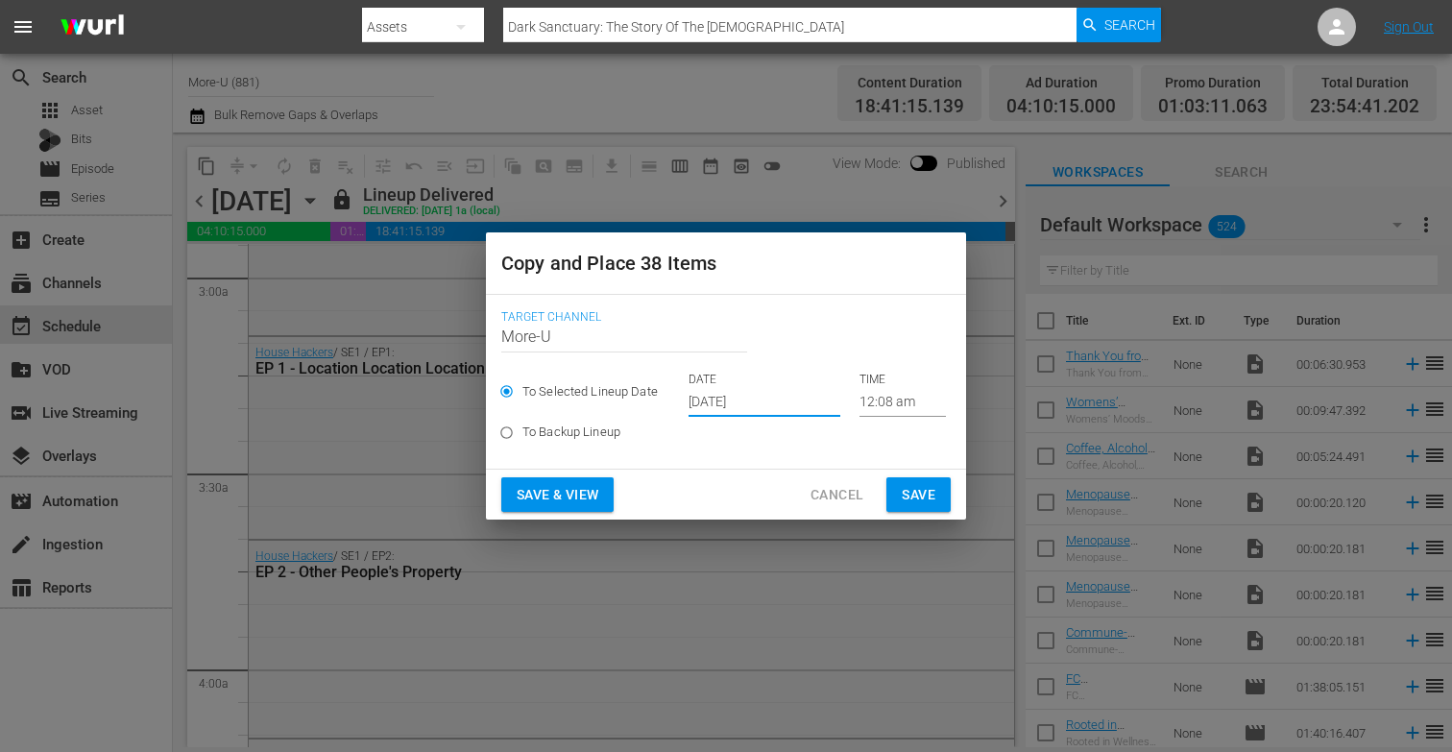
click at [734, 409] on input "[DATE]" at bounding box center [764, 402] width 152 height 29
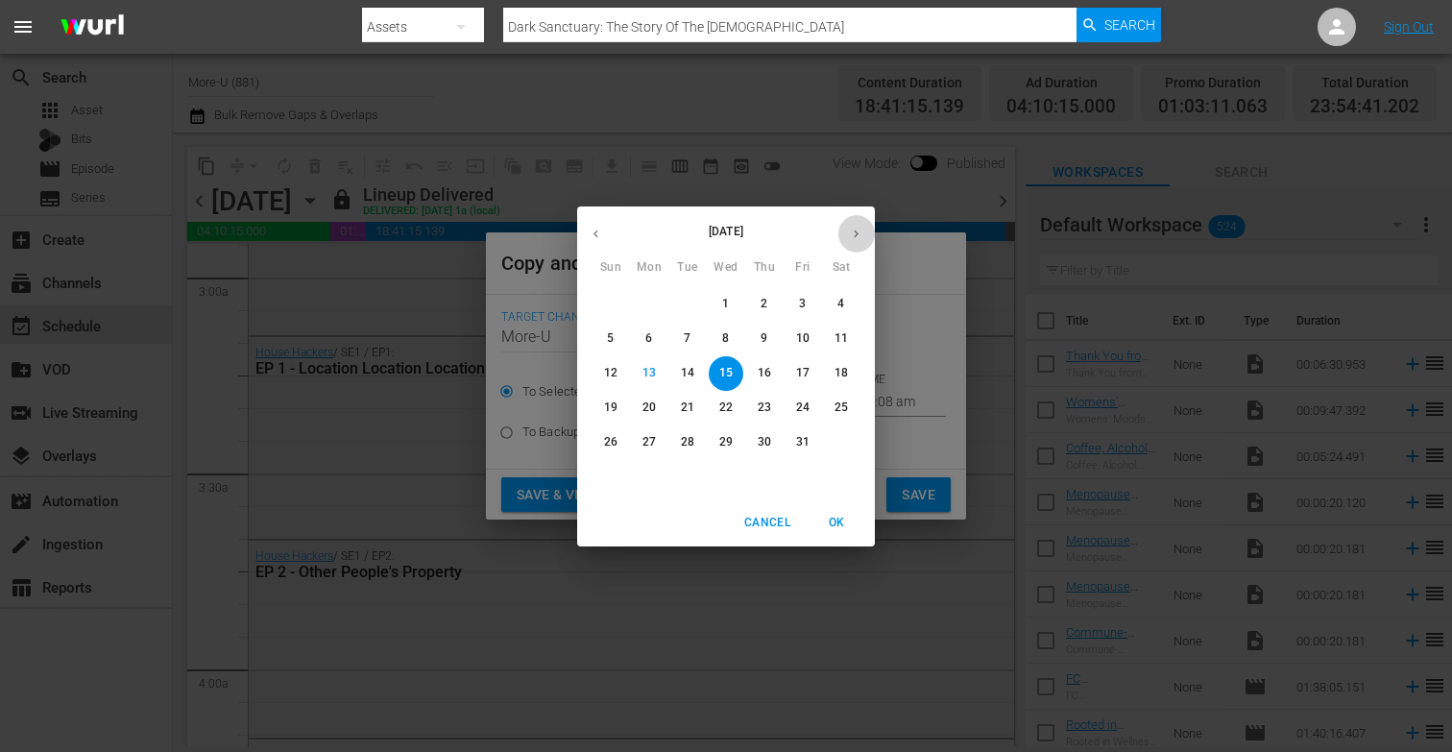
click at [868, 228] on button "button" at bounding box center [855, 233] width 37 height 37
click at [599, 228] on icon "button" at bounding box center [595, 234] width 14 height 14
click at [652, 407] on p "20" at bounding box center [648, 407] width 13 height 16
type input "[DATE]"
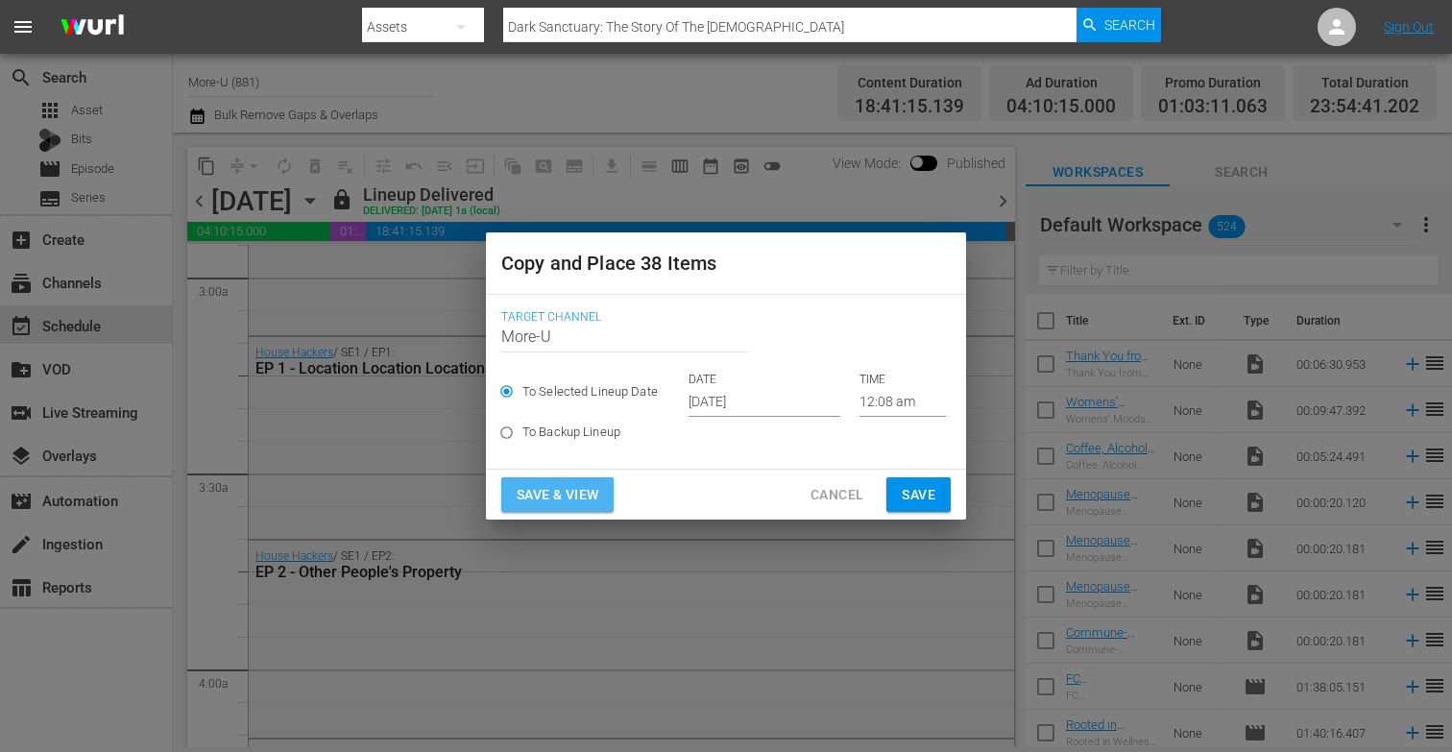
click at [569, 509] on button "Save & View" at bounding box center [557, 495] width 112 height 36
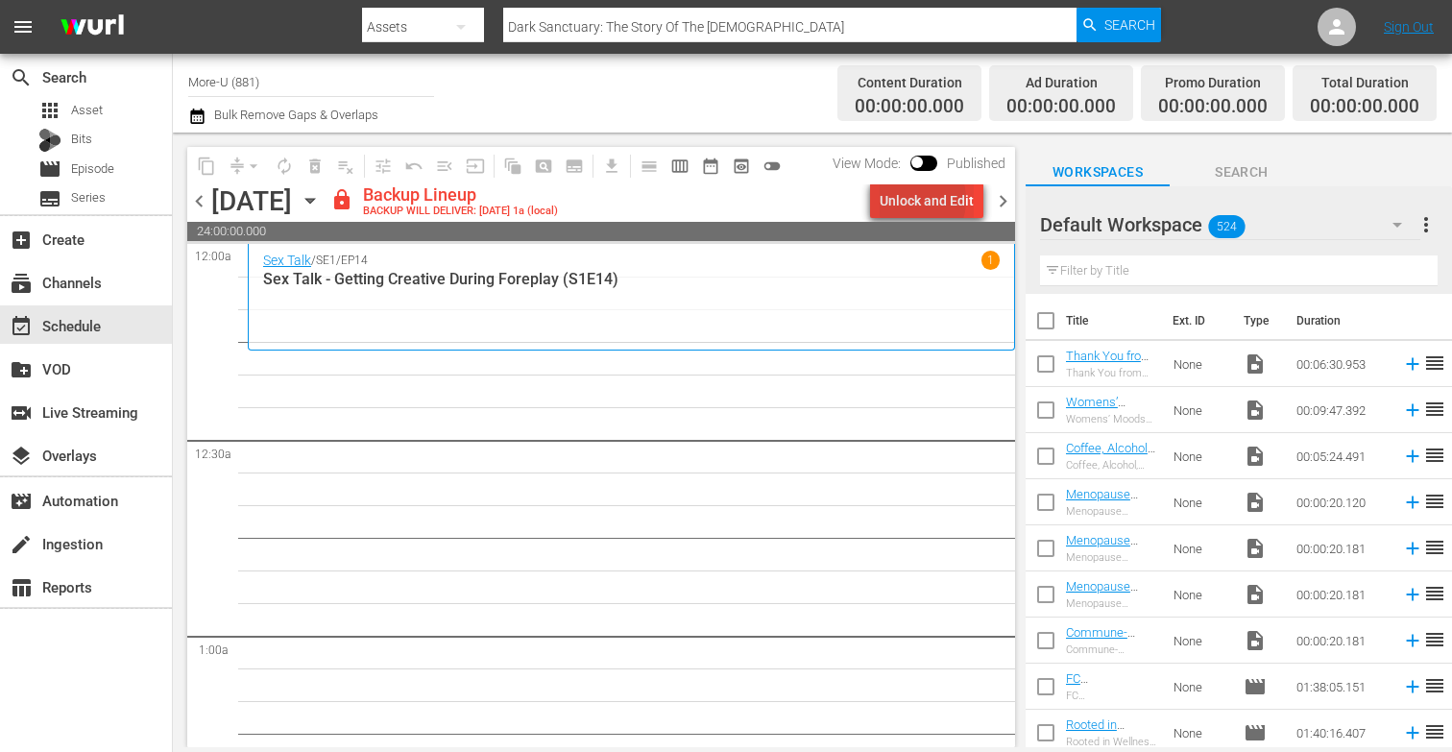
click at [910, 200] on div "Unlock and Edit" at bounding box center [926, 200] width 94 height 35
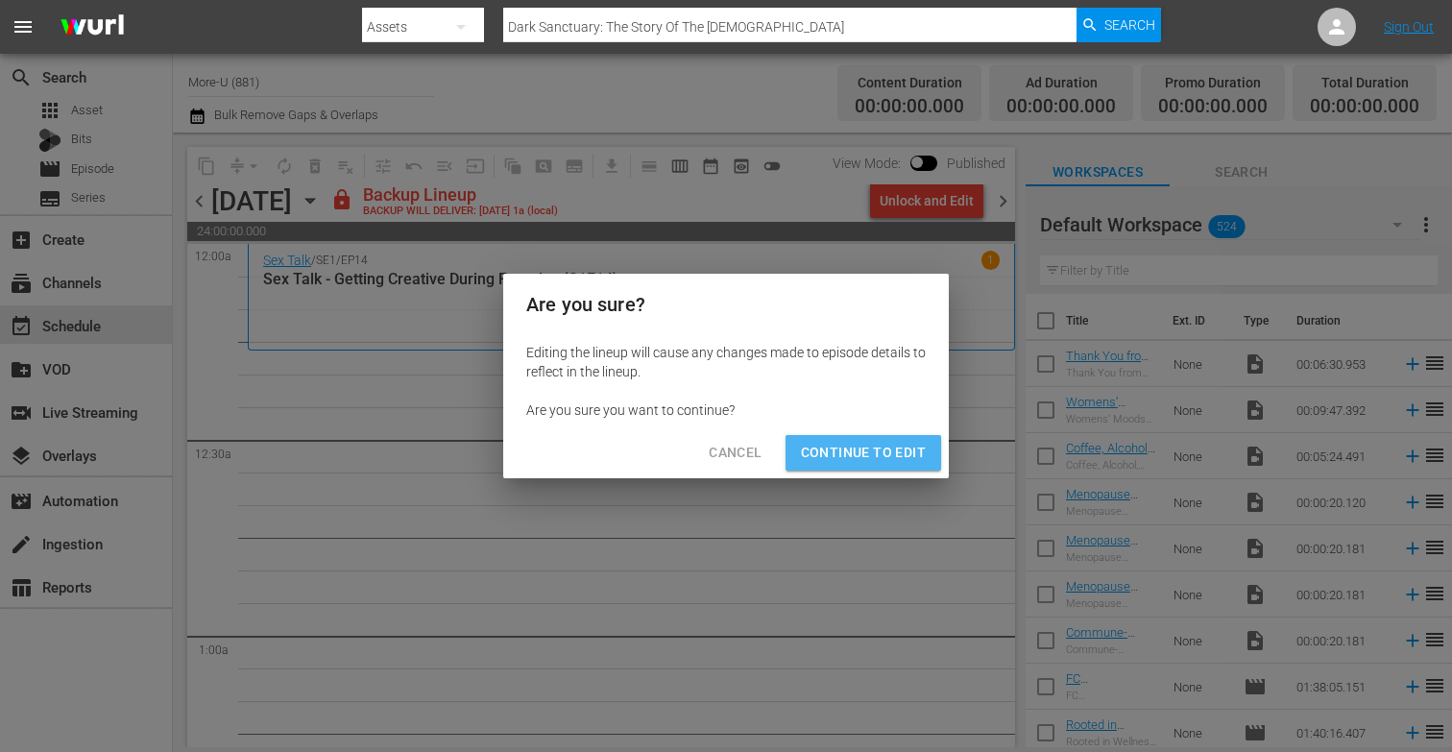
click at [865, 451] on span "Continue to Edit" at bounding box center [863, 453] width 125 height 24
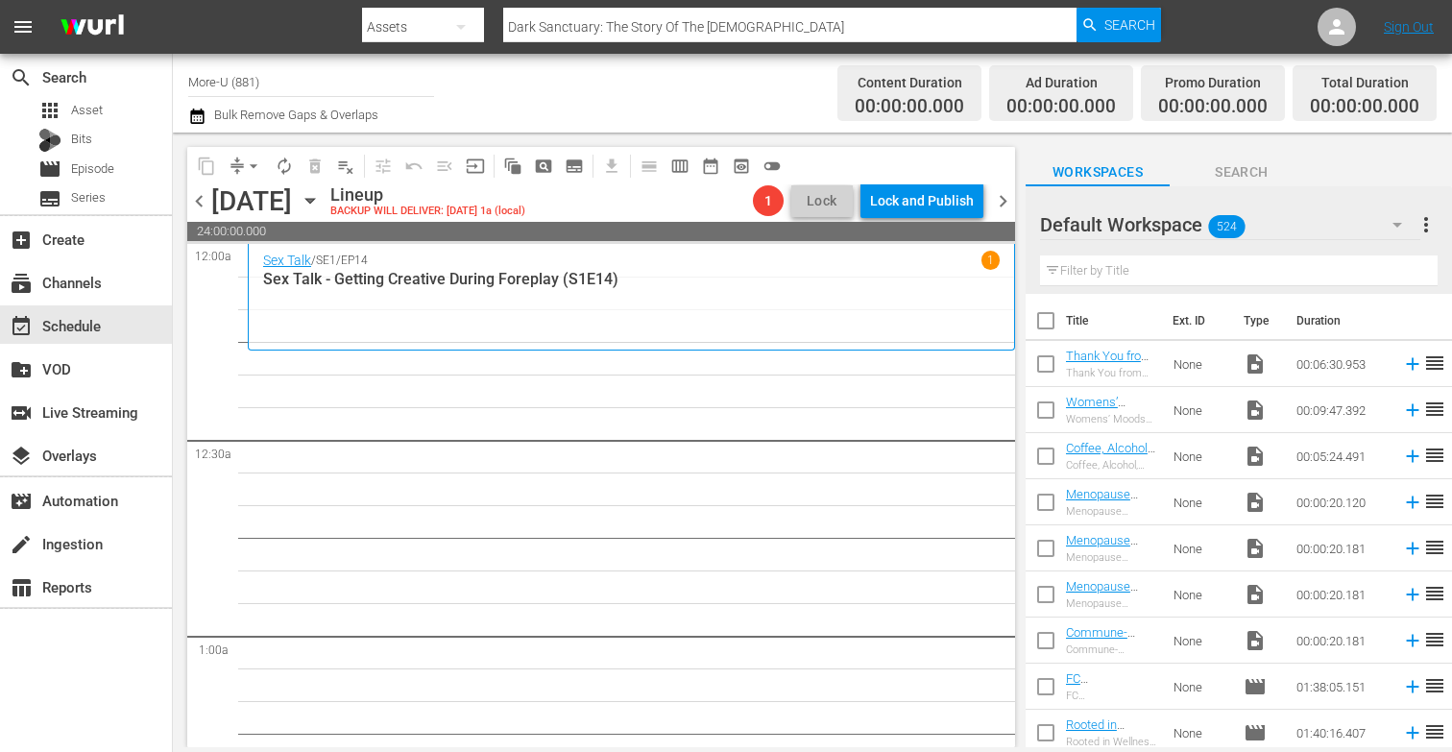
click at [200, 196] on span "chevron_left" at bounding box center [199, 201] width 24 height 24
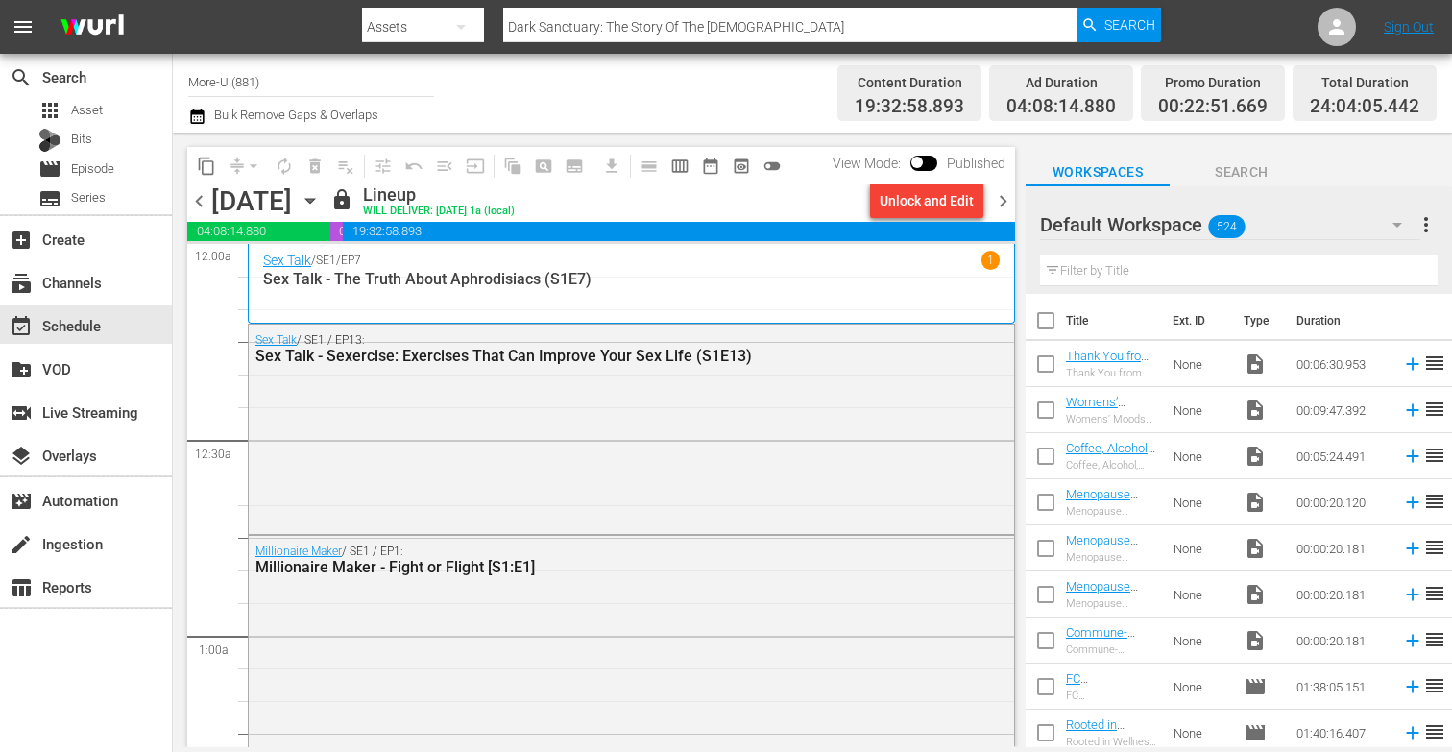
click at [1003, 202] on span "chevron_right" at bounding box center [1003, 201] width 24 height 24
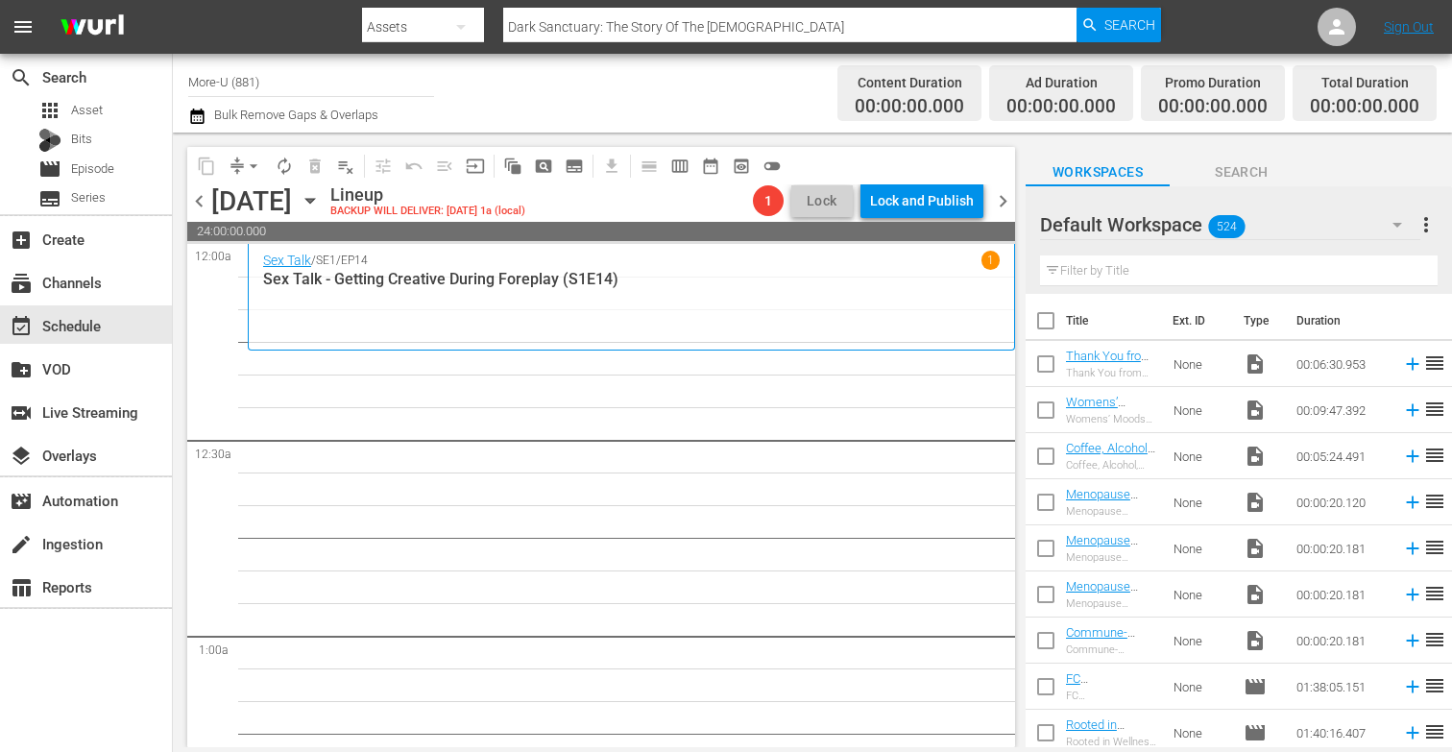
click at [321, 203] on icon "button" at bounding box center [310, 200] width 21 height 21
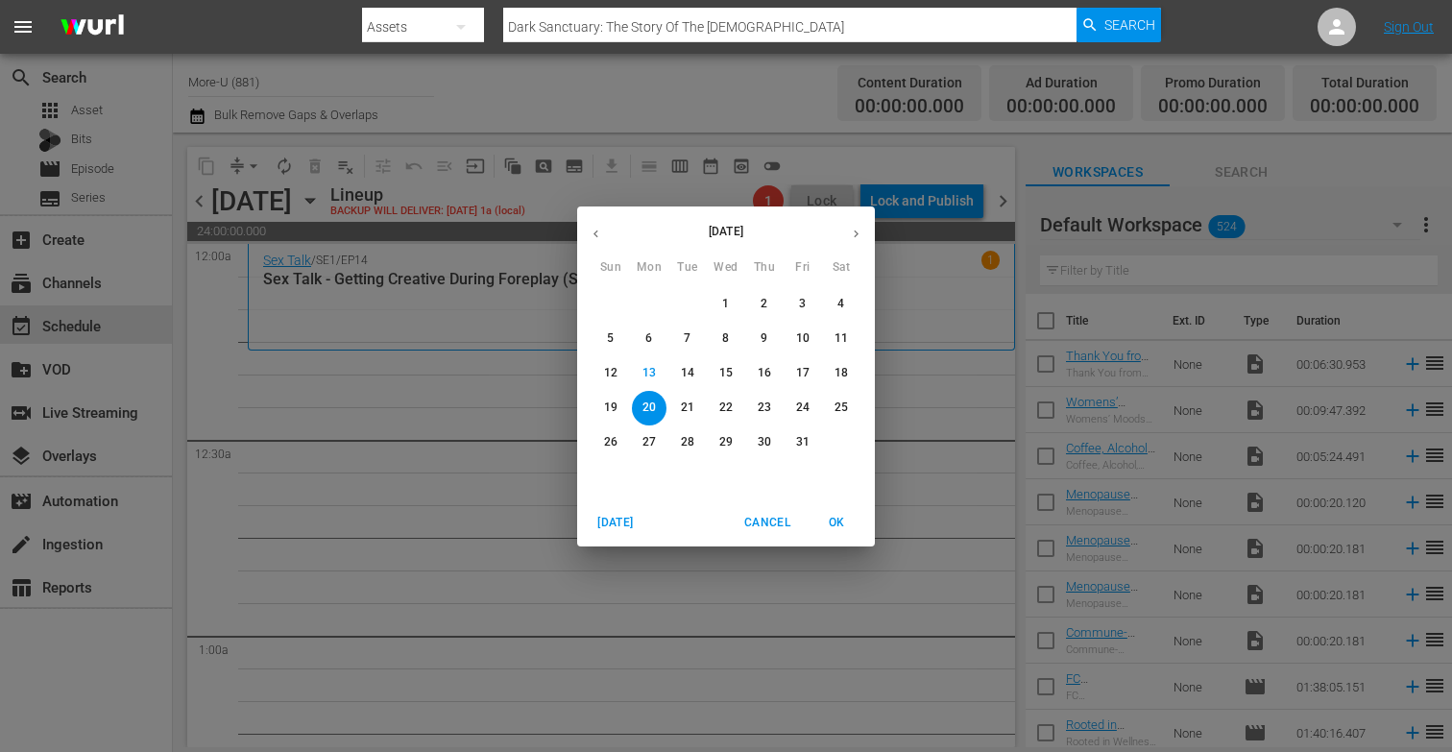
click at [594, 231] on icon "button" at bounding box center [595, 233] width 5 height 8
click at [645, 369] on p "15" at bounding box center [648, 373] width 13 height 16
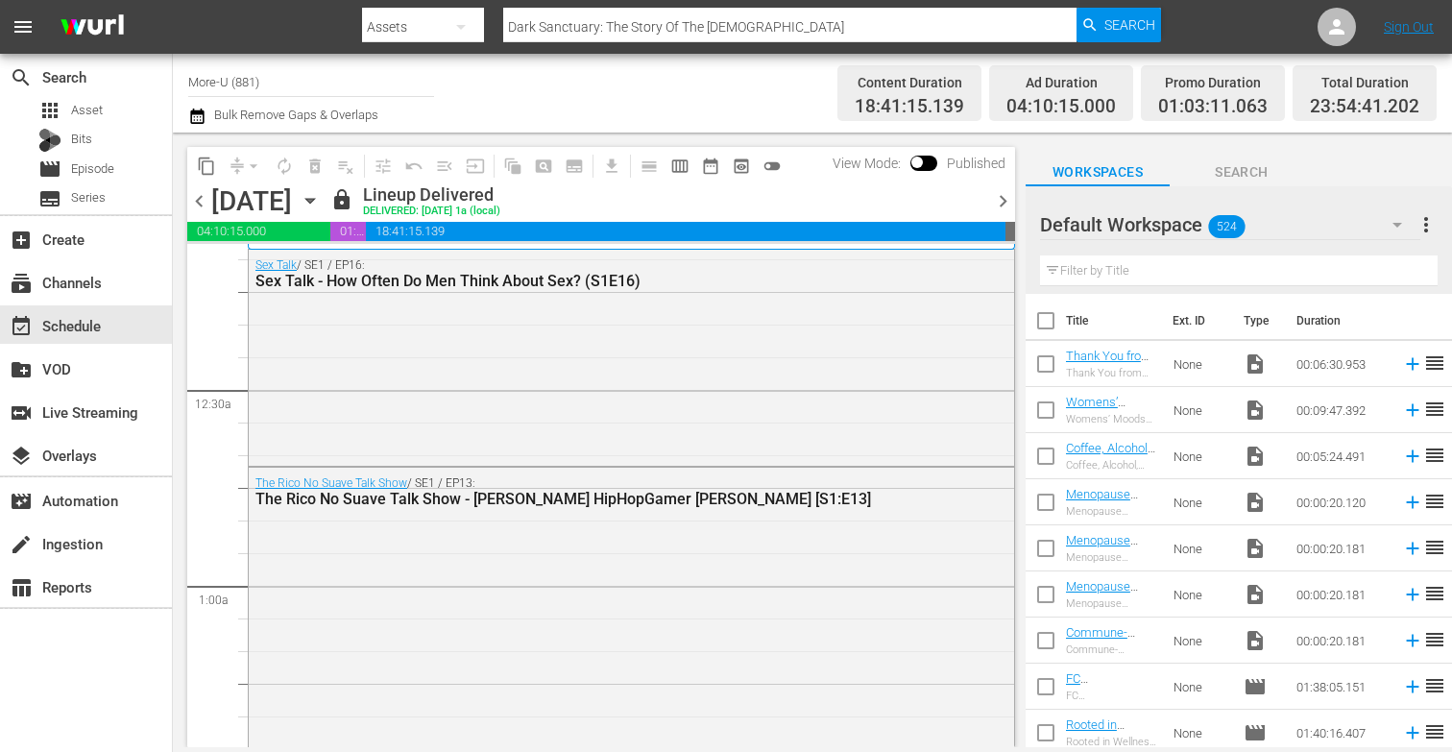
scroll to position [52, 0]
click at [201, 161] on span "content_copy" at bounding box center [206, 165] width 19 height 19
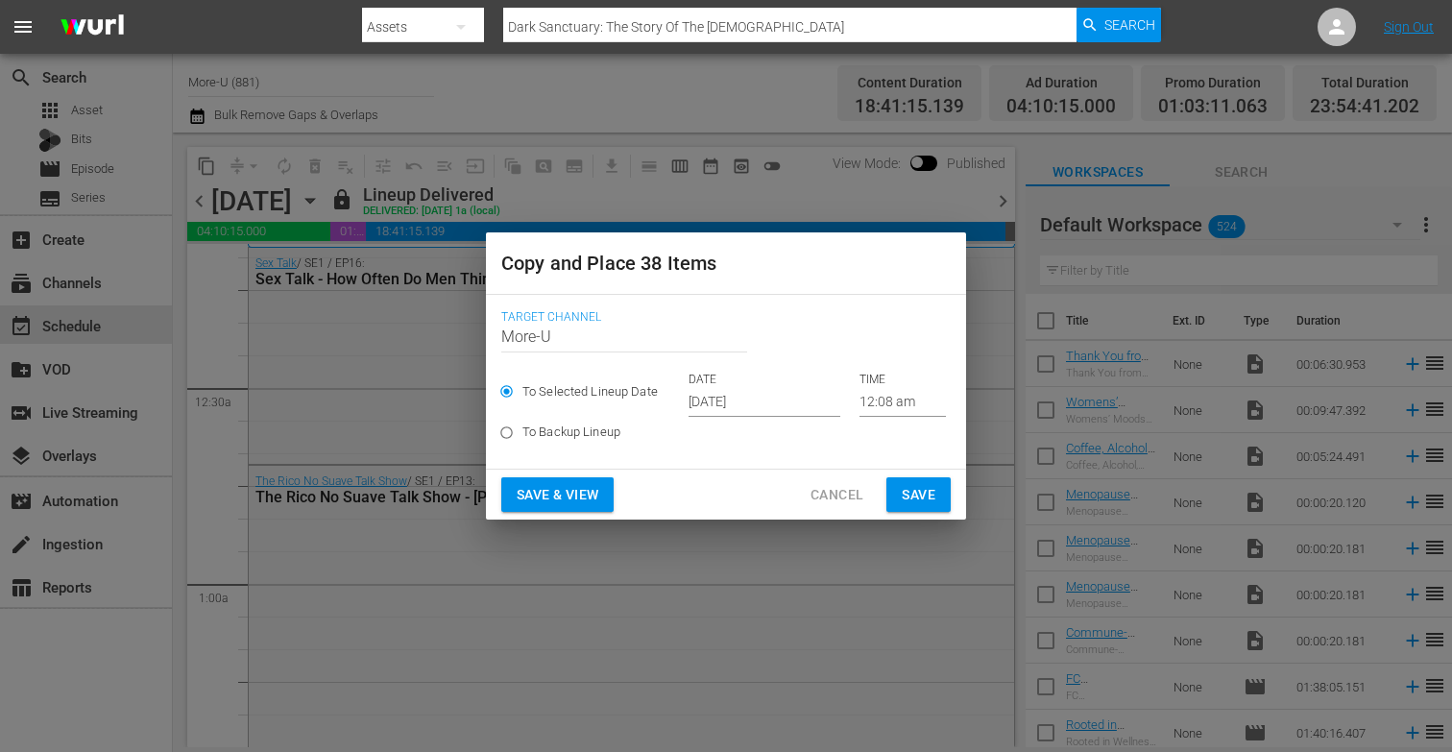
click at [741, 399] on input "[DATE]" at bounding box center [764, 402] width 152 height 29
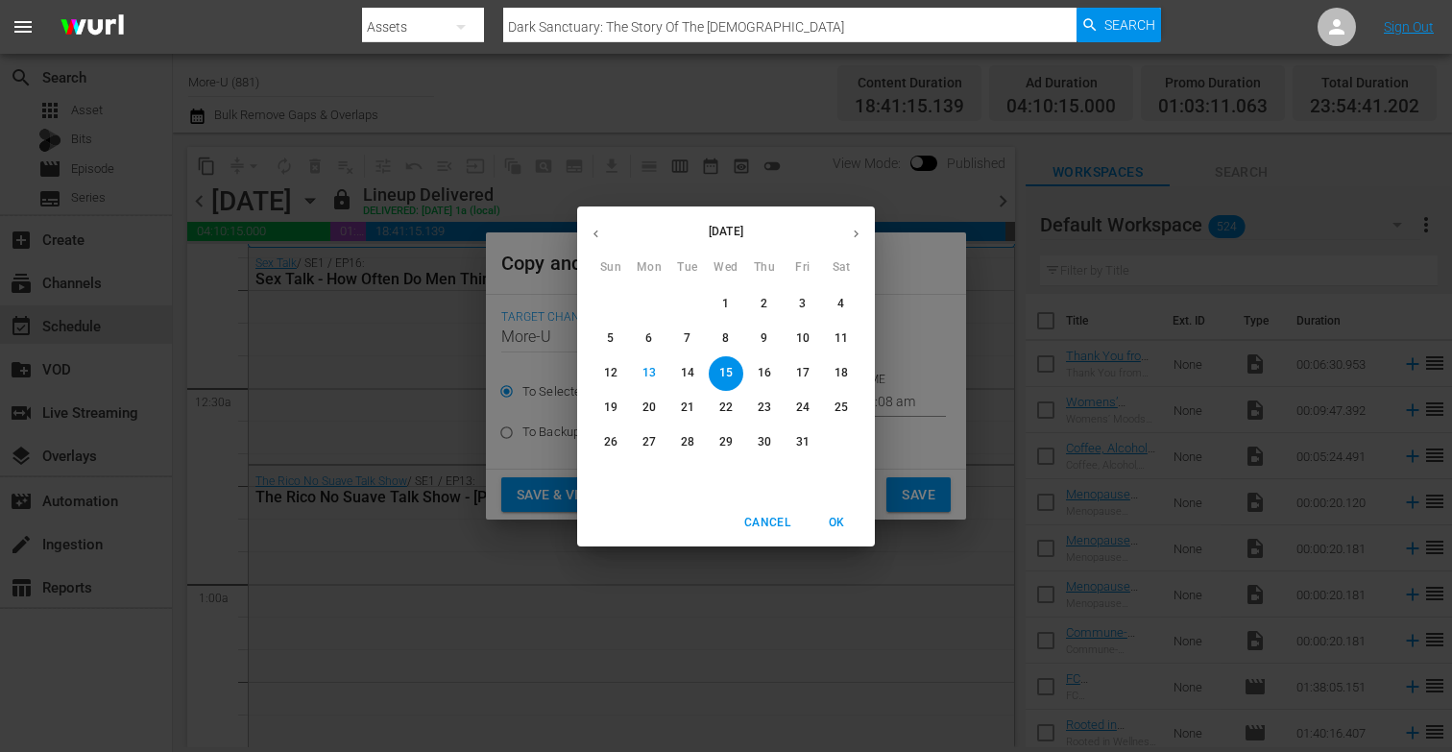
click at [642, 408] on p "20" at bounding box center [648, 407] width 13 height 16
type input "[DATE]"
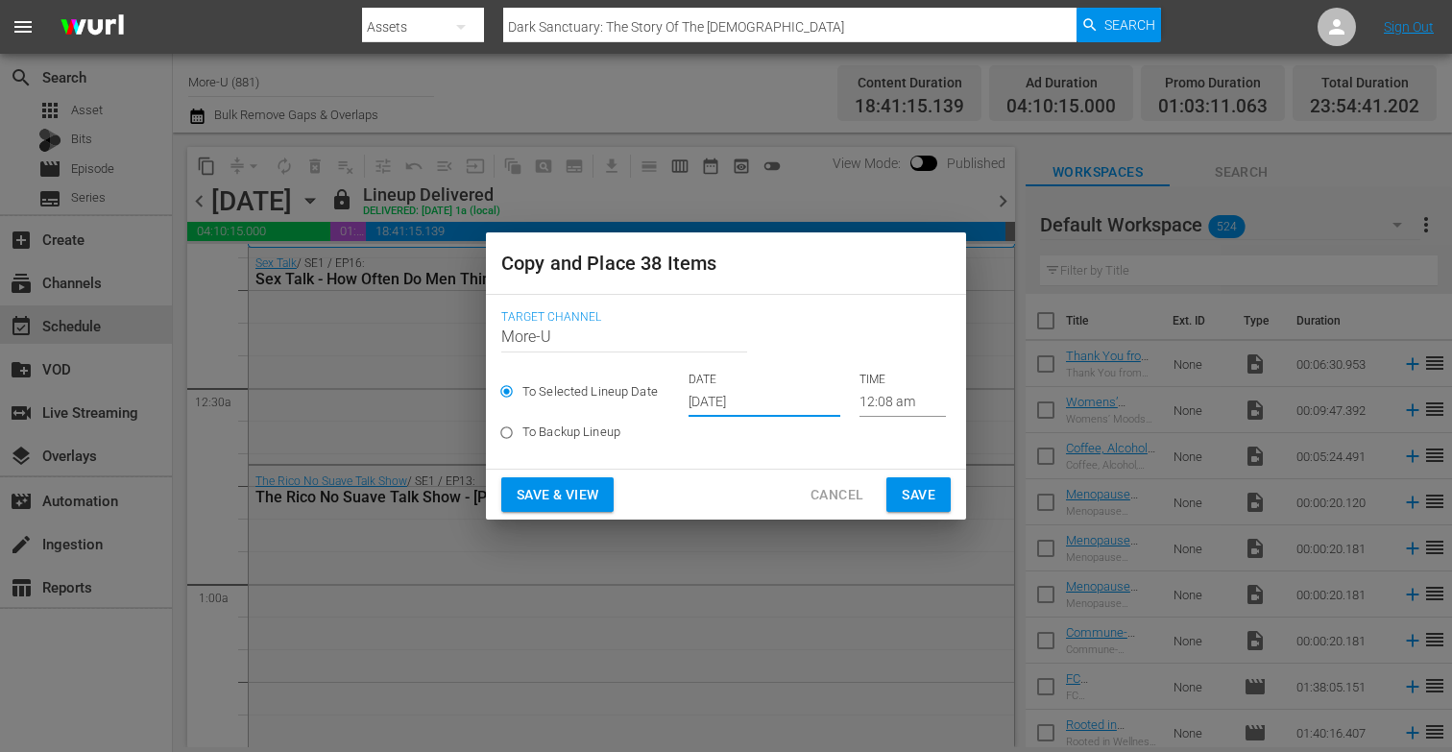
click at [566, 495] on span "Save & View" at bounding box center [557, 495] width 82 height 24
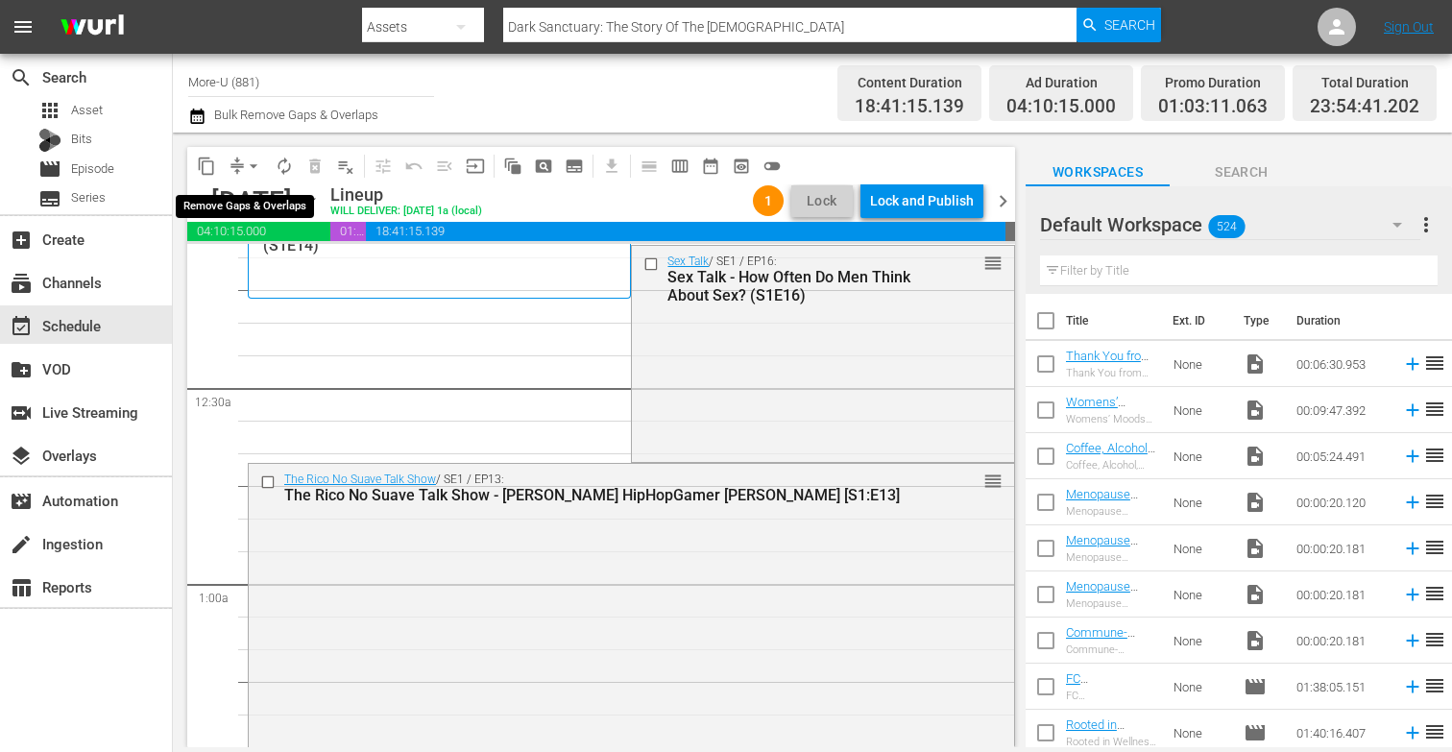
click at [246, 170] on span "arrow_drop_down" at bounding box center [253, 165] width 19 height 19
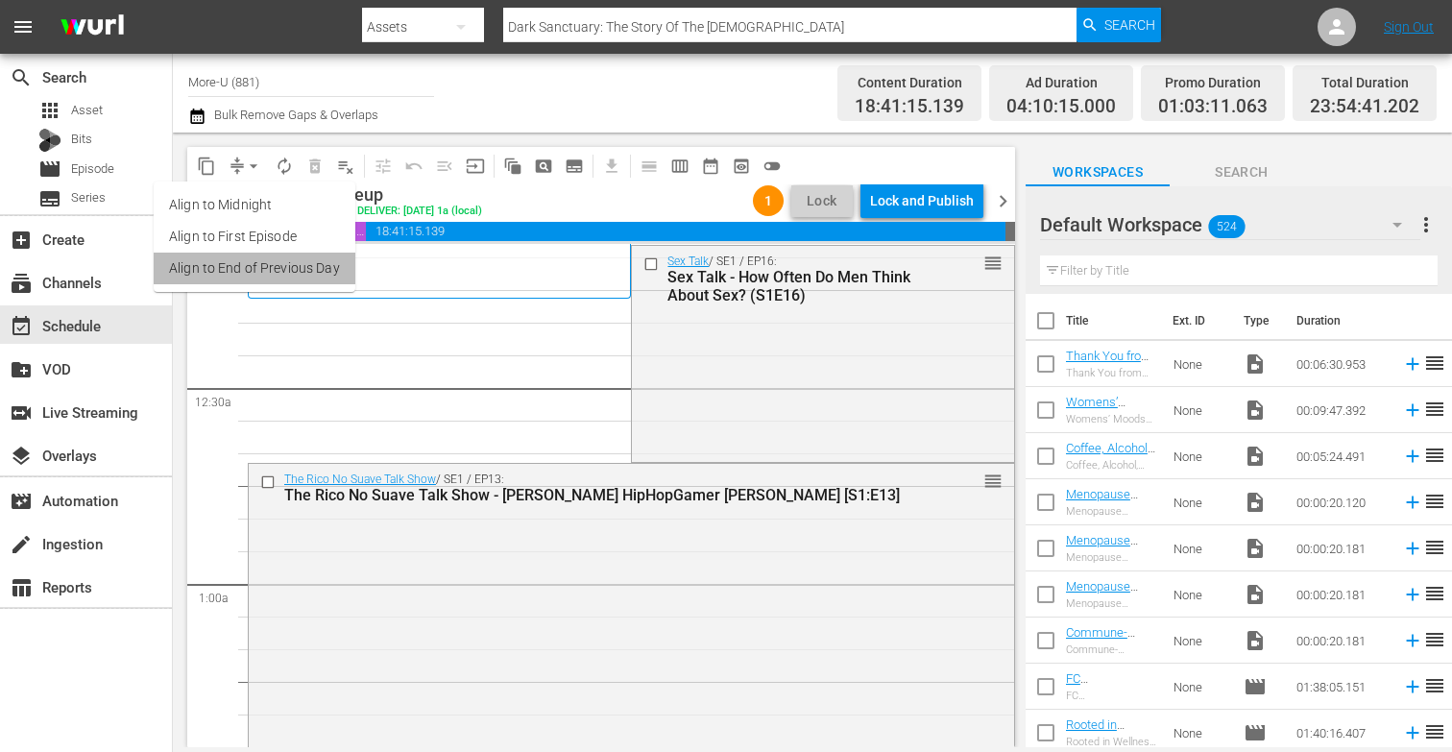
click at [284, 265] on li "Align to End of Previous Day" at bounding box center [255, 268] width 202 height 32
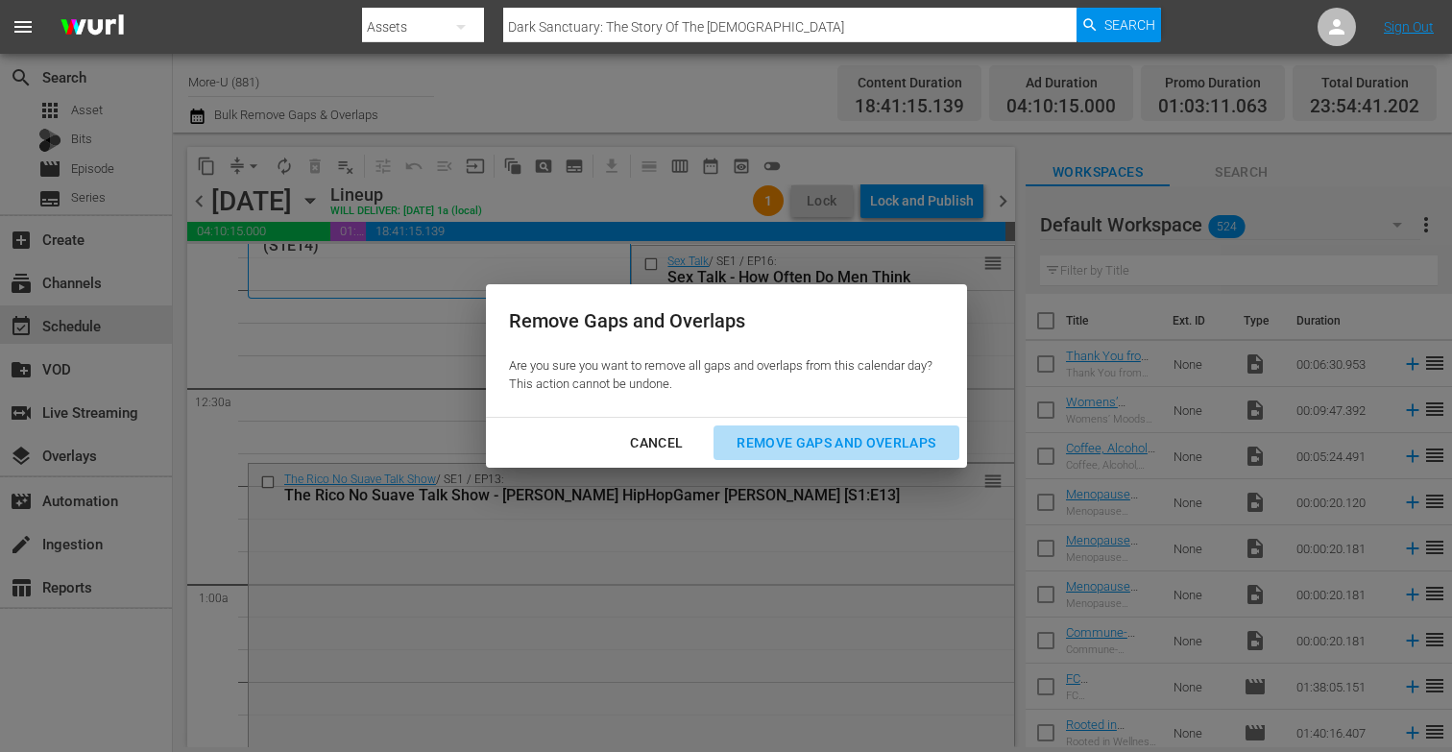
click at [825, 441] on div "Remove Gaps and Overlaps" at bounding box center [835, 443] width 229 height 24
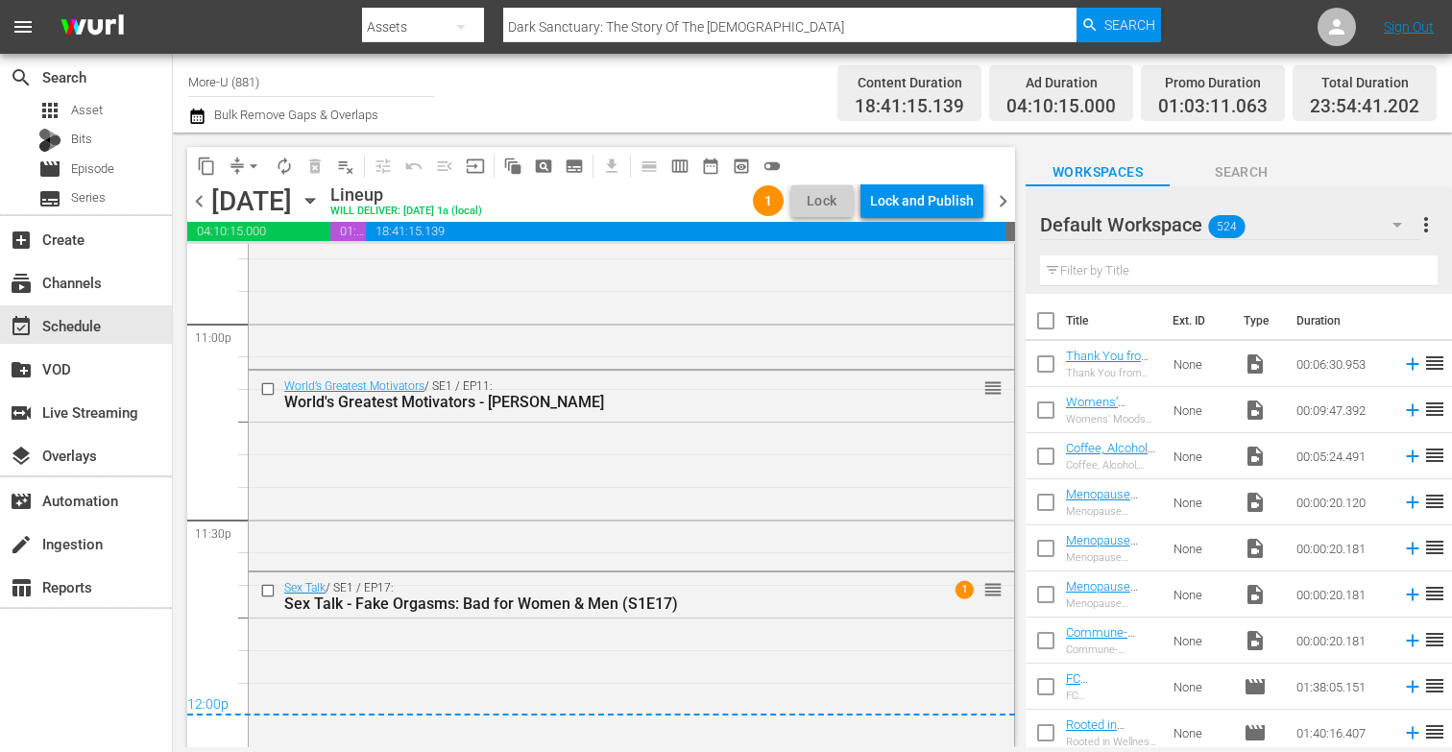
scroll to position [8969, 0]
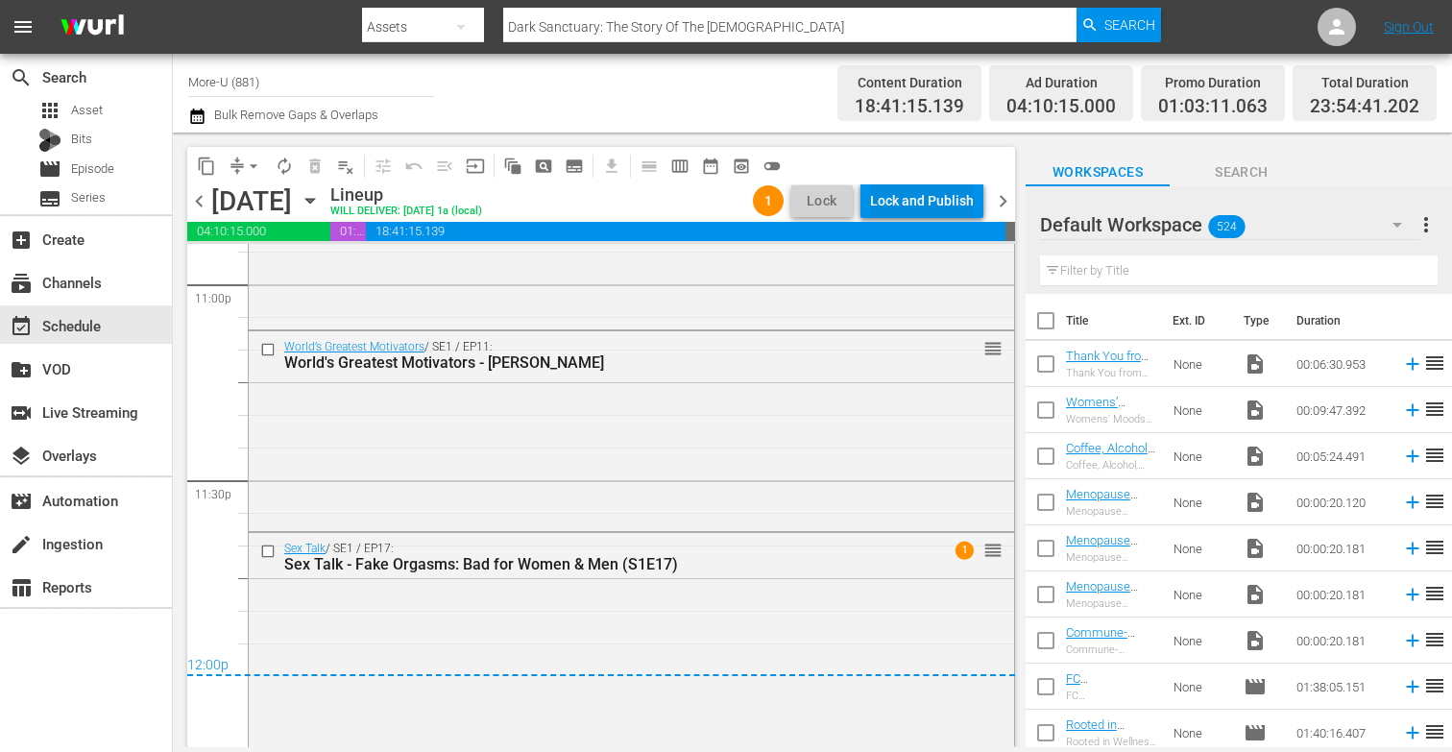
click at [933, 189] on div "Lock and Publish" at bounding box center [922, 200] width 104 height 35
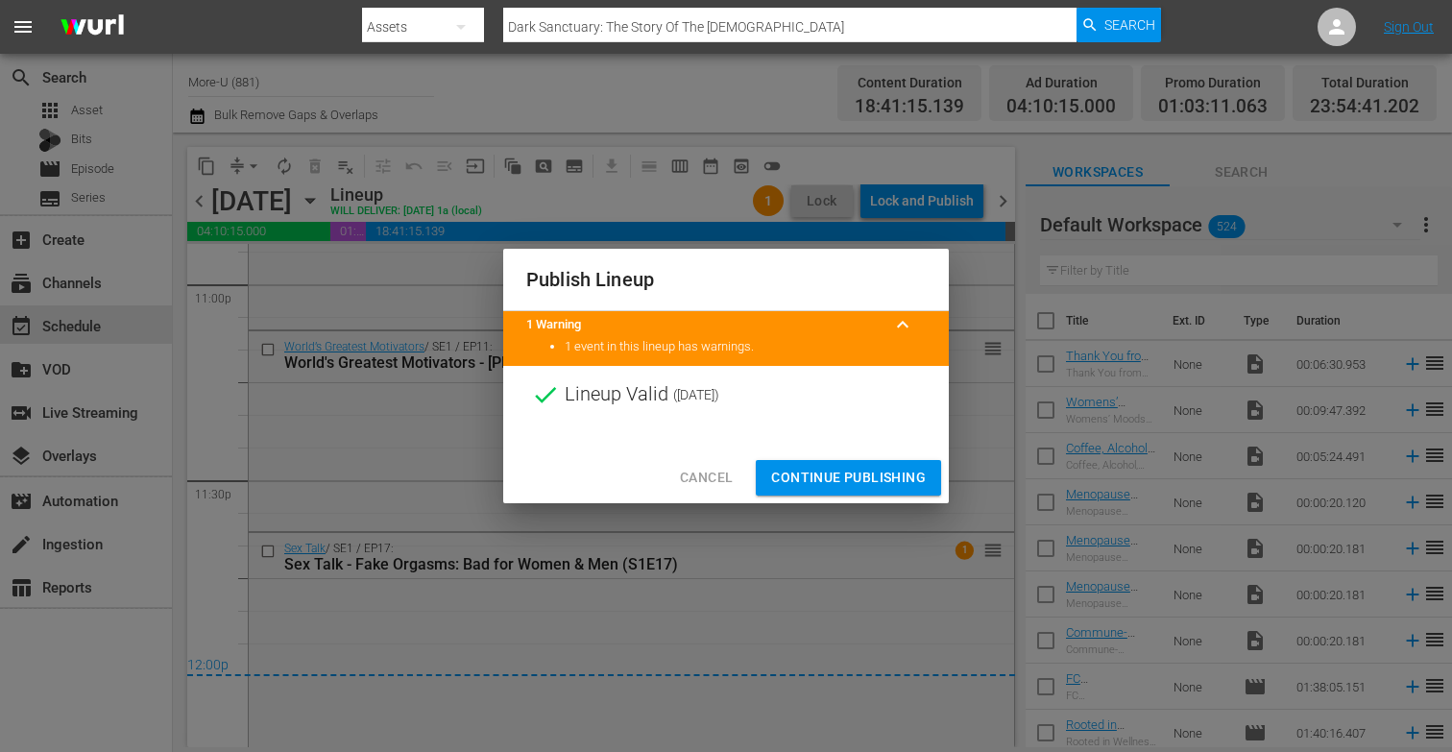
click at [847, 470] on span "Continue Publishing" at bounding box center [848, 478] width 155 height 24
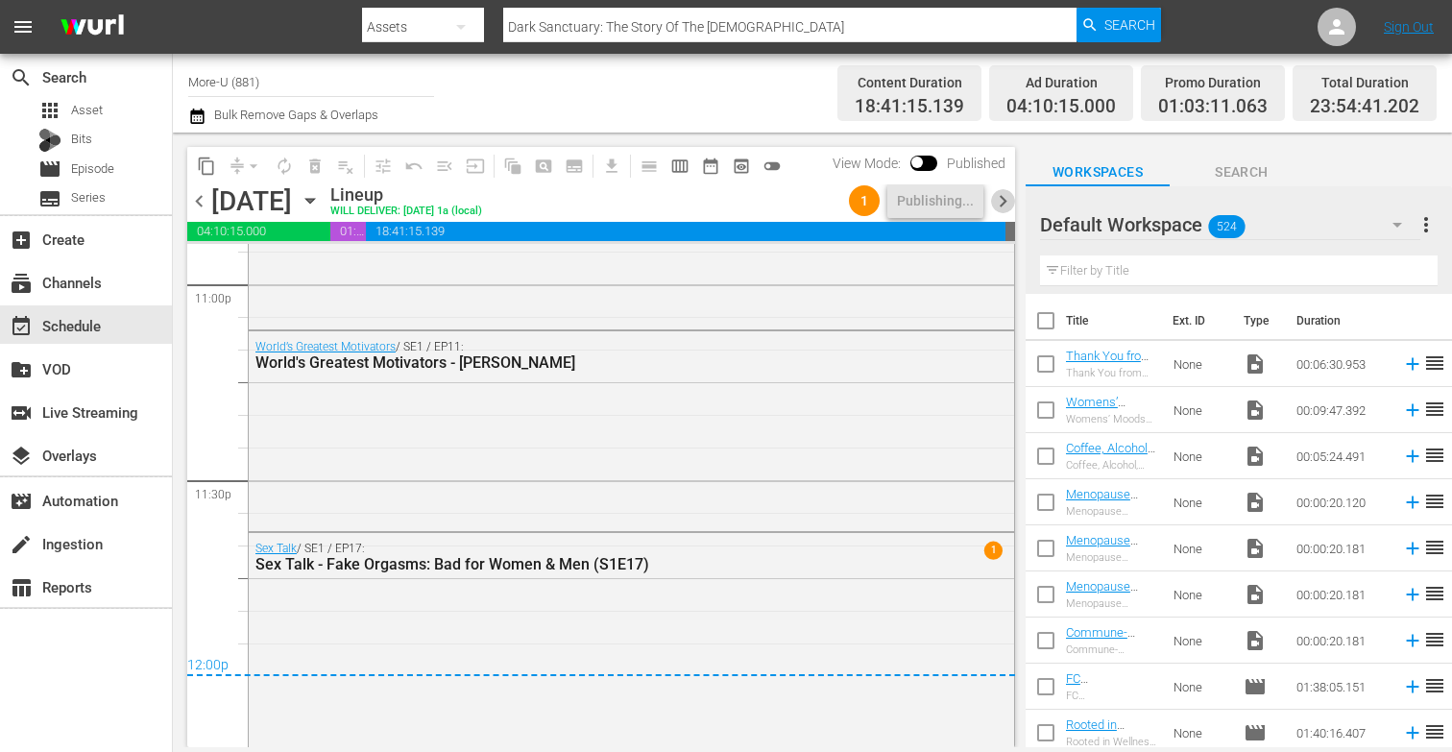
click at [1000, 200] on span "chevron_right" at bounding box center [1003, 201] width 24 height 24
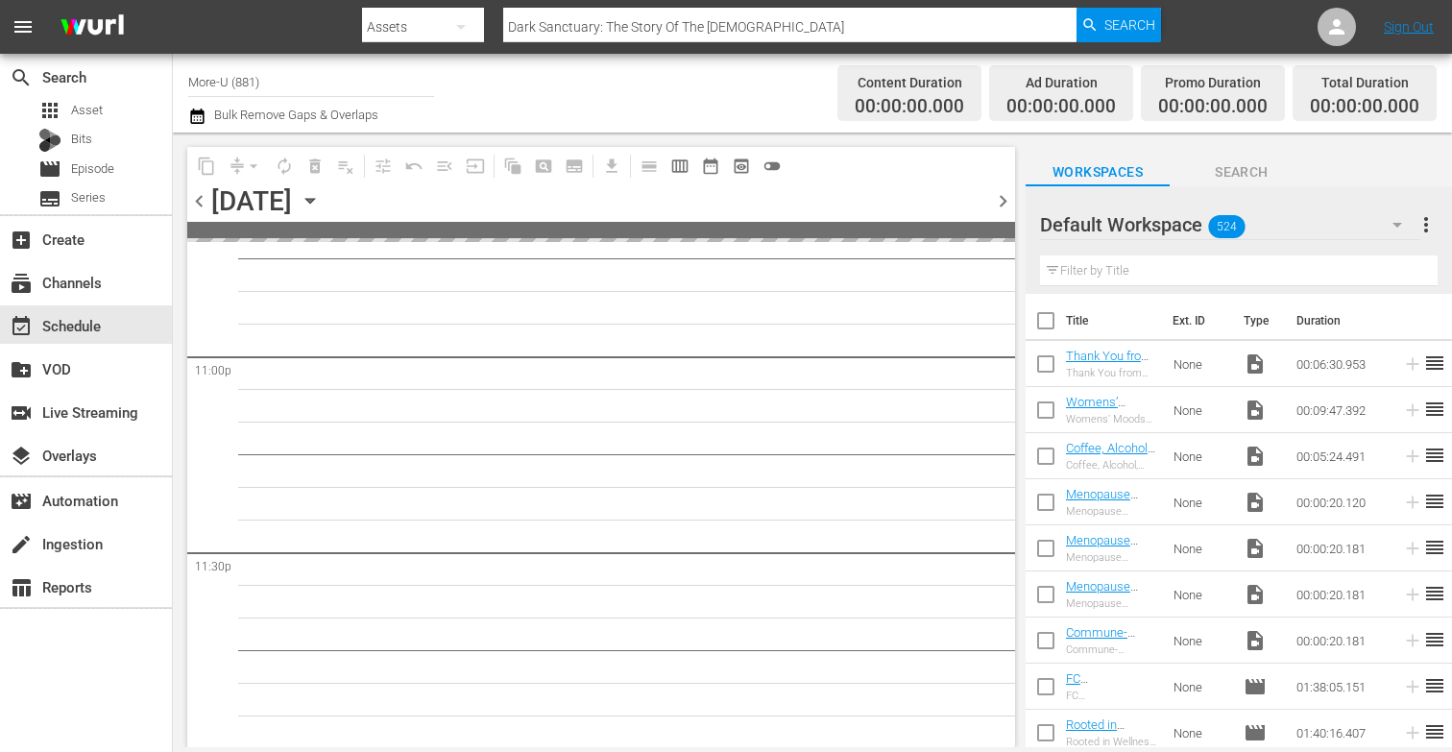
scroll to position [8897, 0]
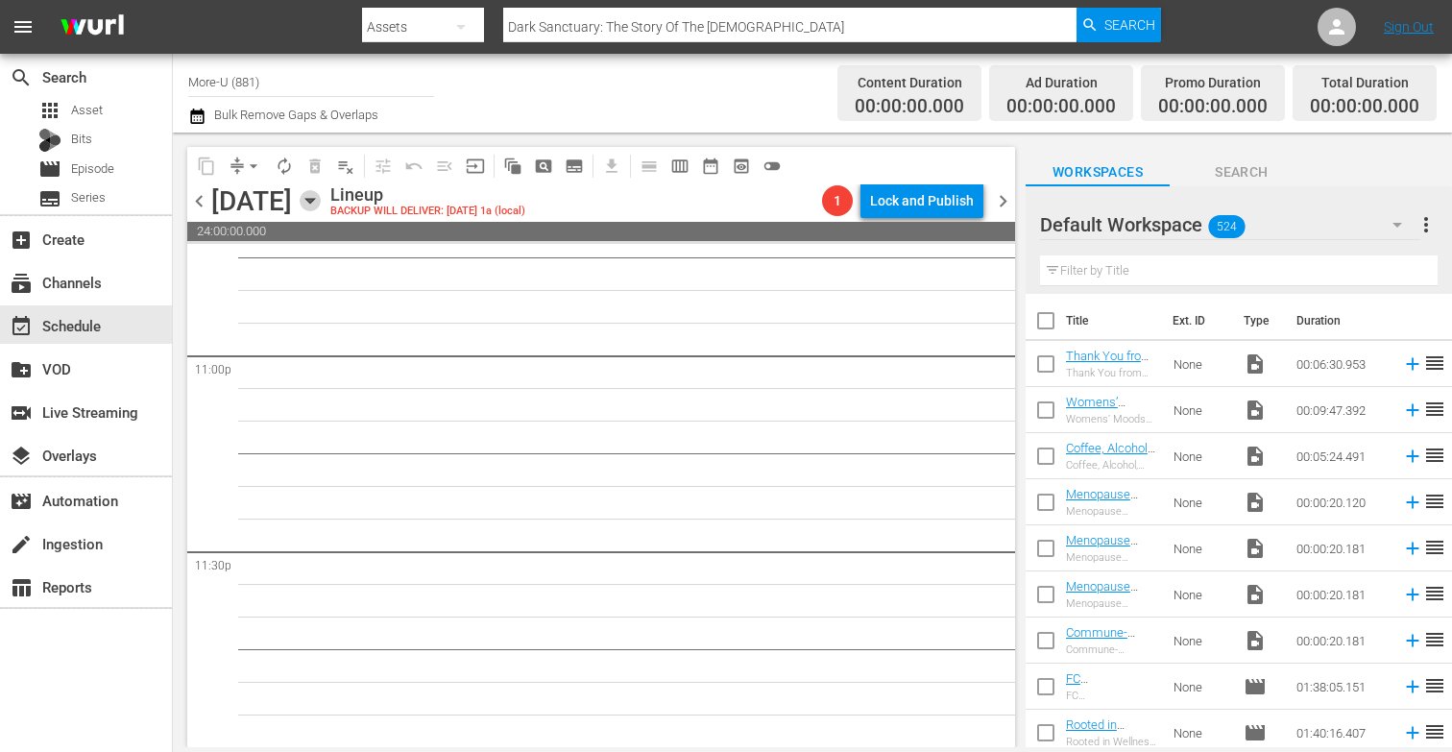
click at [321, 204] on icon "button" at bounding box center [310, 200] width 21 height 21
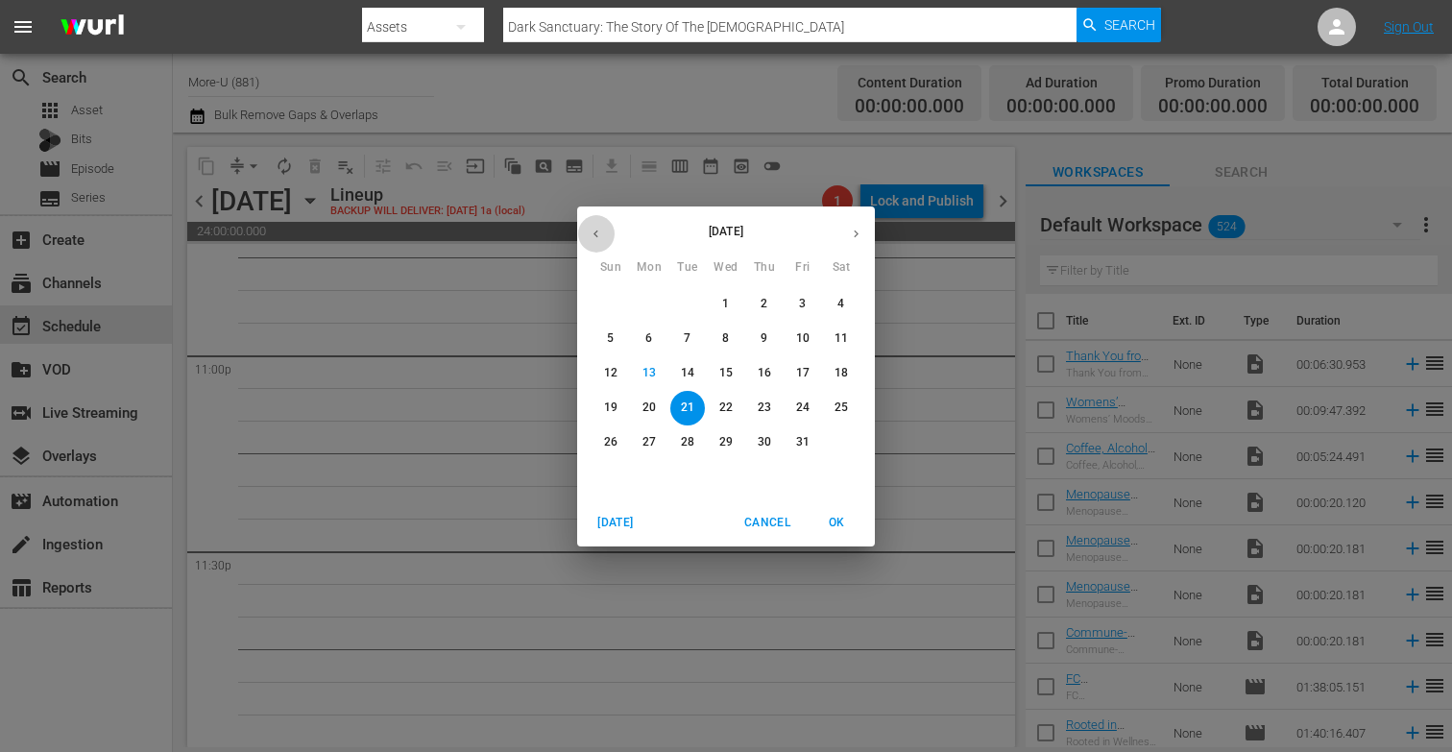
click at [595, 232] on icon "button" at bounding box center [595, 233] width 5 height 8
click at [692, 372] on p "16" at bounding box center [687, 373] width 13 height 16
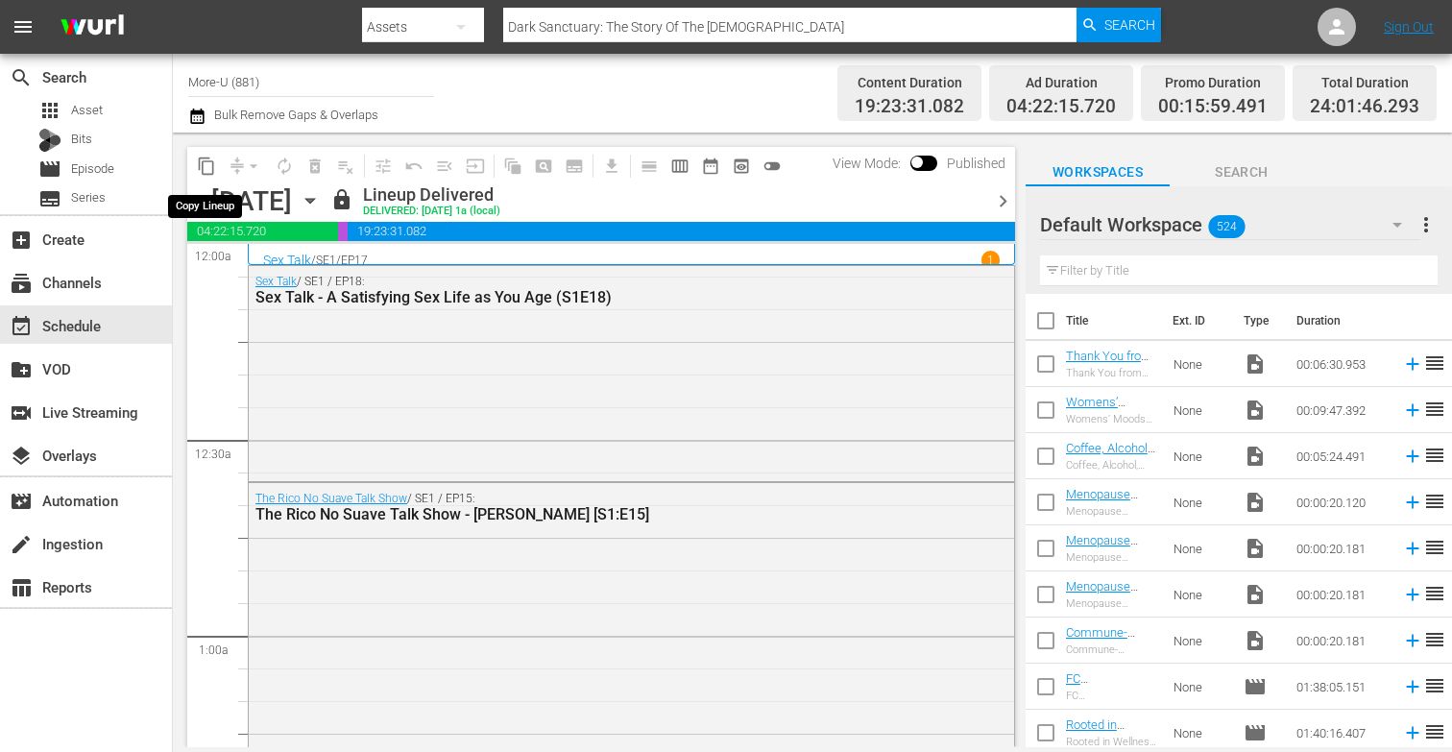
click at [207, 163] on span "content_copy" at bounding box center [206, 165] width 19 height 19
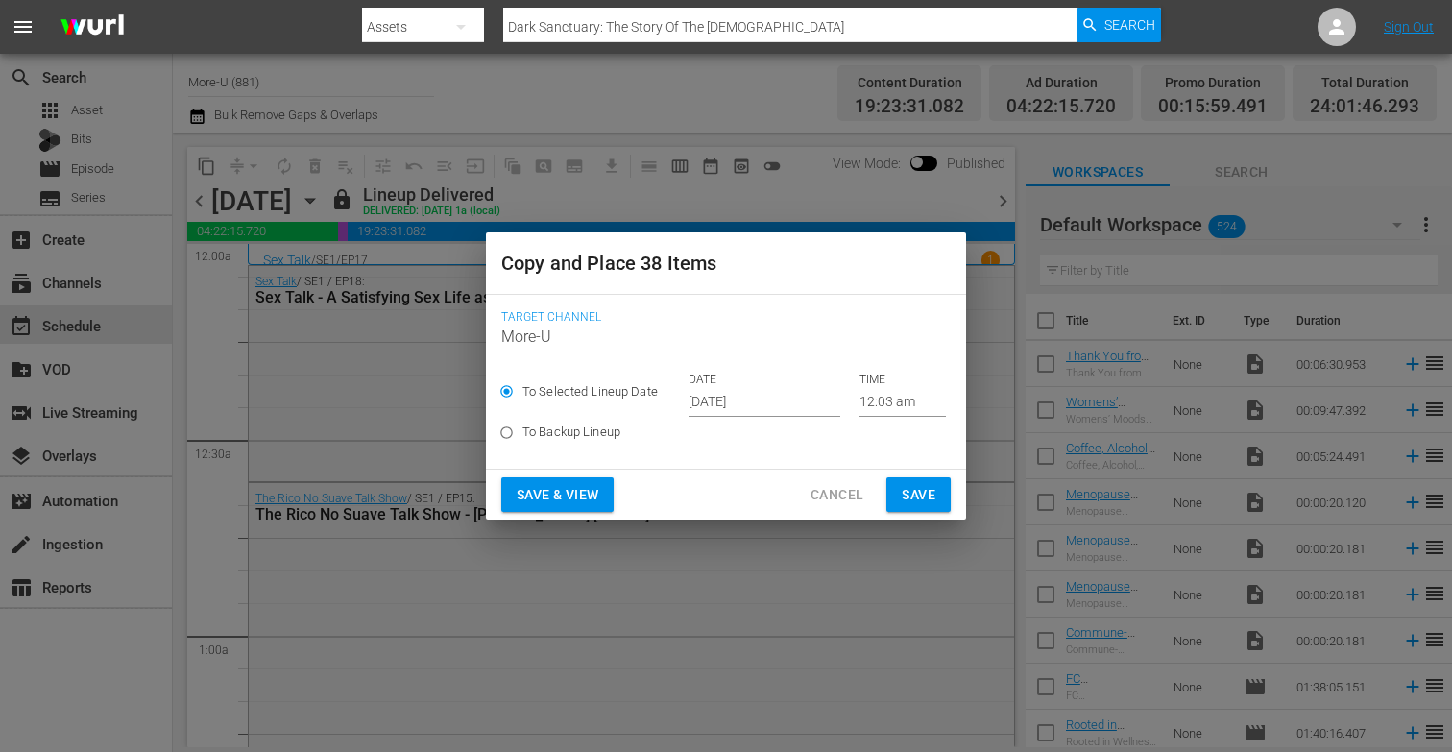
click at [742, 396] on input "[DATE]" at bounding box center [764, 402] width 152 height 29
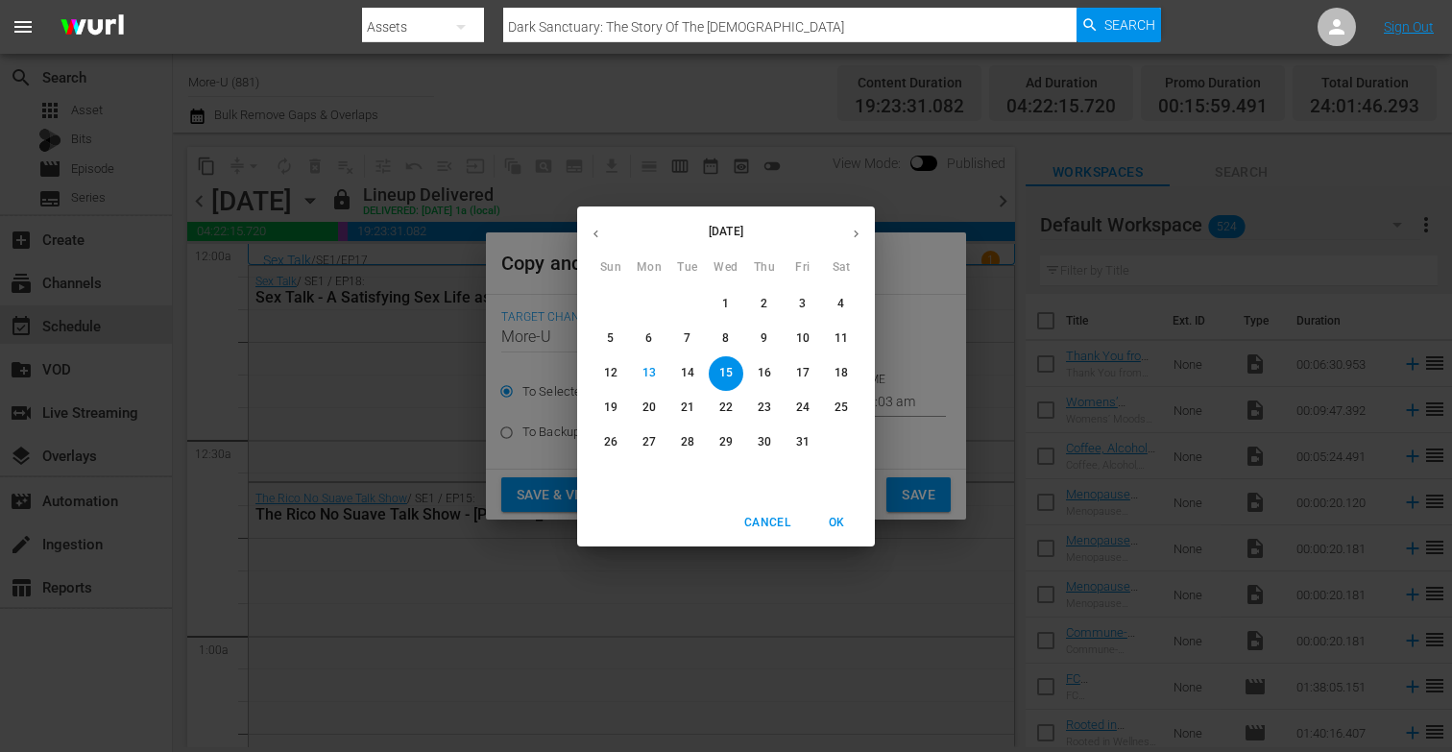
click at [684, 407] on p "21" at bounding box center [687, 407] width 13 height 16
type input "[DATE]"
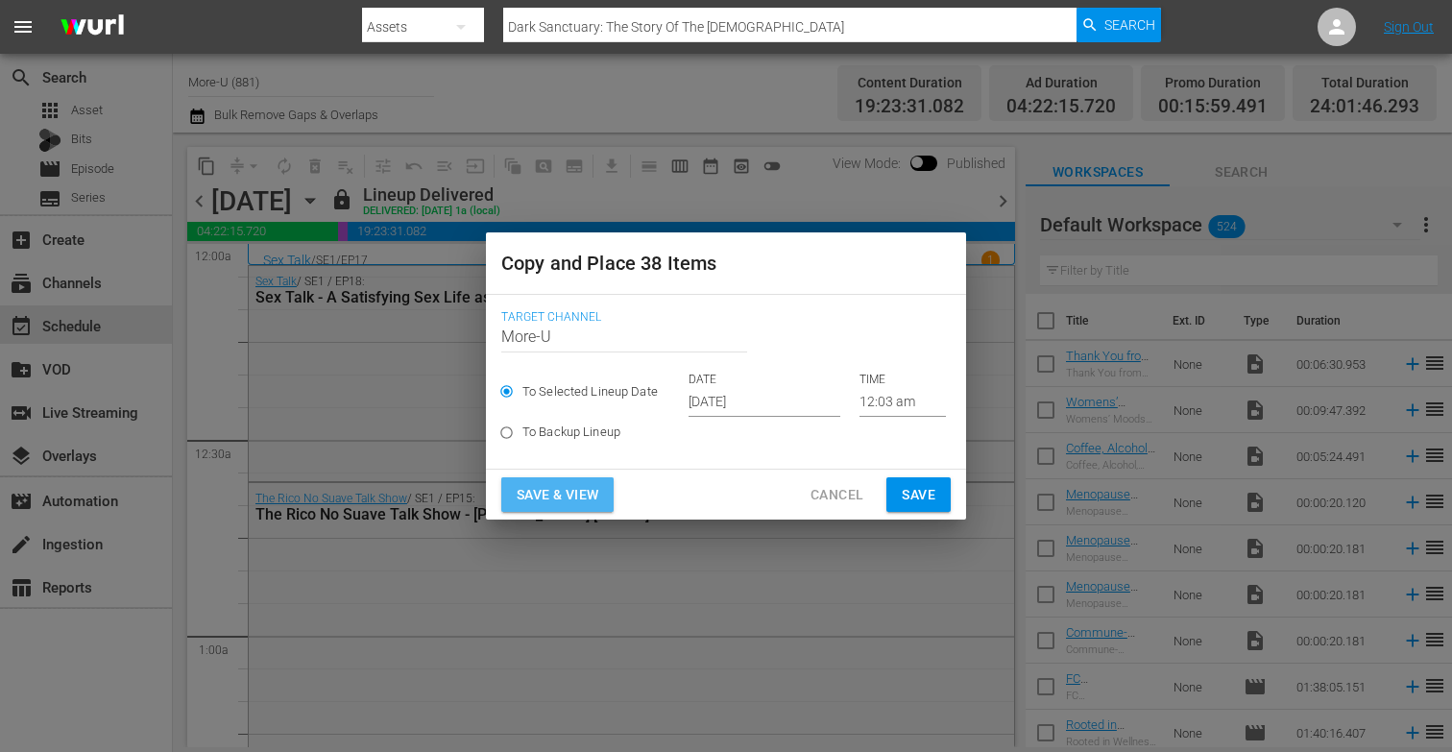
click at [521, 500] on span "Save & View" at bounding box center [557, 495] width 82 height 24
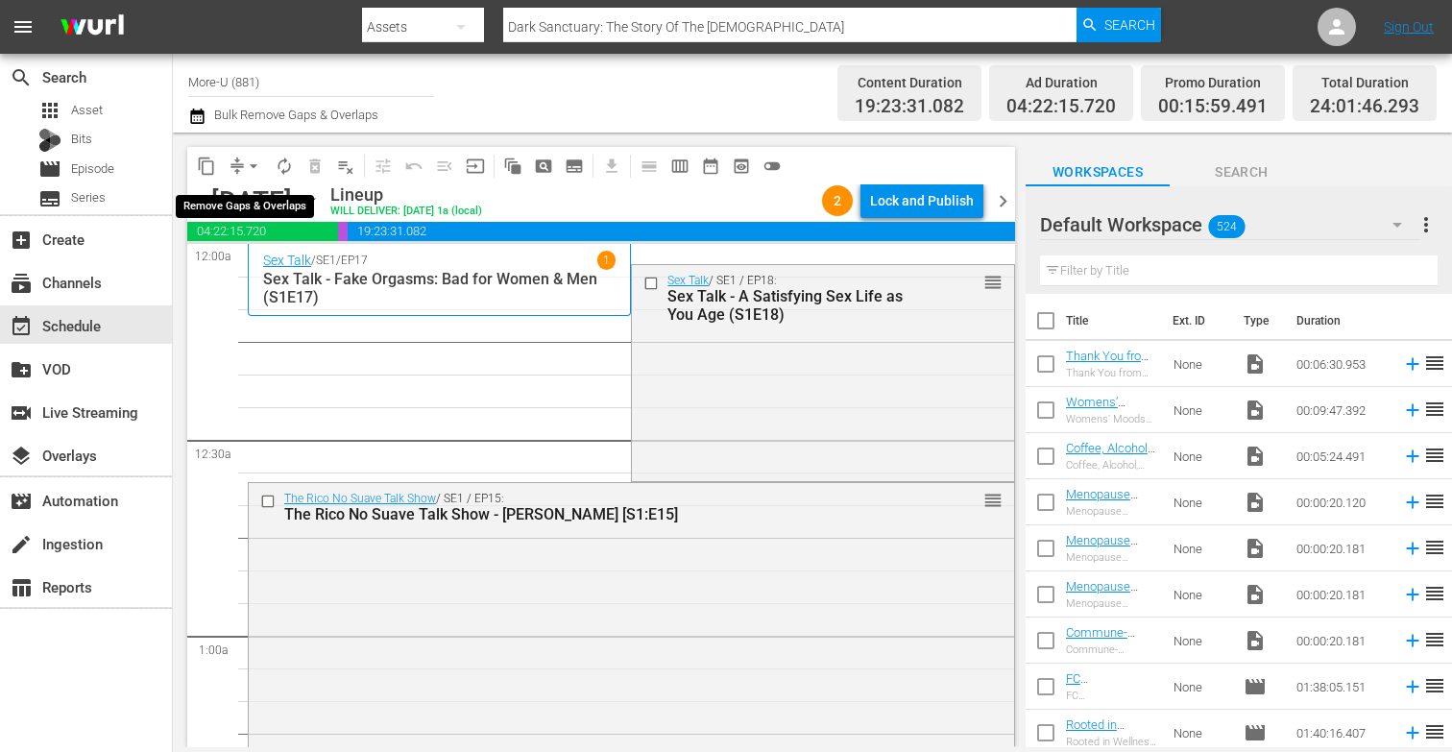
click at [255, 161] on span "arrow_drop_down" at bounding box center [253, 165] width 19 height 19
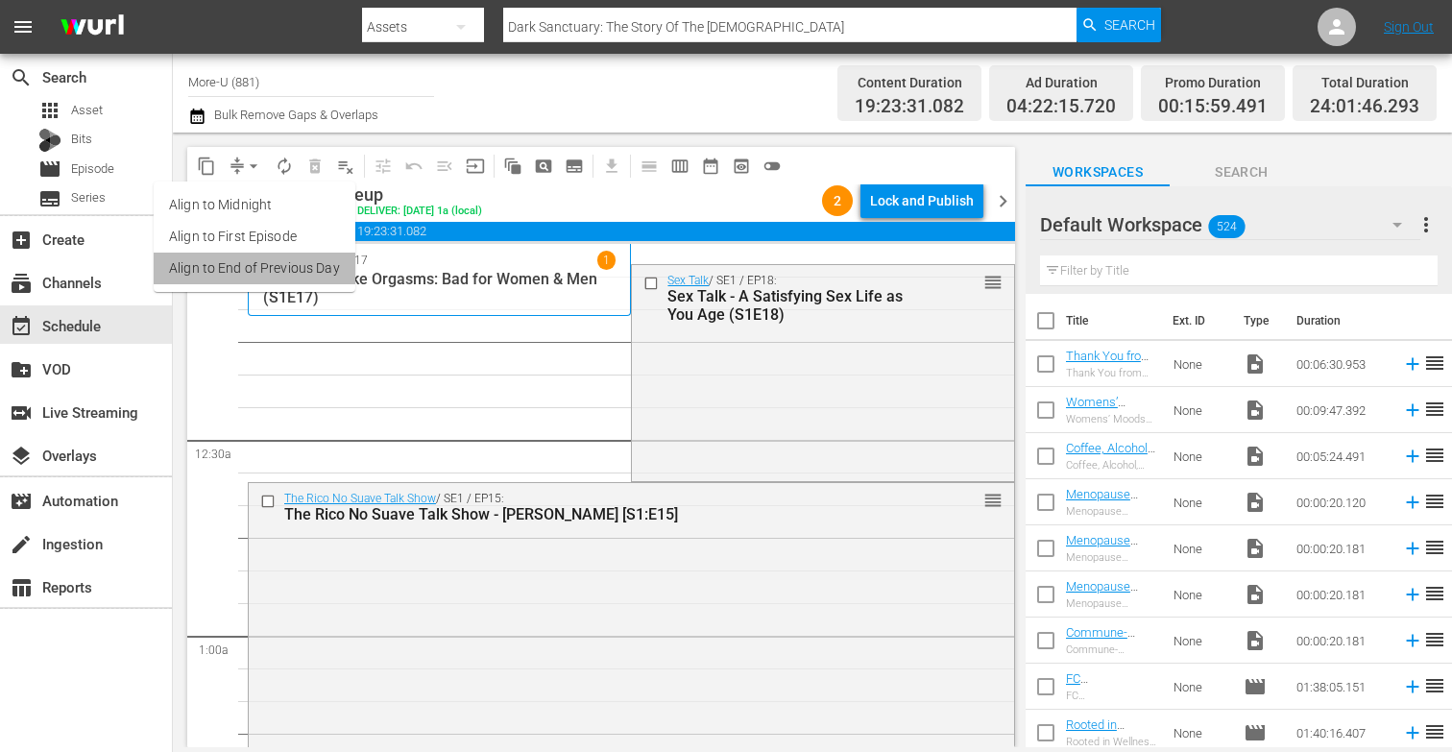
click at [265, 265] on li "Align to End of Previous Day" at bounding box center [255, 268] width 202 height 32
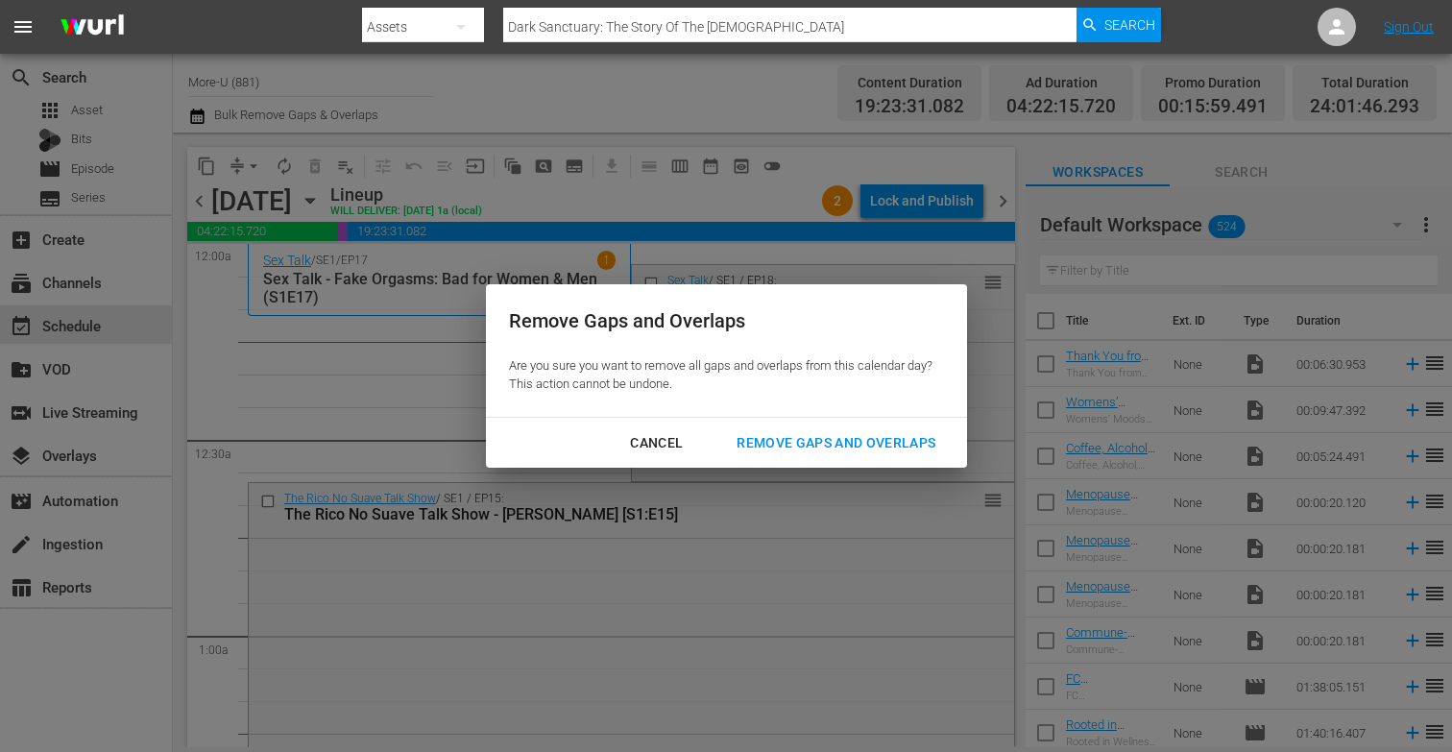
click at [796, 446] on div "Remove Gaps and Overlaps" at bounding box center [835, 443] width 229 height 24
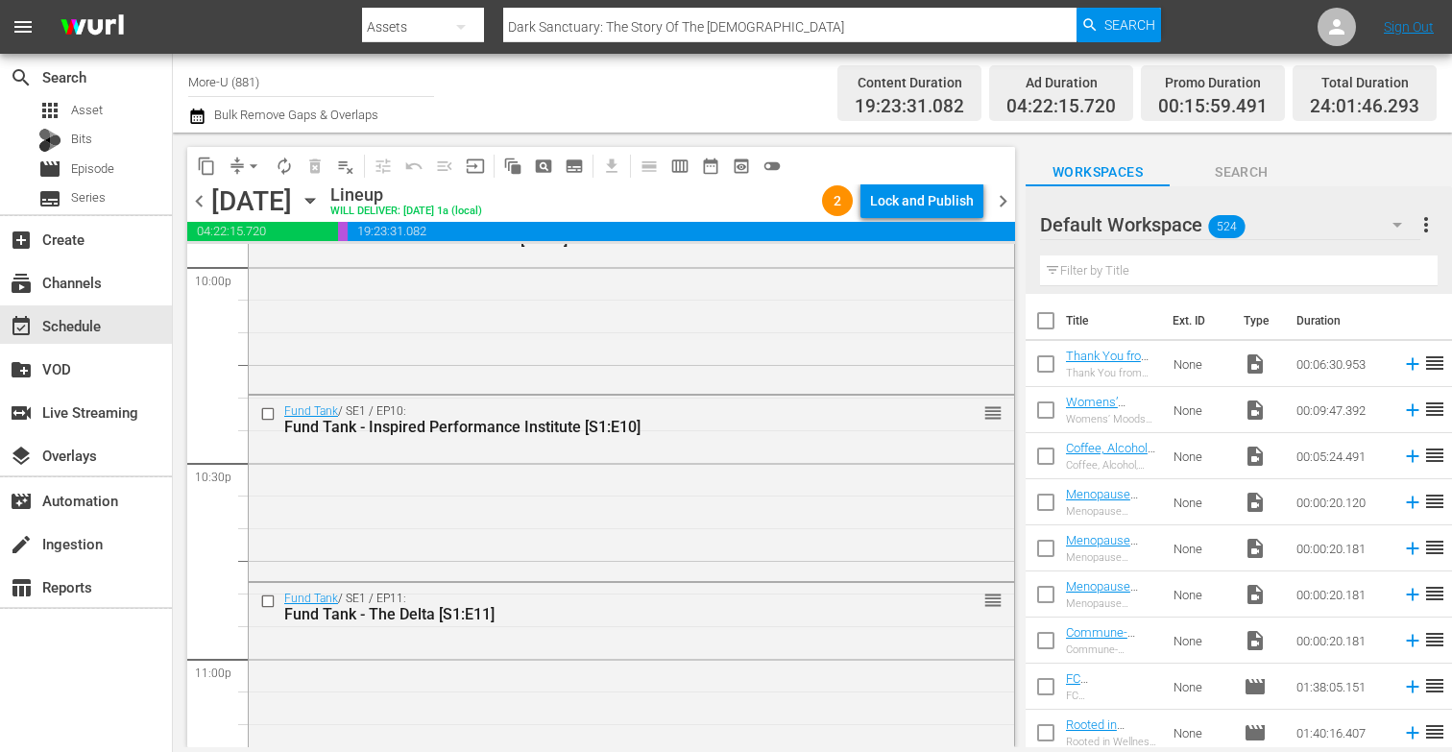
scroll to position [8980, 0]
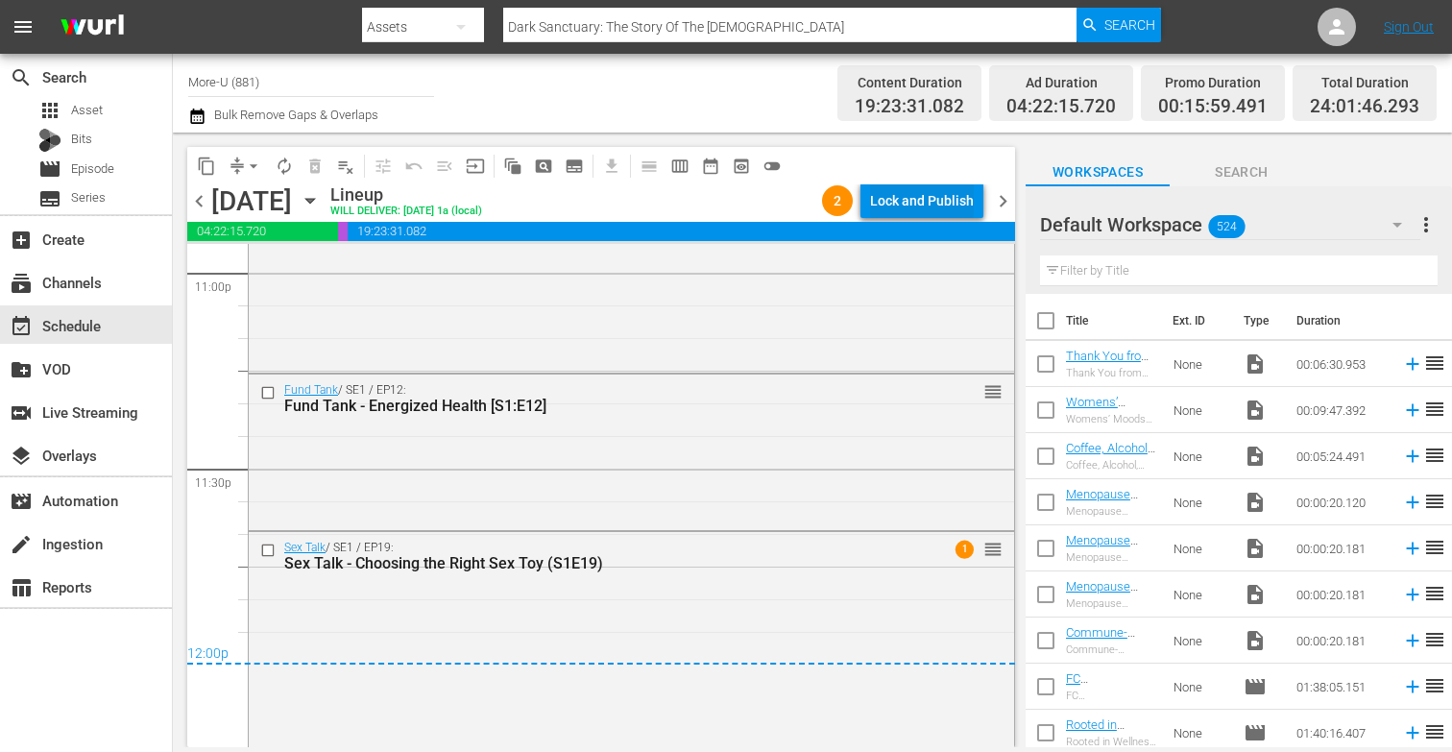
click at [895, 191] on div "Lock and Publish" at bounding box center [922, 200] width 104 height 35
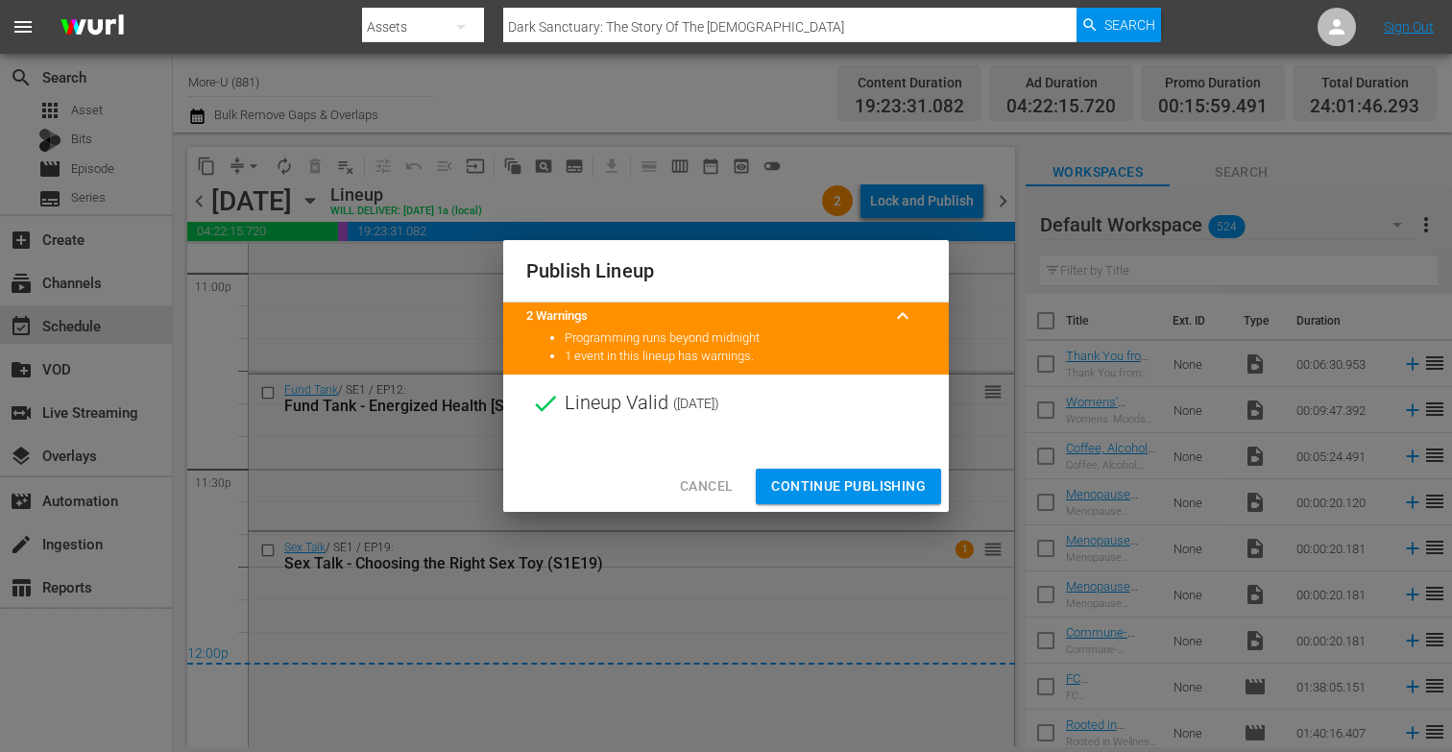
click at [854, 483] on span "Continue Publishing" at bounding box center [848, 486] width 155 height 24
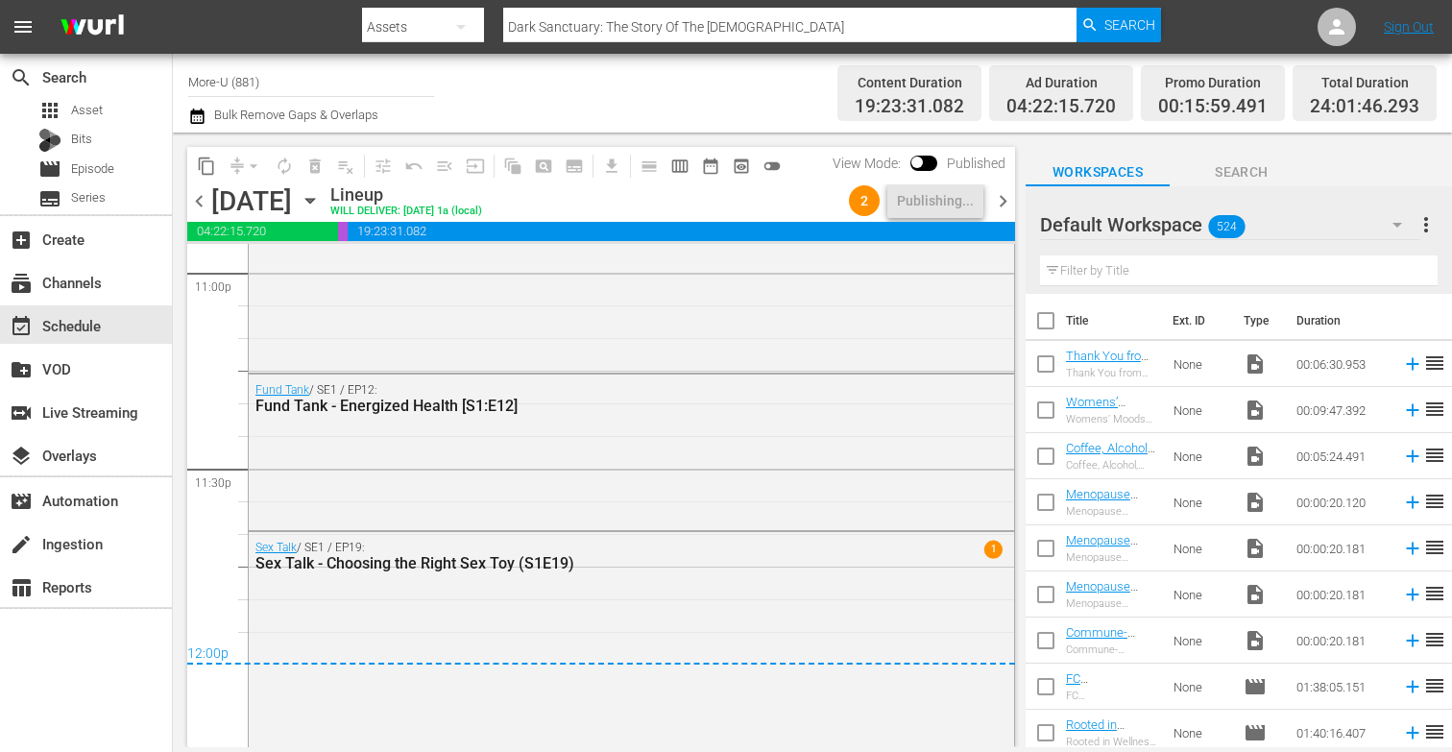
click at [1003, 194] on span "chevron_right" at bounding box center [1003, 201] width 24 height 24
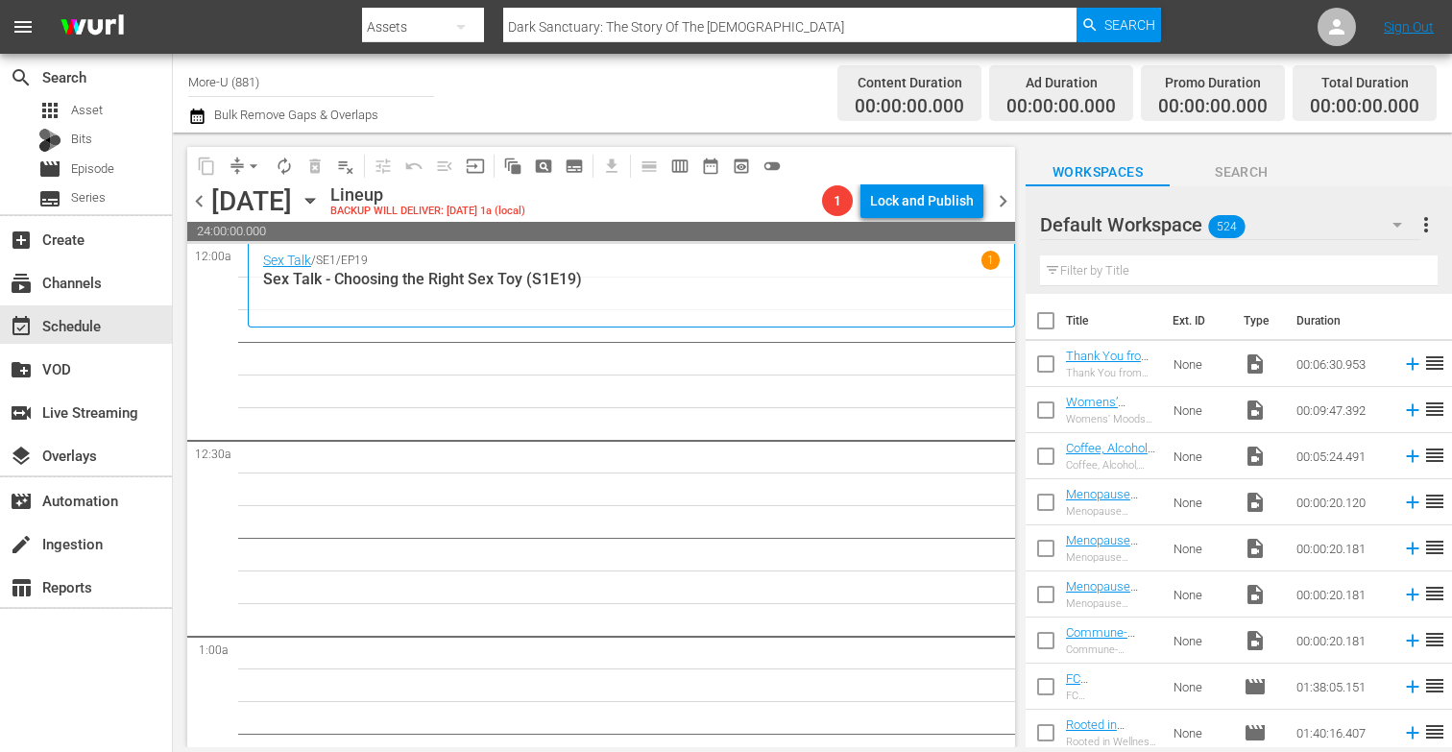
click at [321, 197] on icon "button" at bounding box center [310, 200] width 21 height 21
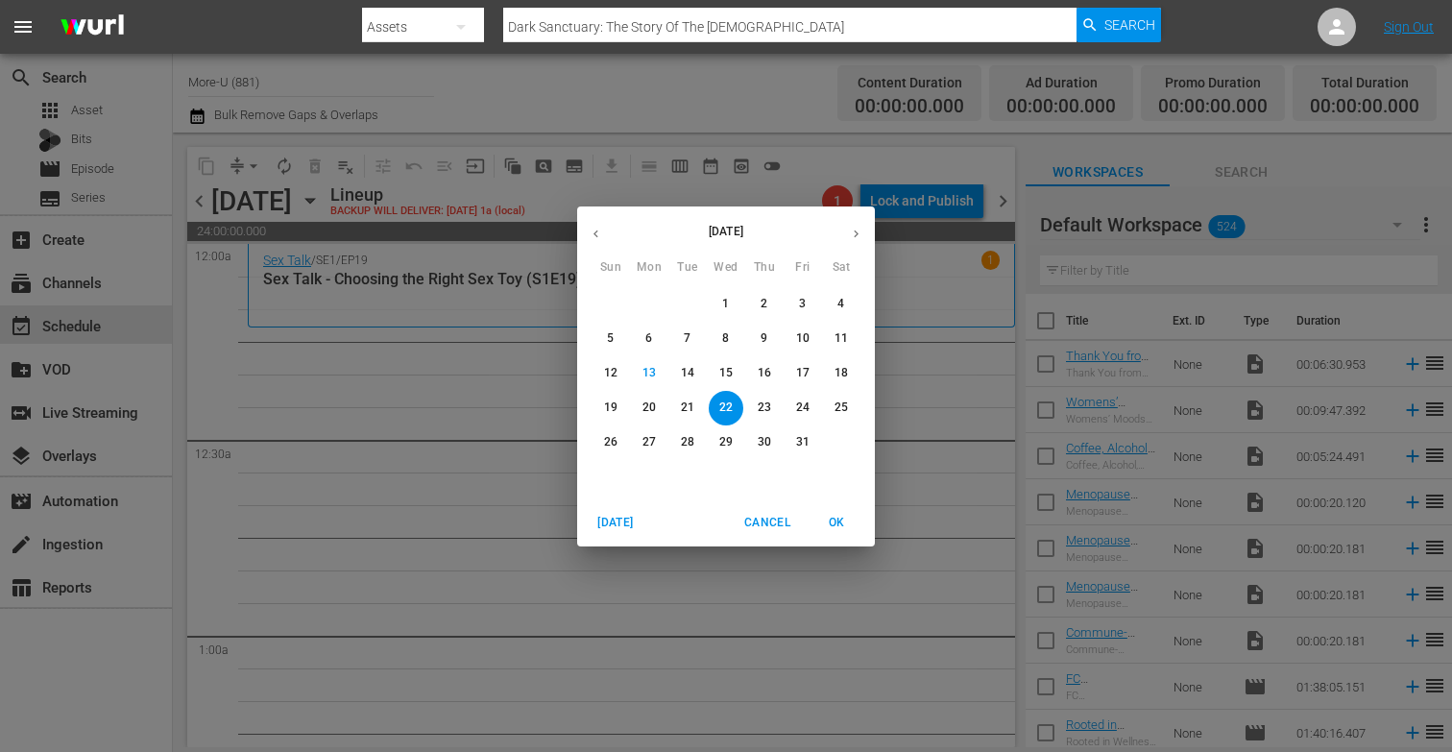
click at [597, 238] on icon "button" at bounding box center [595, 234] width 14 height 14
click at [731, 363] on button "17" at bounding box center [725, 373] width 35 height 35
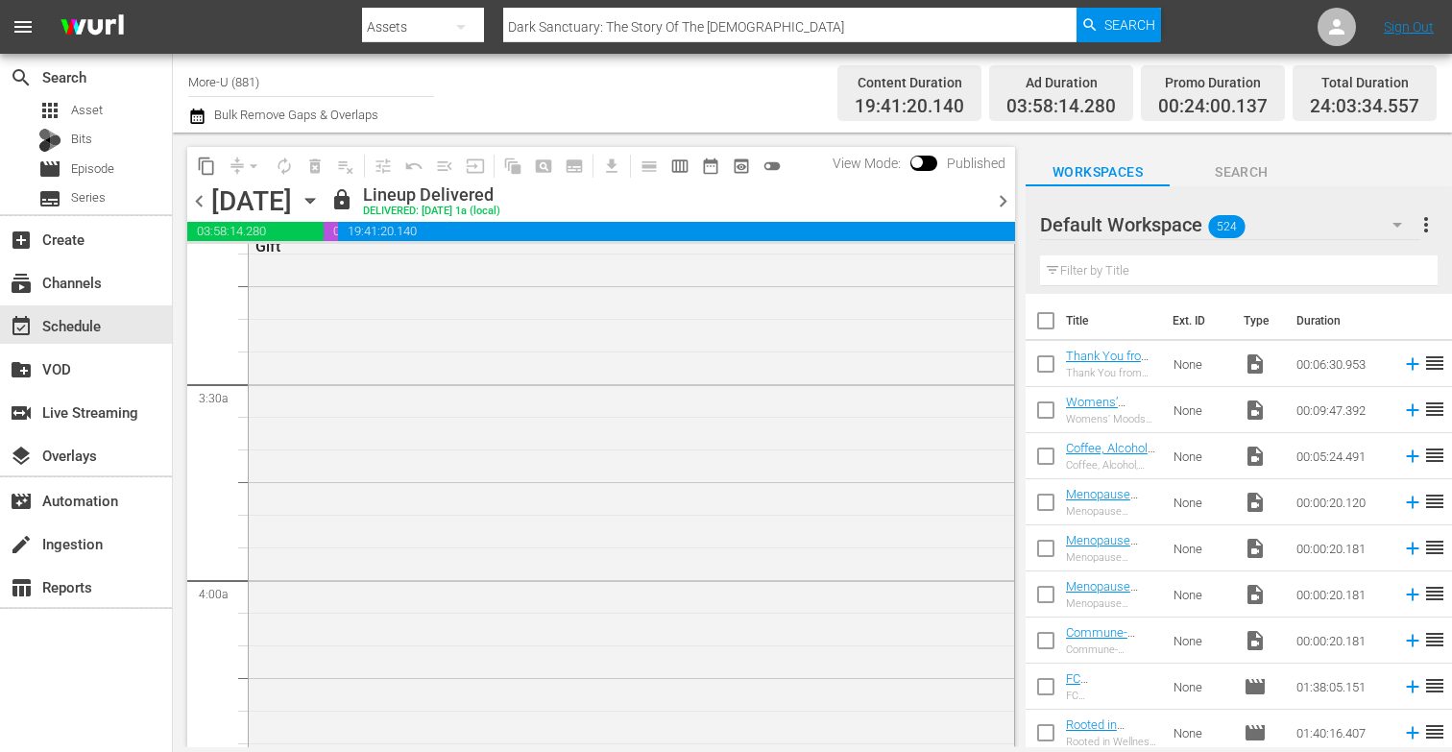
scroll to position [1257, 0]
click at [205, 162] on span "content_copy" at bounding box center [206, 165] width 19 height 19
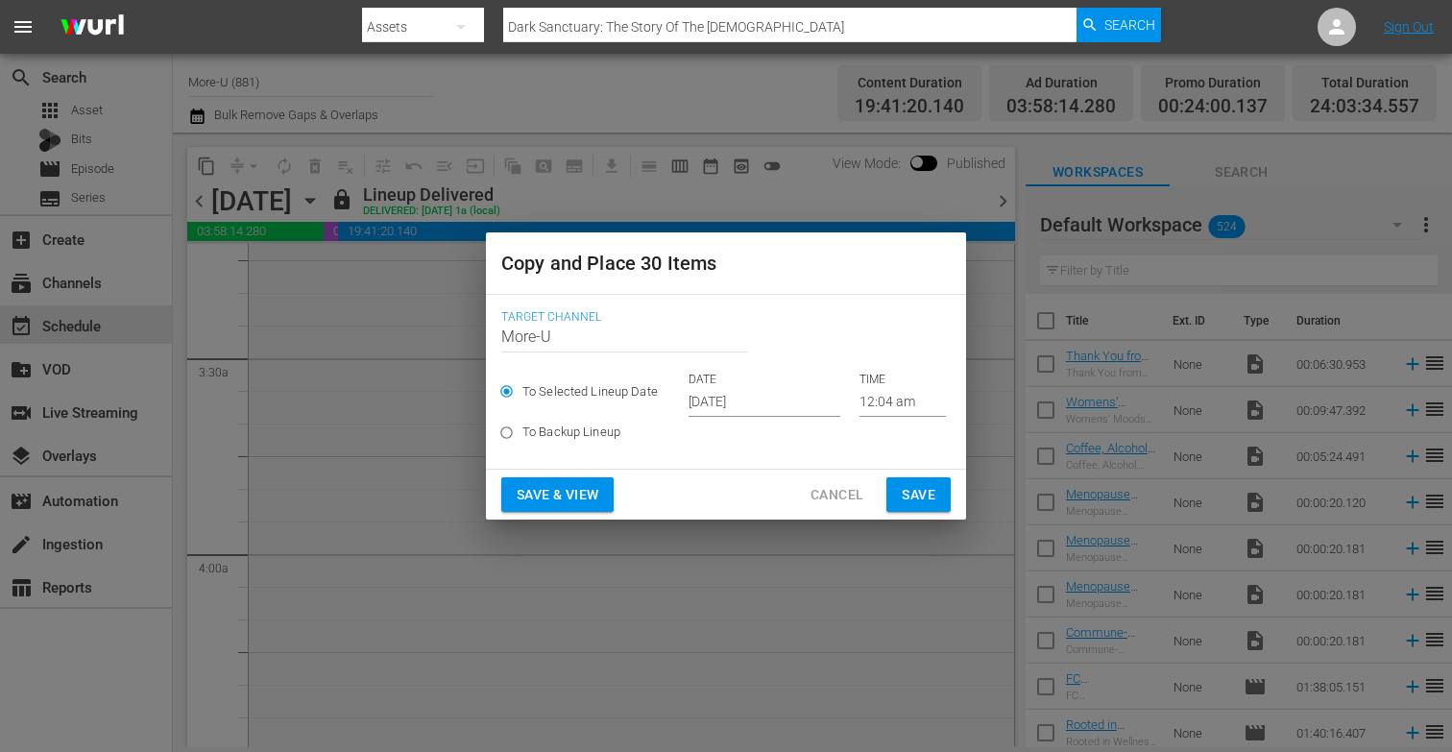
click at [734, 397] on input "[DATE]" at bounding box center [764, 402] width 152 height 29
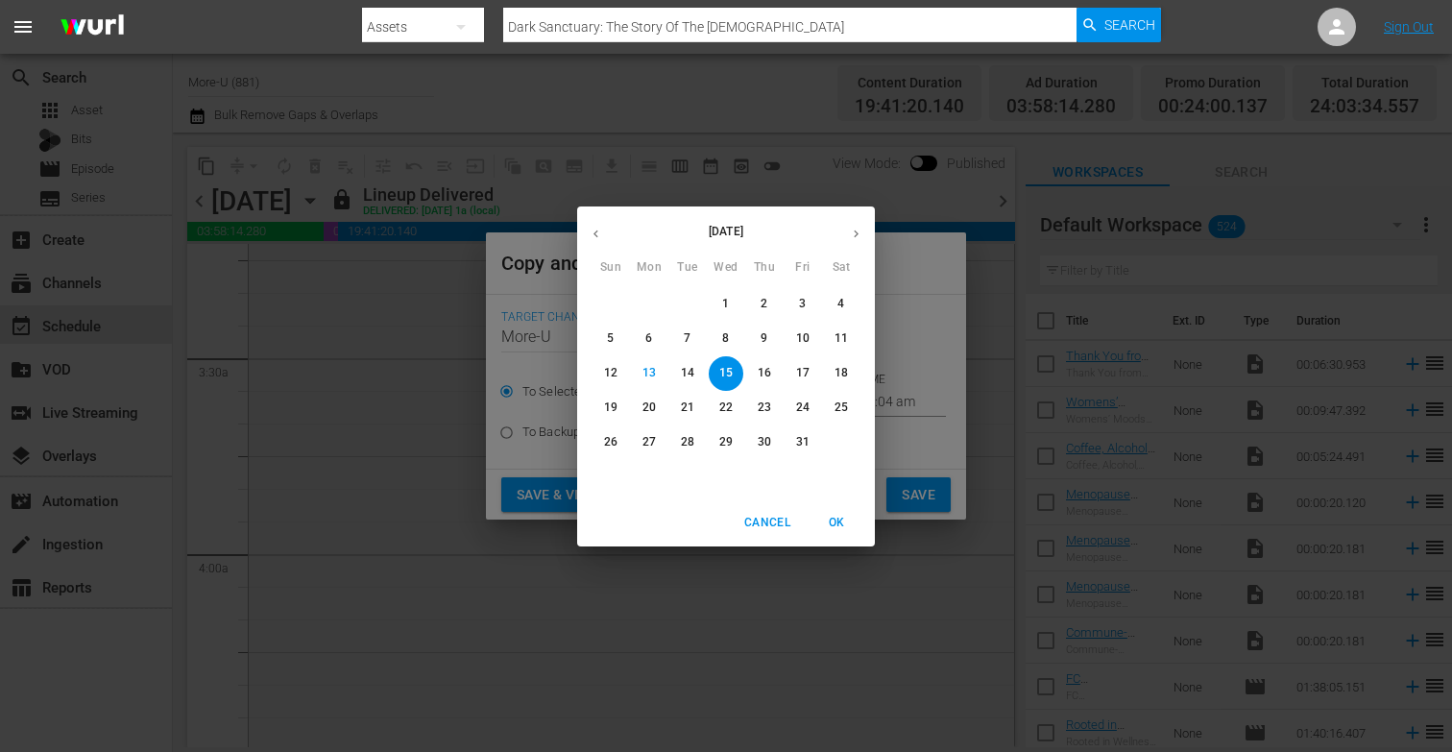
click at [731, 407] on p "22" at bounding box center [725, 407] width 13 height 16
type input "[DATE]"
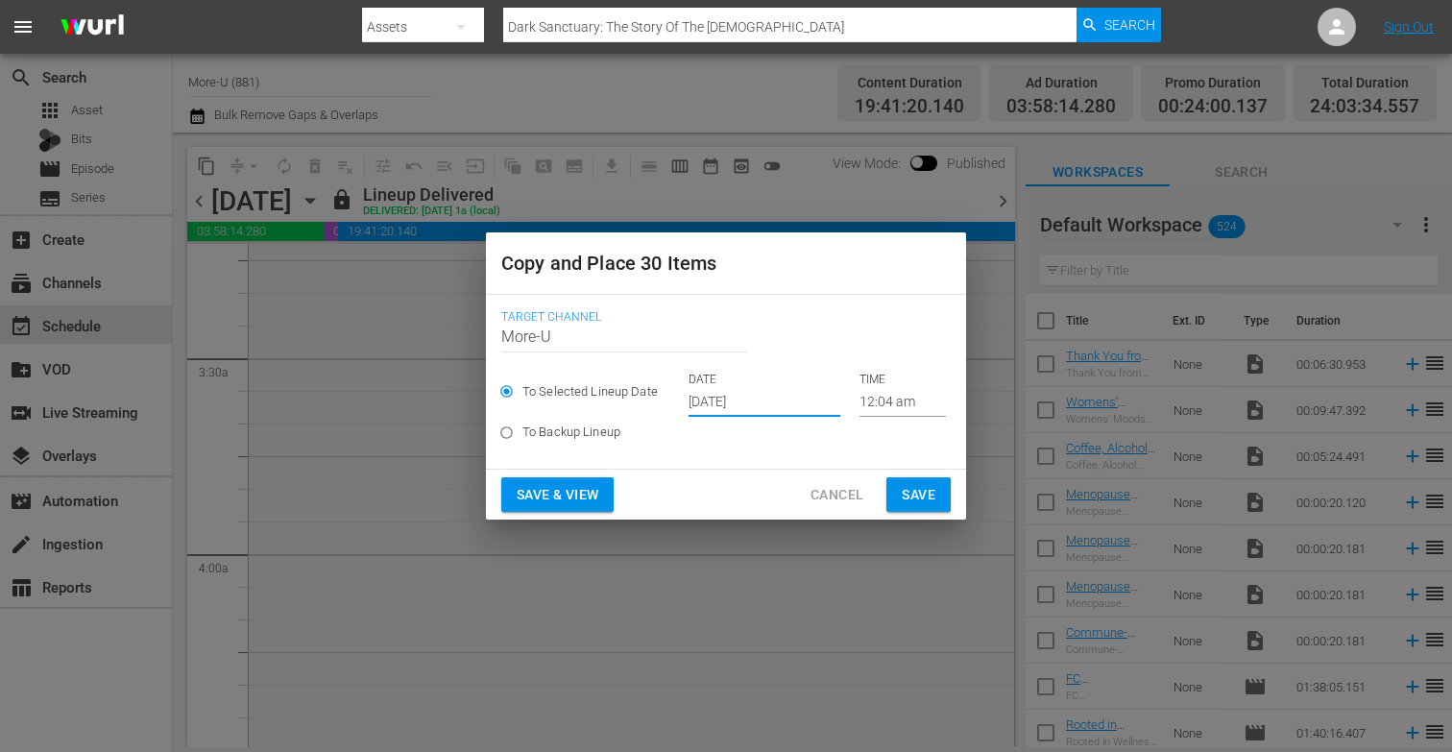
click at [531, 480] on button "Save & View" at bounding box center [557, 495] width 112 height 36
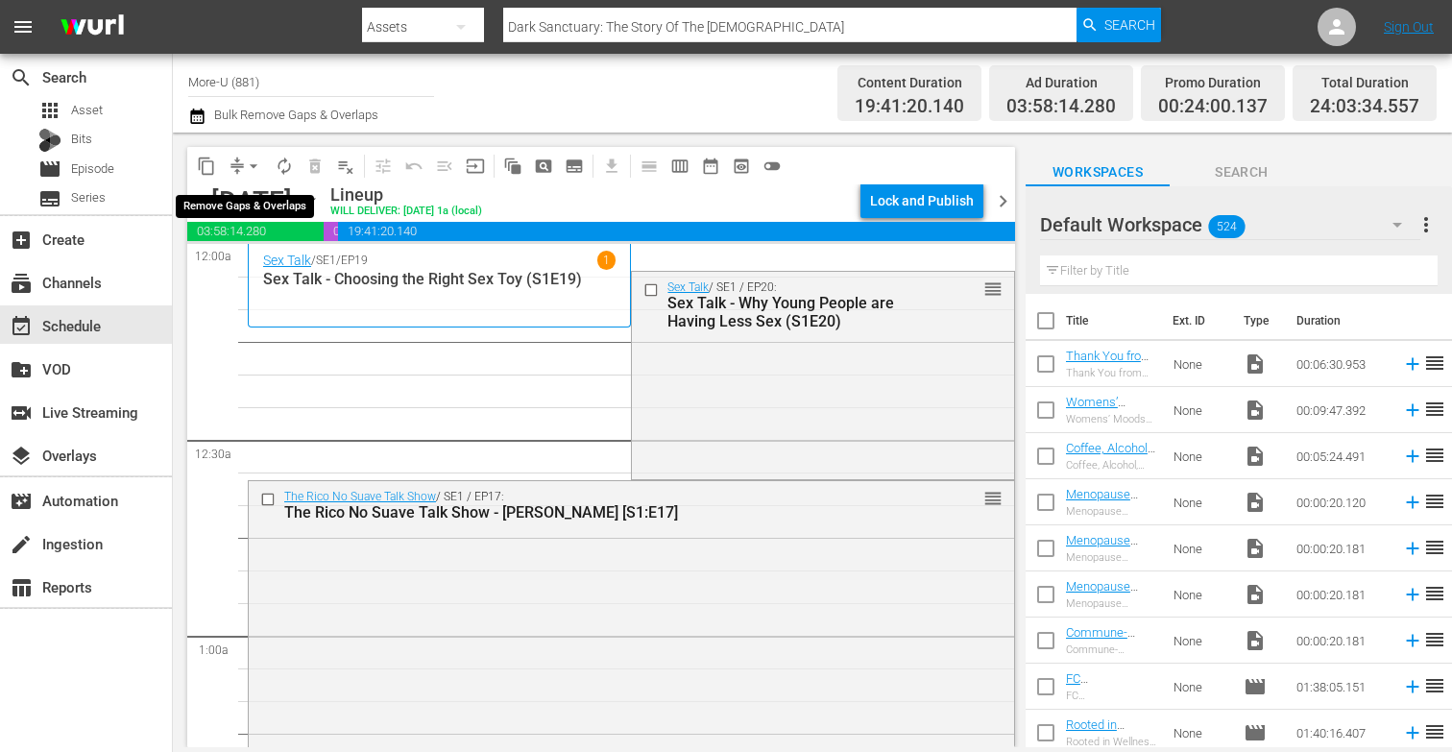
click at [254, 165] on span "arrow_drop_down" at bounding box center [253, 165] width 19 height 19
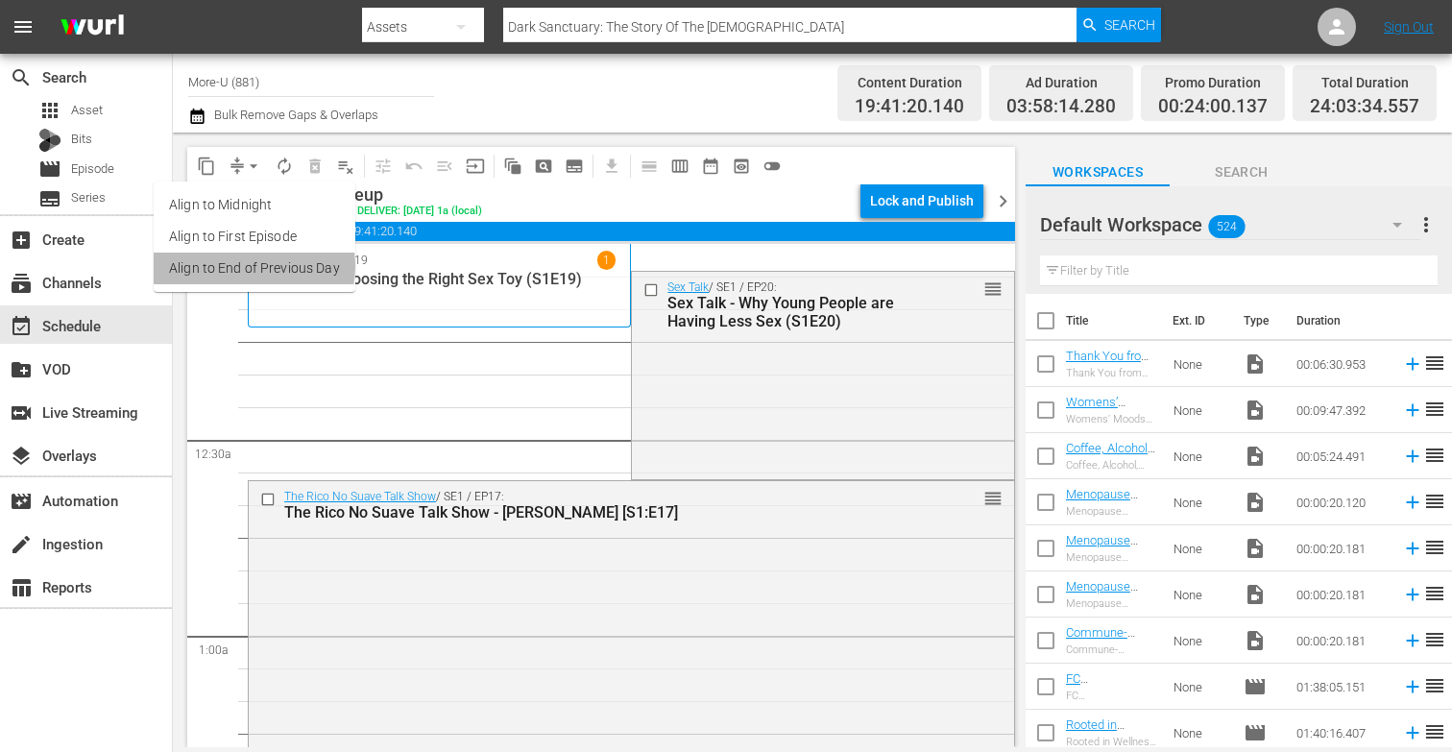
click at [248, 266] on li "Align to End of Previous Day" at bounding box center [255, 268] width 202 height 32
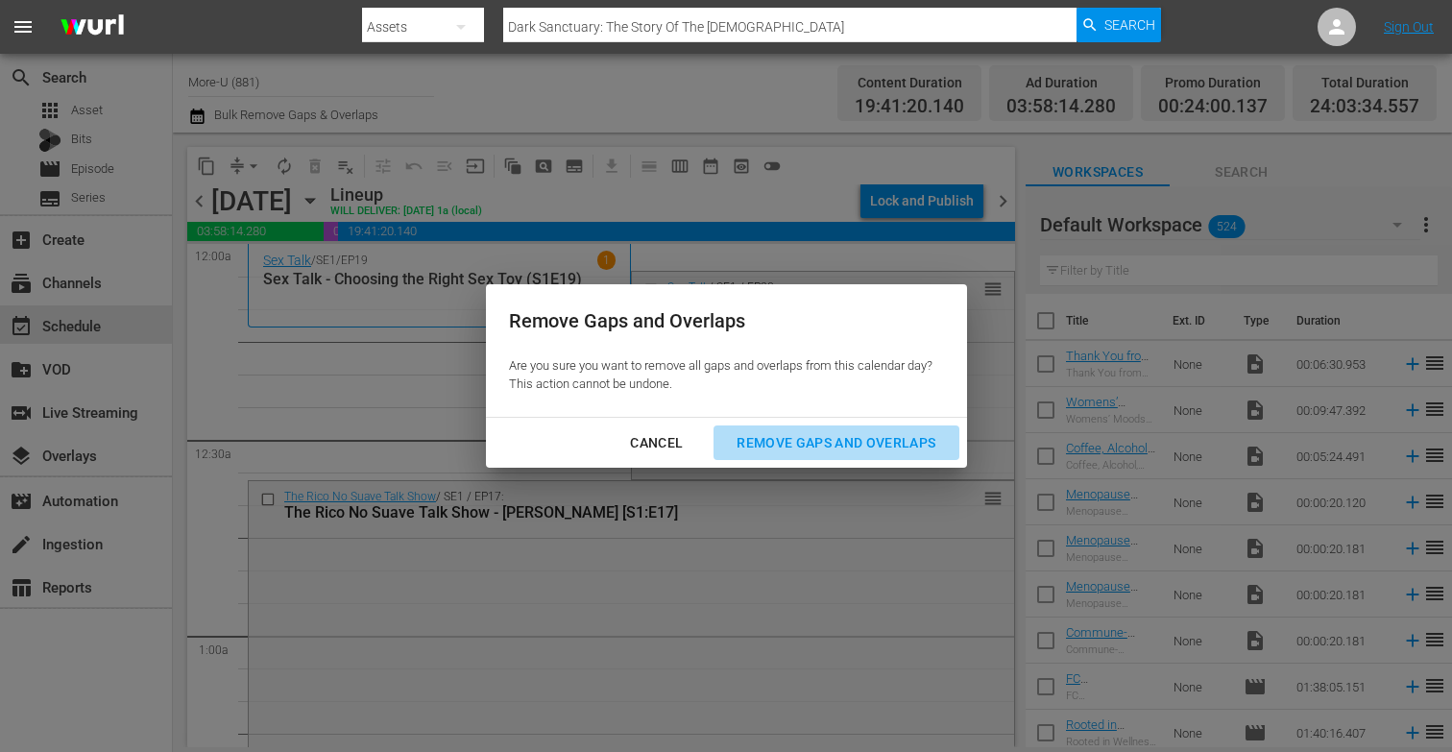
click at [820, 445] on div "Remove Gaps and Overlaps" at bounding box center [835, 443] width 229 height 24
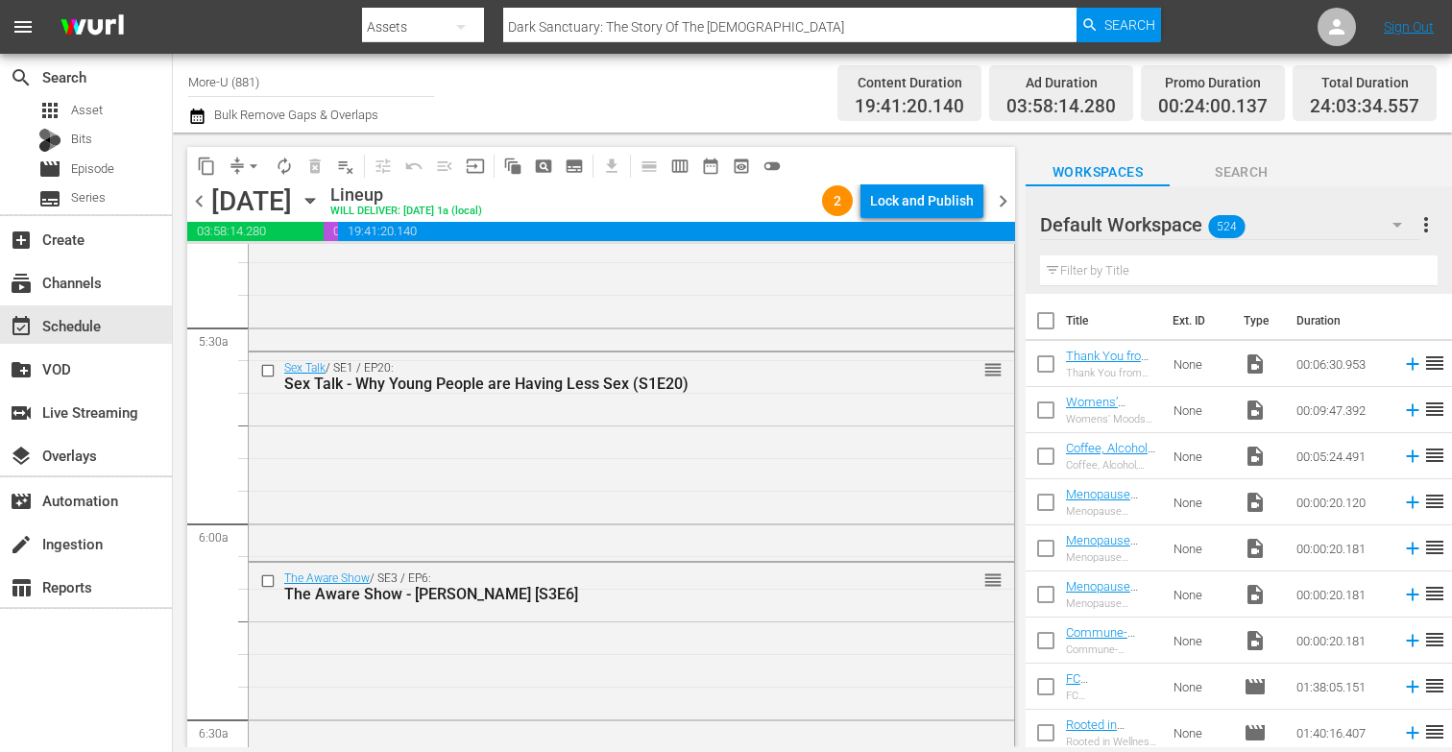
scroll to position [2077, 0]
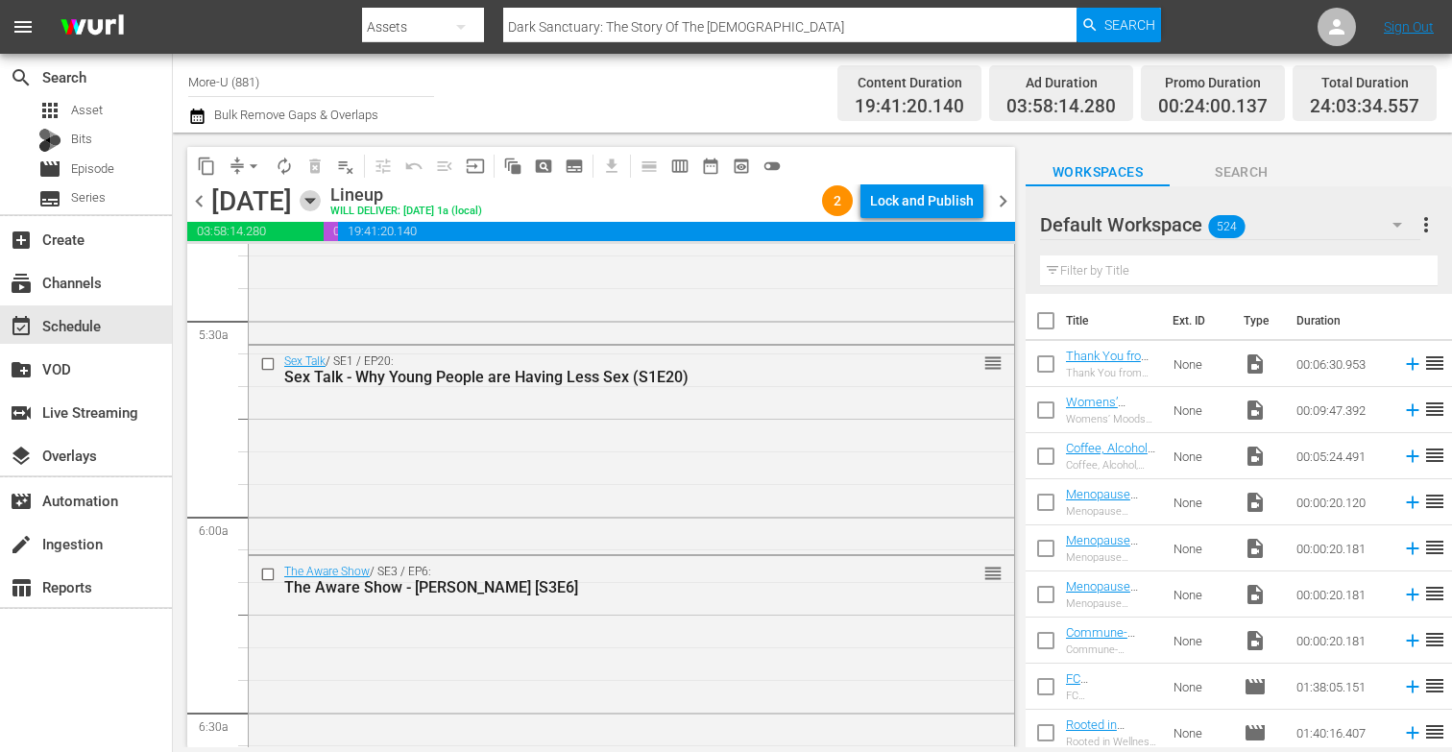
click at [321, 200] on icon "button" at bounding box center [310, 200] width 21 height 21
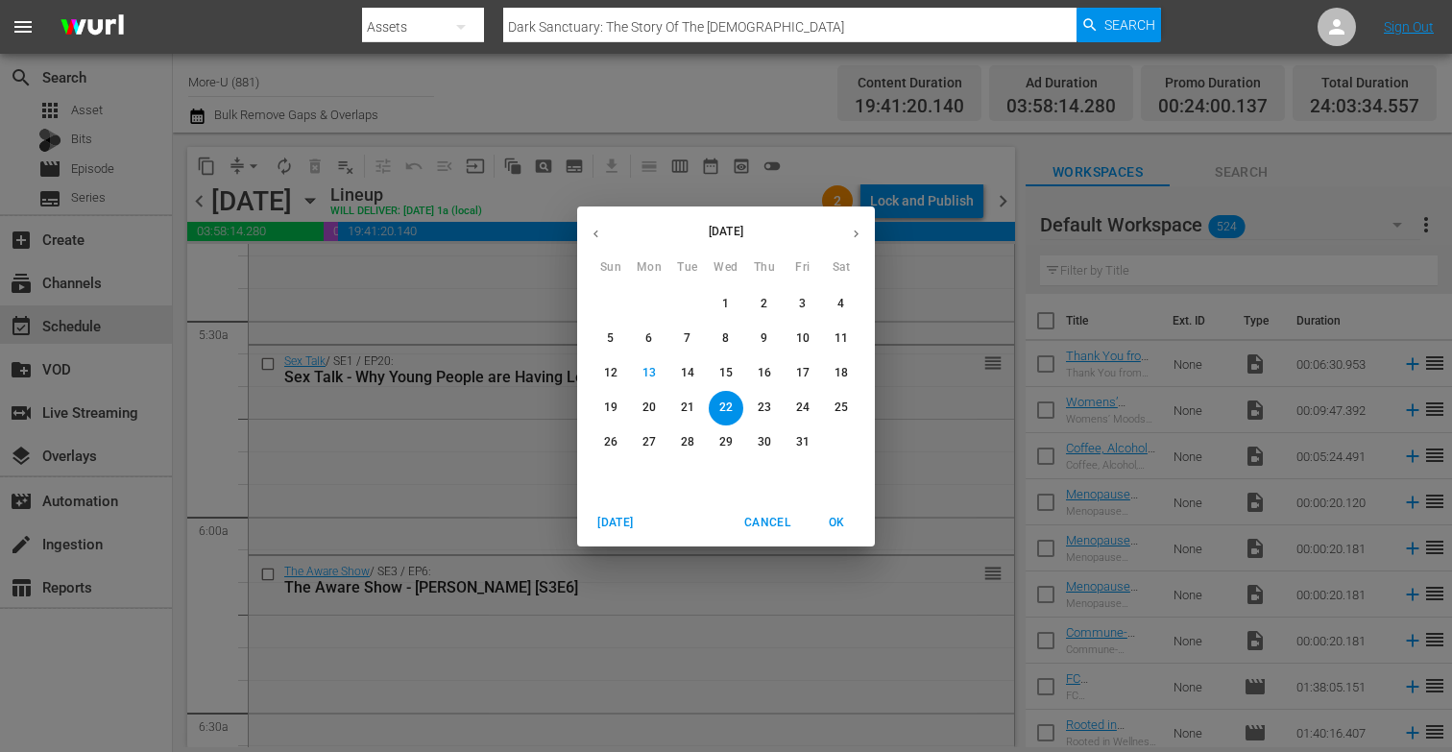
click at [604, 239] on button "button" at bounding box center [595, 233] width 37 height 37
click at [770, 376] on p "18" at bounding box center [763, 373] width 13 height 16
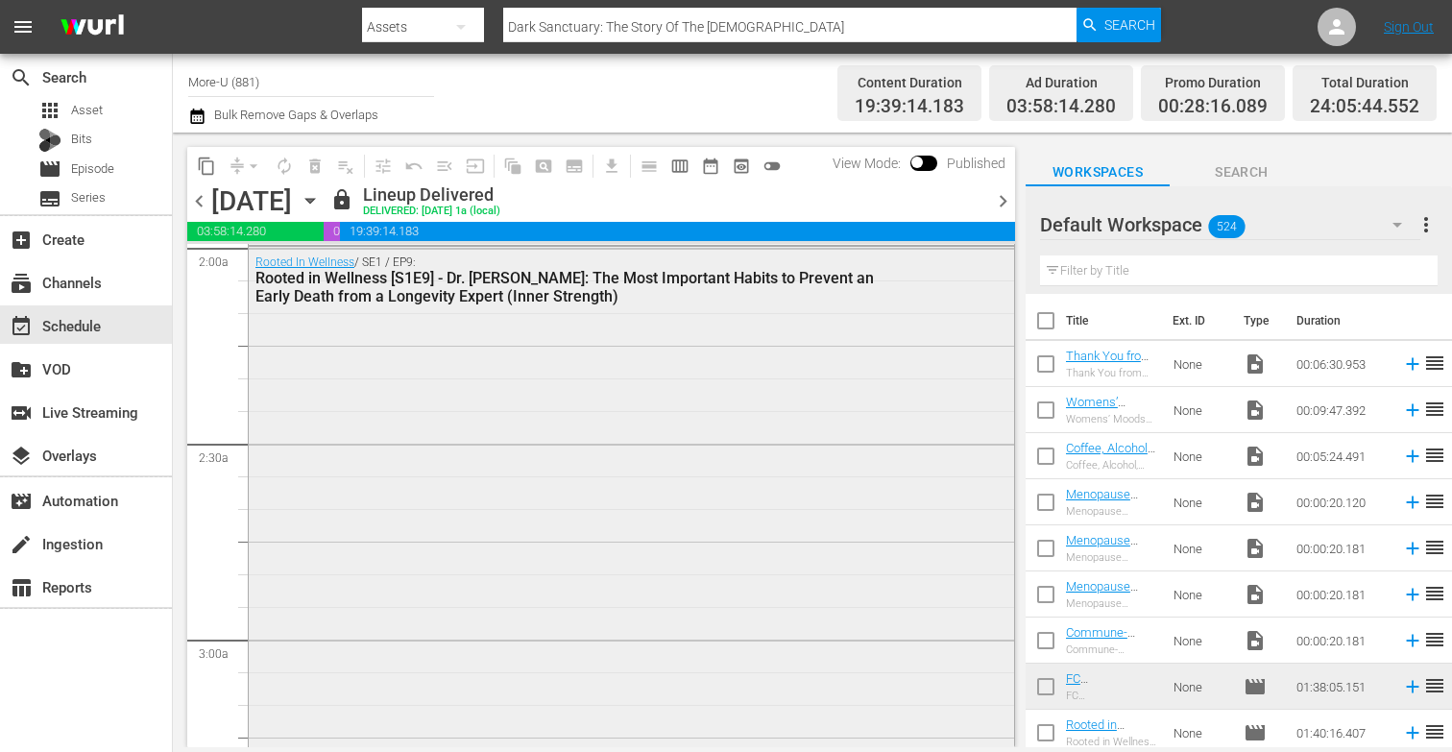
scroll to position [728, 0]
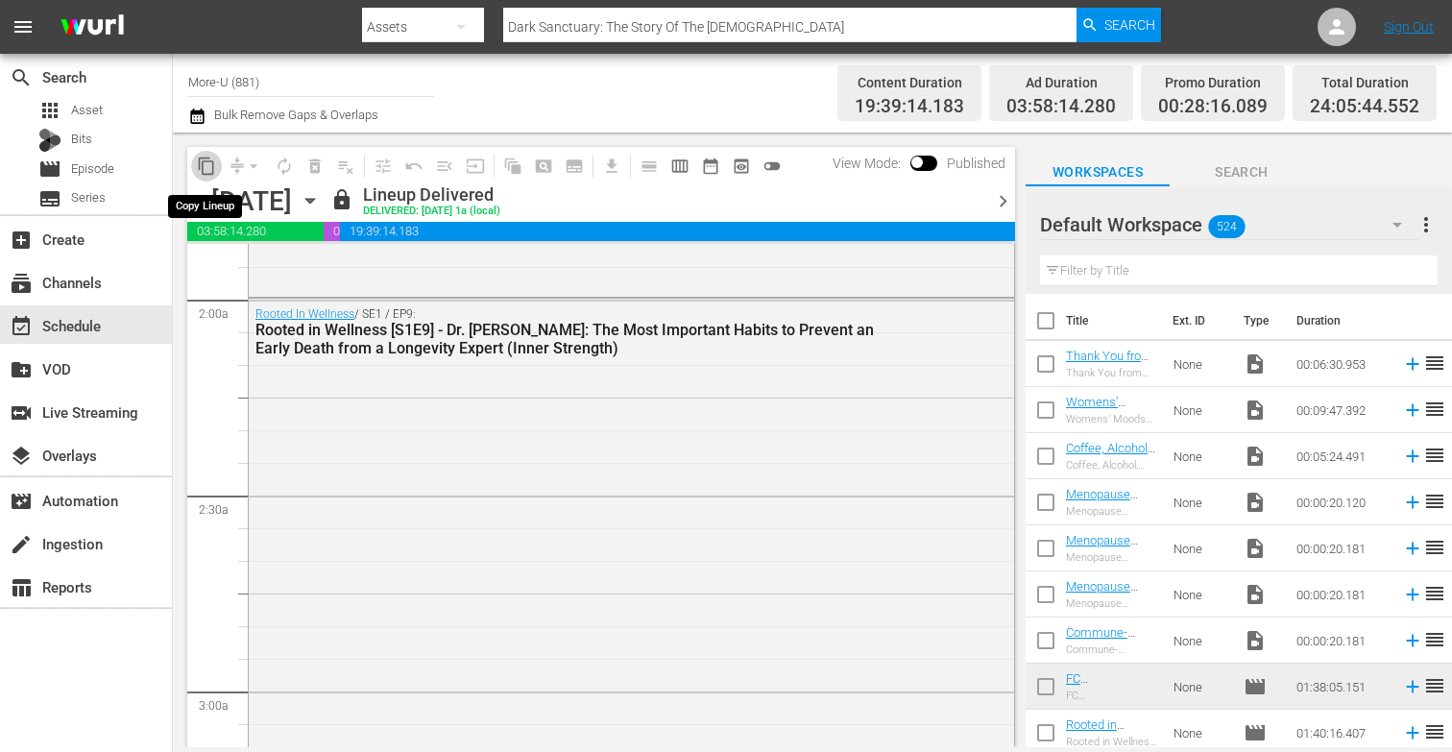
click at [204, 163] on span "content_copy" at bounding box center [206, 165] width 19 height 19
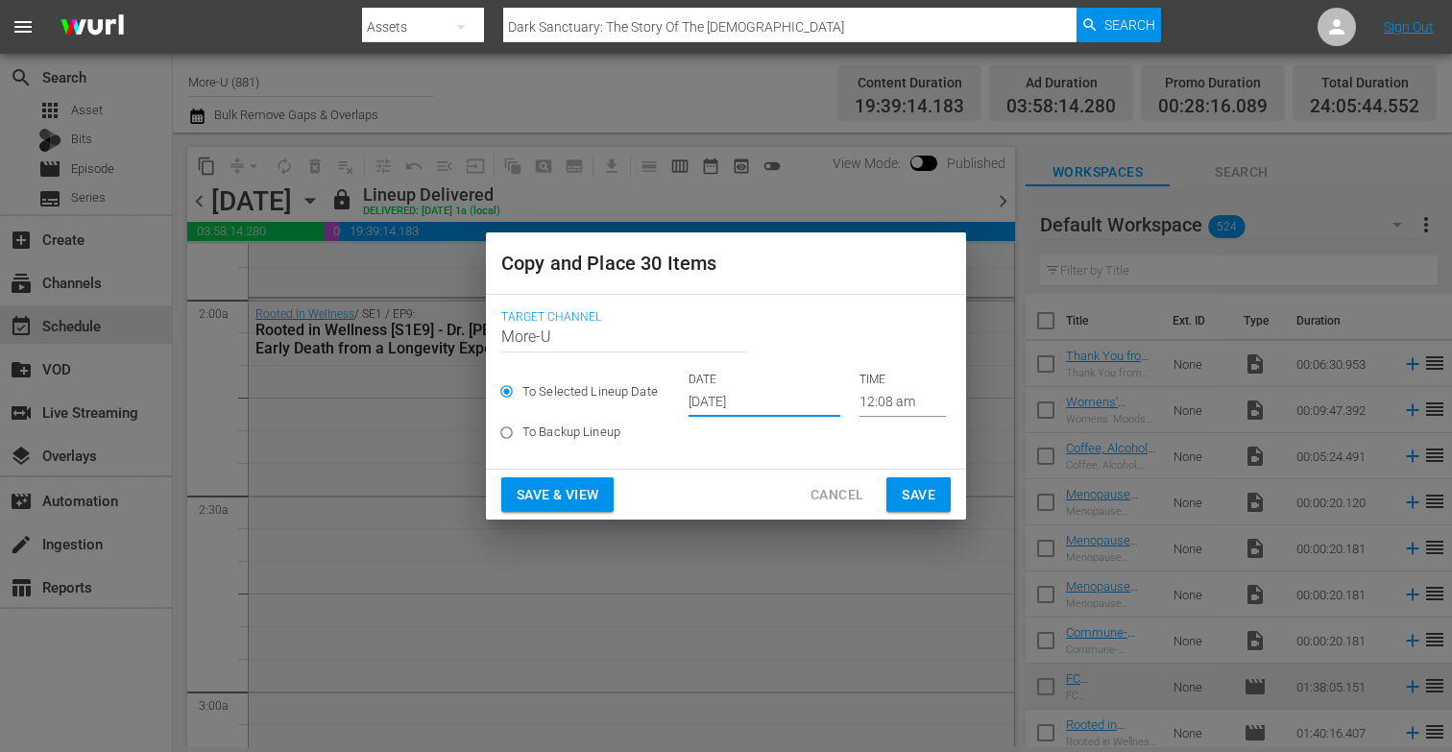
click at [722, 403] on input "[DATE]" at bounding box center [764, 402] width 152 height 29
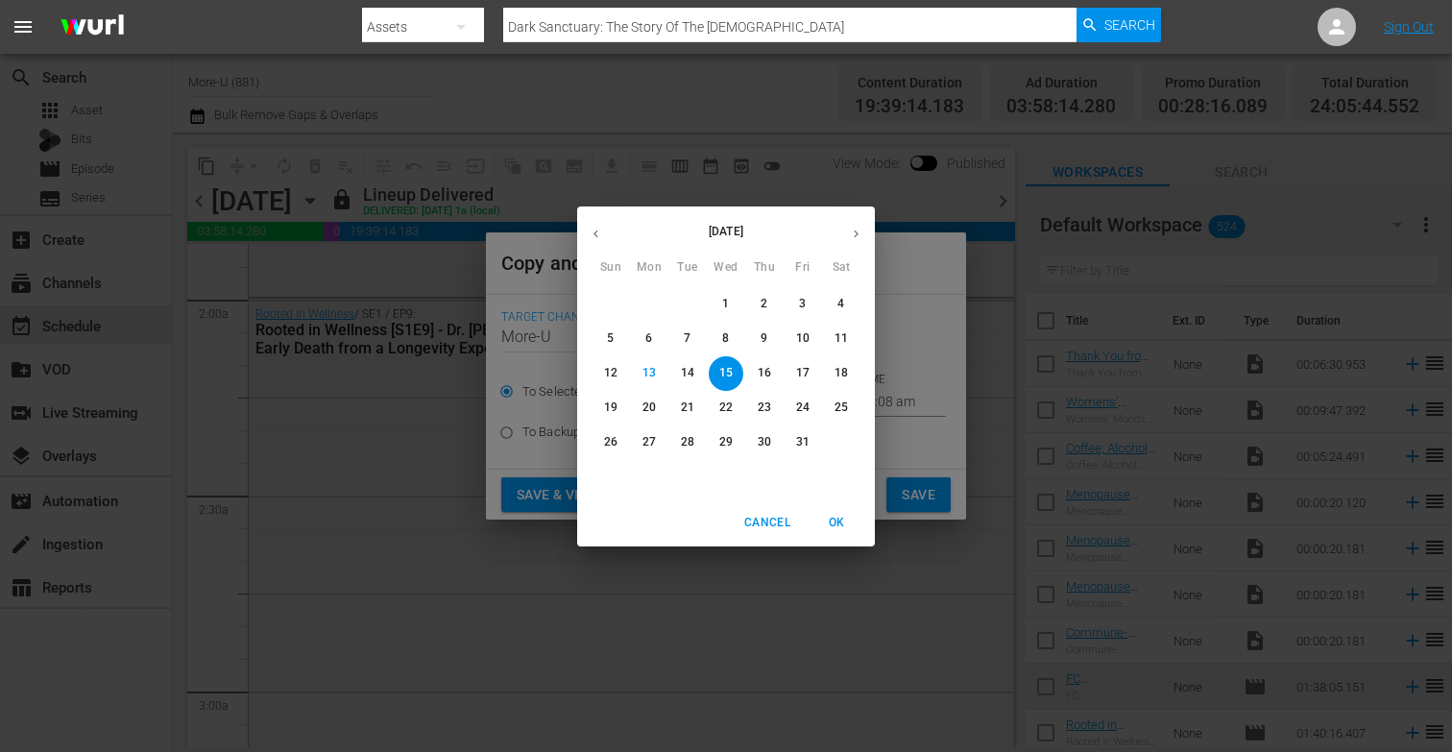
click at [765, 404] on p "23" at bounding box center [763, 407] width 13 height 16
type input "[DATE]"
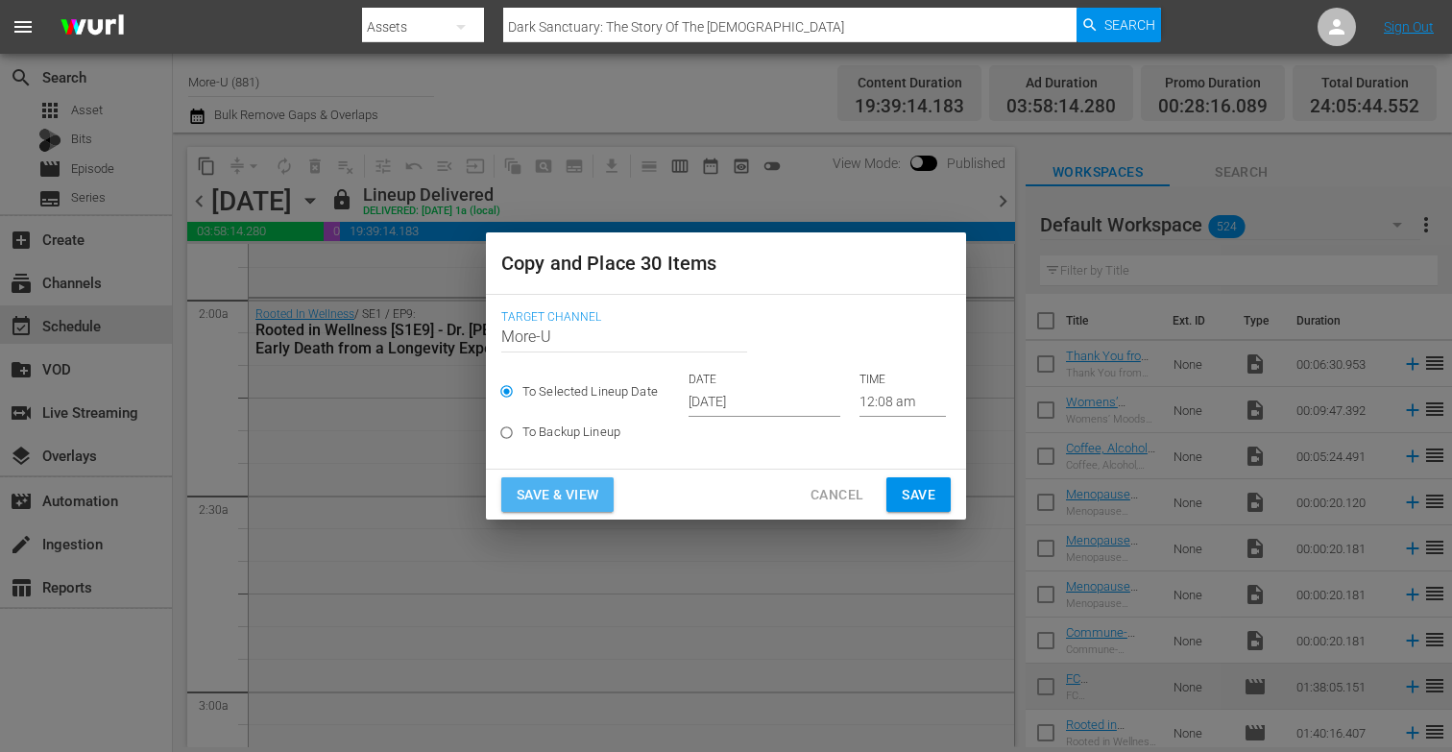
click at [556, 491] on span "Save & View" at bounding box center [557, 495] width 82 height 24
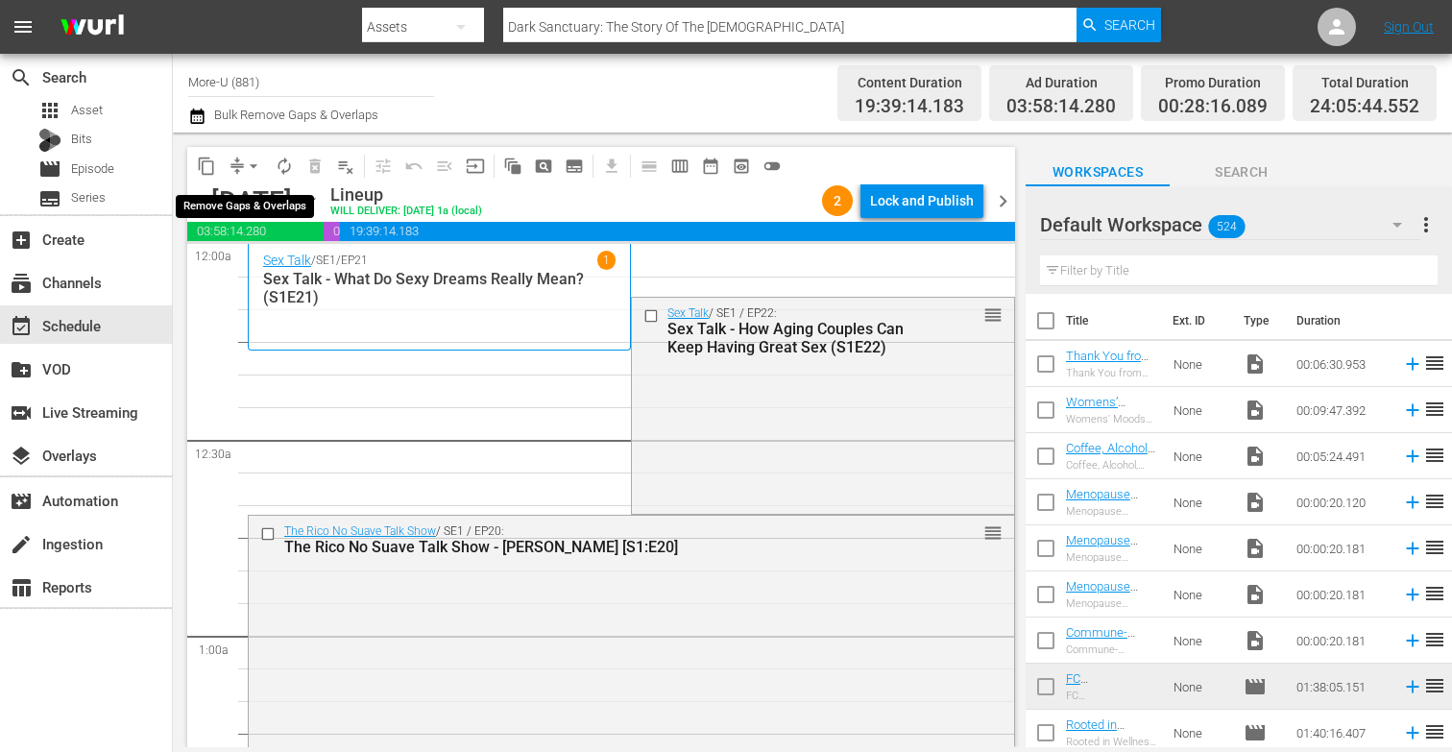
click at [250, 158] on span "arrow_drop_down" at bounding box center [253, 165] width 19 height 19
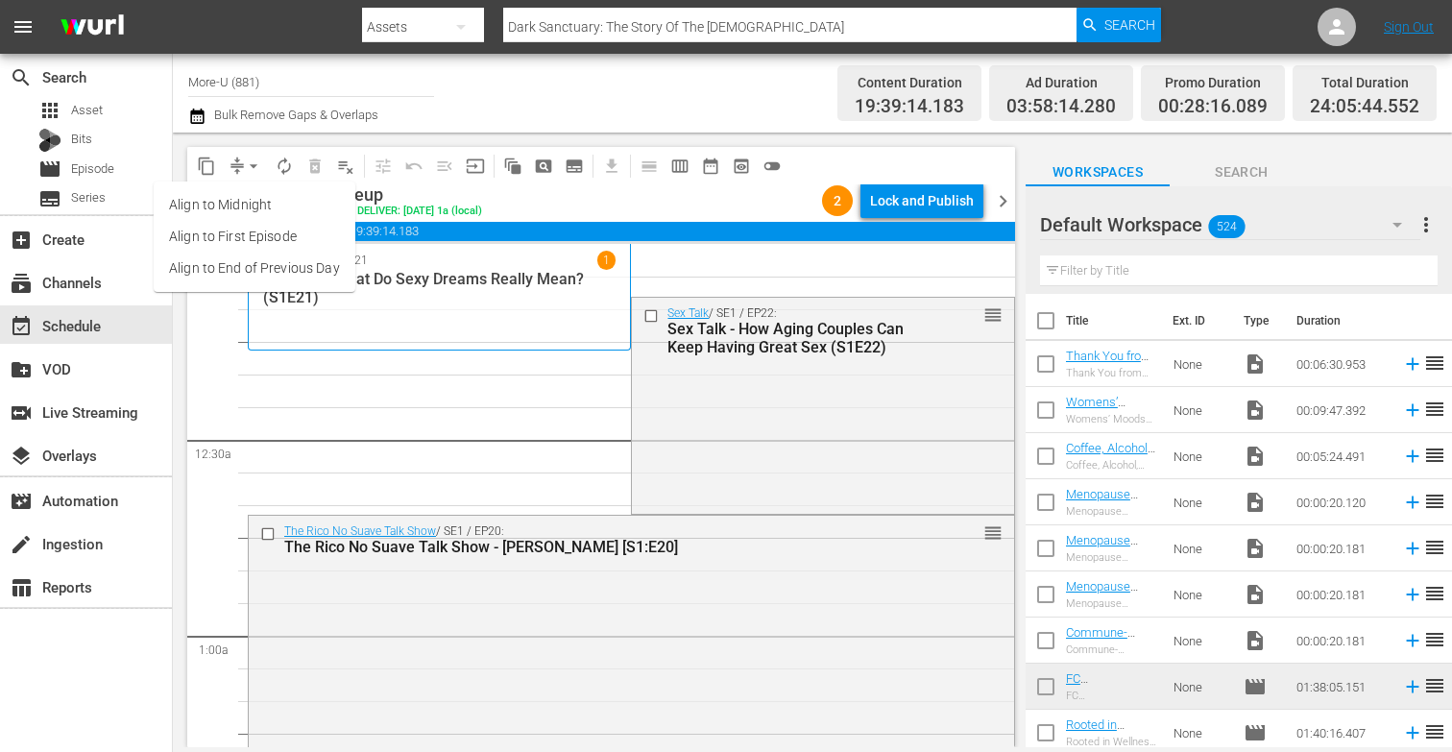
click at [313, 268] on li "Align to End of Previous Day" at bounding box center [255, 268] width 202 height 32
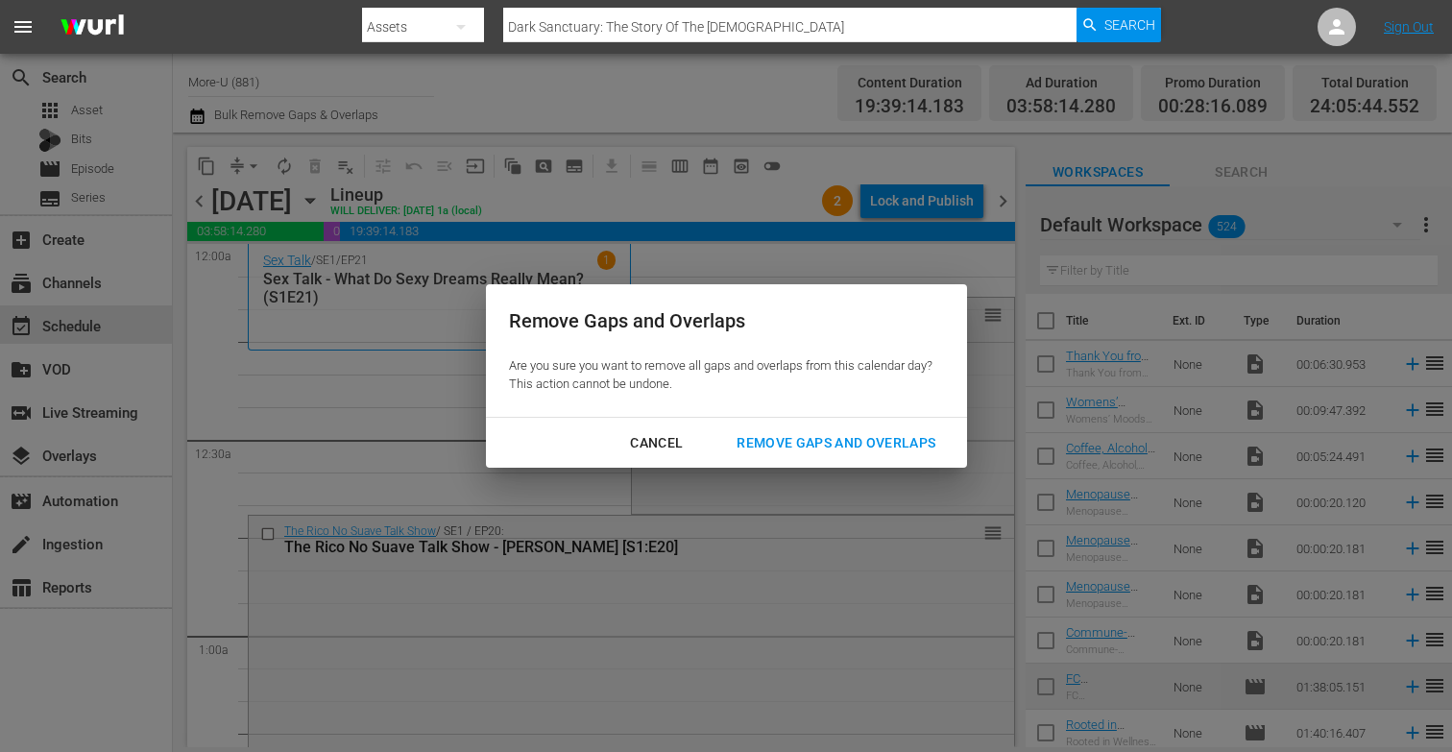
click at [769, 431] on div "Remove Gaps and Overlaps" at bounding box center [835, 443] width 229 height 24
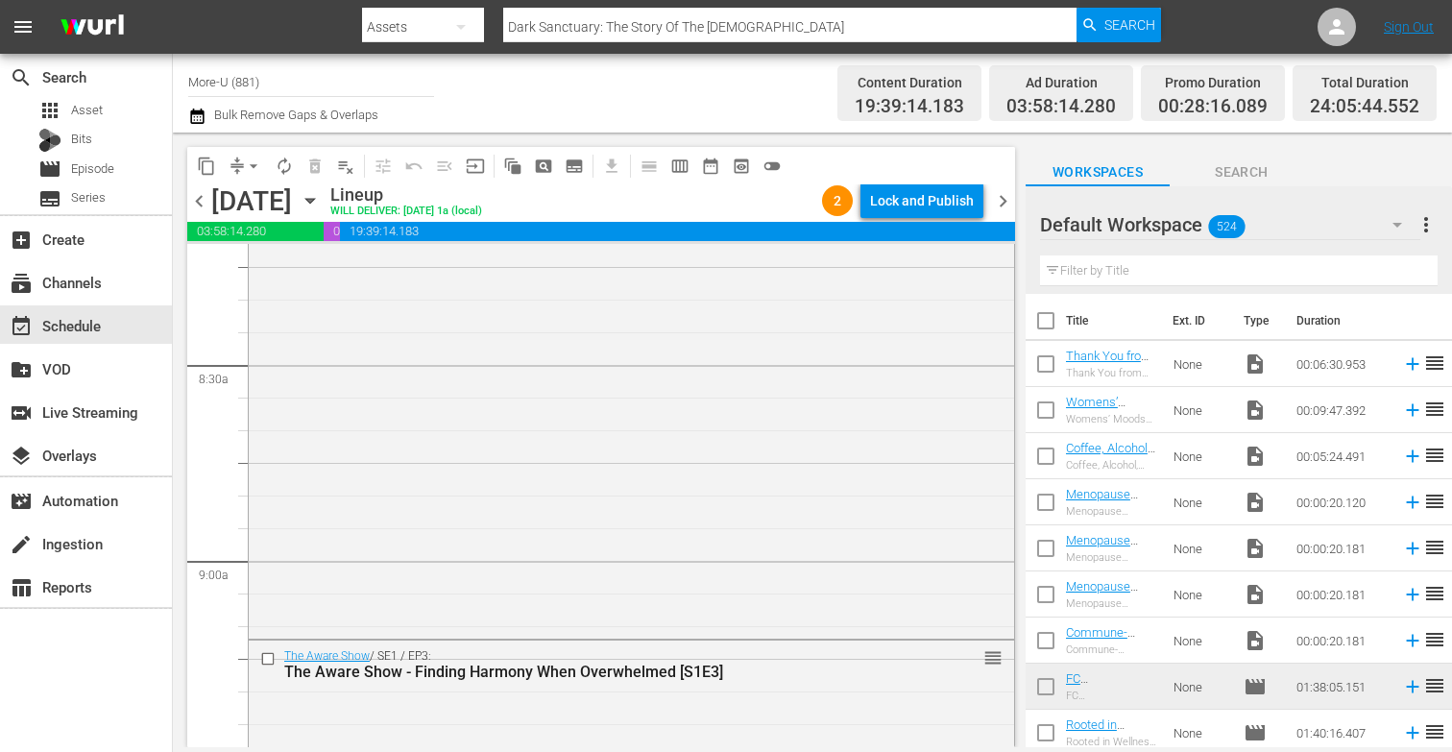
scroll to position [3098, 0]
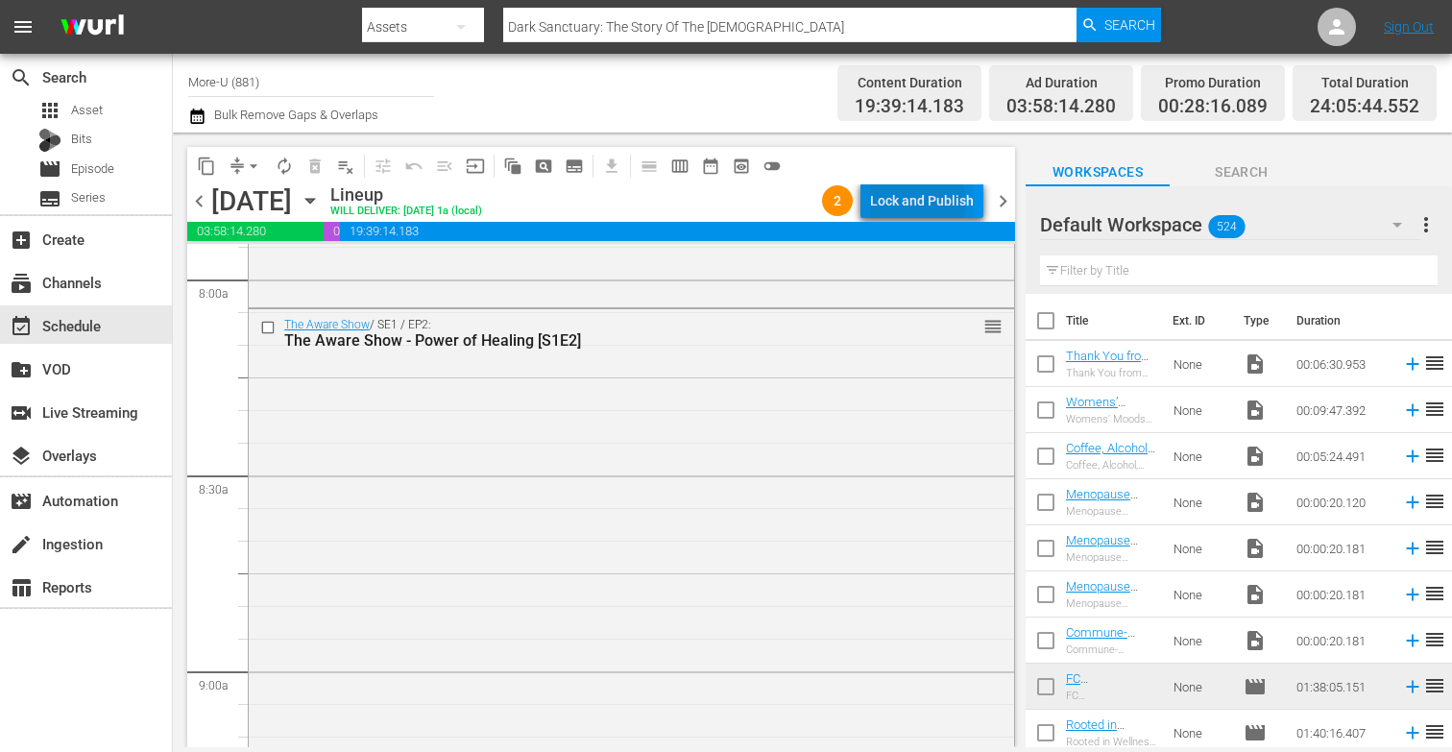
click at [922, 203] on div "Lock and Publish" at bounding box center [922, 200] width 104 height 35
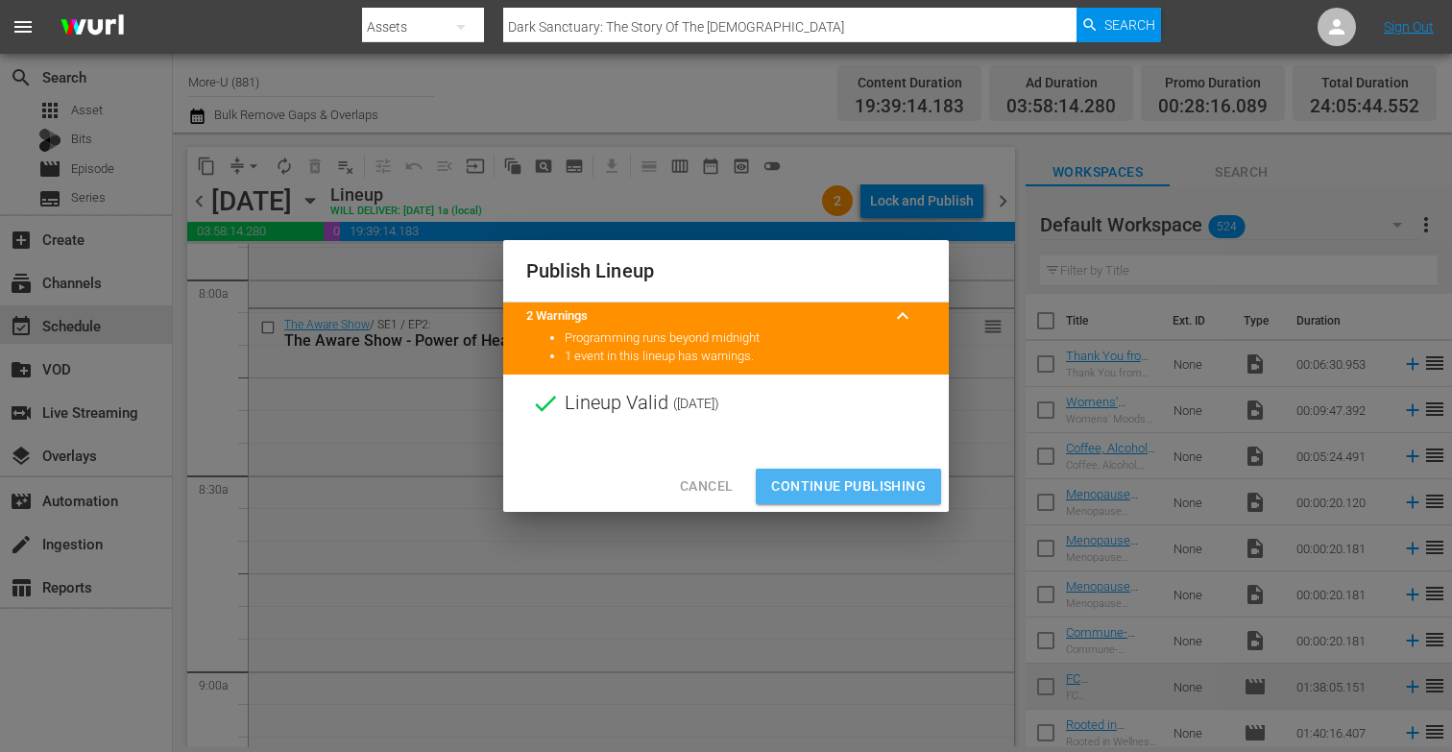
click at [832, 480] on span "Continue Publishing" at bounding box center [848, 486] width 155 height 24
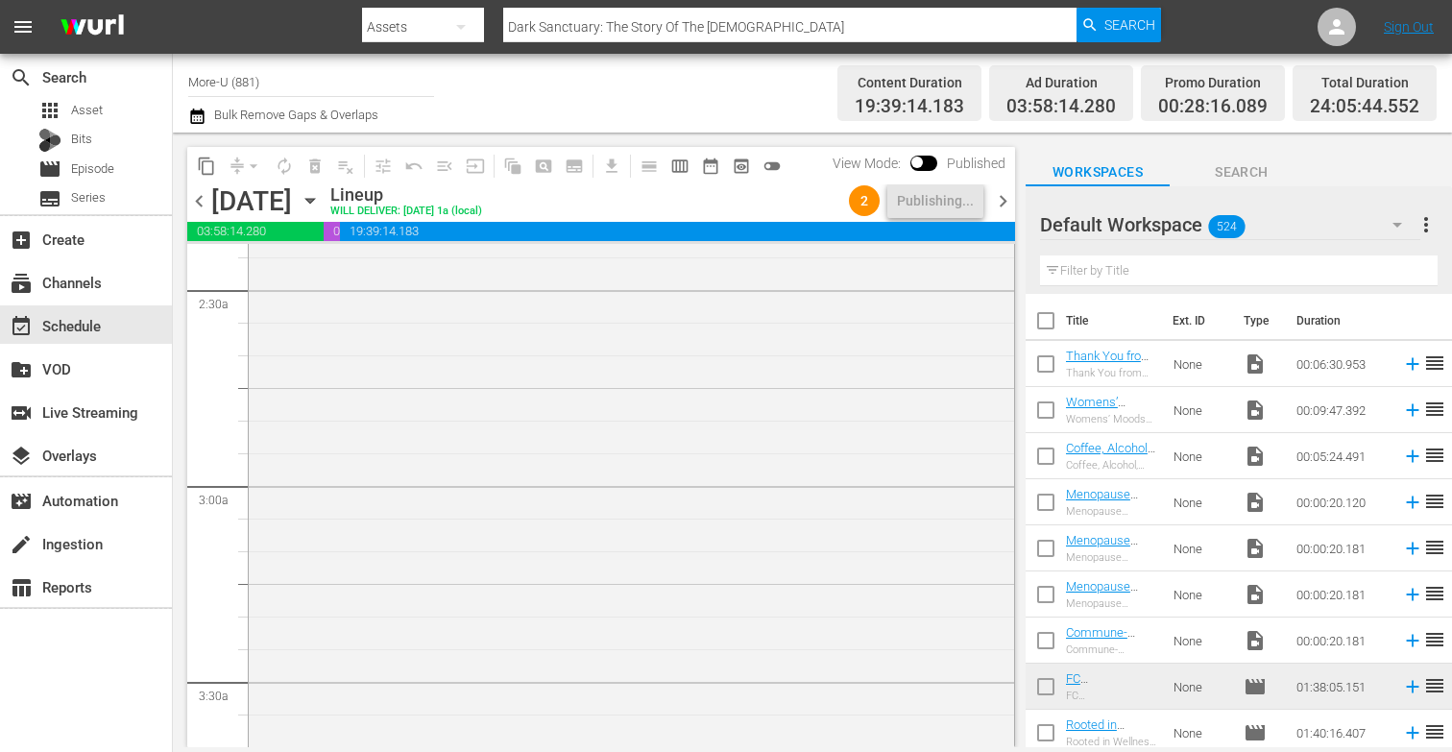
scroll to position [0, 0]
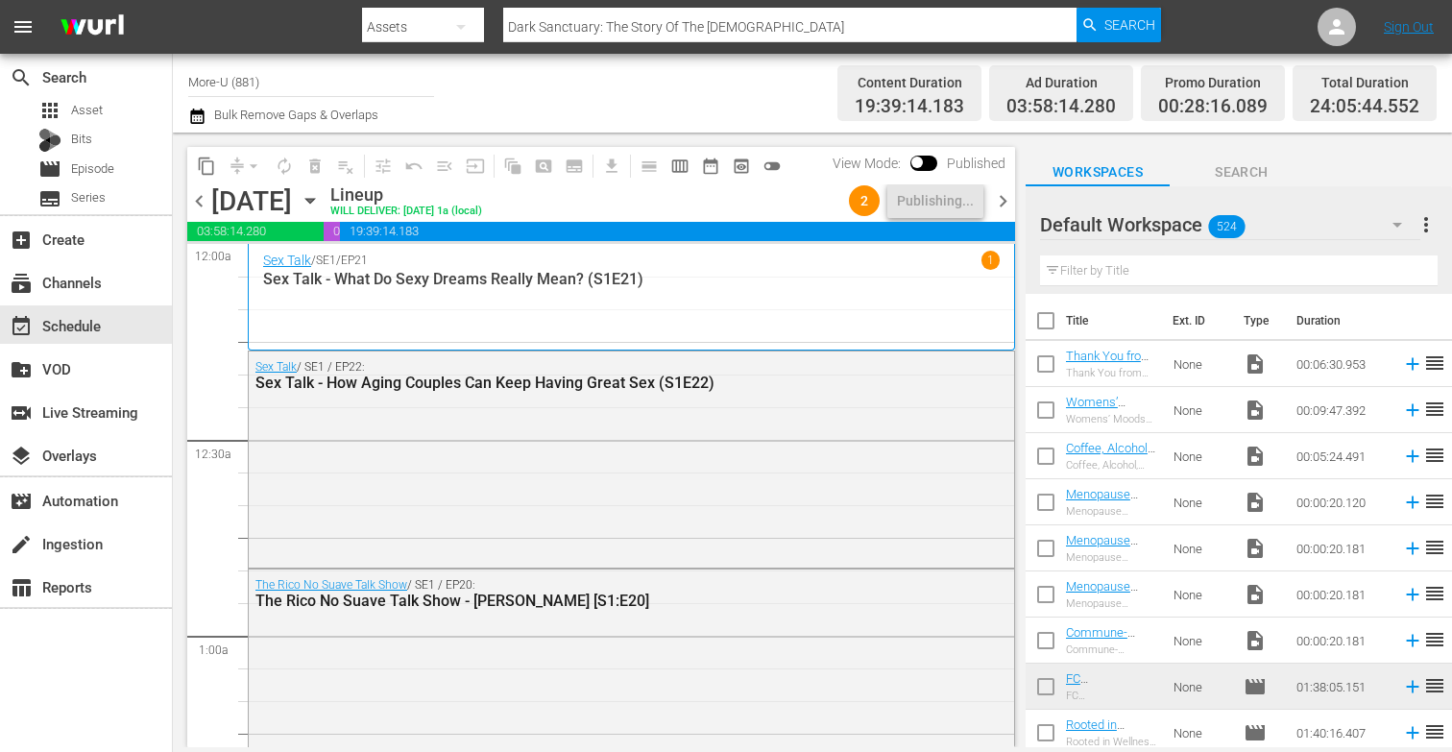
click at [1005, 199] on span "chevron_right" at bounding box center [1003, 201] width 24 height 24
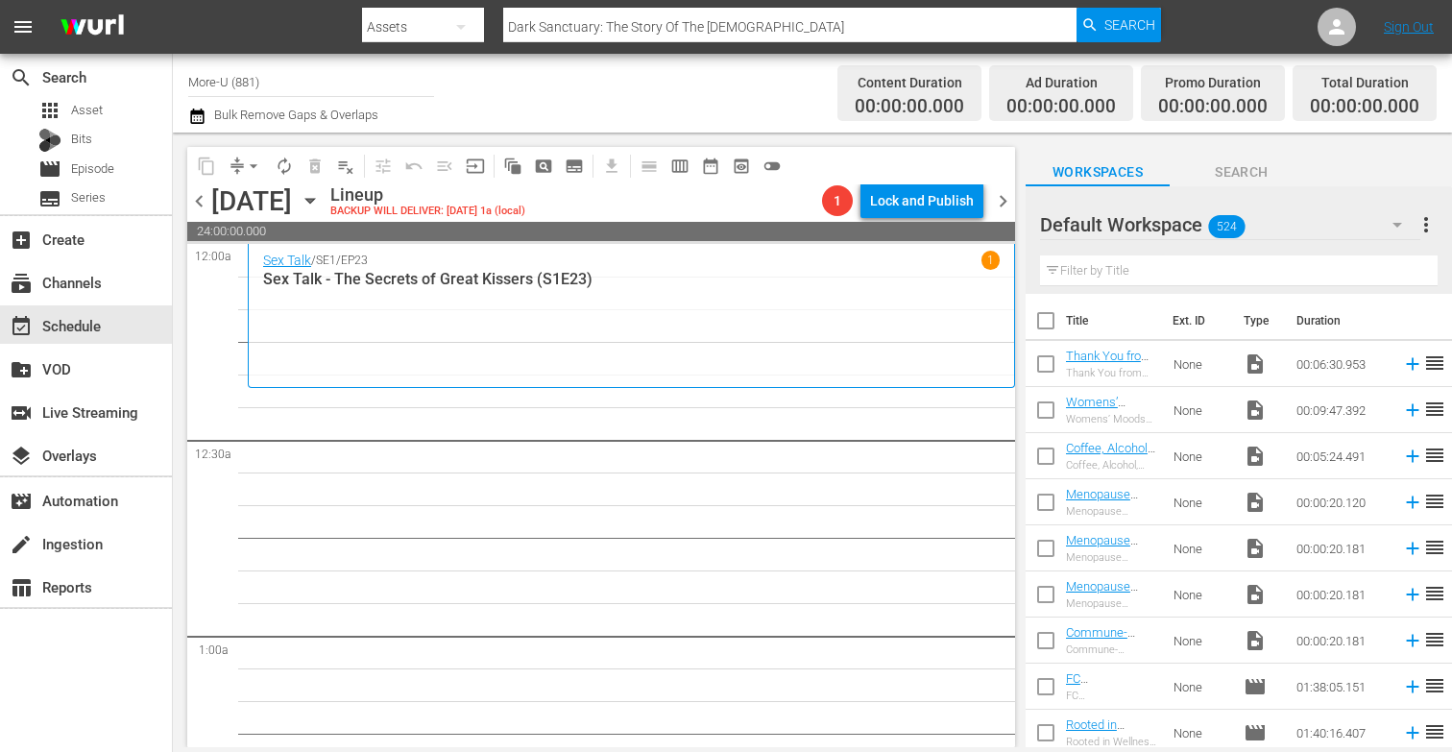
click at [321, 204] on icon "button" at bounding box center [310, 200] width 21 height 21
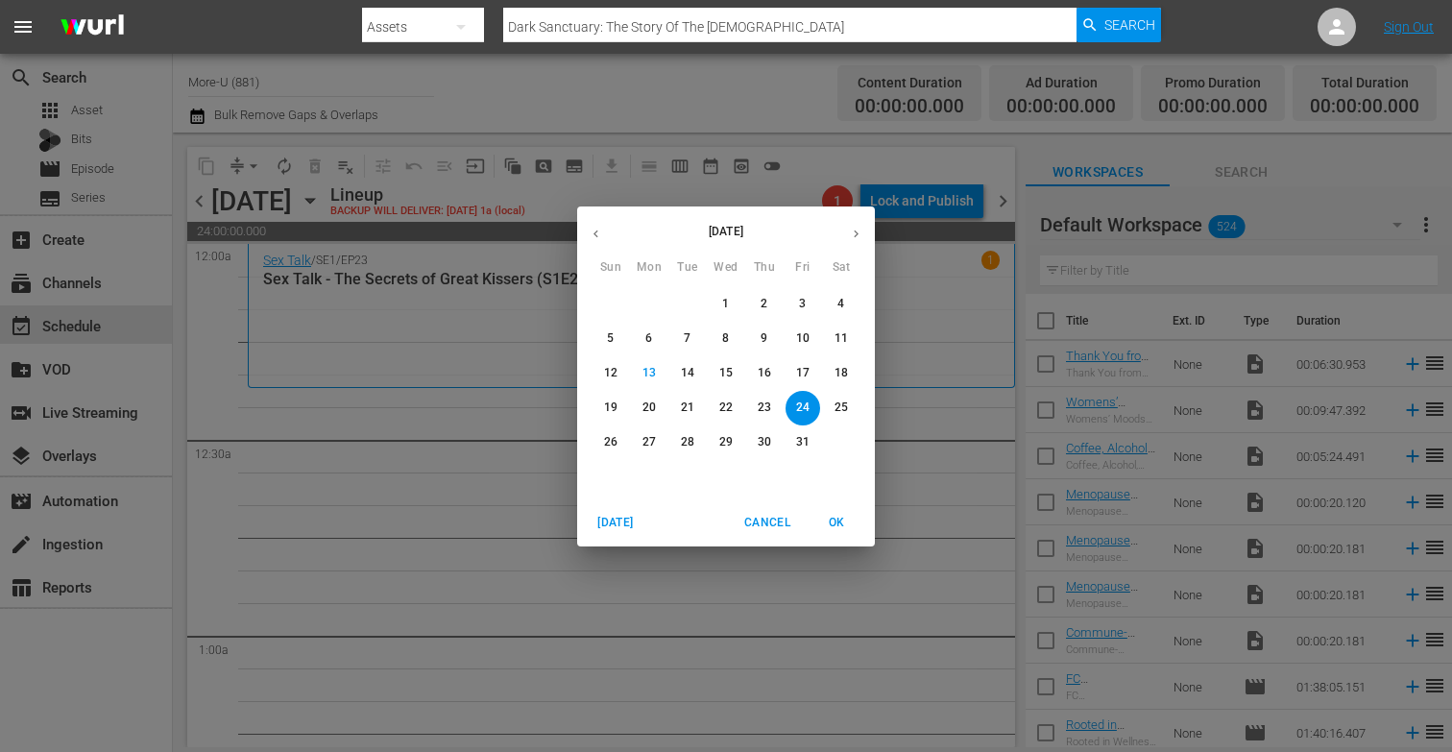
click at [588, 231] on button "button" at bounding box center [595, 233] width 37 height 37
click at [801, 381] on button "19" at bounding box center [802, 373] width 35 height 35
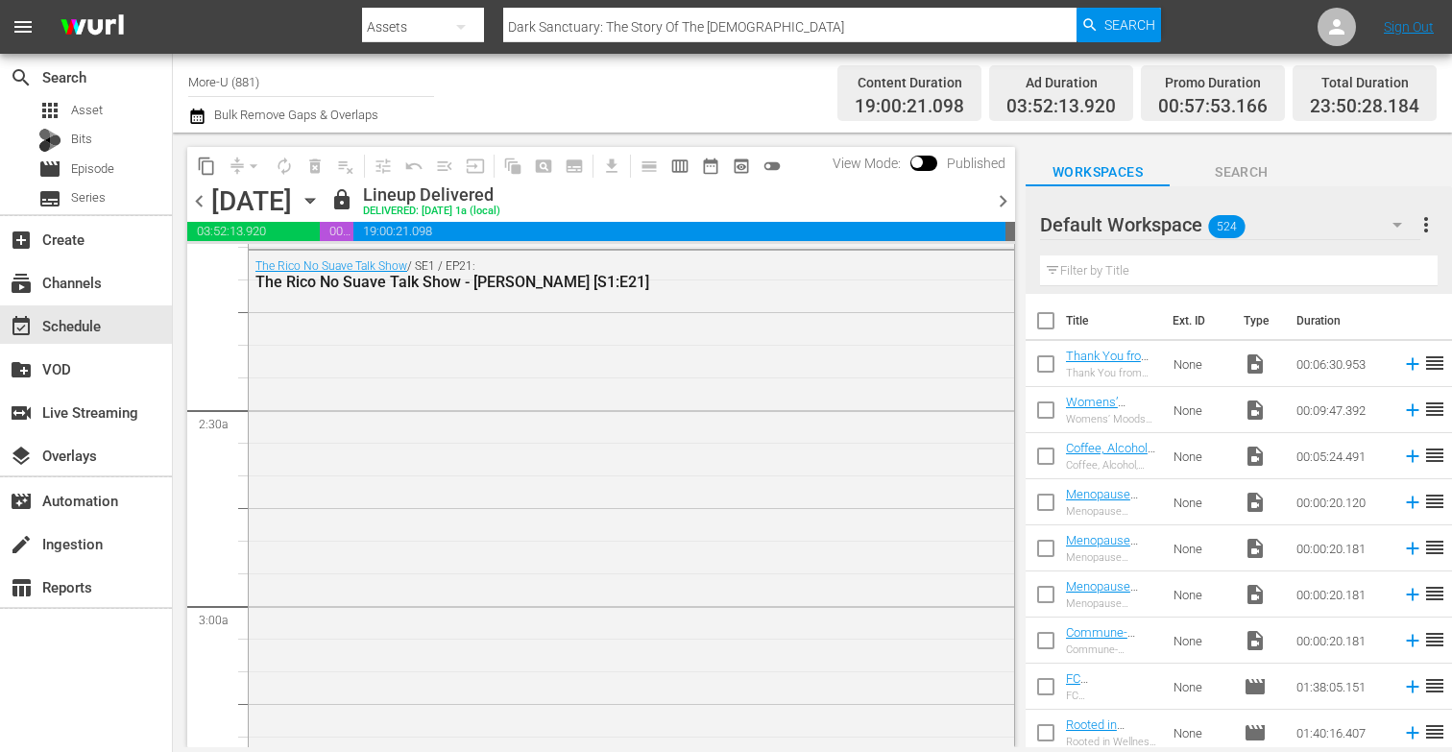
scroll to position [569, 0]
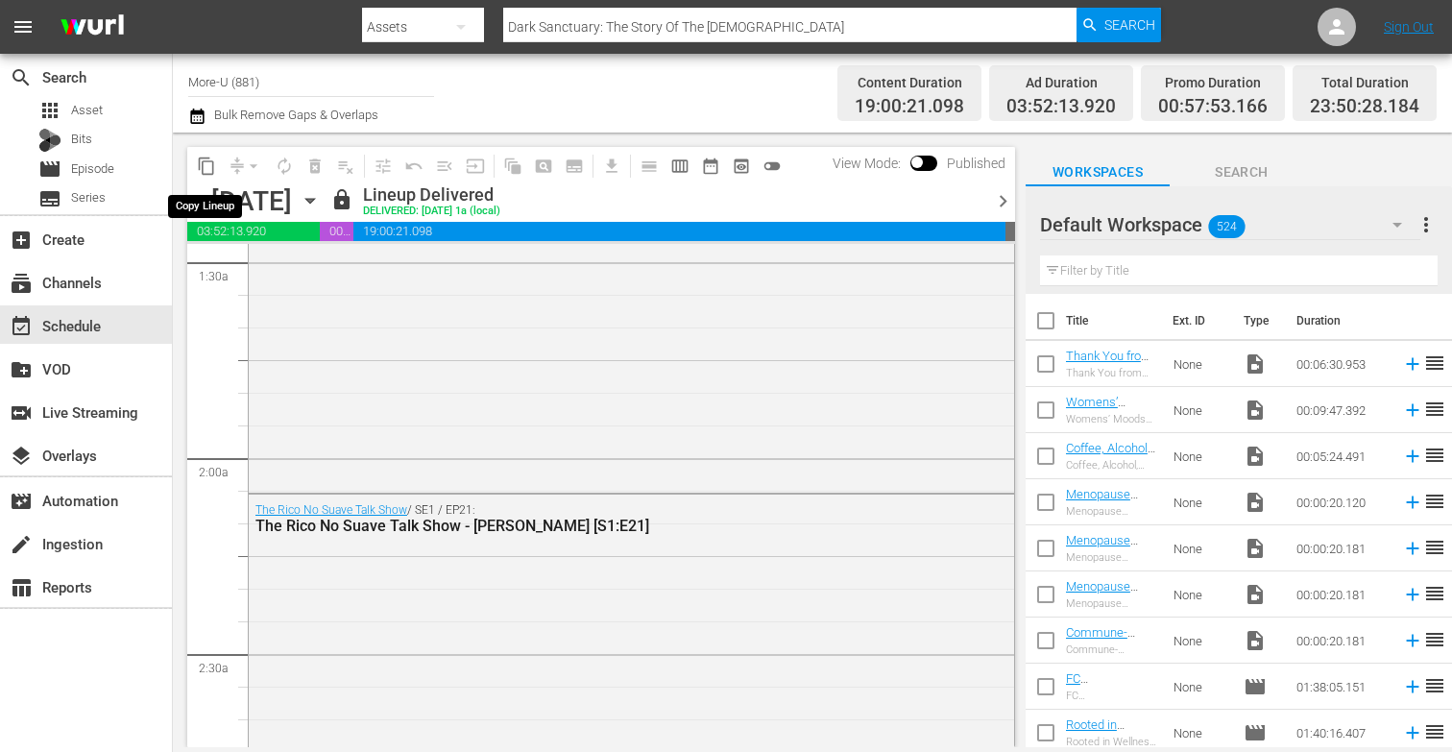
click at [204, 161] on span "content_copy" at bounding box center [206, 165] width 19 height 19
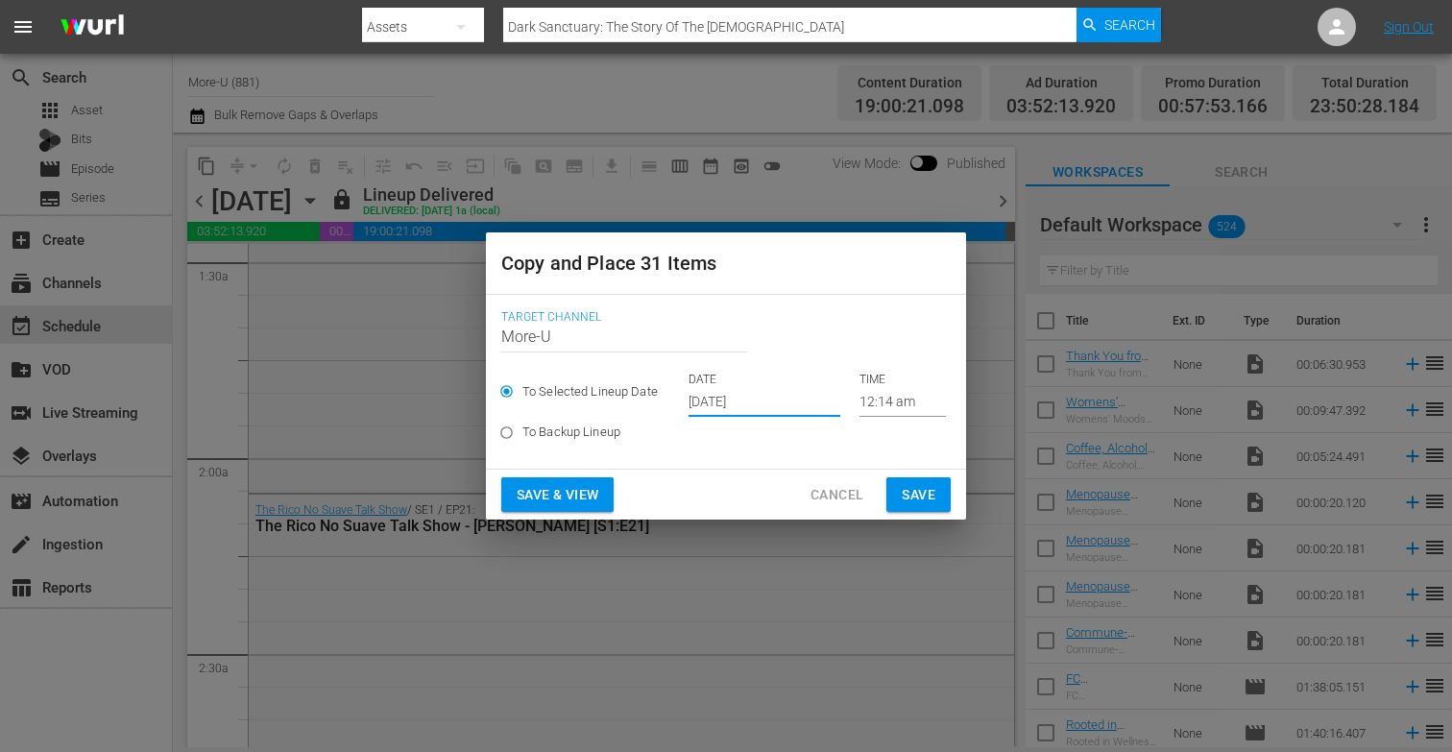
click at [746, 407] on input "[DATE]" at bounding box center [764, 402] width 152 height 29
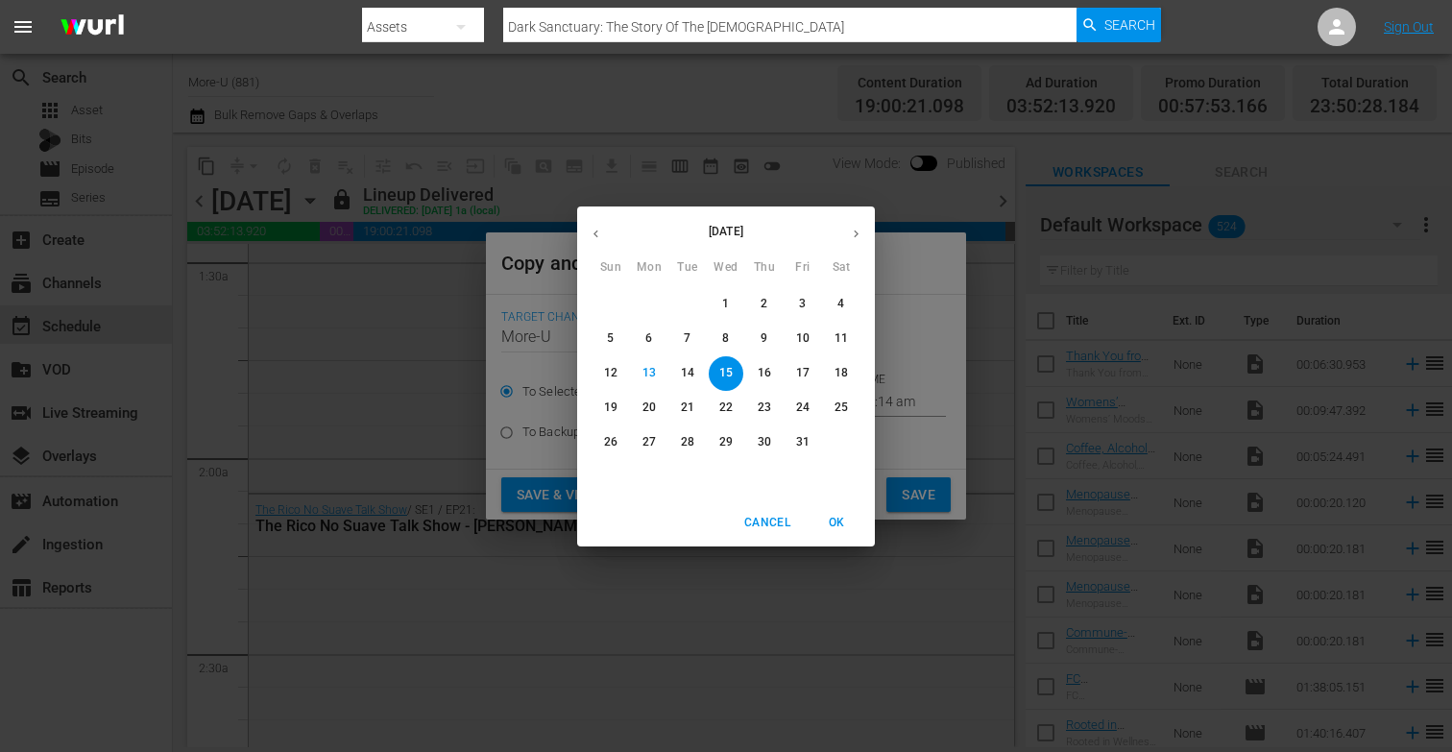
click at [805, 414] on p "24" at bounding box center [802, 407] width 13 height 16
type input "[DATE]"
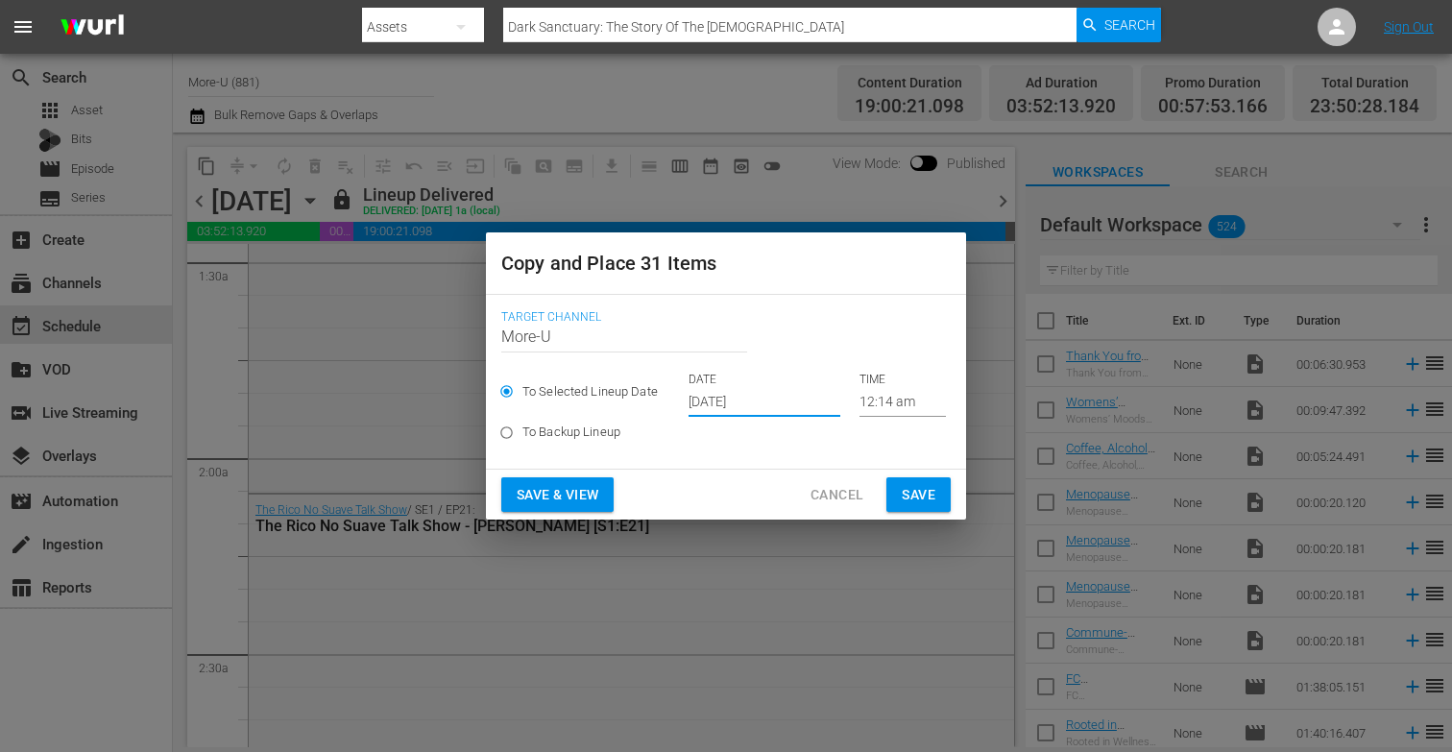
click at [563, 485] on span "Save & View" at bounding box center [557, 495] width 82 height 24
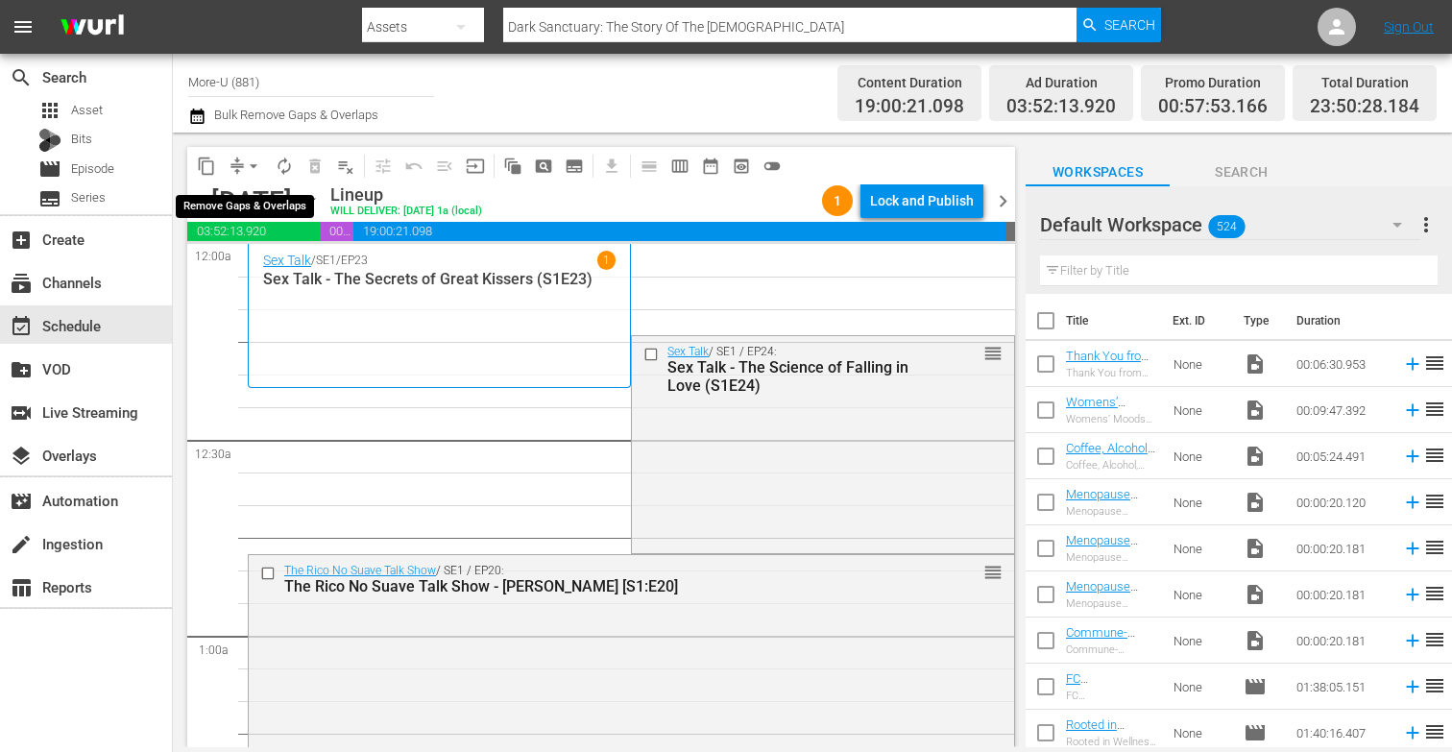
click at [253, 169] on span "arrow_drop_down" at bounding box center [253, 165] width 19 height 19
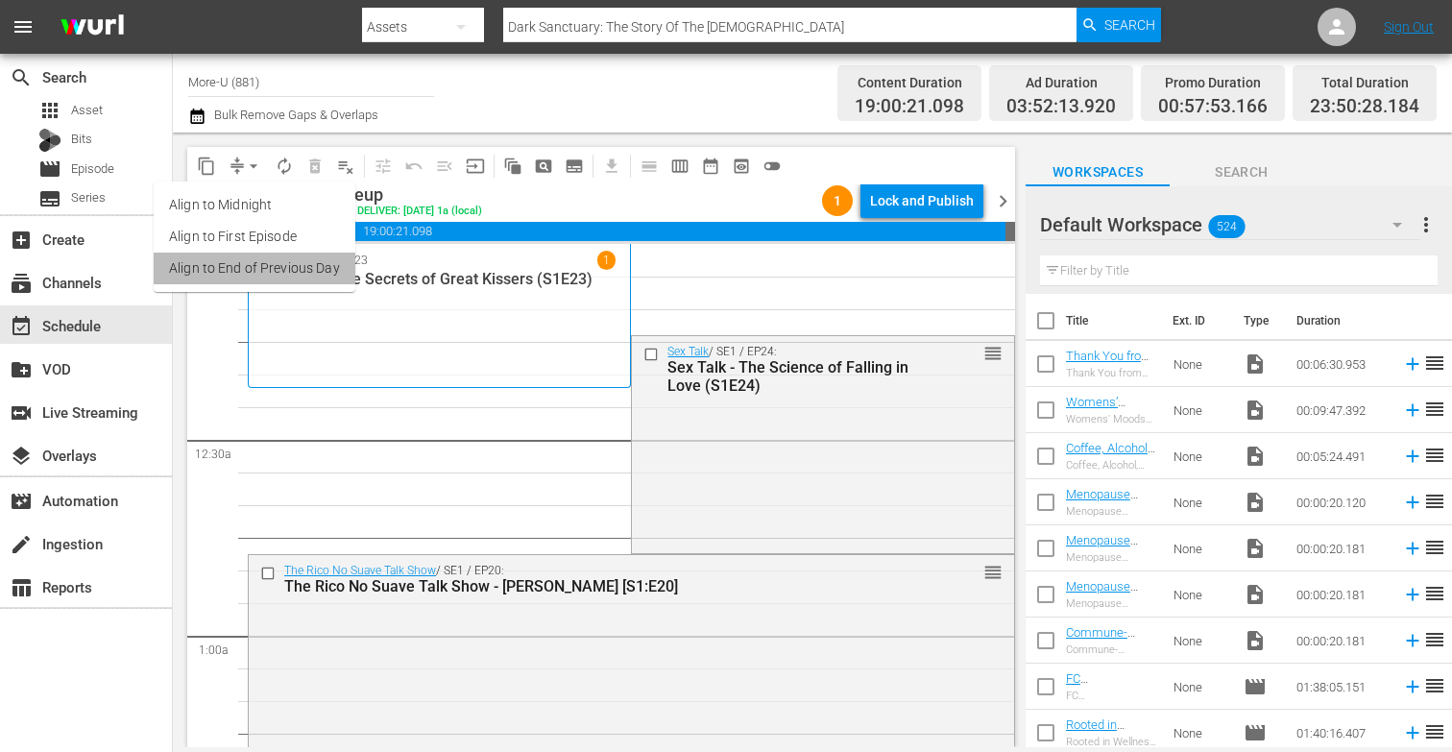
click at [288, 265] on li "Align to End of Previous Day" at bounding box center [255, 268] width 202 height 32
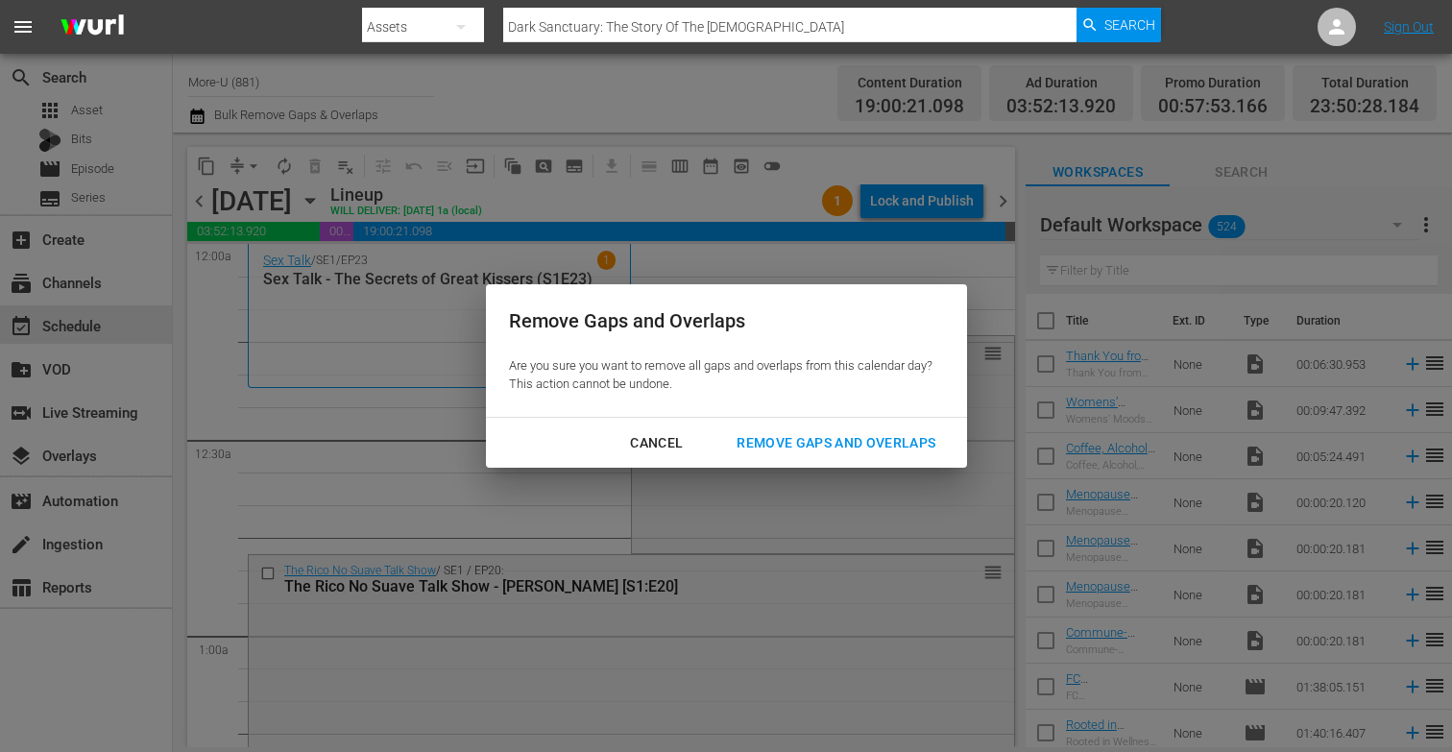
click at [843, 440] on div "Remove Gaps and Overlaps" at bounding box center [835, 443] width 229 height 24
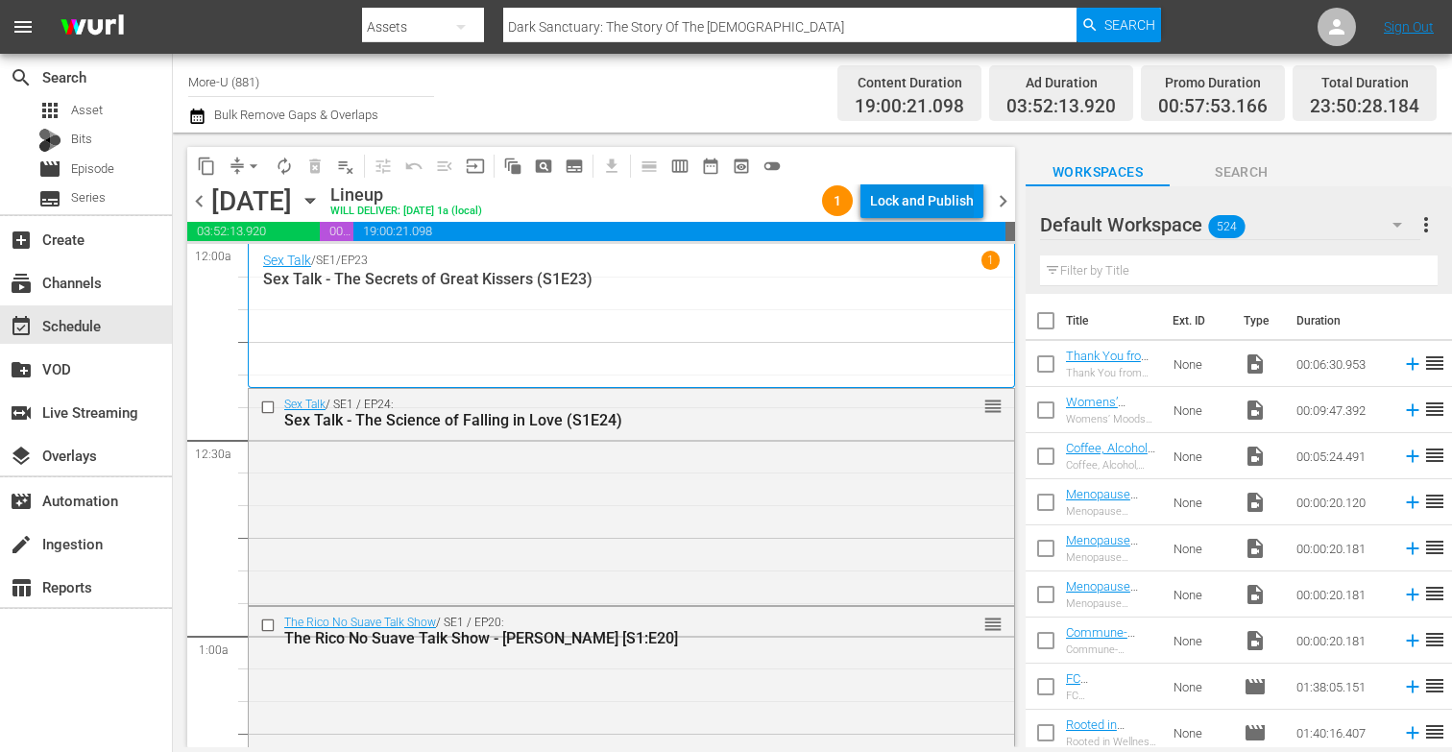
click at [906, 191] on div "Lock and Publish" at bounding box center [922, 200] width 104 height 35
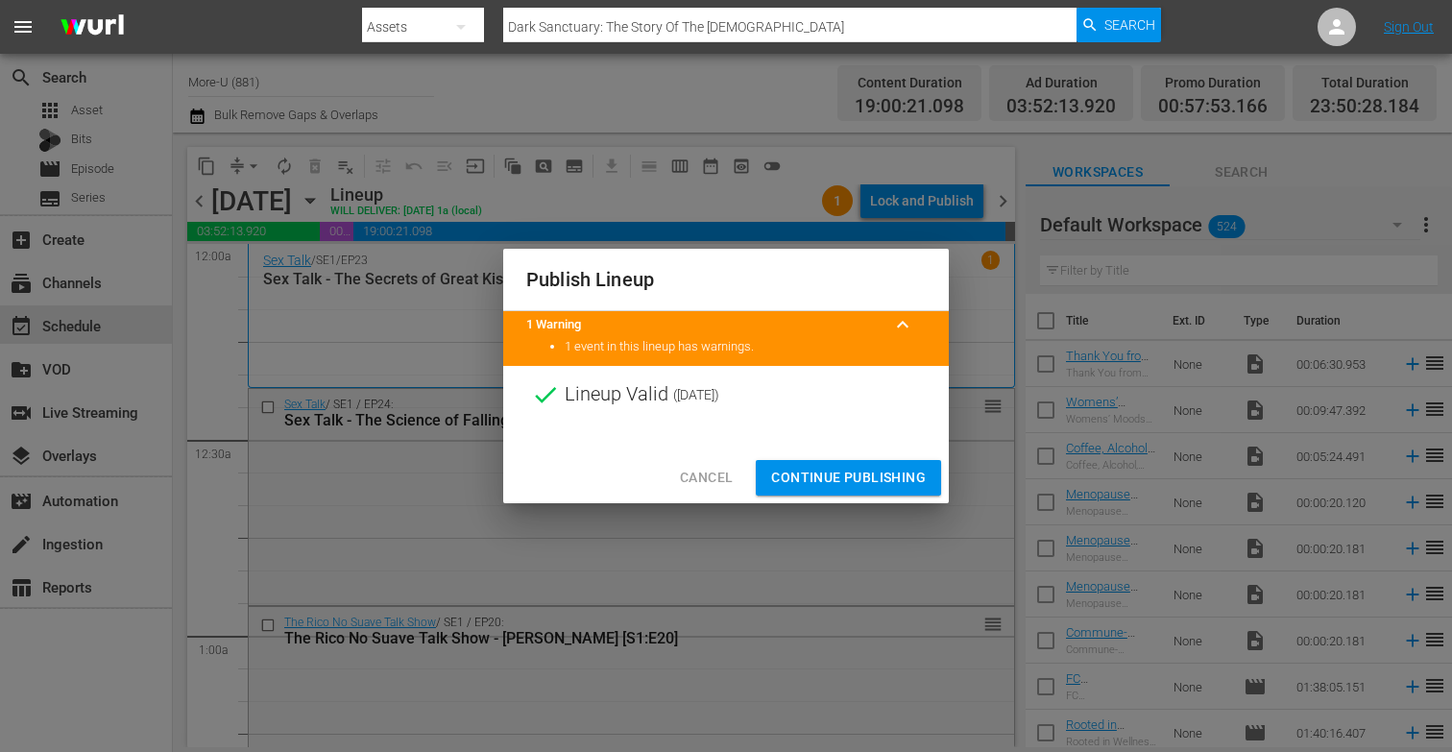
click at [869, 474] on span "Continue Publishing" at bounding box center [848, 478] width 155 height 24
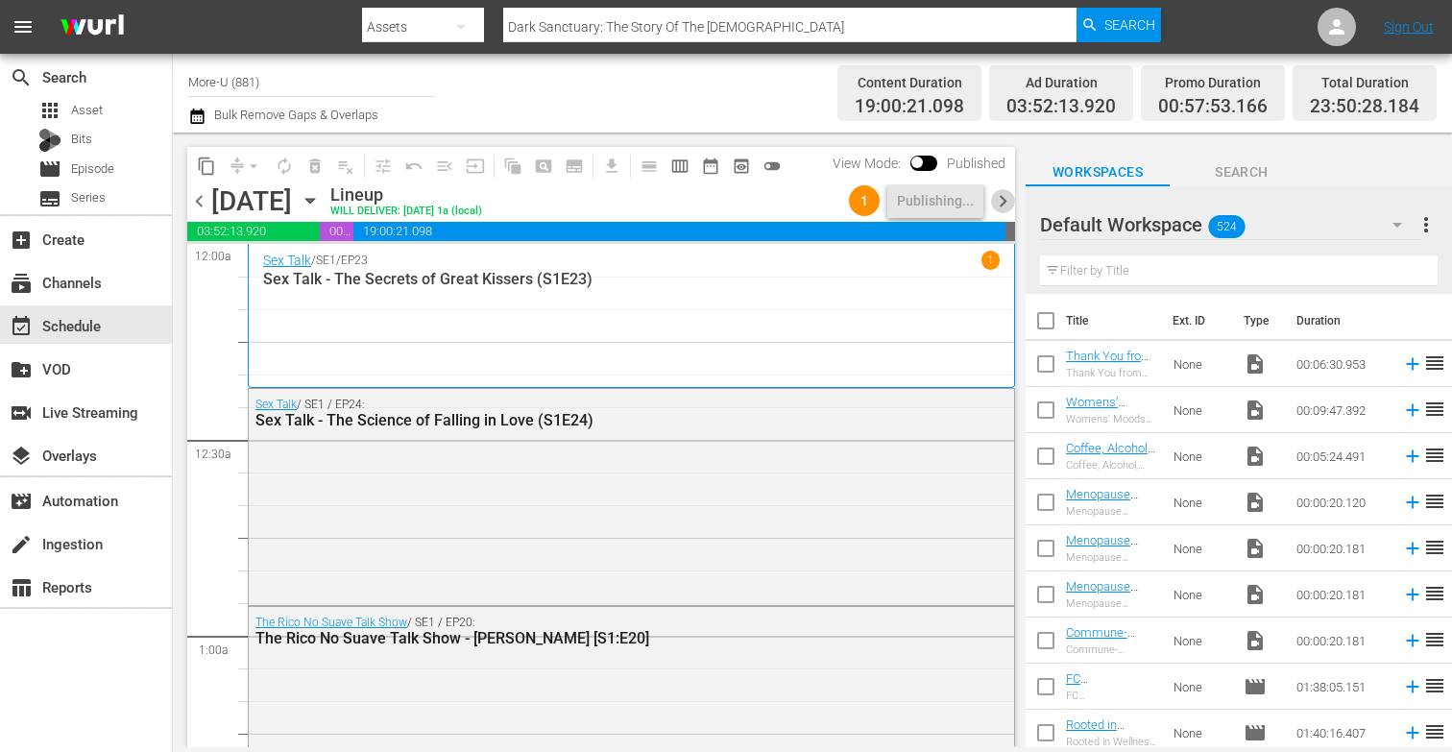
click at [1004, 204] on span "chevron_right" at bounding box center [1003, 201] width 24 height 24
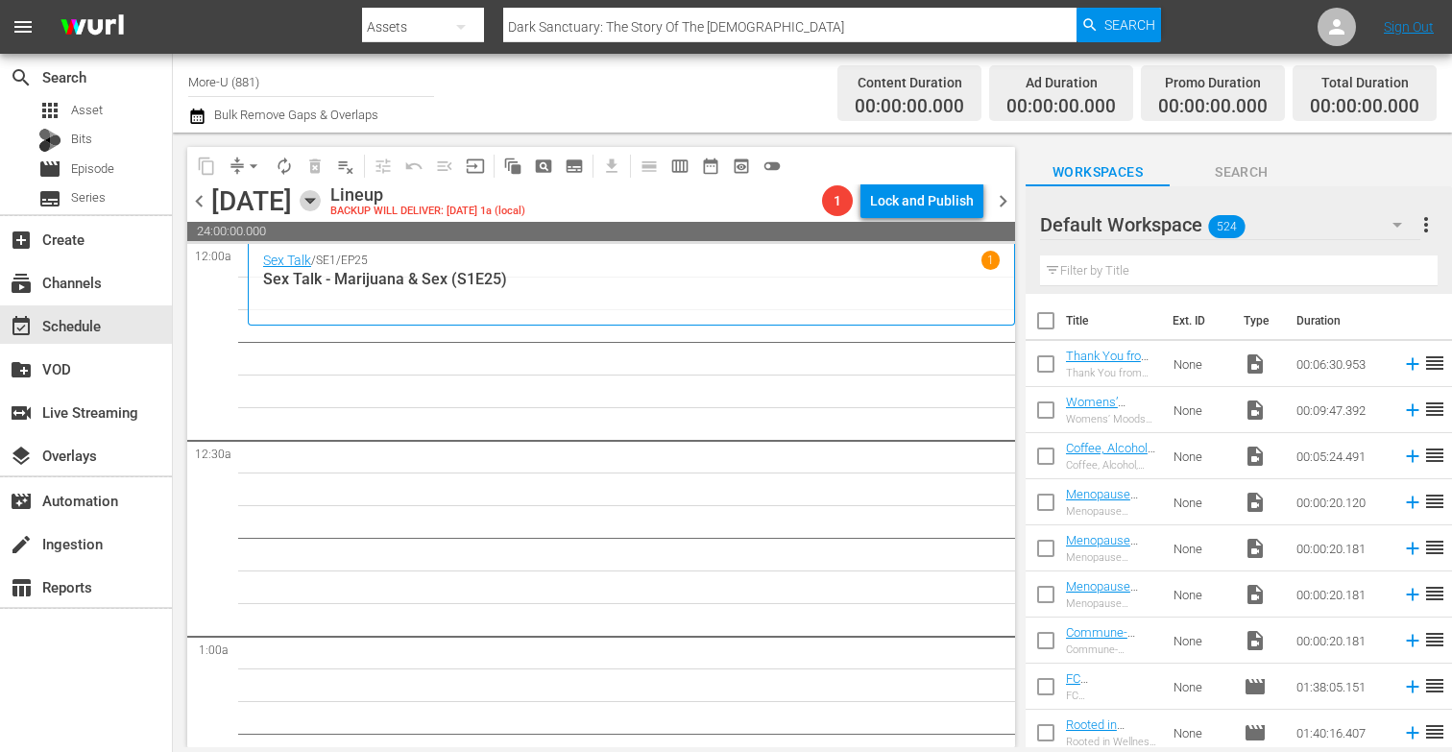
click at [321, 195] on icon "button" at bounding box center [310, 200] width 21 height 21
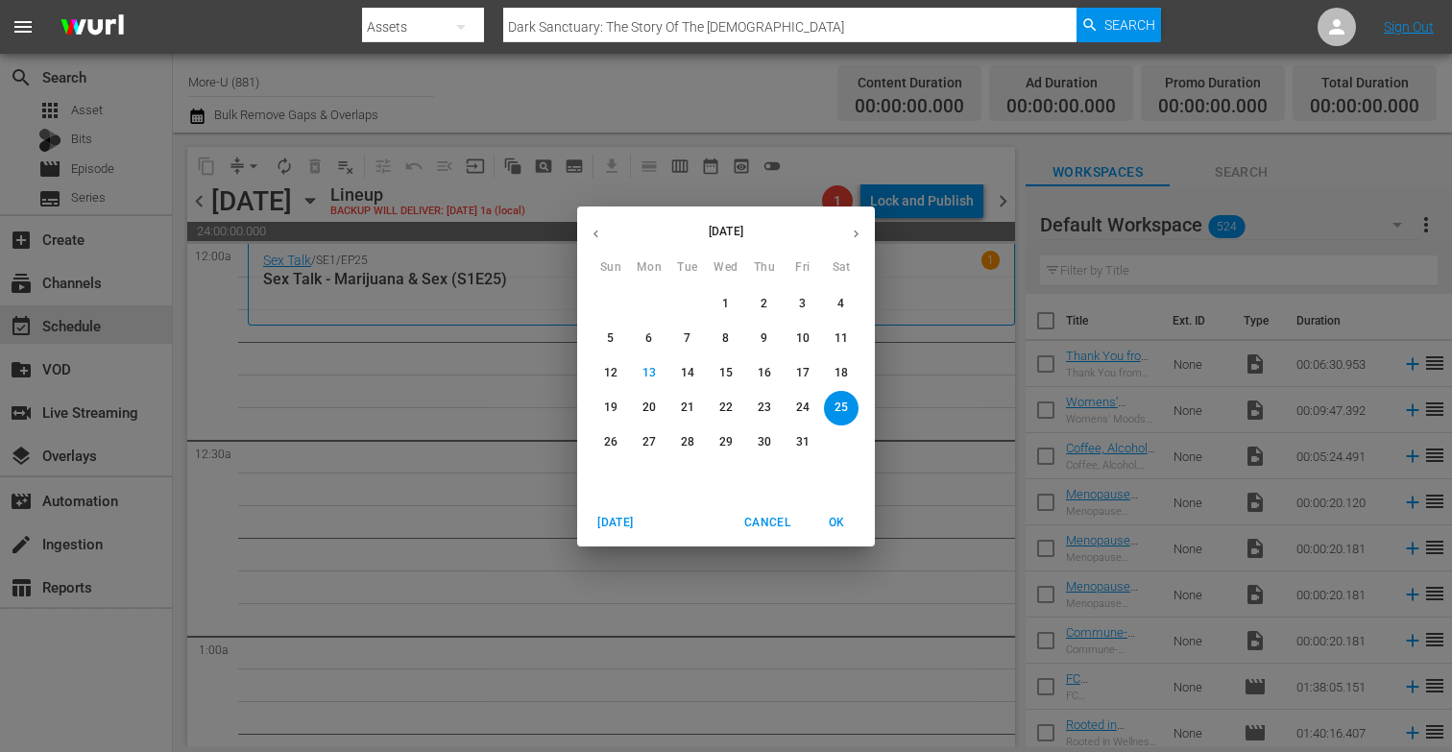
click at [473, 393] on div "[DATE] Sun Mon Tue Wed Thu Fri Sat 28 29 30 1 2 3 4 5 6 7 8 9 10 11 12 13 14 15…" at bounding box center [726, 376] width 1452 height 752
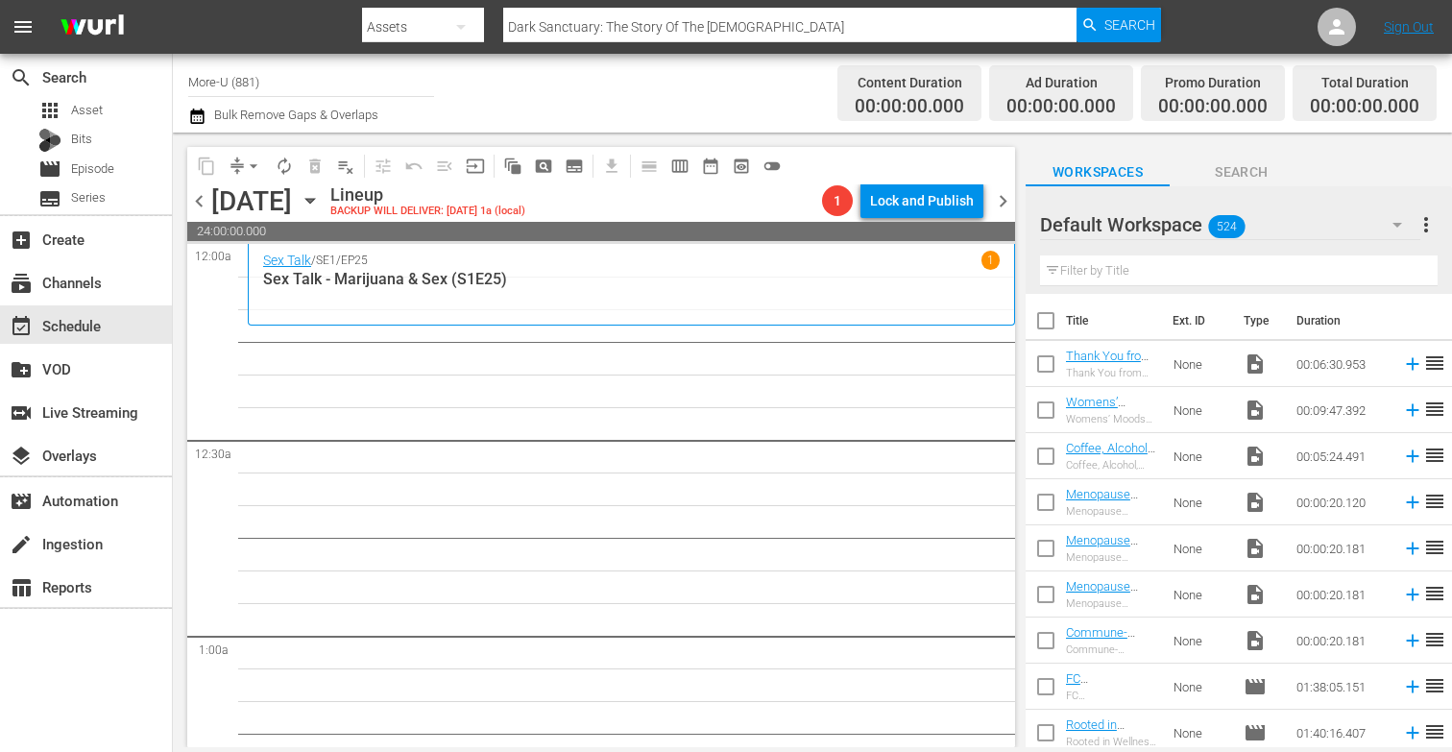
click at [321, 201] on icon "button" at bounding box center [310, 200] width 21 height 21
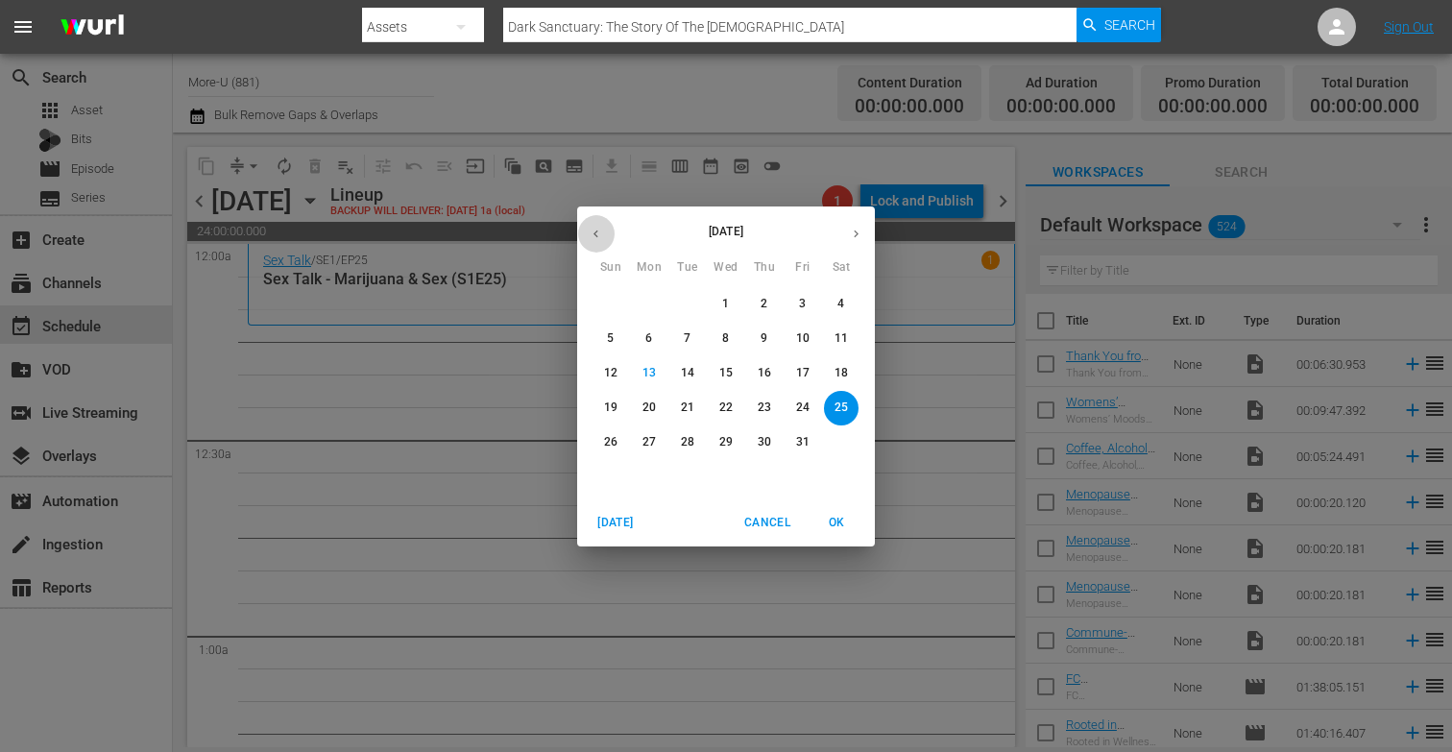
click at [601, 228] on icon "button" at bounding box center [595, 234] width 14 height 14
click at [837, 372] on p "20" at bounding box center [840, 373] width 13 height 16
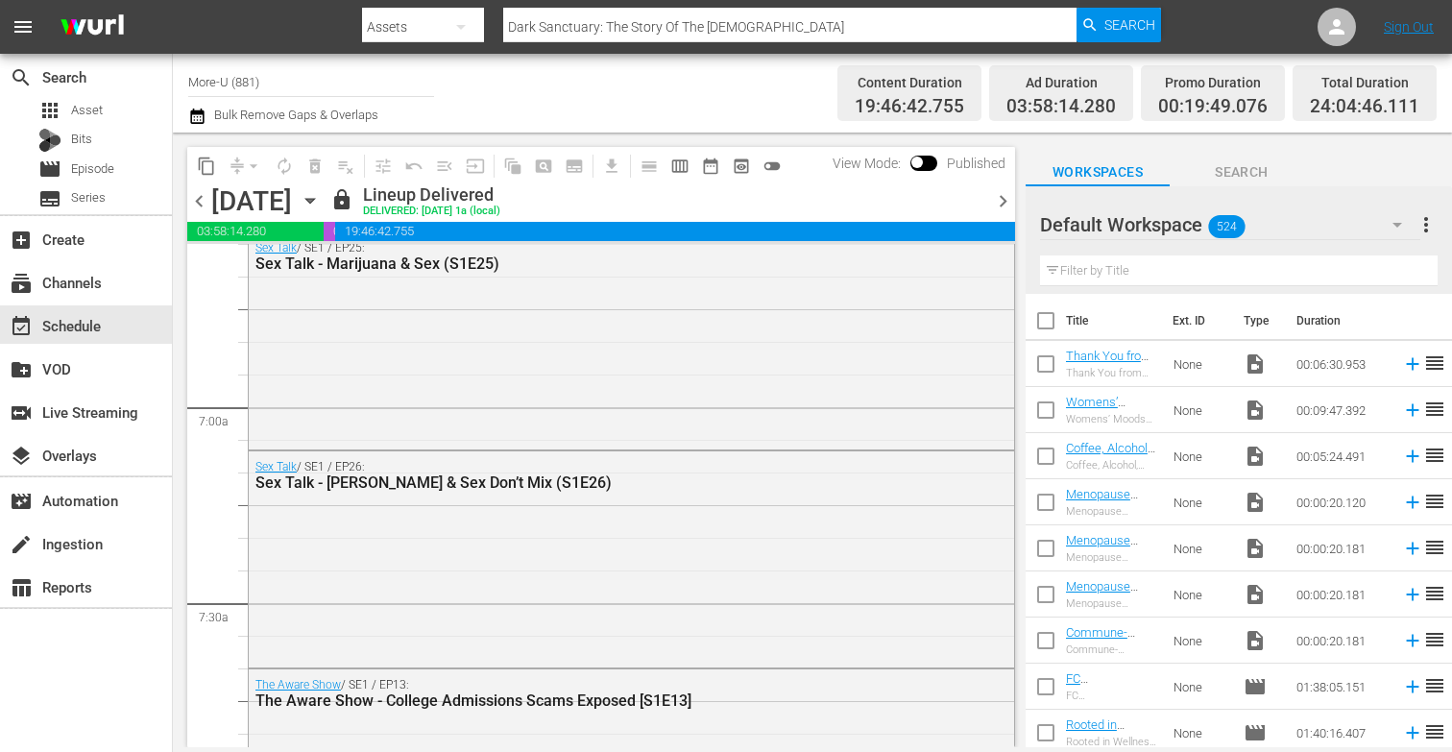
scroll to position [2584, 0]
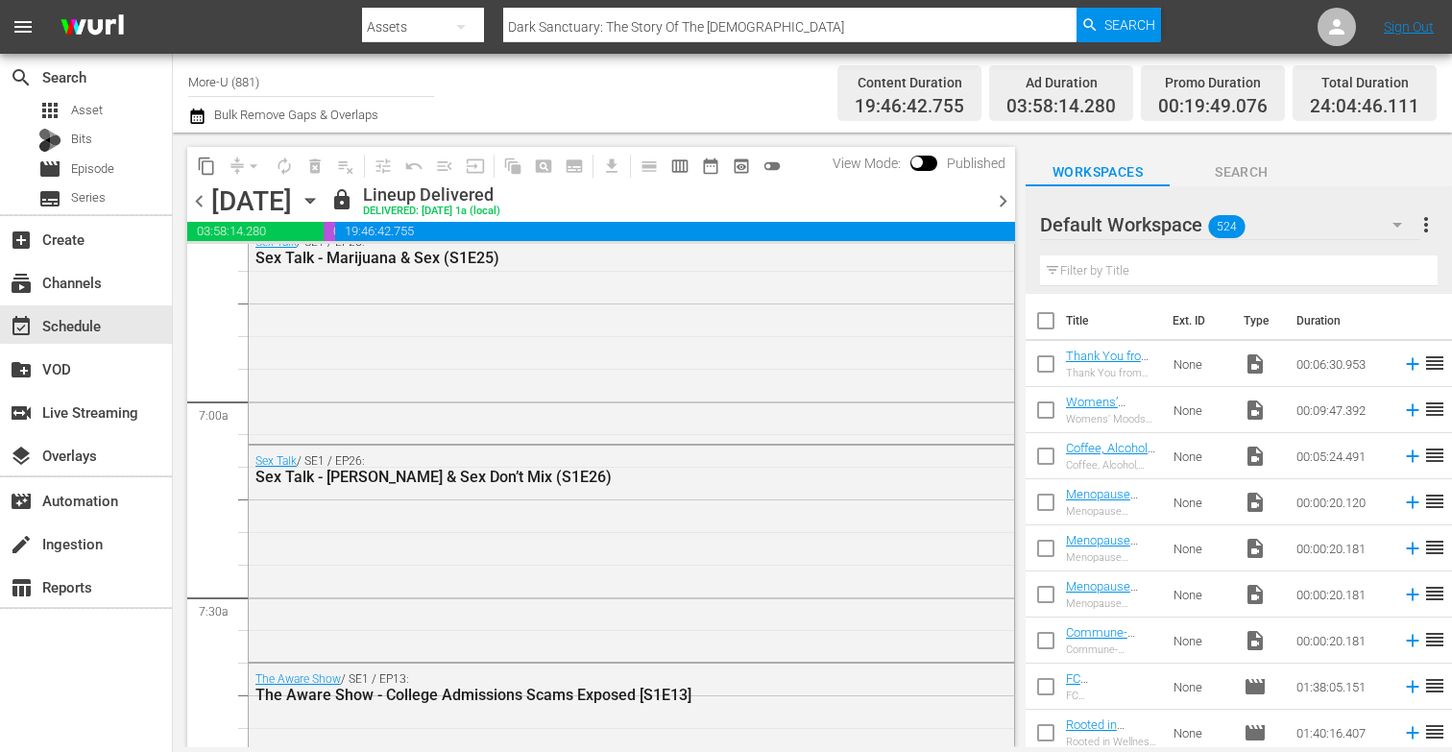
click at [210, 165] on span "content_copy" at bounding box center [206, 165] width 19 height 19
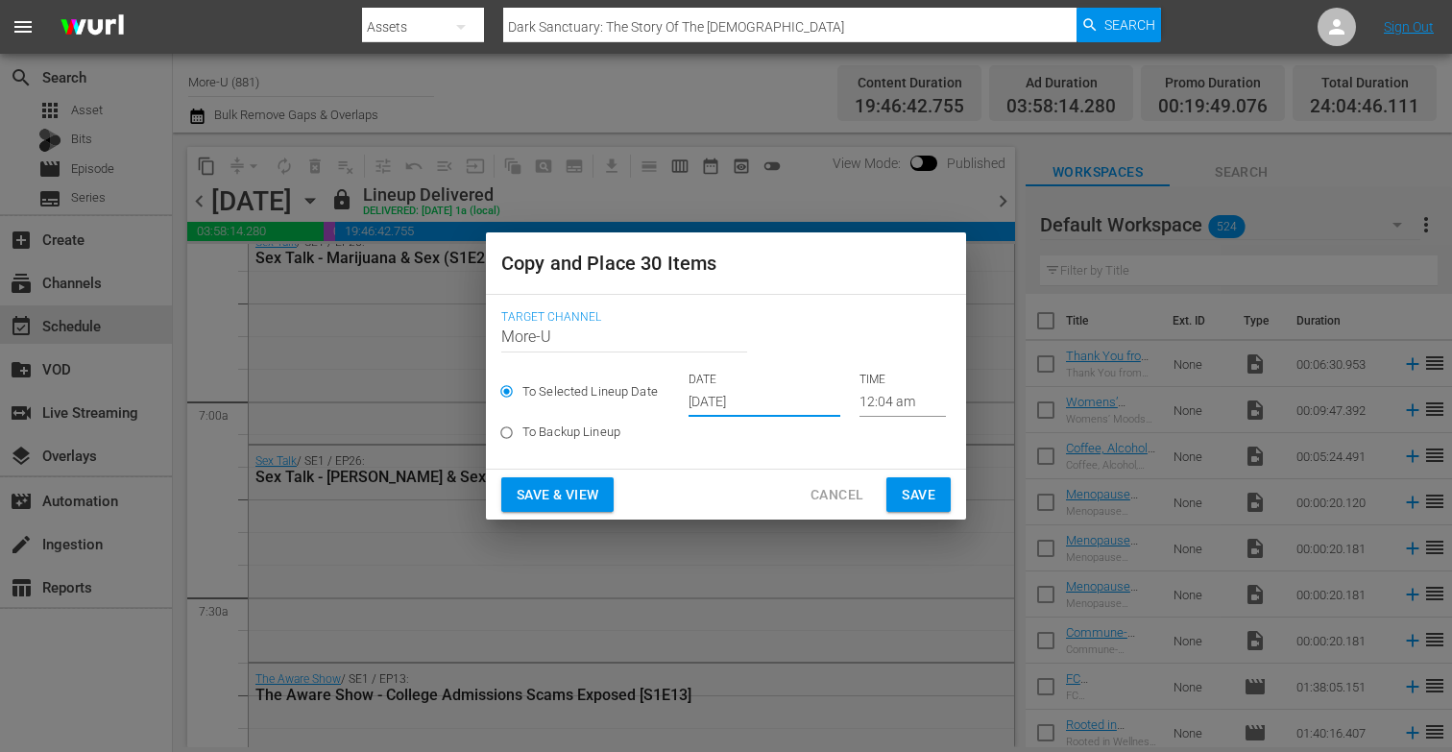
click at [743, 401] on input "[DATE]" at bounding box center [764, 402] width 152 height 29
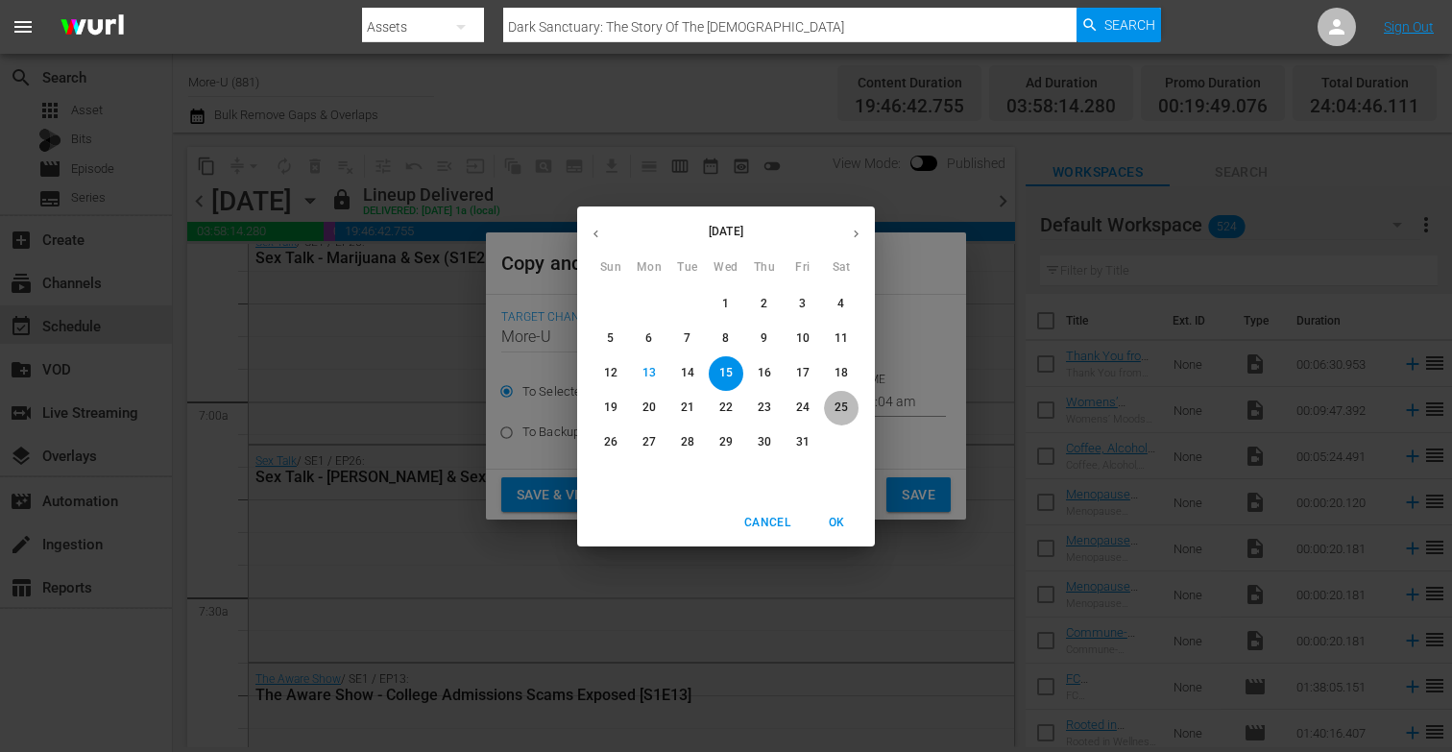
click at [835, 410] on p "25" at bounding box center [840, 407] width 13 height 16
type input "[DATE]"
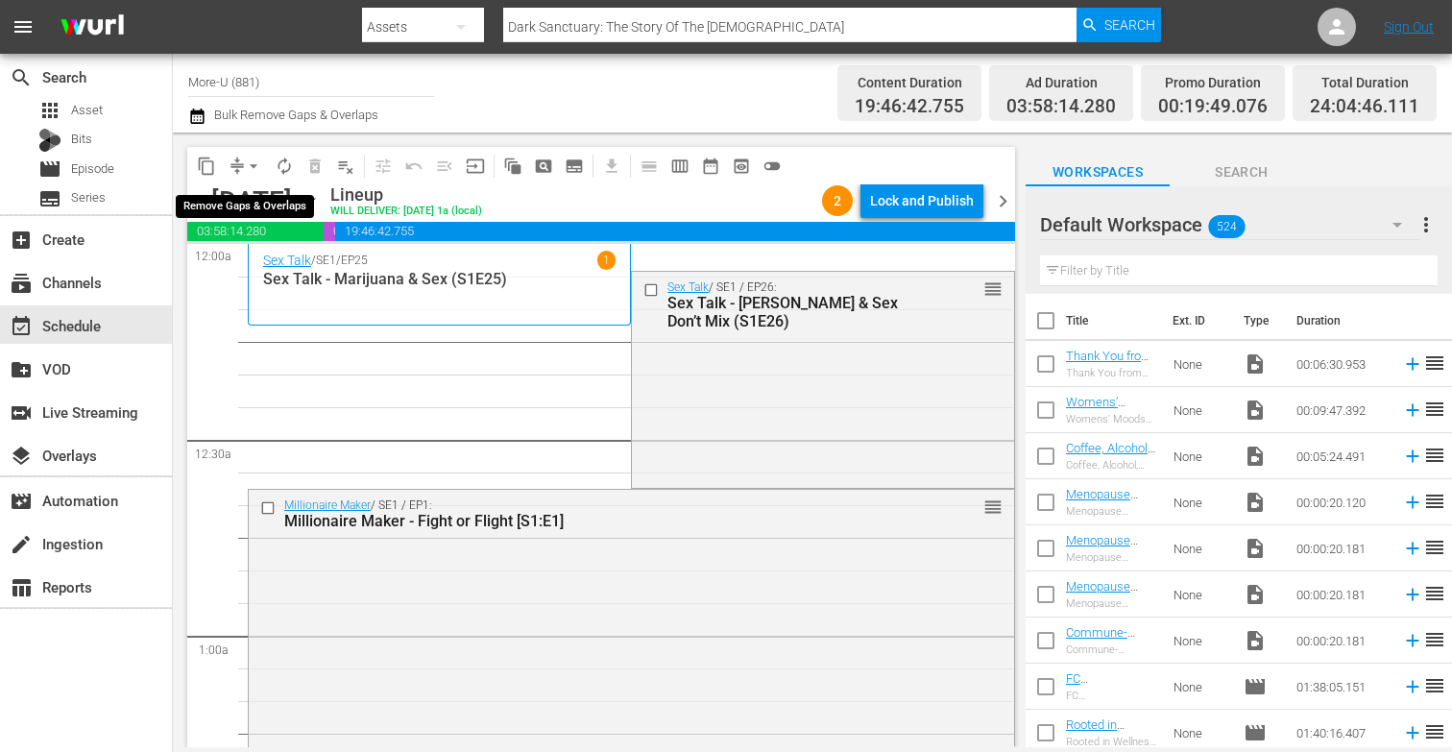
click at [255, 164] on span "arrow_drop_down" at bounding box center [253, 165] width 19 height 19
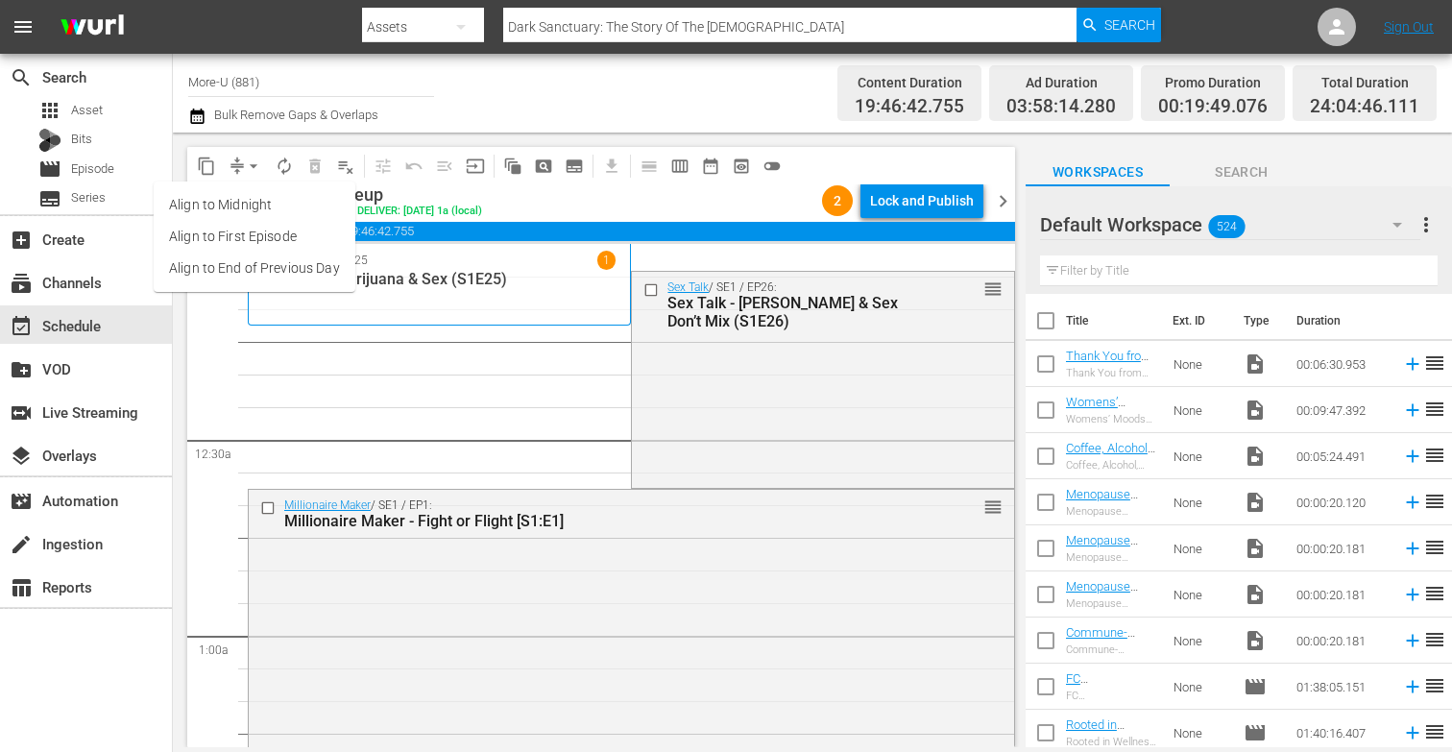
click at [264, 273] on li "Align to End of Previous Day" at bounding box center [255, 268] width 202 height 32
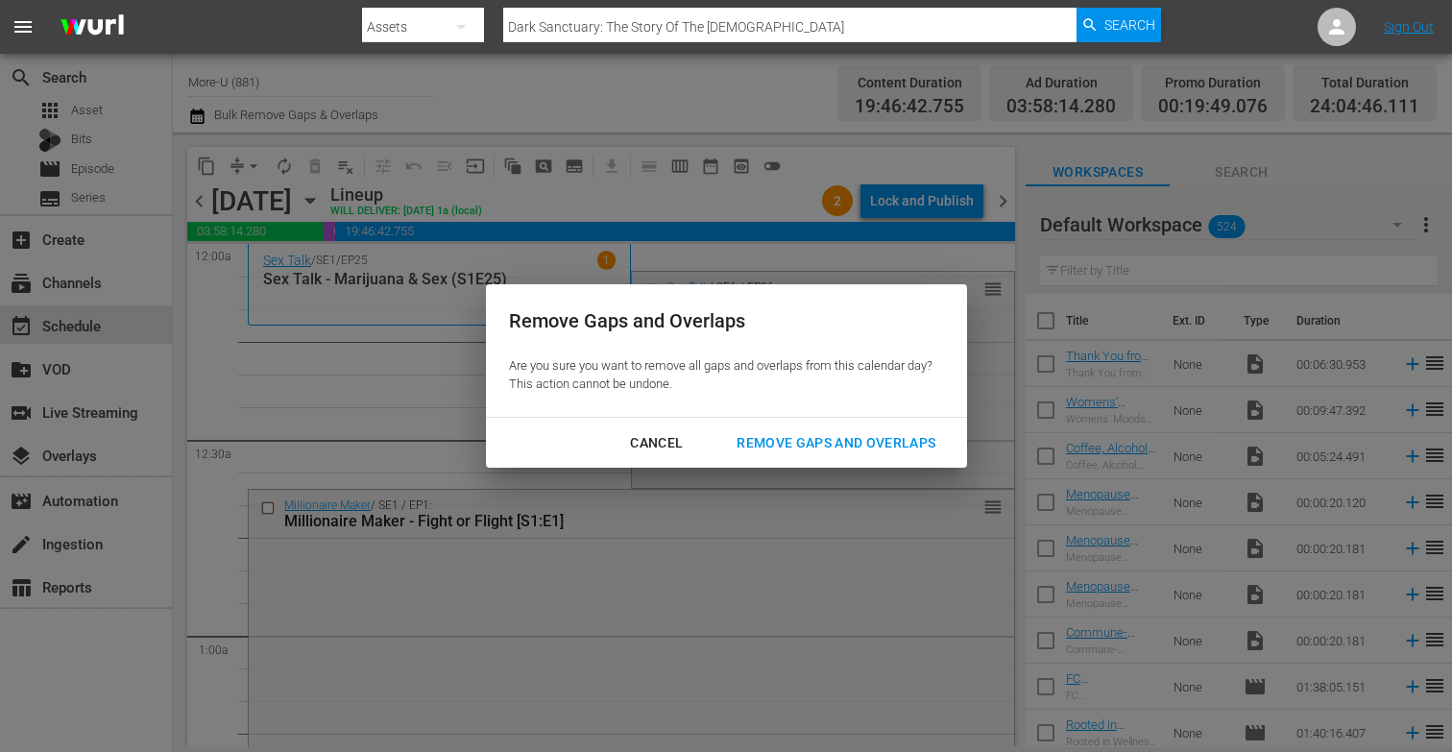
click at [803, 443] on div "Remove Gaps and Overlaps" at bounding box center [835, 443] width 229 height 24
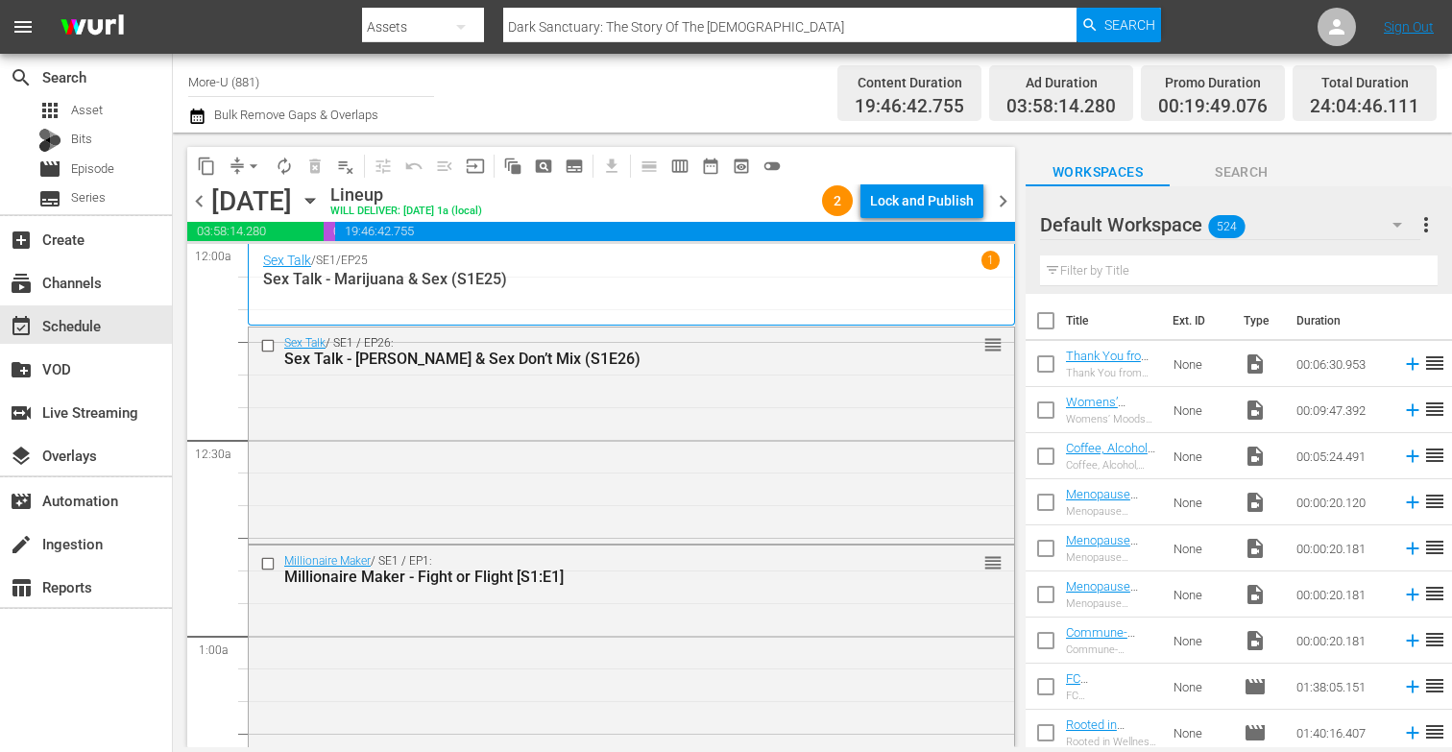
click at [1002, 202] on span "chevron_right" at bounding box center [1003, 201] width 24 height 24
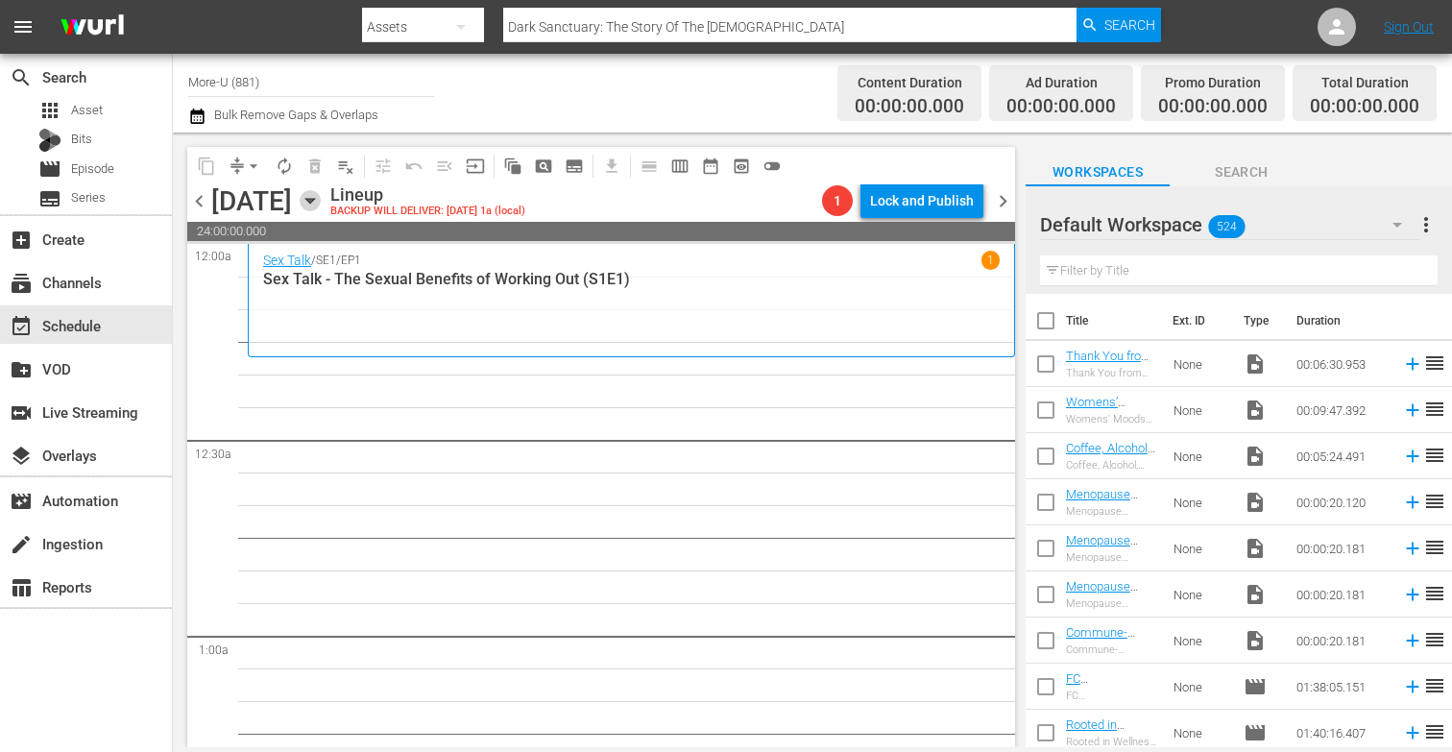
click at [321, 197] on icon "button" at bounding box center [310, 200] width 21 height 21
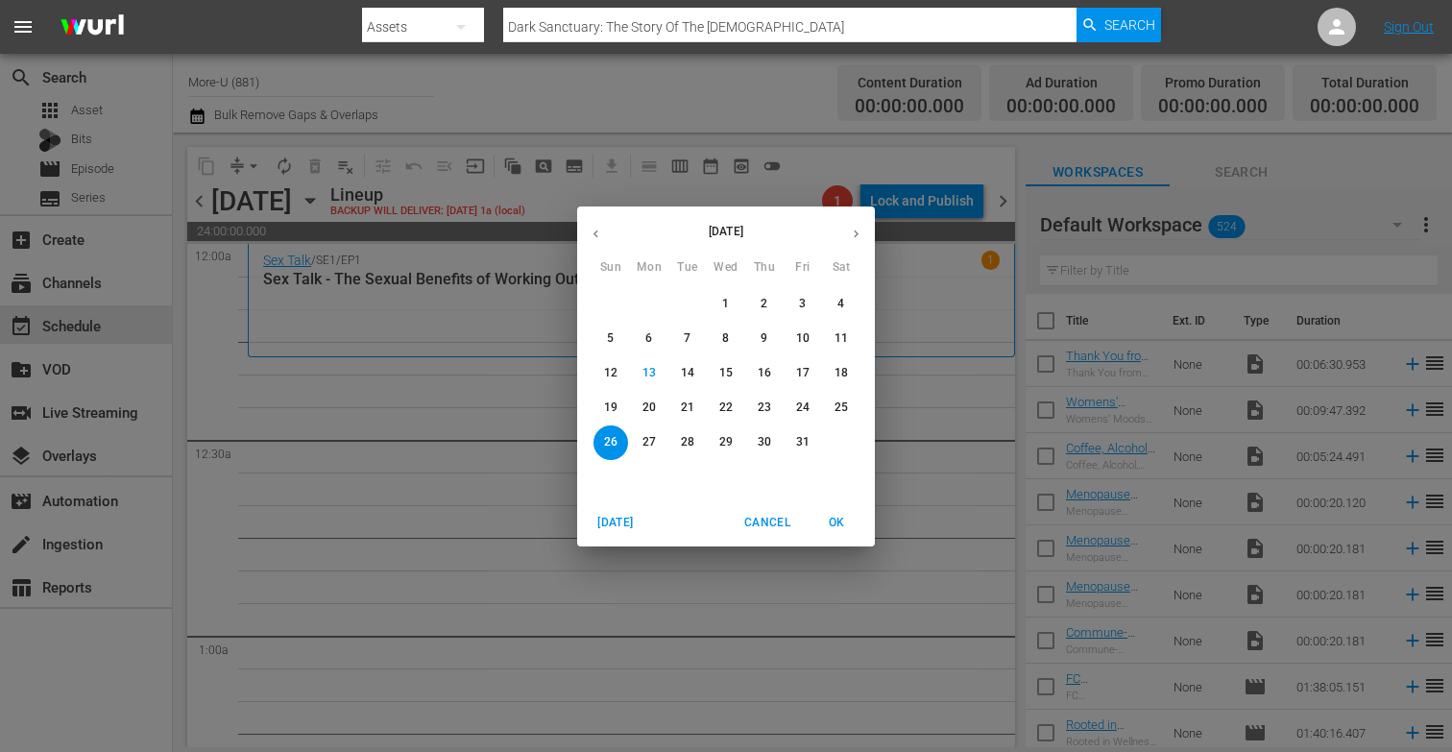
click at [477, 397] on div "[DATE] Sun Mon Tue Wed Thu Fri Sat 28 29 30 1 2 3 4 5 6 7 8 9 10 11 12 13 14 15…" at bounding box center [726, 376] width 1452 height 752
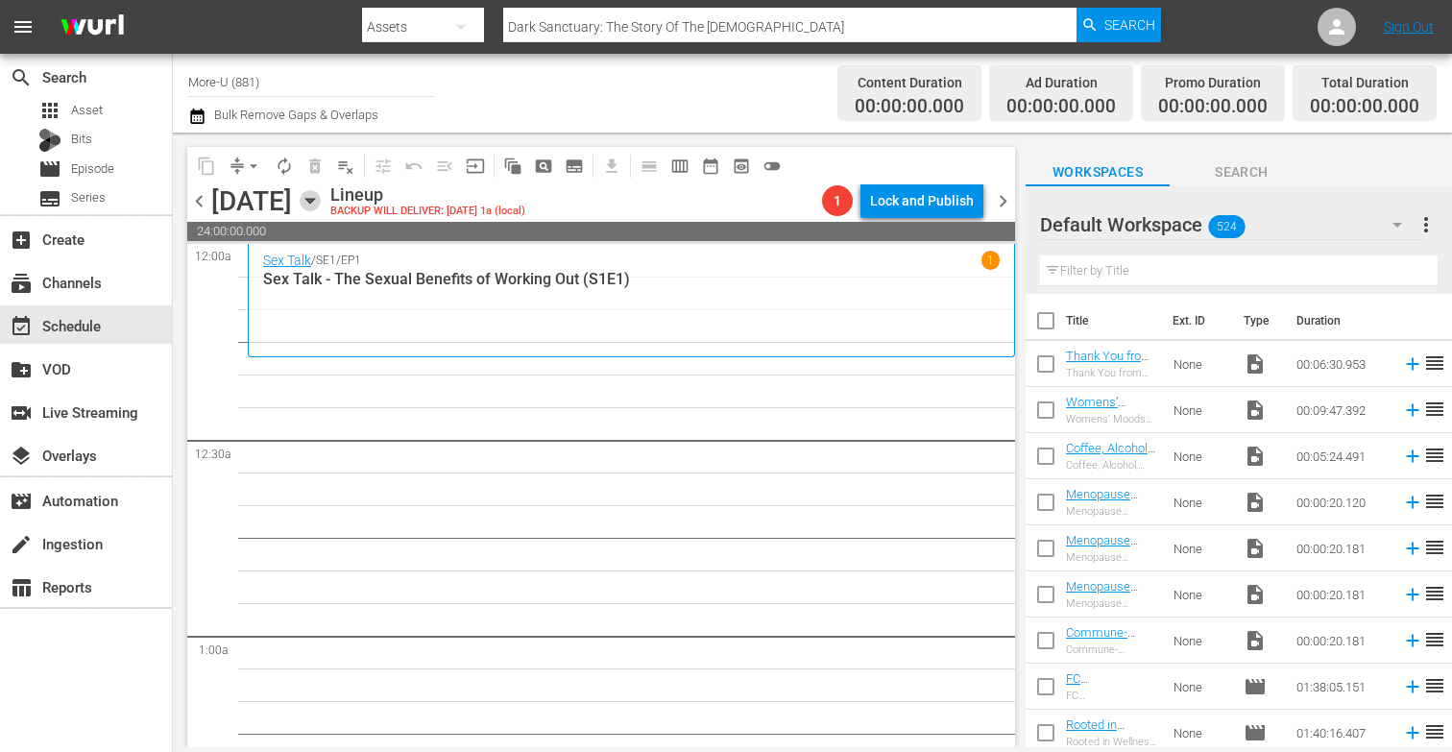
click at [321, 204] on icon "button" at bounding box center [310, 200] width 21 height 21
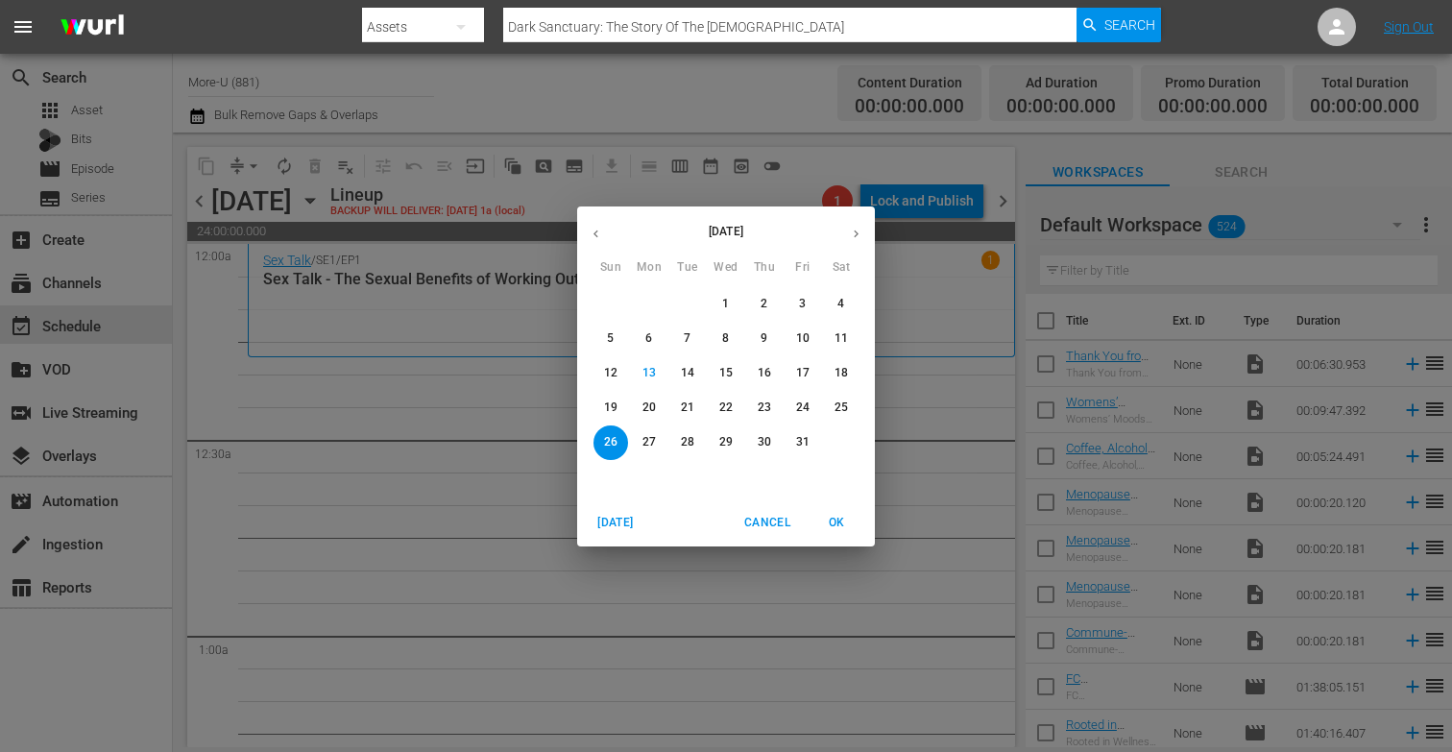
click at [595, 237] on icon "button" at bounding box center [595, 234] width 14 height 14
click at [612, 402] on p "21" at bounding box center [610, 407] width 13 height 16
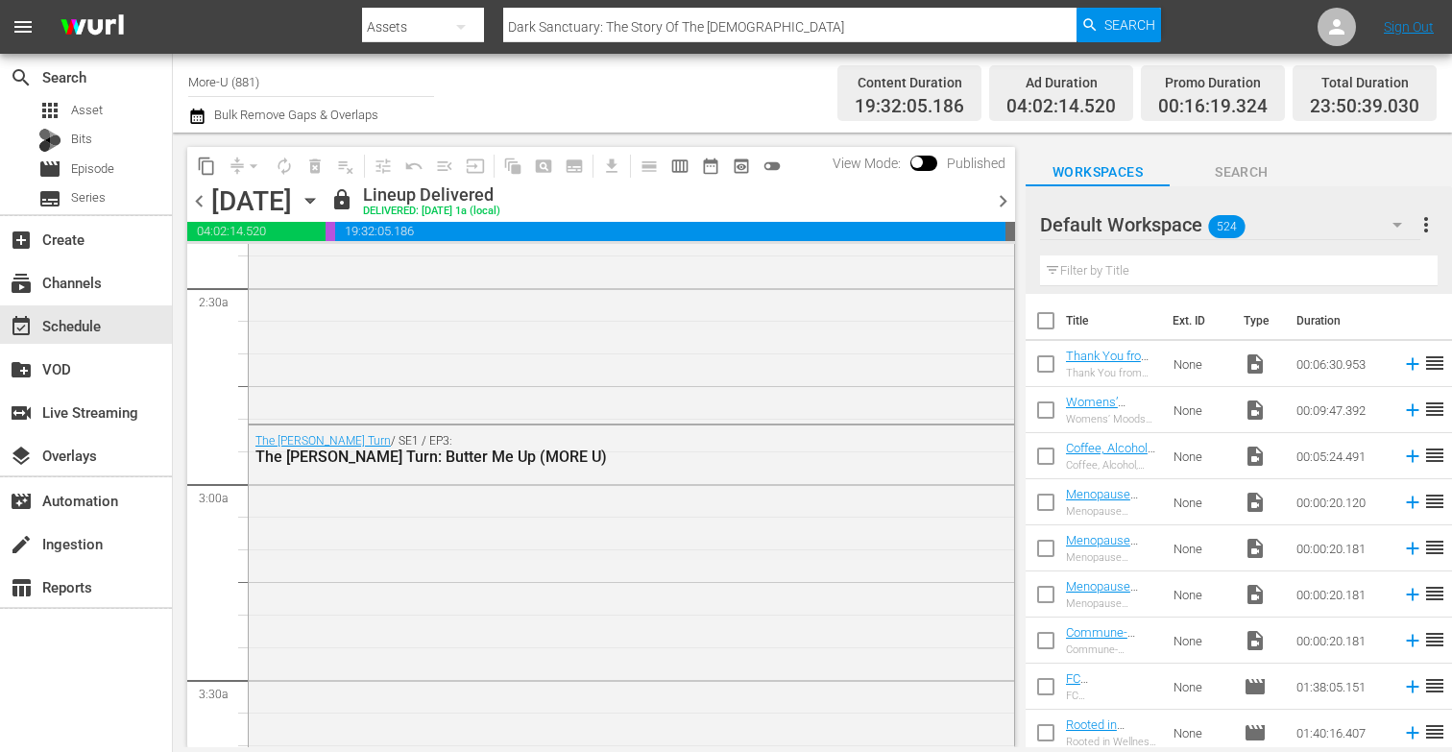
scroll to position [948, 0]
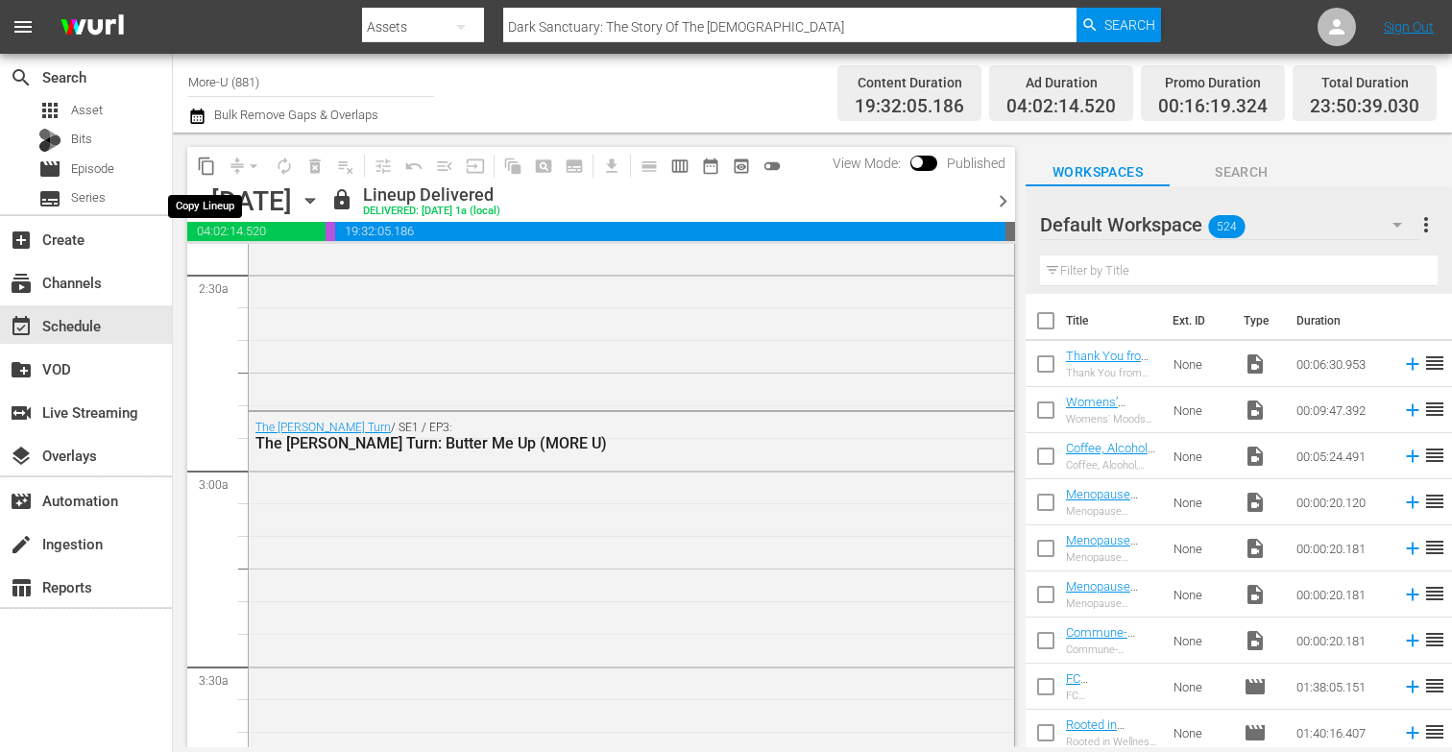
click at [213, 167] on span "content_copy" at bounding box center [206, 165] width 19 height 19
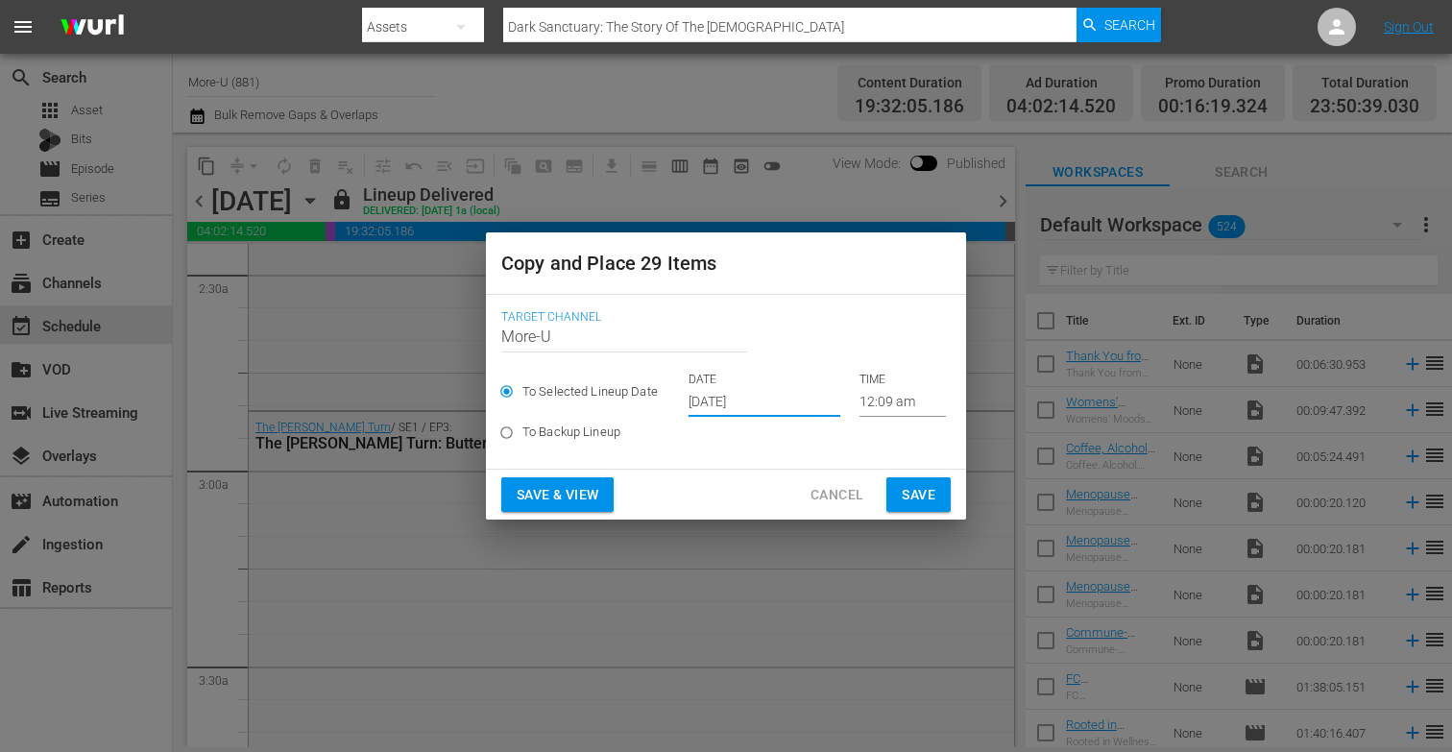
click at [726, 406] on input "[DATE]" at bounding box center [764, 402] width 152 height 29
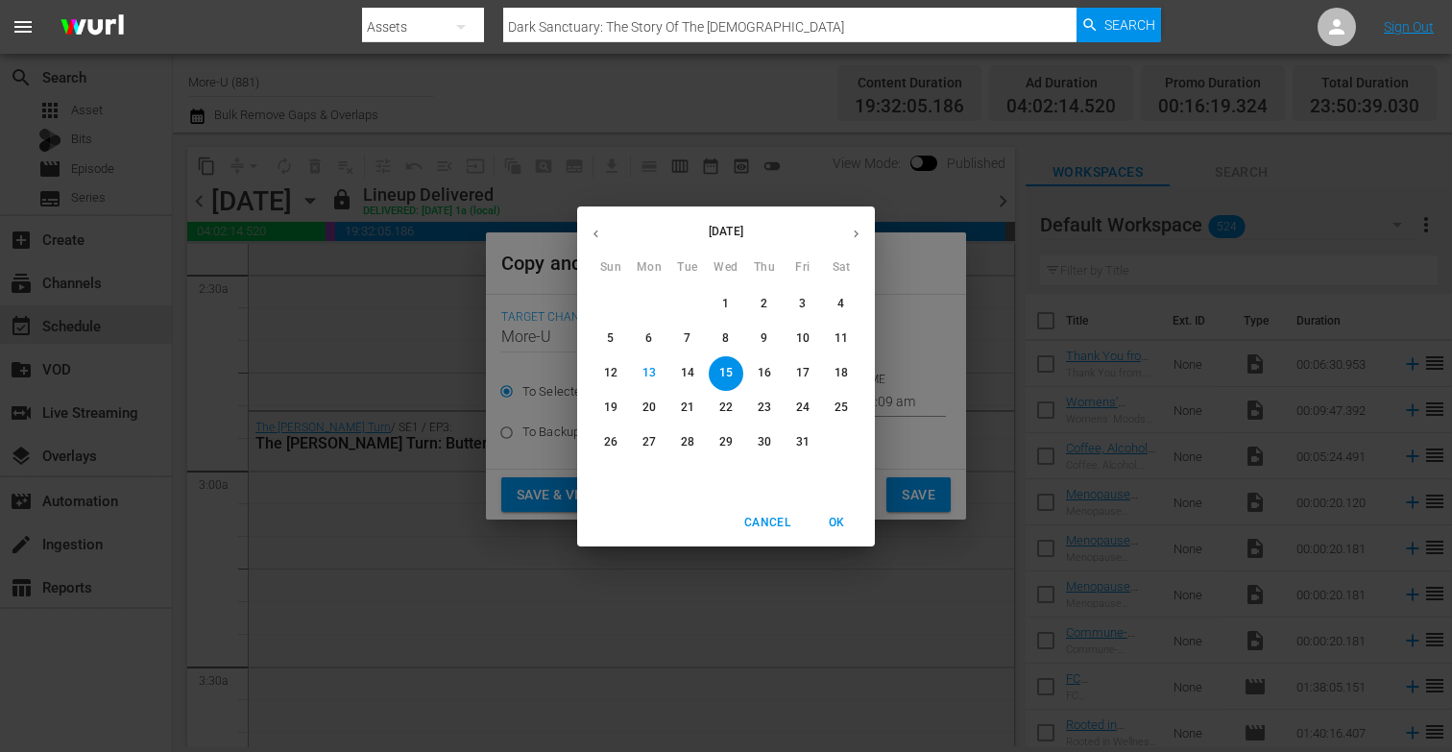
click at [614, 447] on p "26" at bounding box center [610, 442] width 13 height 16
type input "Oct 26th 2025"
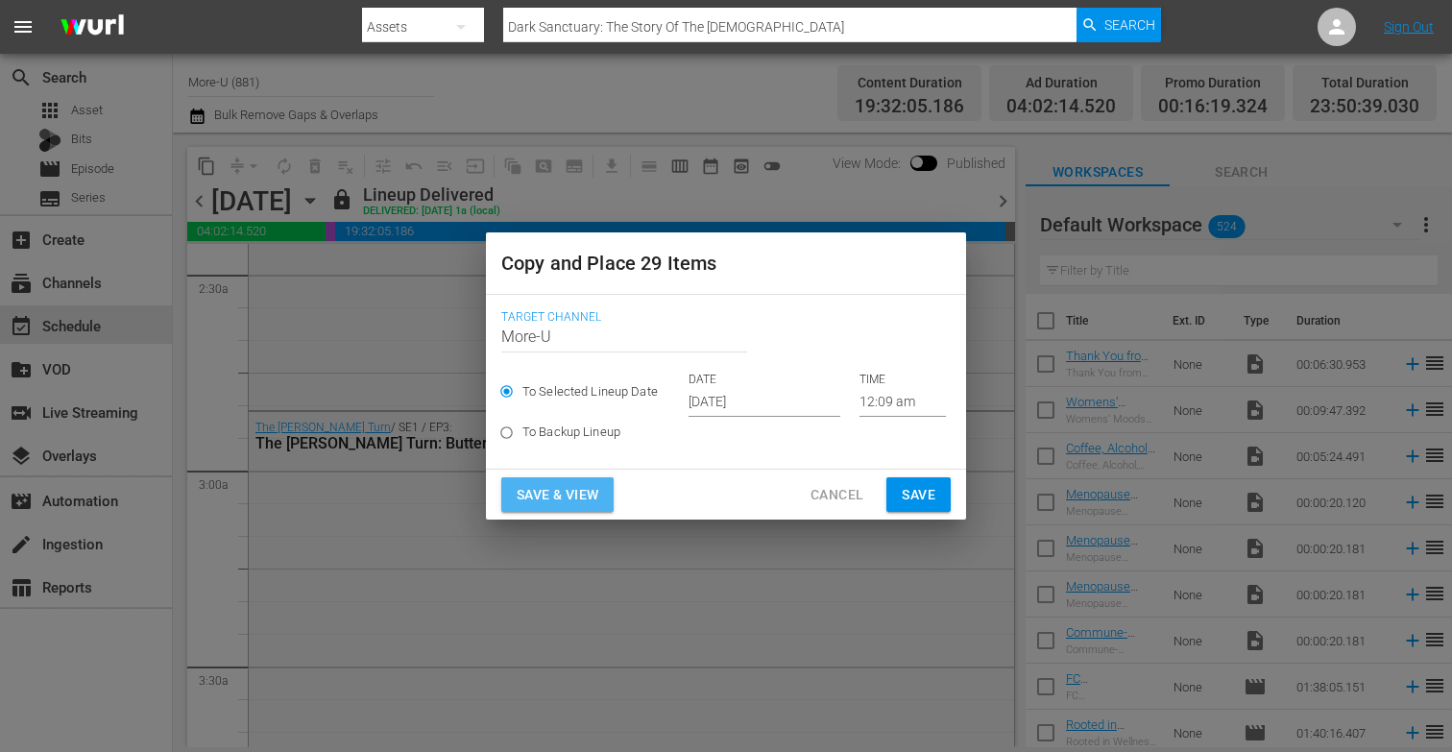
click at [594, 503] on span "Save & View" at bounding box center [557, 495] width 82 height 24
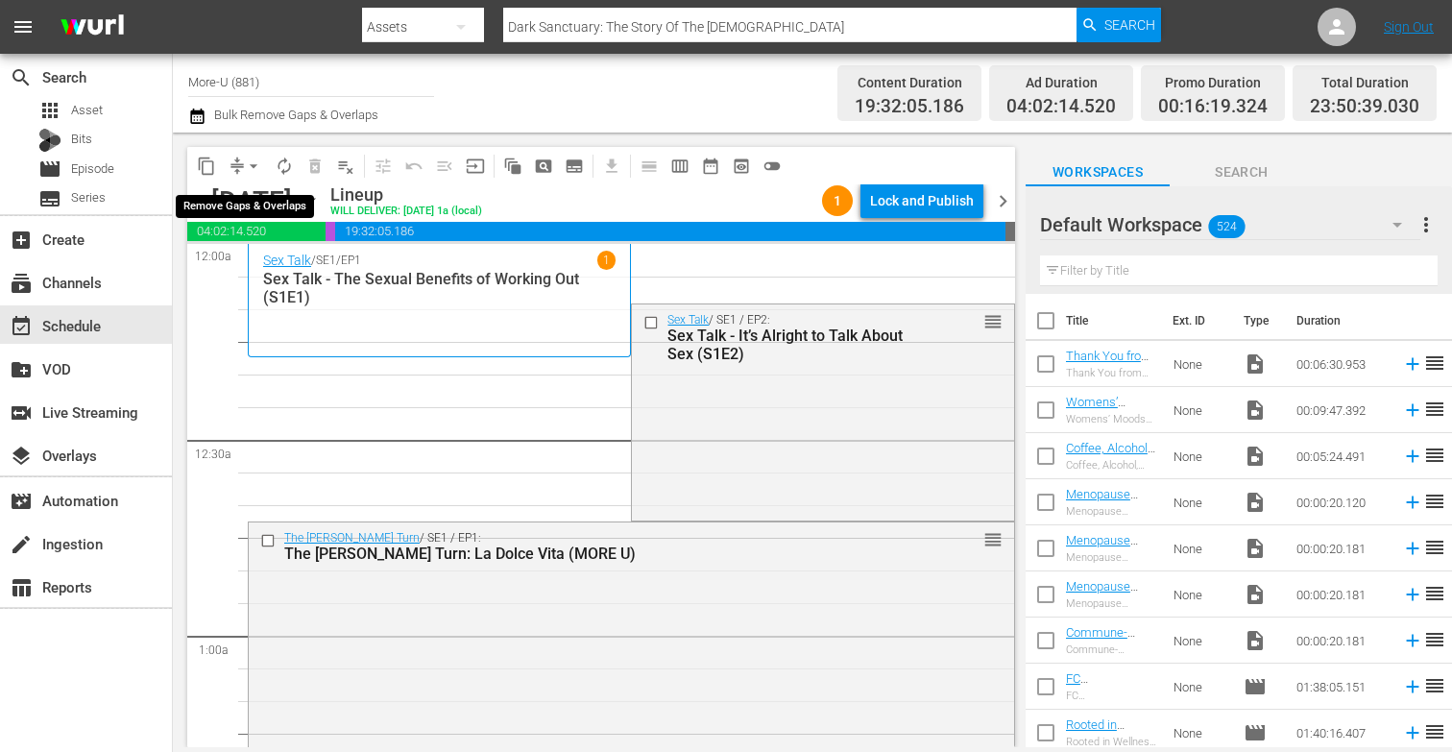
click at [256, 168] on span "arrow_drop_down" at bounding box center [253, 165] width 19 height 19
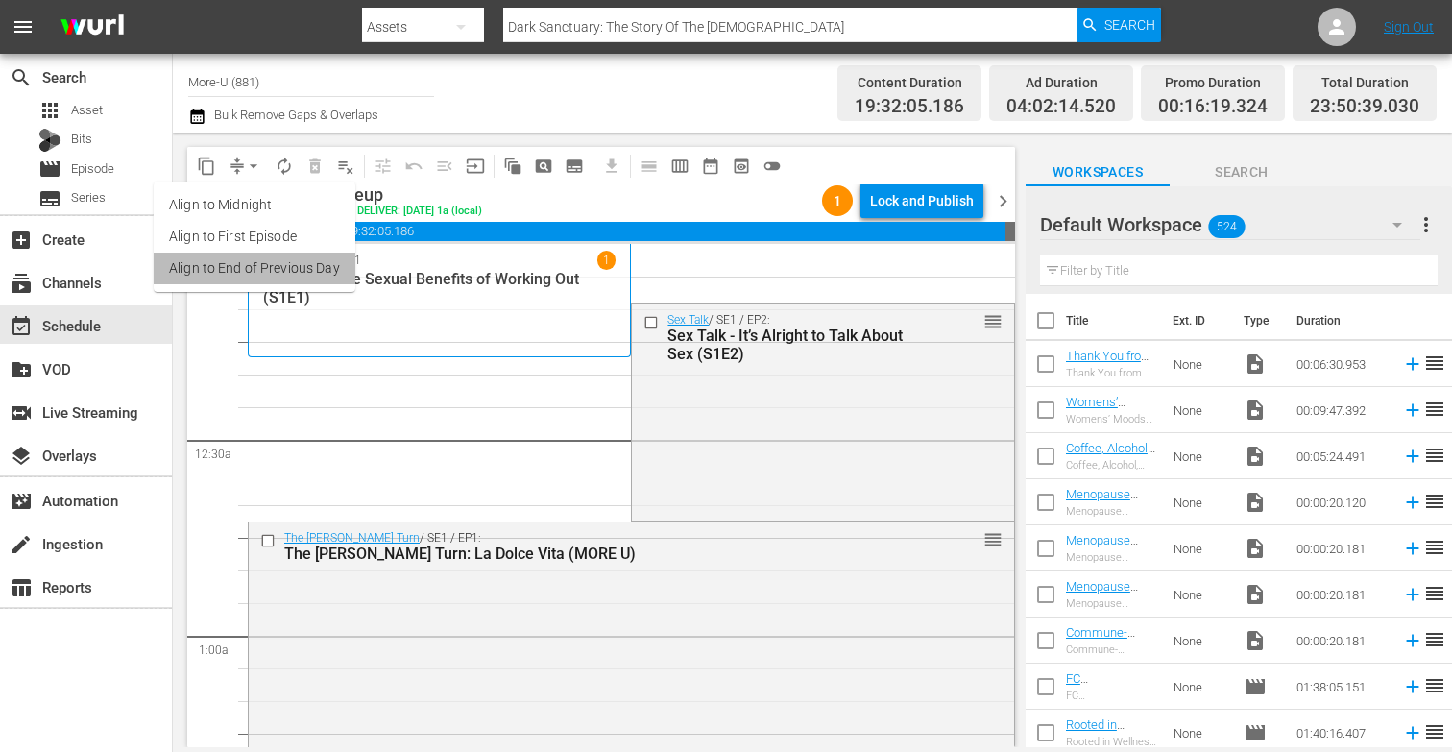
click at [301, 277] on li "Align to End of Previous Day" at bounding box center [255, 268] width 202 height 32
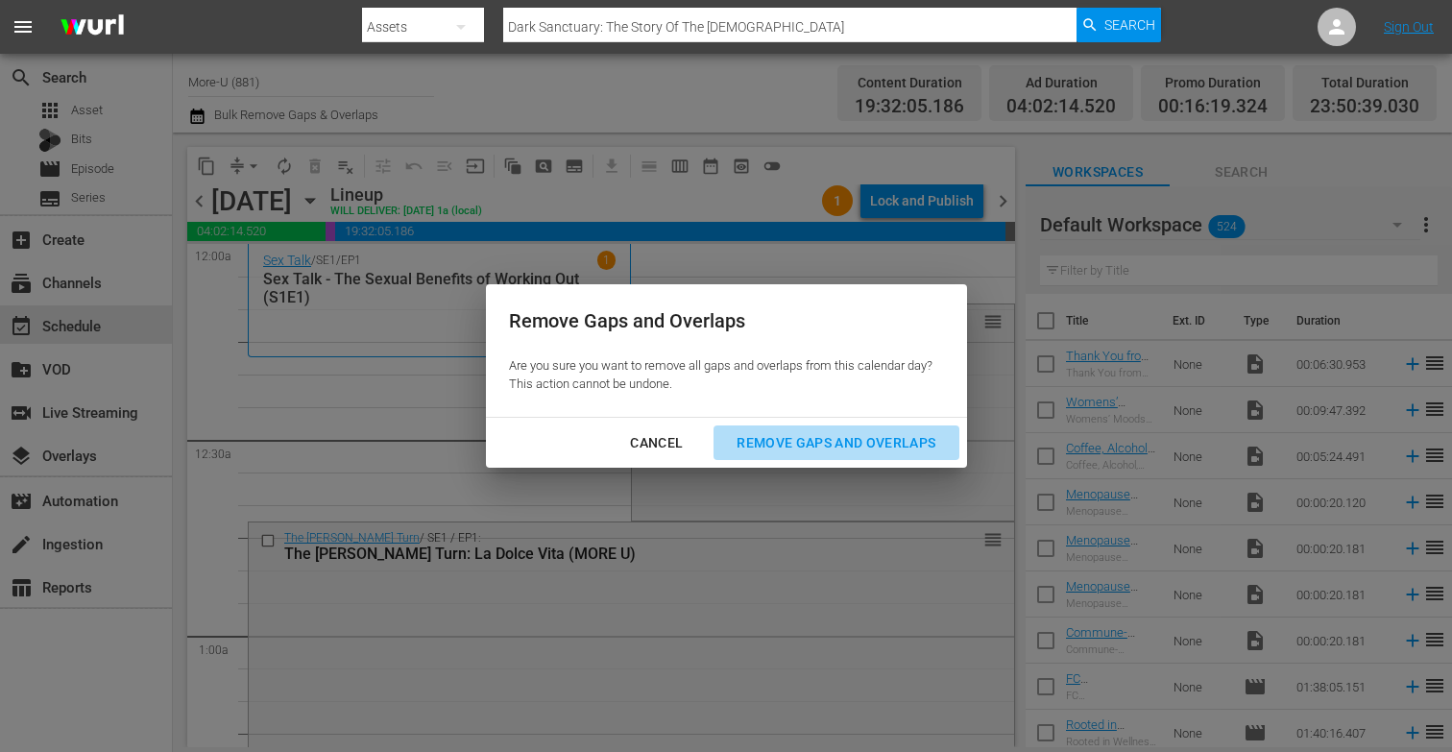
click at [801, 431] on div "Remove Gaps and Overlaps" at bounding box center [835, 443] width 229 height 24
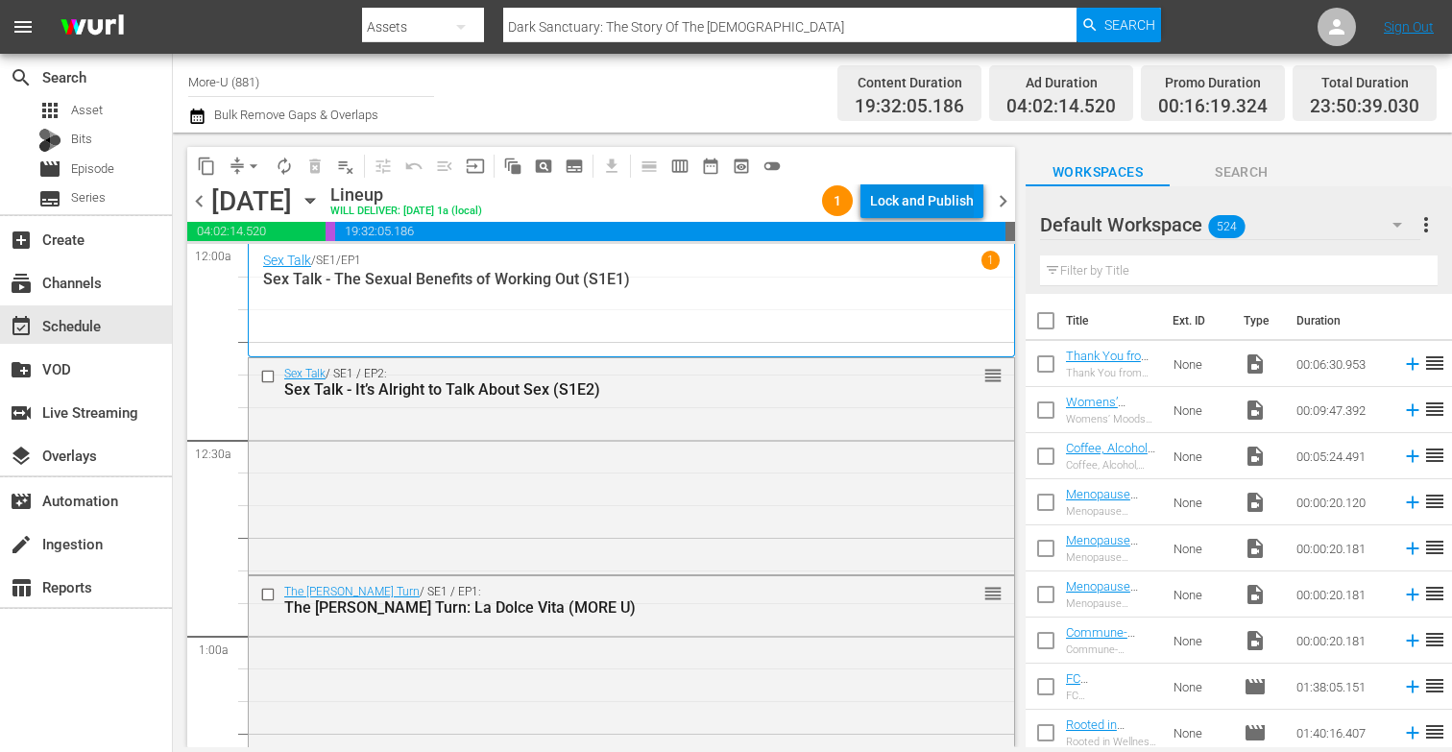
click at [934, 194] on div "Lock and Publish" at bounding box center [922, 200] width 104 height 35
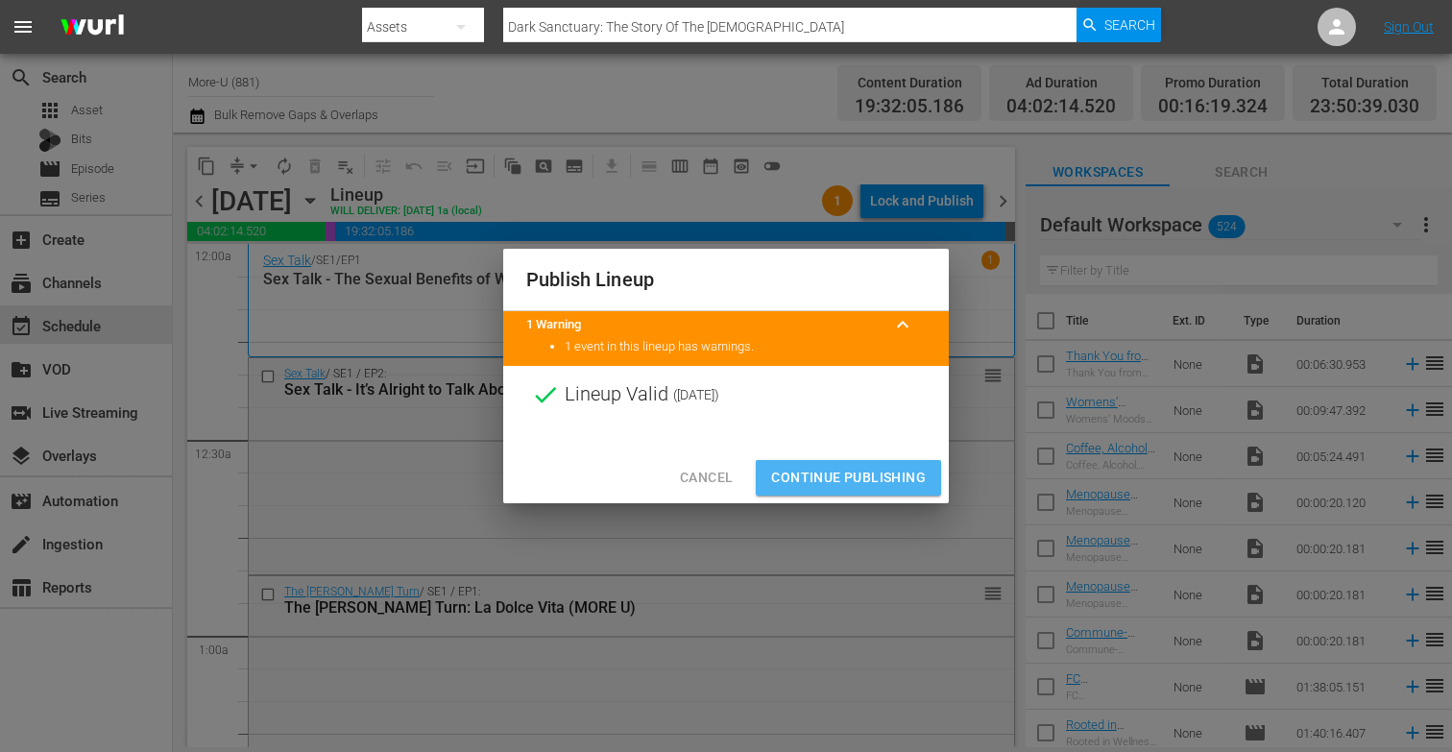
click at [918, 489] on span "Continue Publishing" at bounding box center [848, 478] width 155 height 24
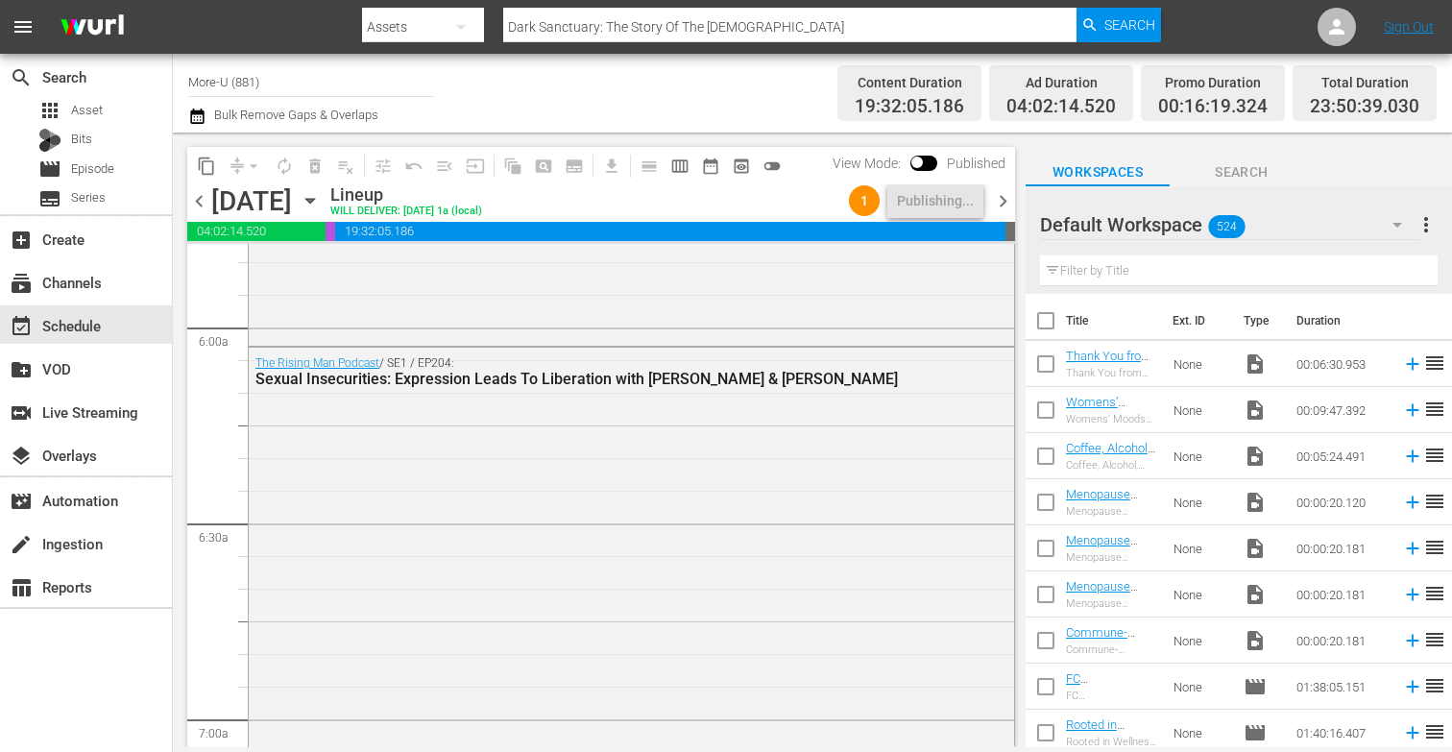
scroll to position [2591, 0]
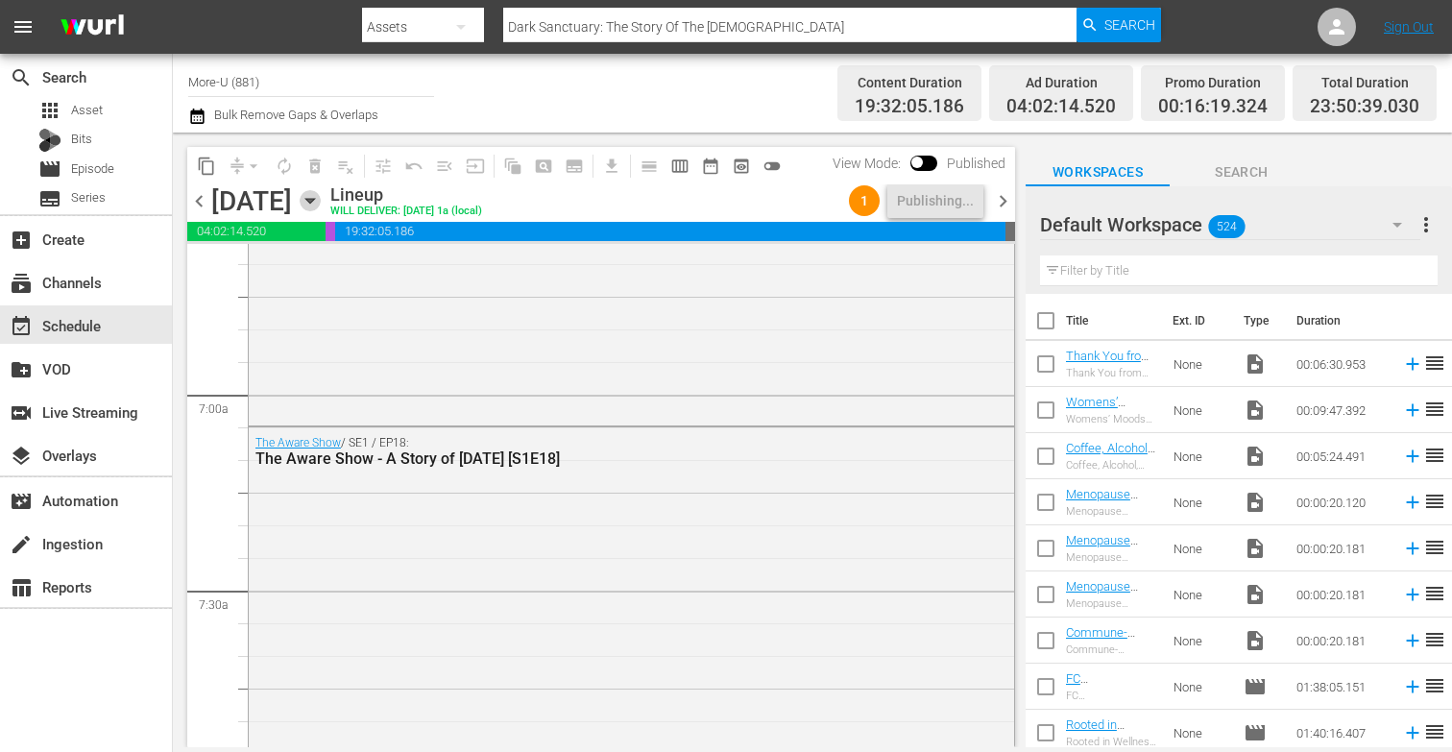
click at [321, 193] on icon "button" at bounding box center [310, 200] width 21 height 21
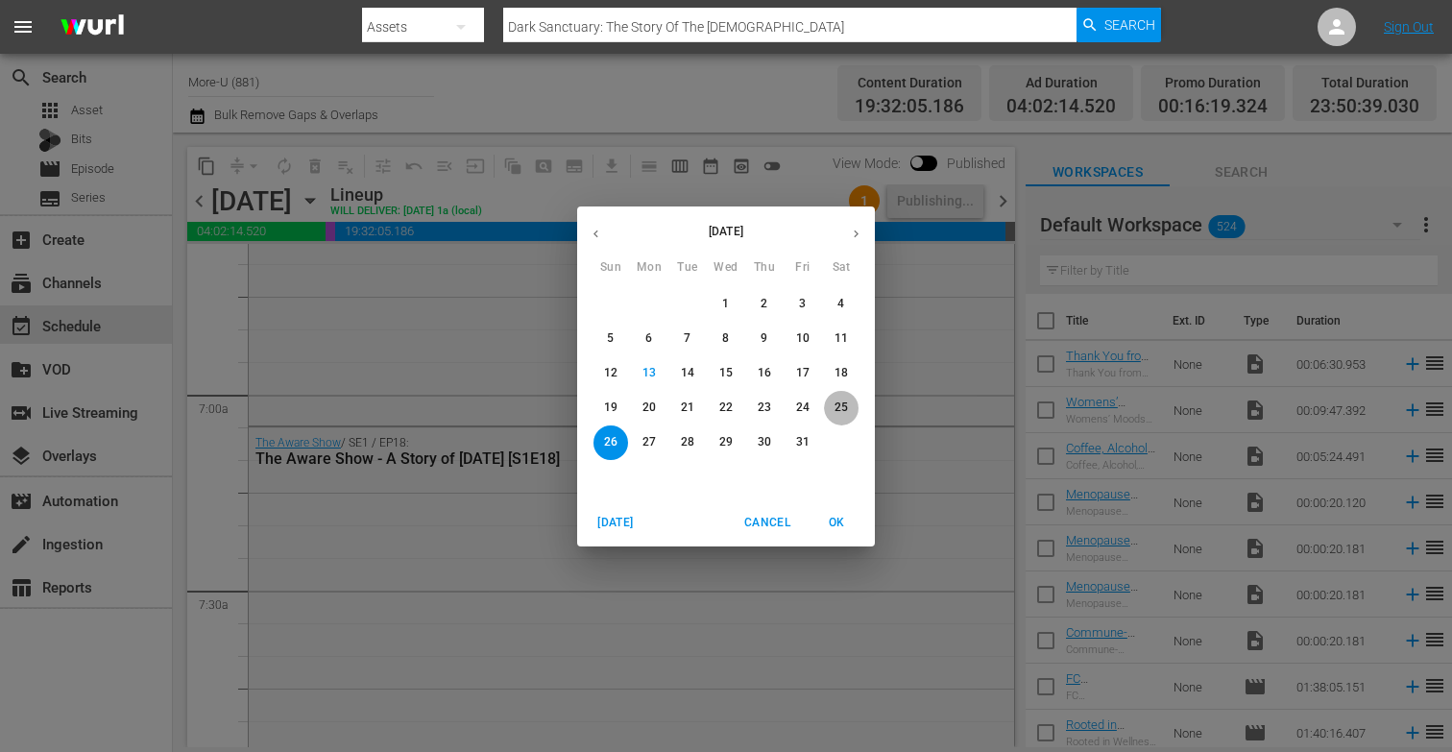
click at [836, 406] on p "25" at bounding box center [840, 407] width 13 height 16
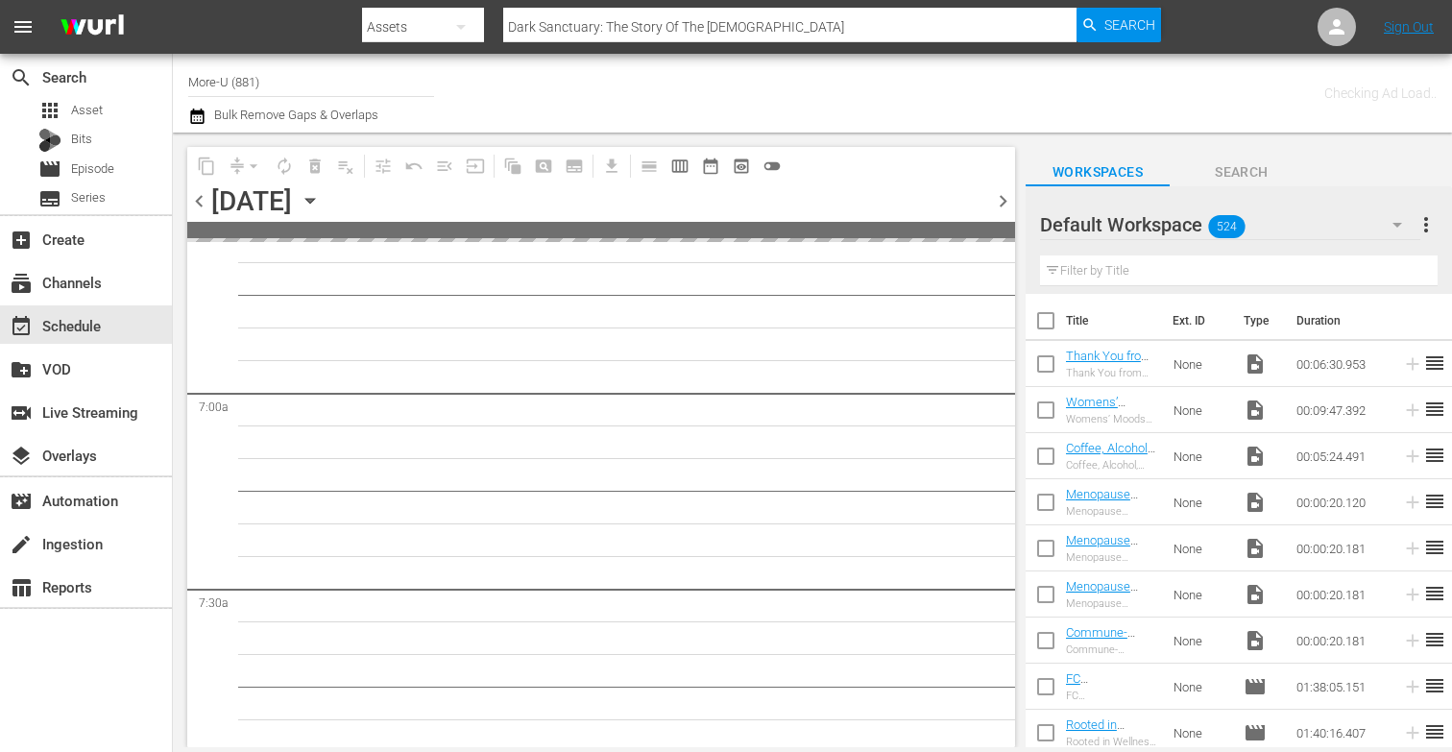
scroll to position [2722, 0]
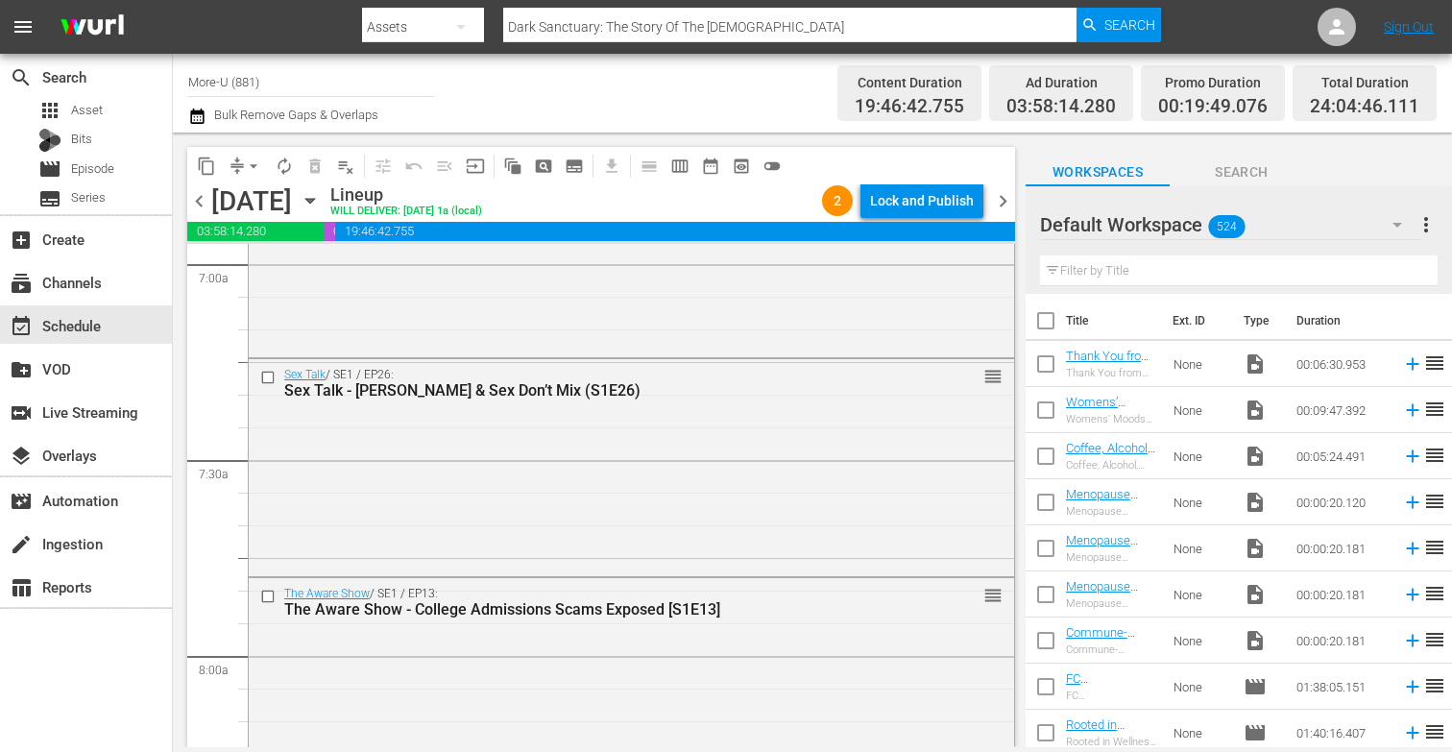
click at [321, 205] on icon "button" at bounding box center [310, 200] width 21 height 21
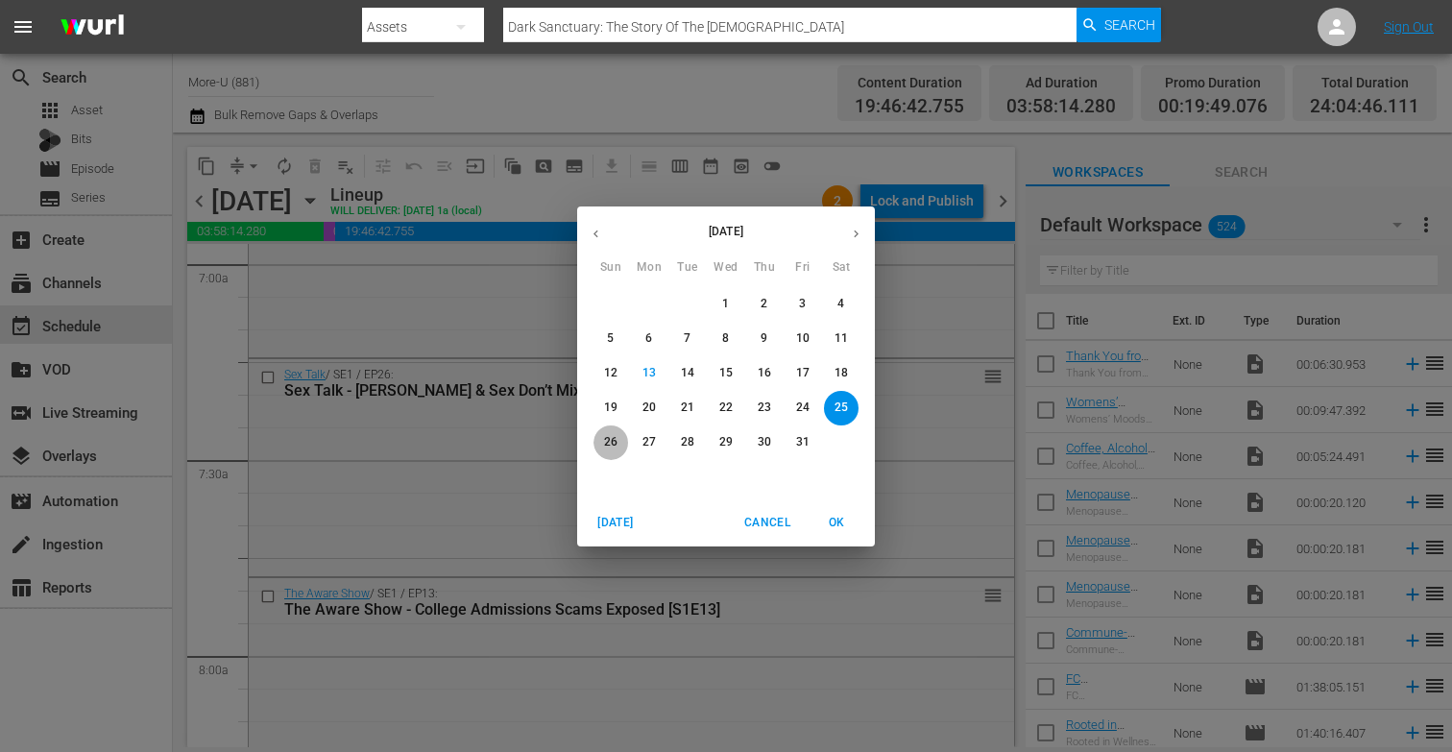
click at [602, 447] on span "26" at bounding box center [610, 442] width 35 height 16
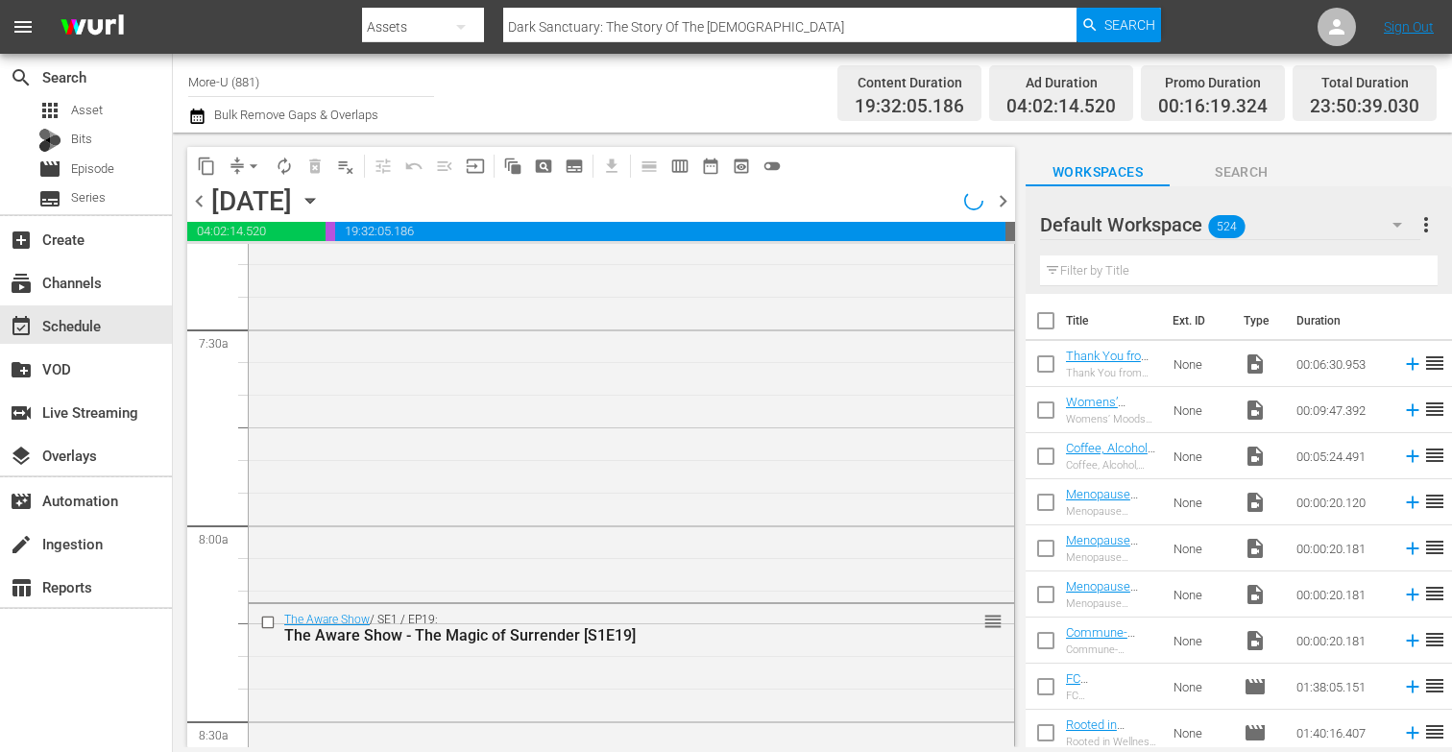
scroll to position [2722, 0]
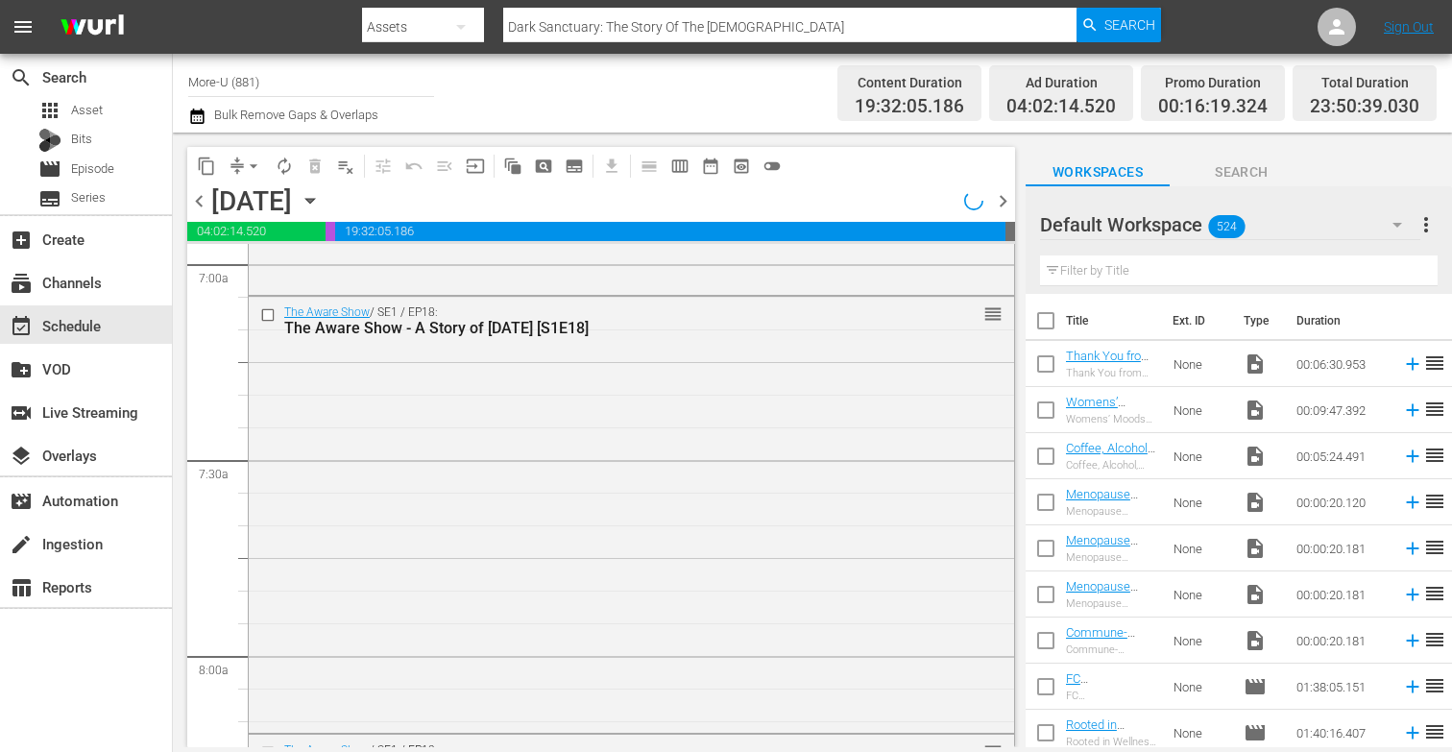
click at [321, 192] on icon "button" at bounding box center [310, 200] width 21 height 21
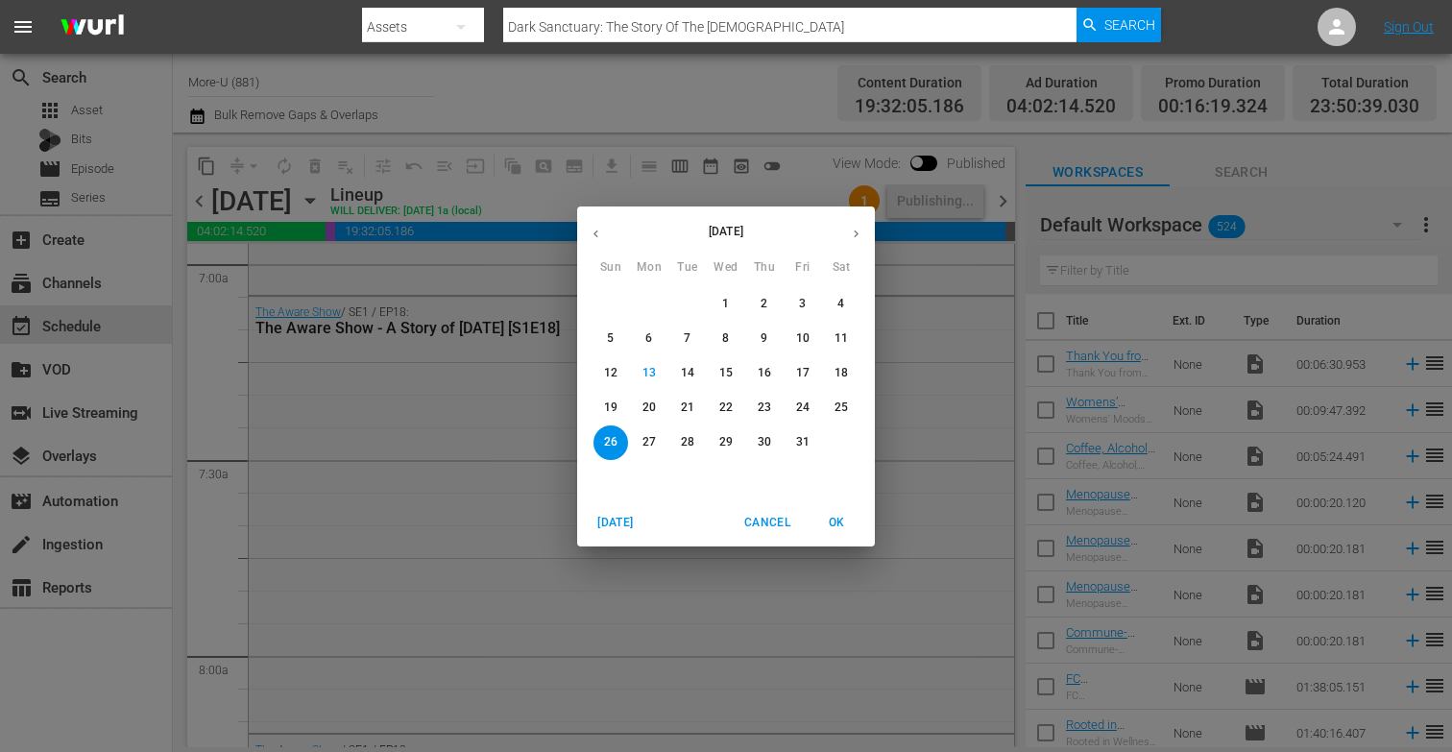
click at [346, 391] on div "[DATE] Sun Mon Tue Wed Thu Fri Sat 28 29 30 1 2 3 4 5 6 7 8 9 10 11 12 13 14 15…" at bounding box center [726, 376] width 1452 height 752
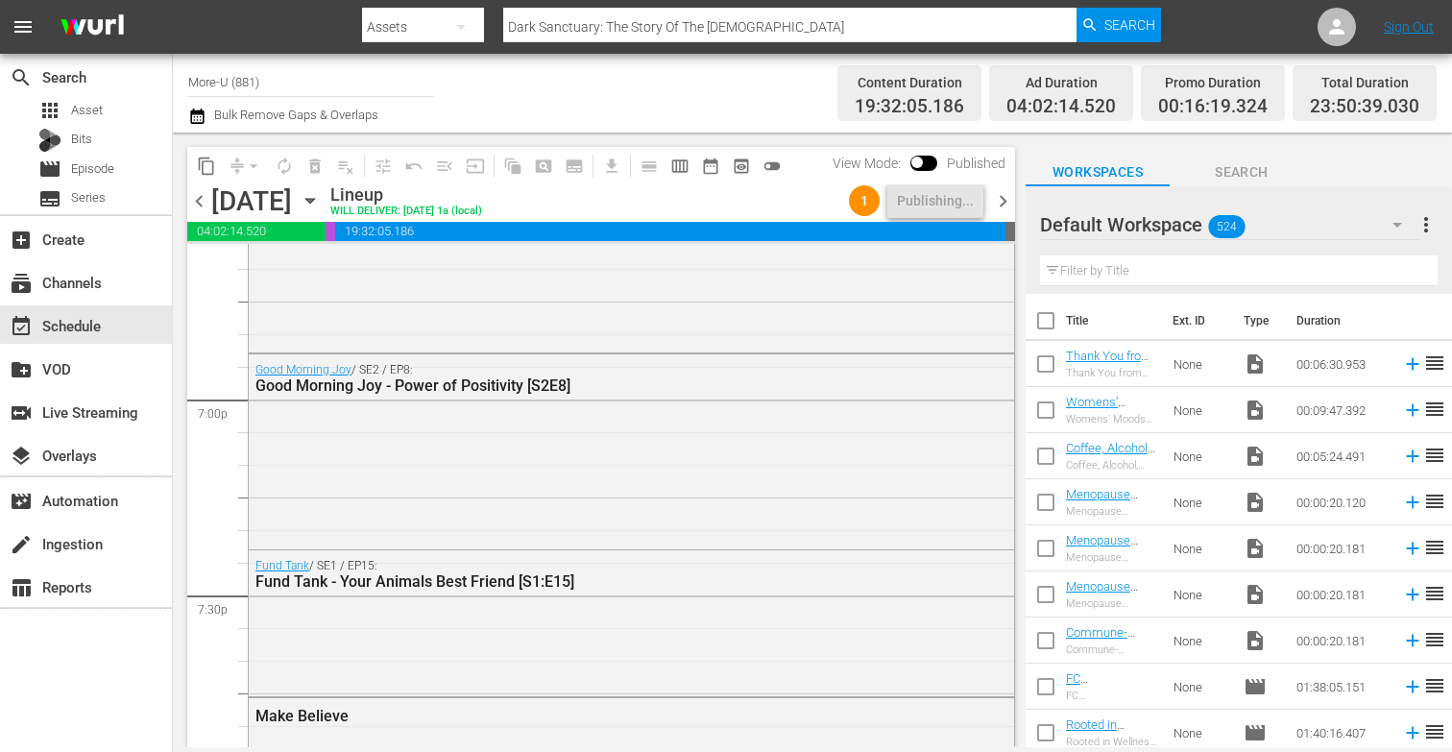
scroll to position [6307, 0]
